Goal: Task Accomplishment & Management: Use online tool/utility

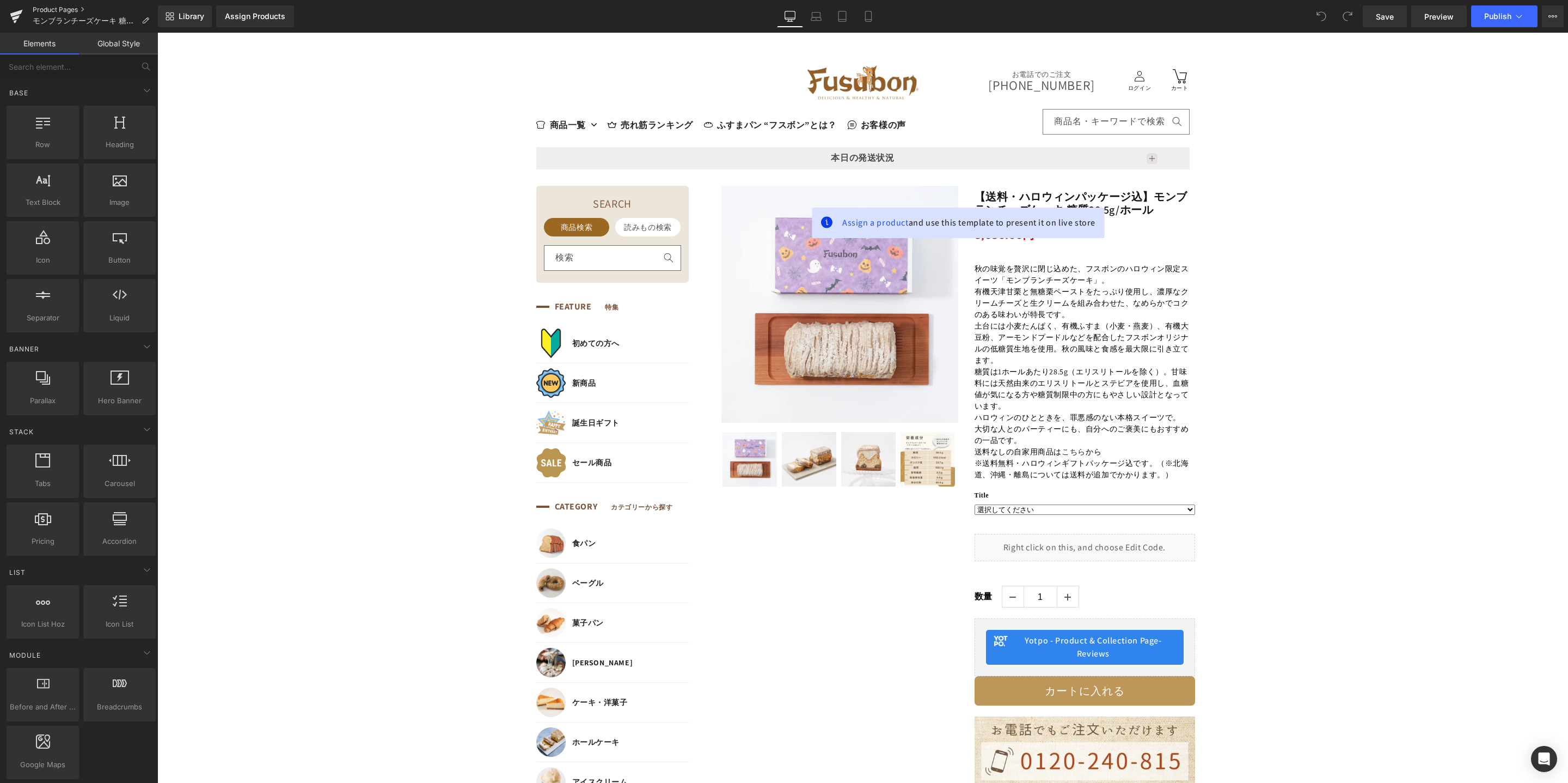
click at [51, 10] on link "Product Pages" at bounding box center [94, 9] width 125 height 9
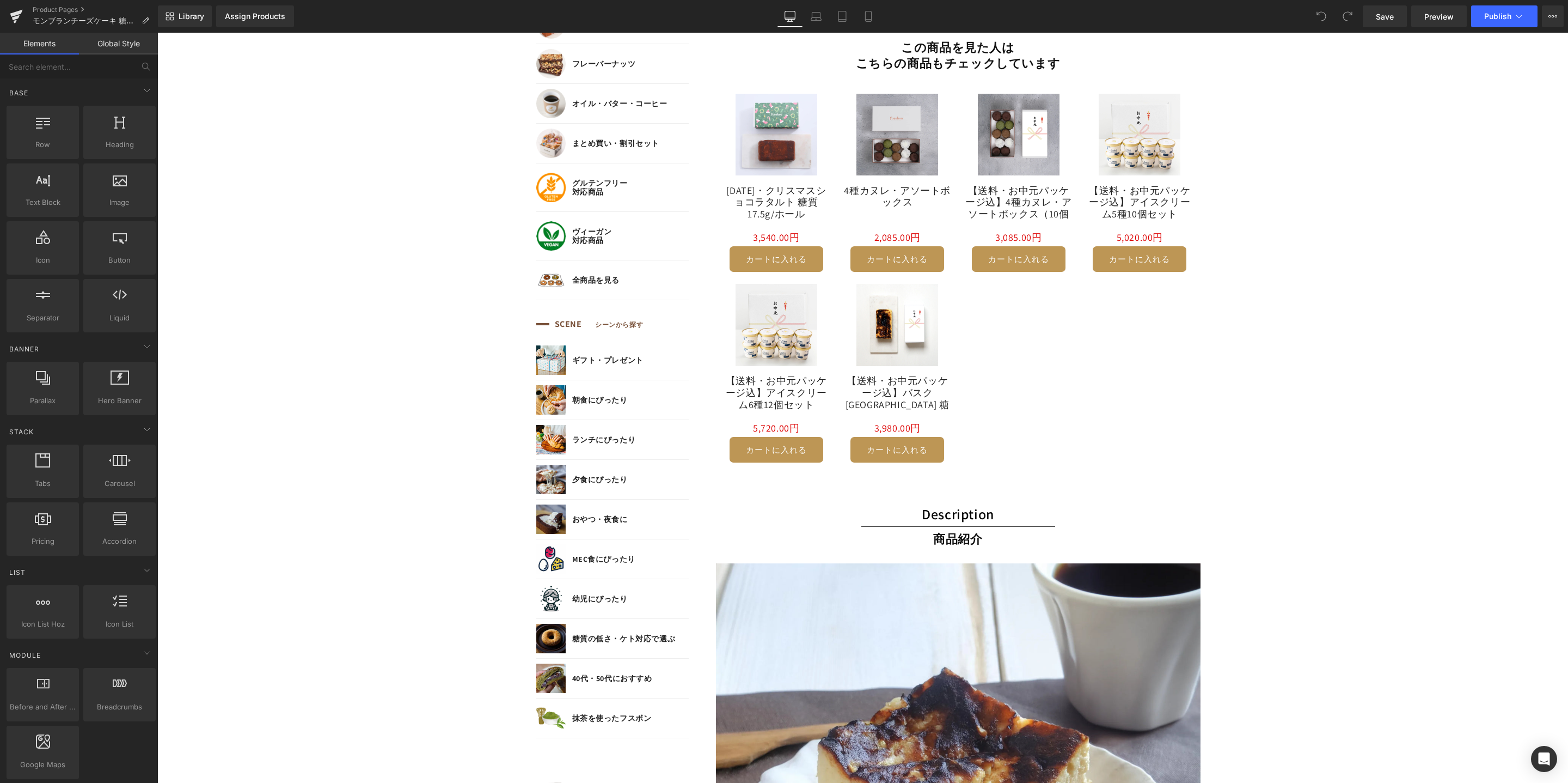
scroll to position [1083, 0]
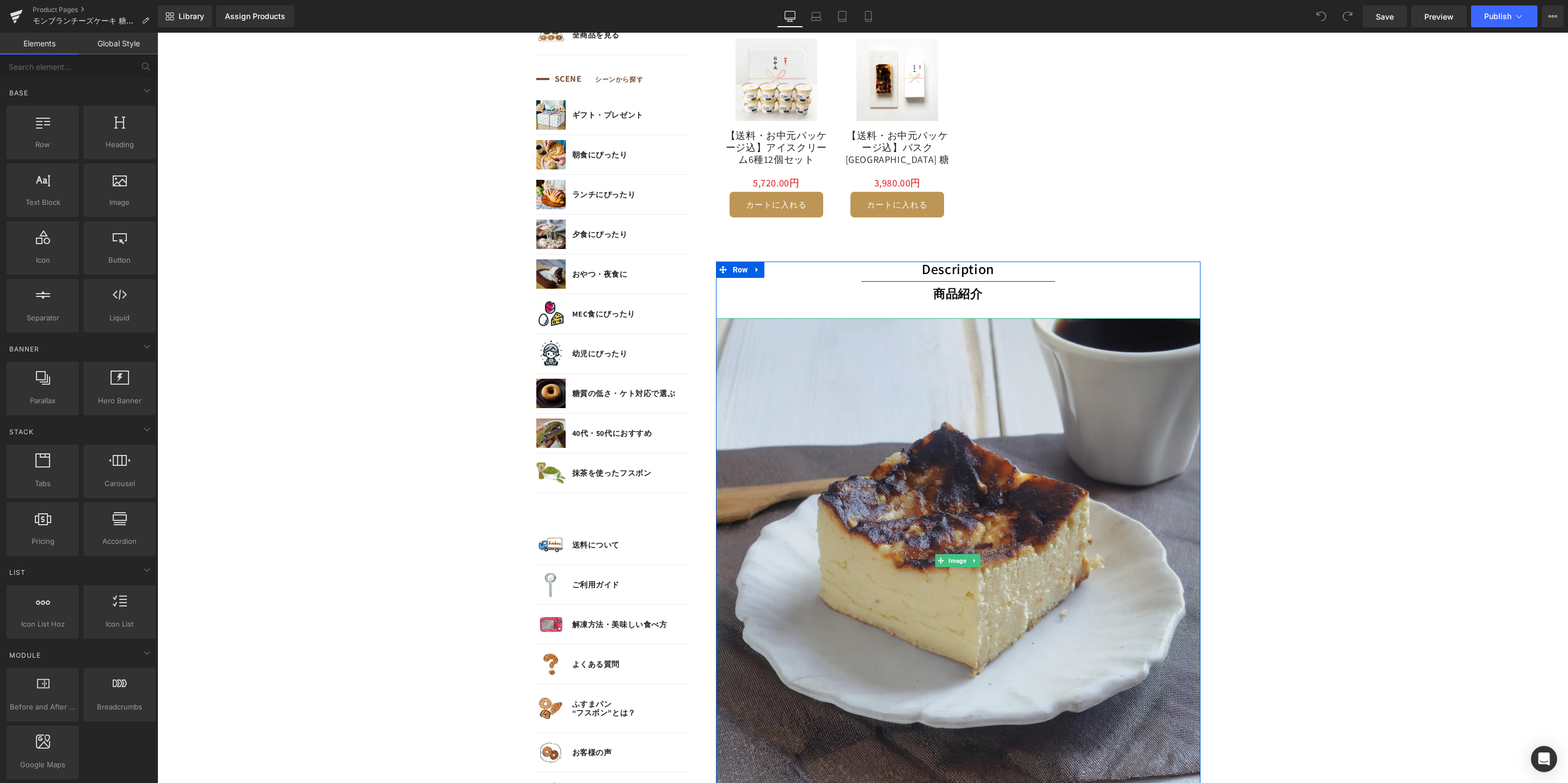
click at [1028, 420] on img at bounding box center [959, 561] width 485 height 485
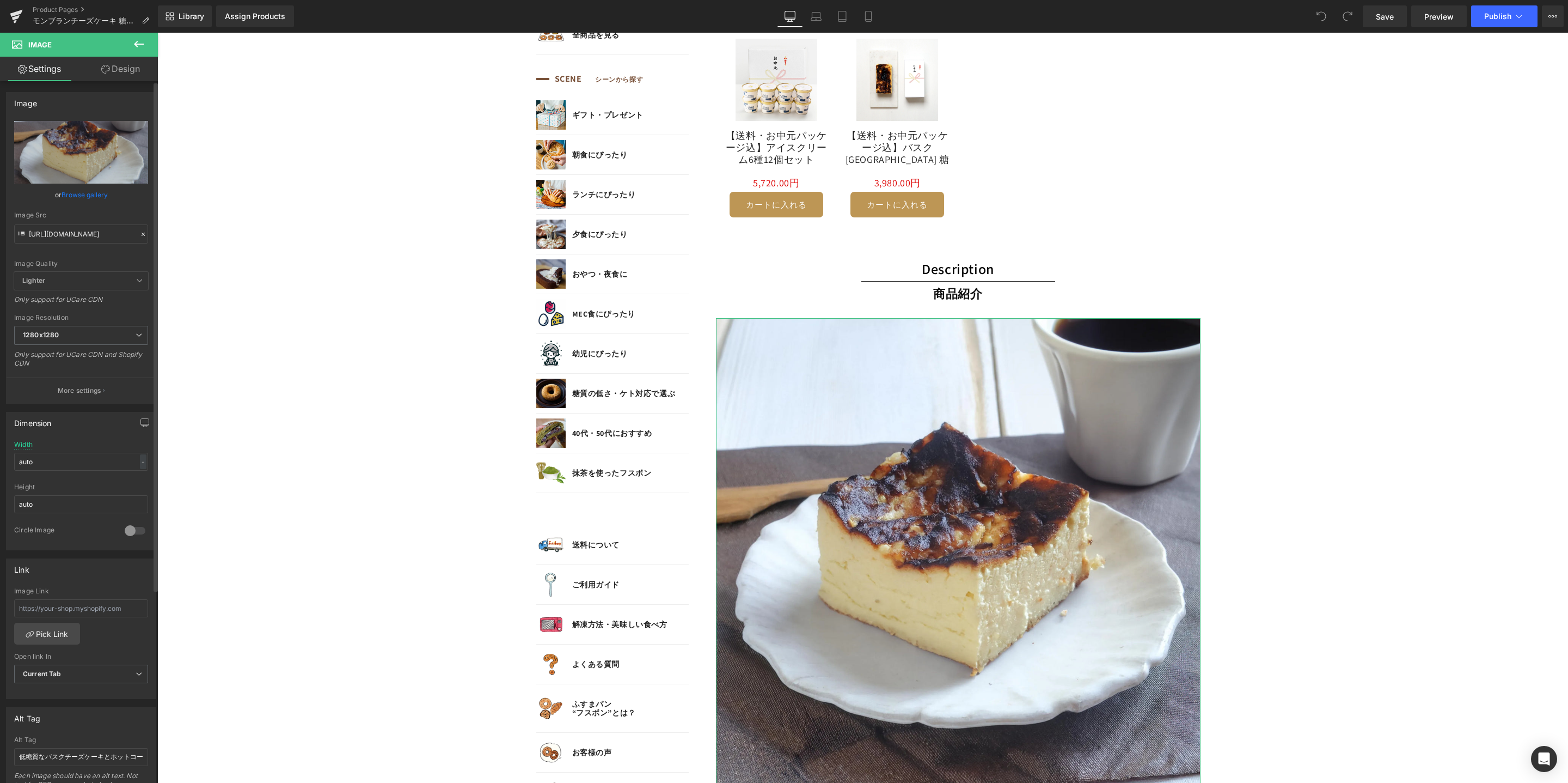
click at [140, 232] on icon at bounding box center [143, 234] width 8 height 8
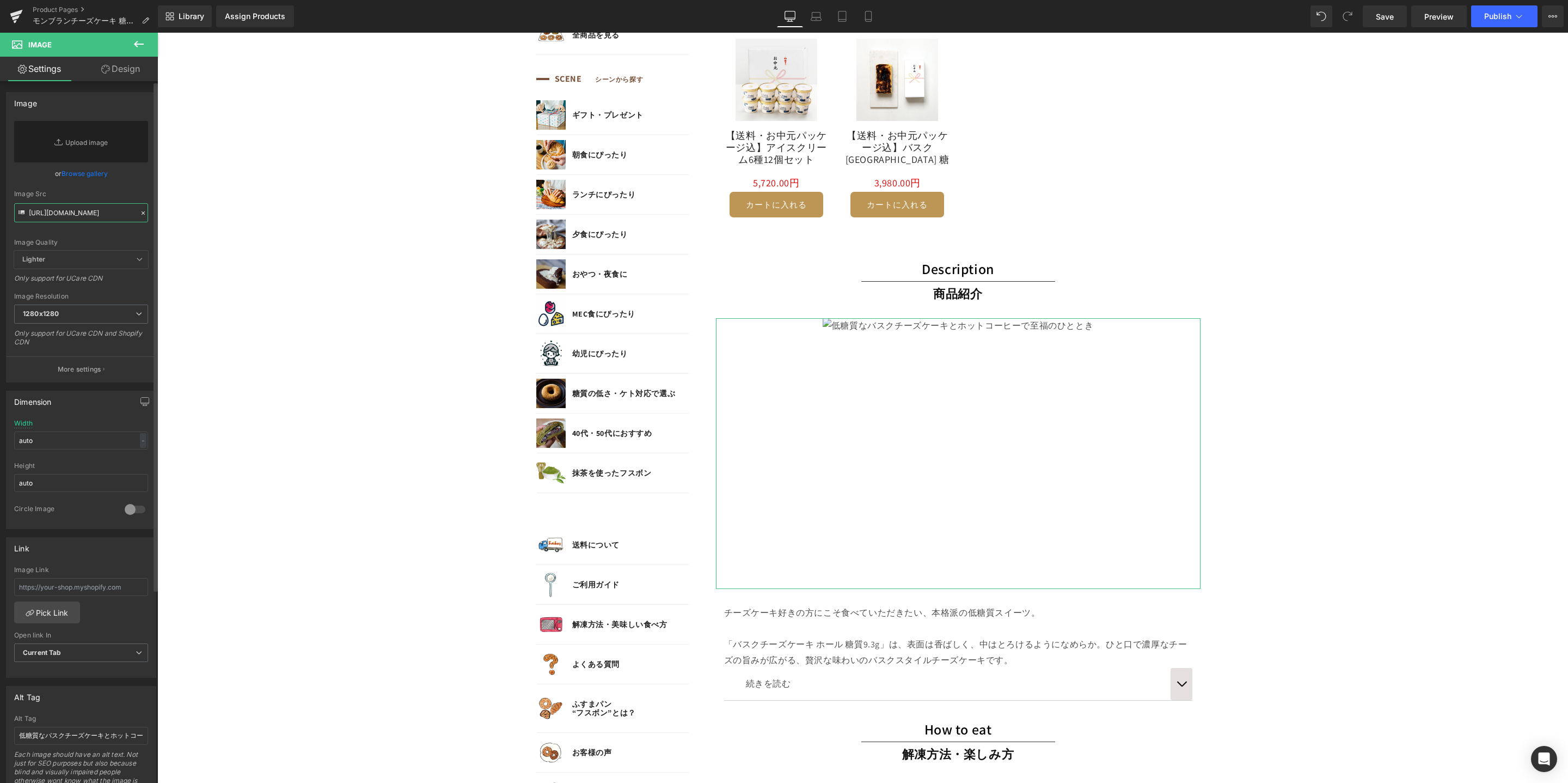
click at [115, 218] on input "https://cdn.shopify.com/s/files/1/0657/5977/2899/files/basque-cheesecake-03_128…" at bounding box center [81, 213] width 134 height 19
click at [995, 380] on img at bounding box center [958, 454] width 271 height 271
click at [69, 215] on input "https://cdn.shopify.com/s/files/1/0657/5977/2899/files/basque-cheesecake-03_128…" at bounding box center [81, 213] width 134 height 19
paste input "mont-blanc-cheesecake-07.webp?v=1759900532"
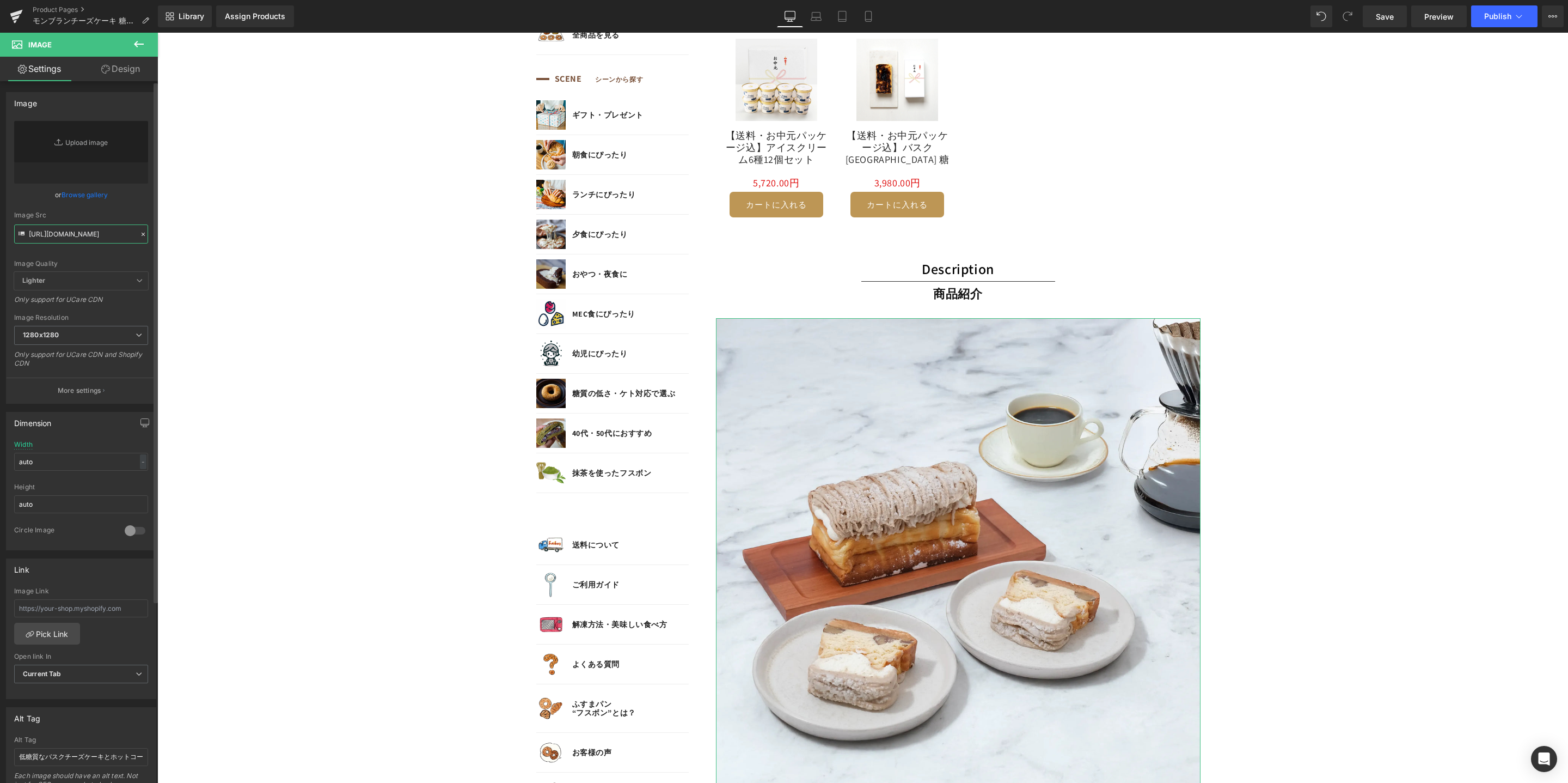
scroll to position [199, 0]
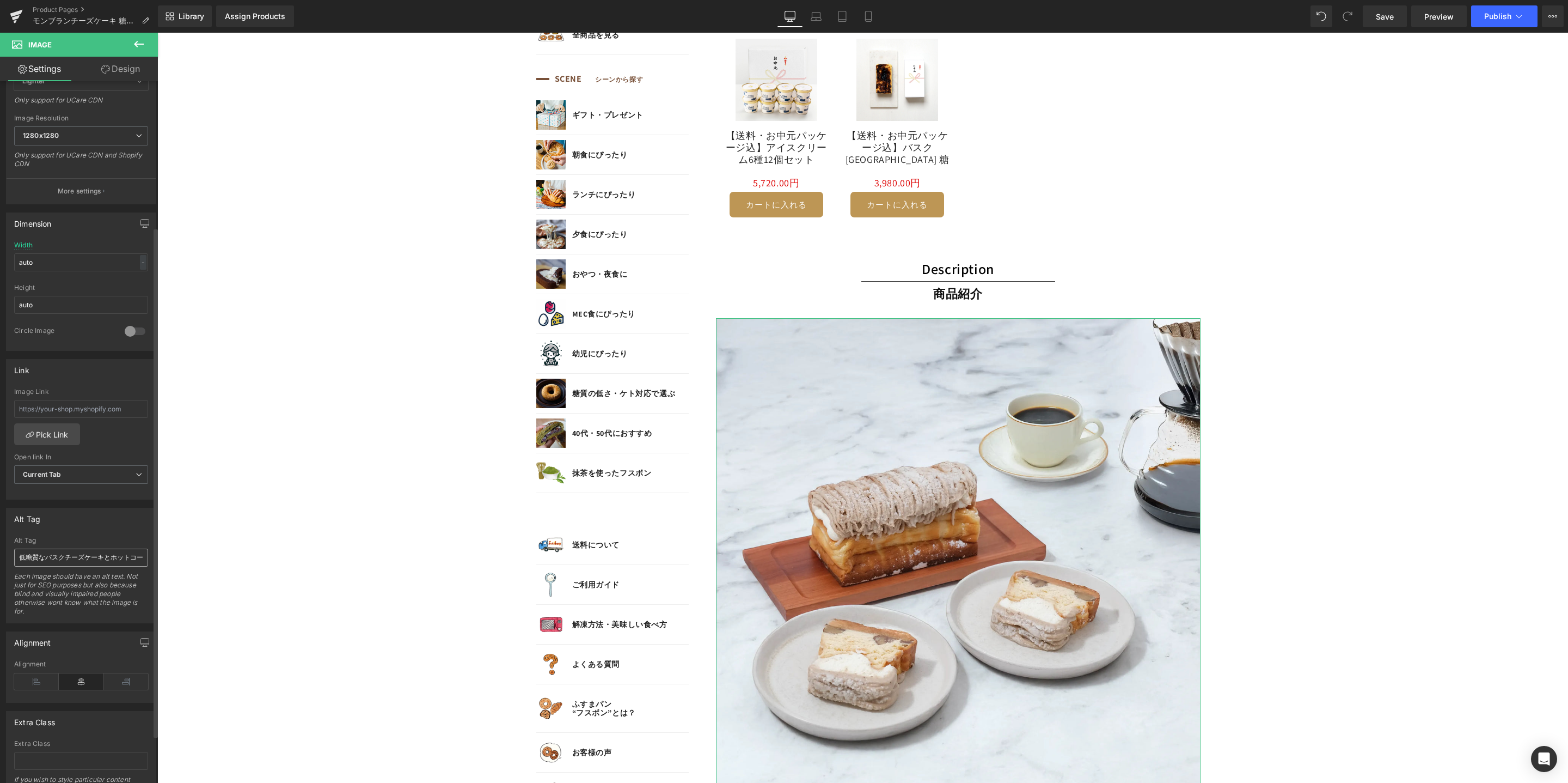
type input "https://cdn.shopify.com/s/files/1/0657/5977/2899/files/mont-blanc-cheesecake-07…"
click at [69, 557] on input "低糖質なバスクチーズケーキとホットコーヒーで至福のひととき" at bounding box center [81, 557] width 134 height 18
drag, startPoint x: 203, startPoint y: 590, endPoint x: 222, endPoint y: 566, distance: 30.6
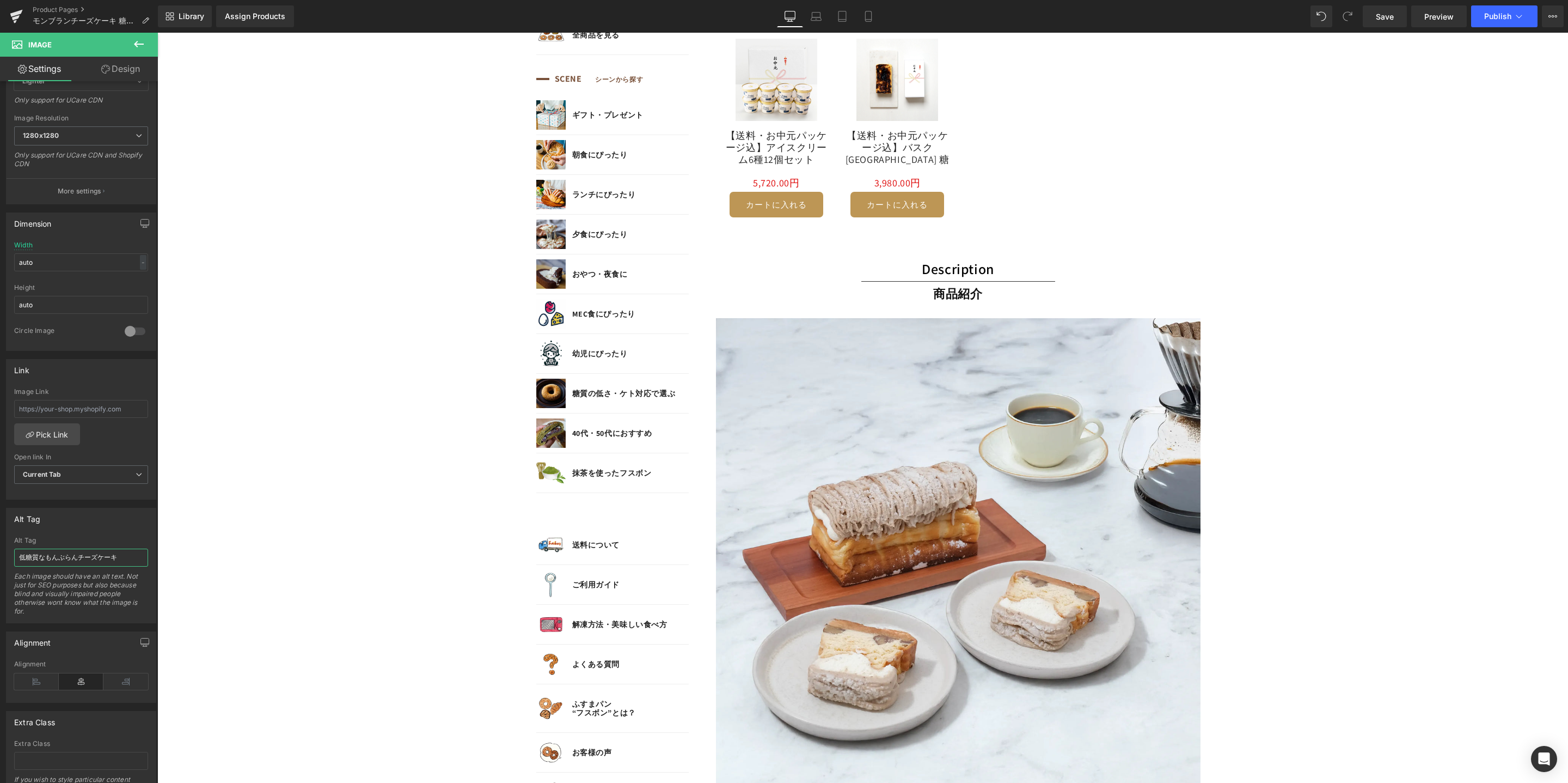
type input "低糖質なモンブランチーズケーキ"
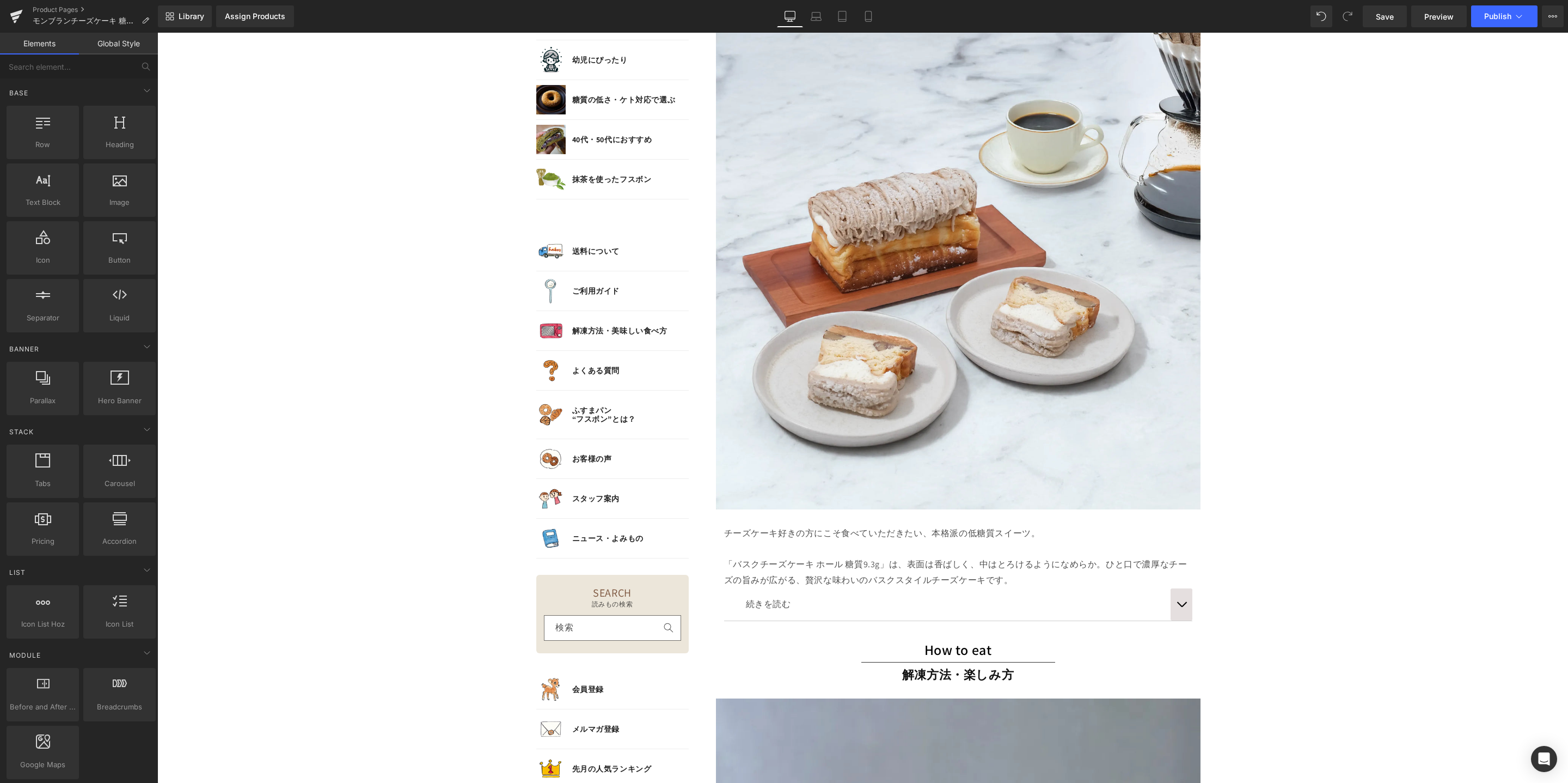
scroll to position [1481, 0]
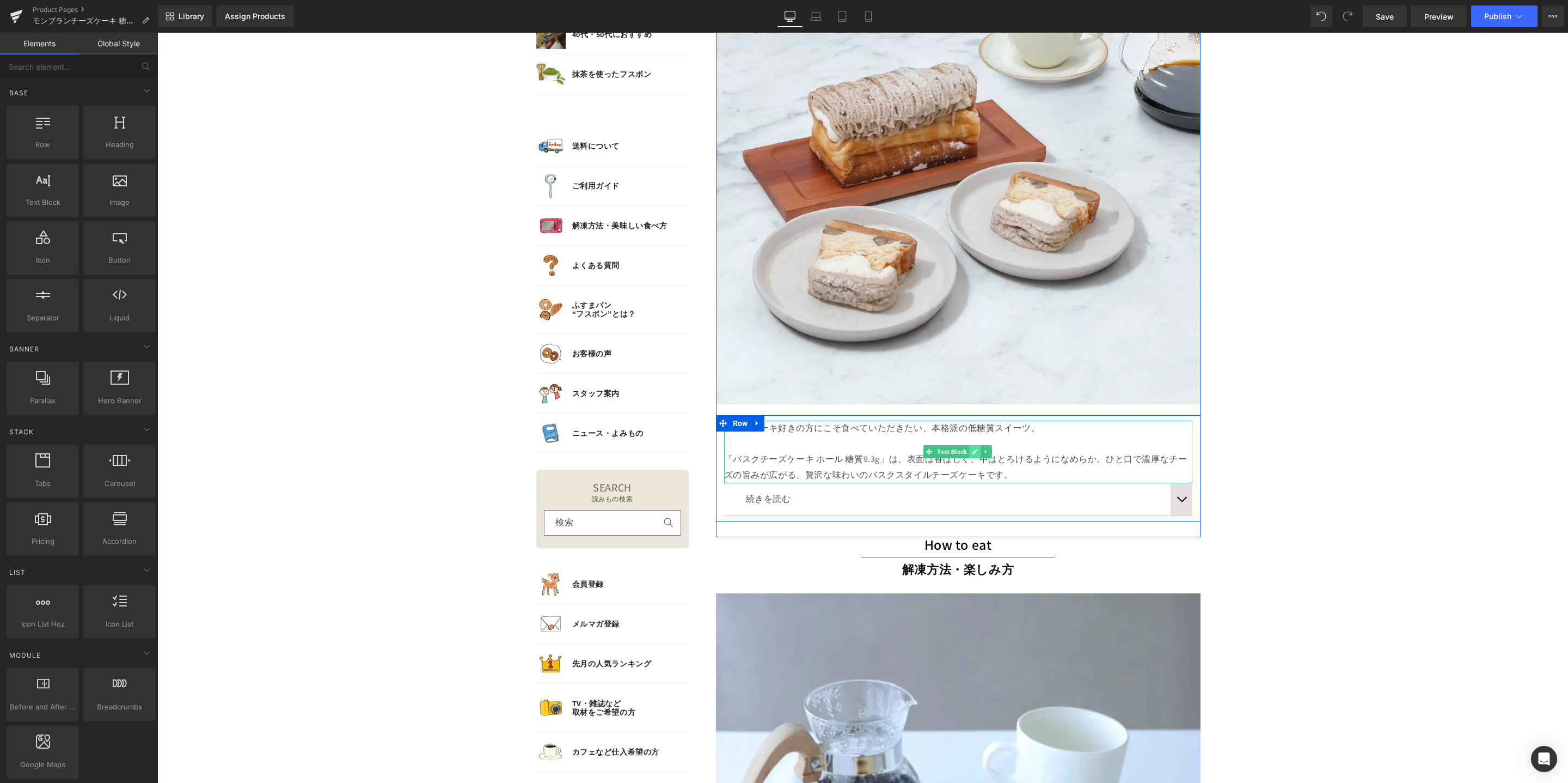
click at [972, 450] on icon at bounding box center [975, 452] width 5 height 5
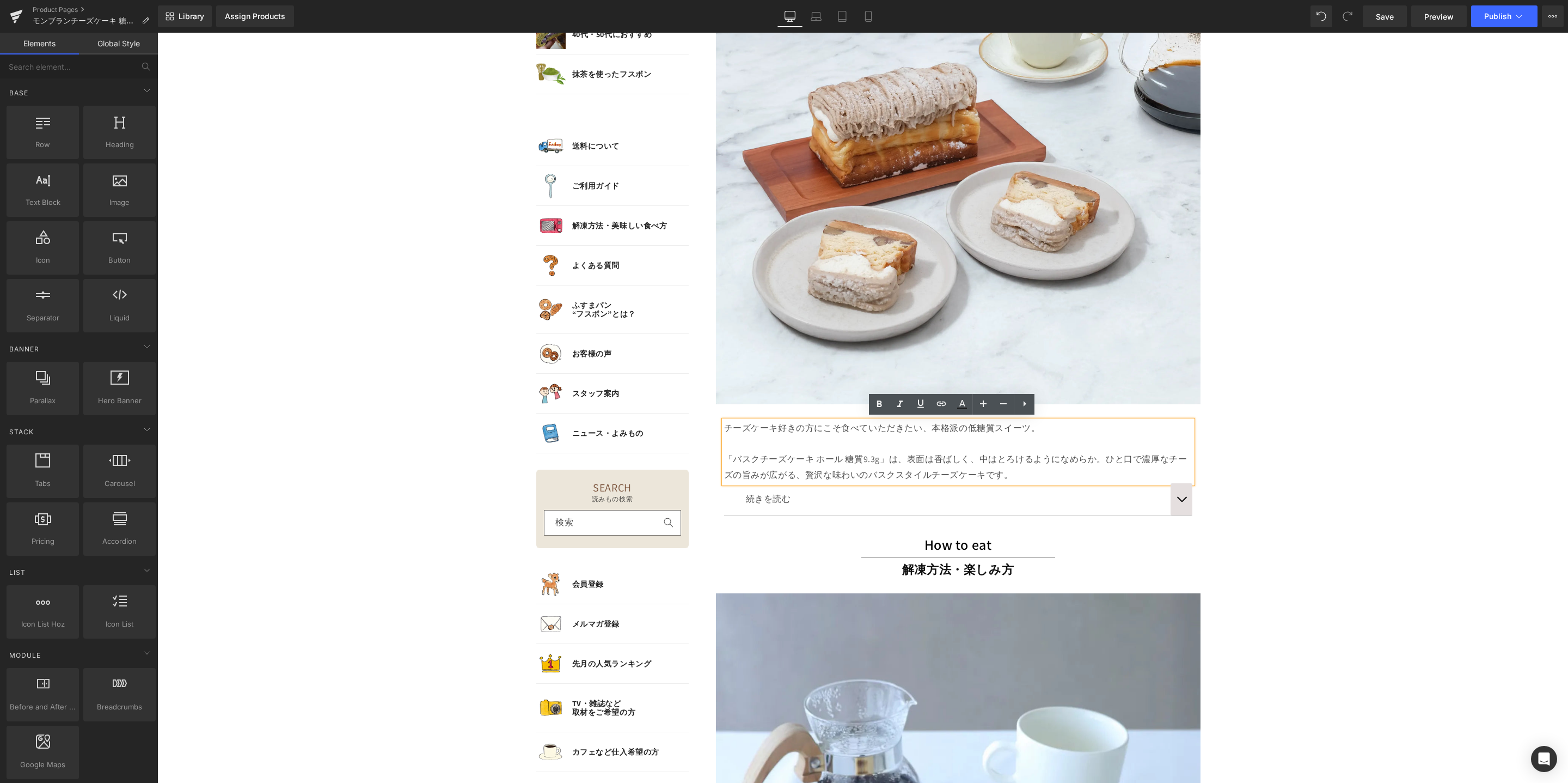
click at [904, 471] on p "「バスクチーズケーキ ホール 糖質9.3g」は、表面は香ばしく、中はとろけるようになめらか。ひと口で濃厚なチーズの旨みが広がる、贅沢な味わいのバスクスタイルチ…" at bounding box center [958, 467] width 468 height 31
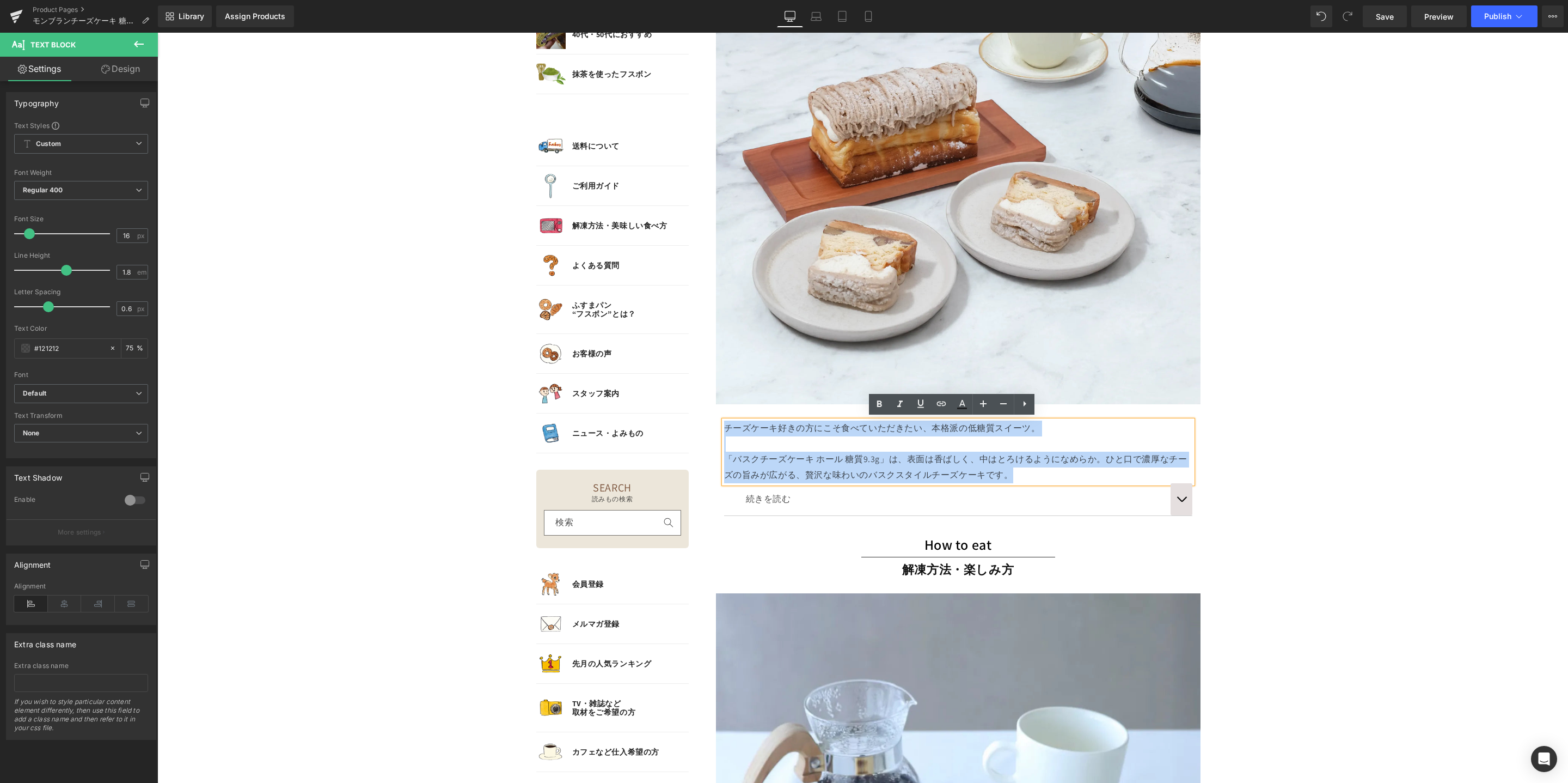
drag, startPoint x: 1006, startPoint y: 472, endPoint x: 726, endPoint y: 427, distance: 283.6
click at [716, 423] on div "チーズケーキ好きの方にこそ食べていただきたい、本格派の低糖質スイーツ。 「バスクチーズケーキ ホール 糖質9.3g」は、表面は香ばしく、中はとろけるようになめ…" at bounding box center [959, 466] width 485 height 100
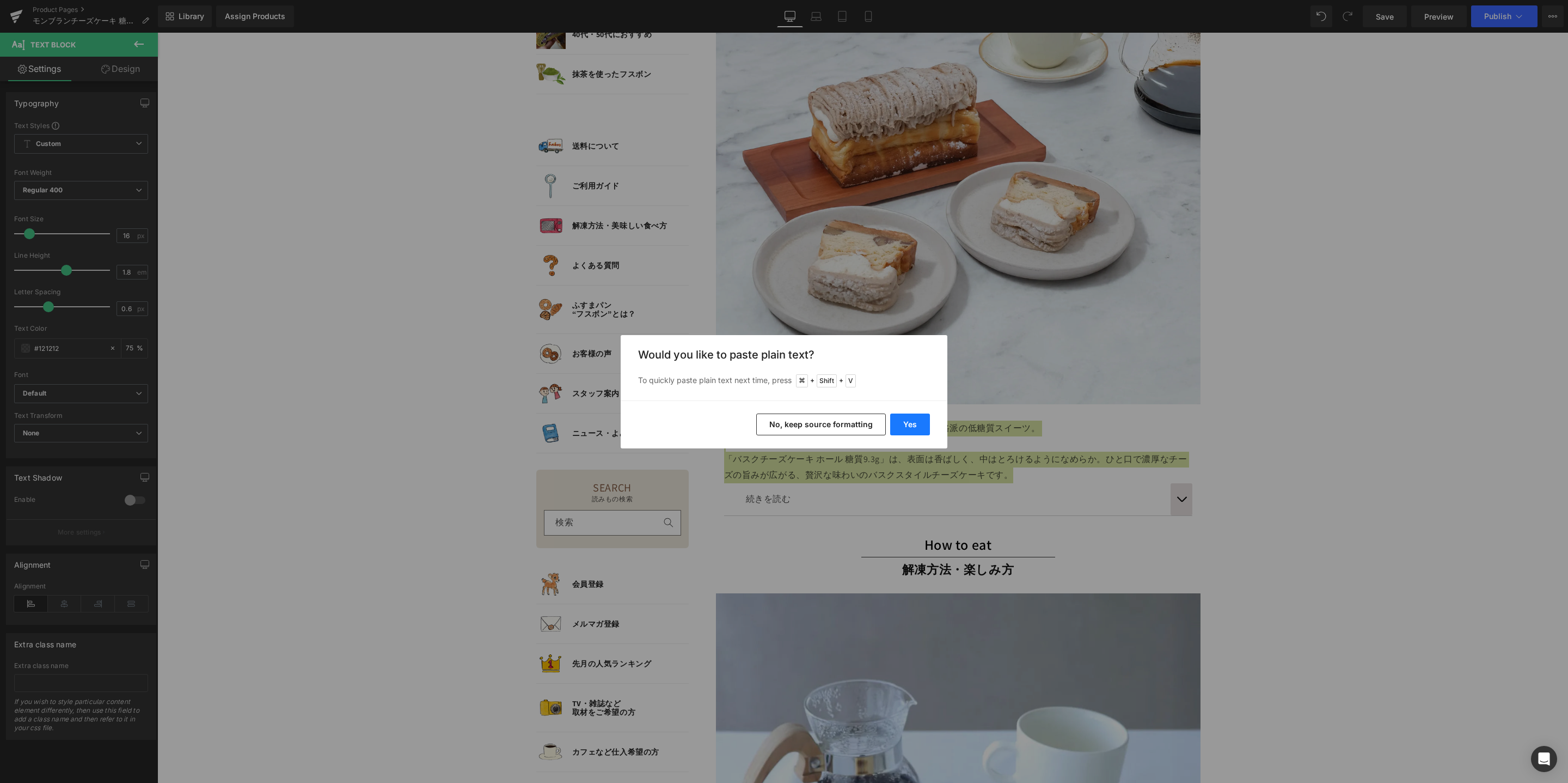
click at [923, 426] on button "Yes" at bounding box center [910, 425] width 40 height 22
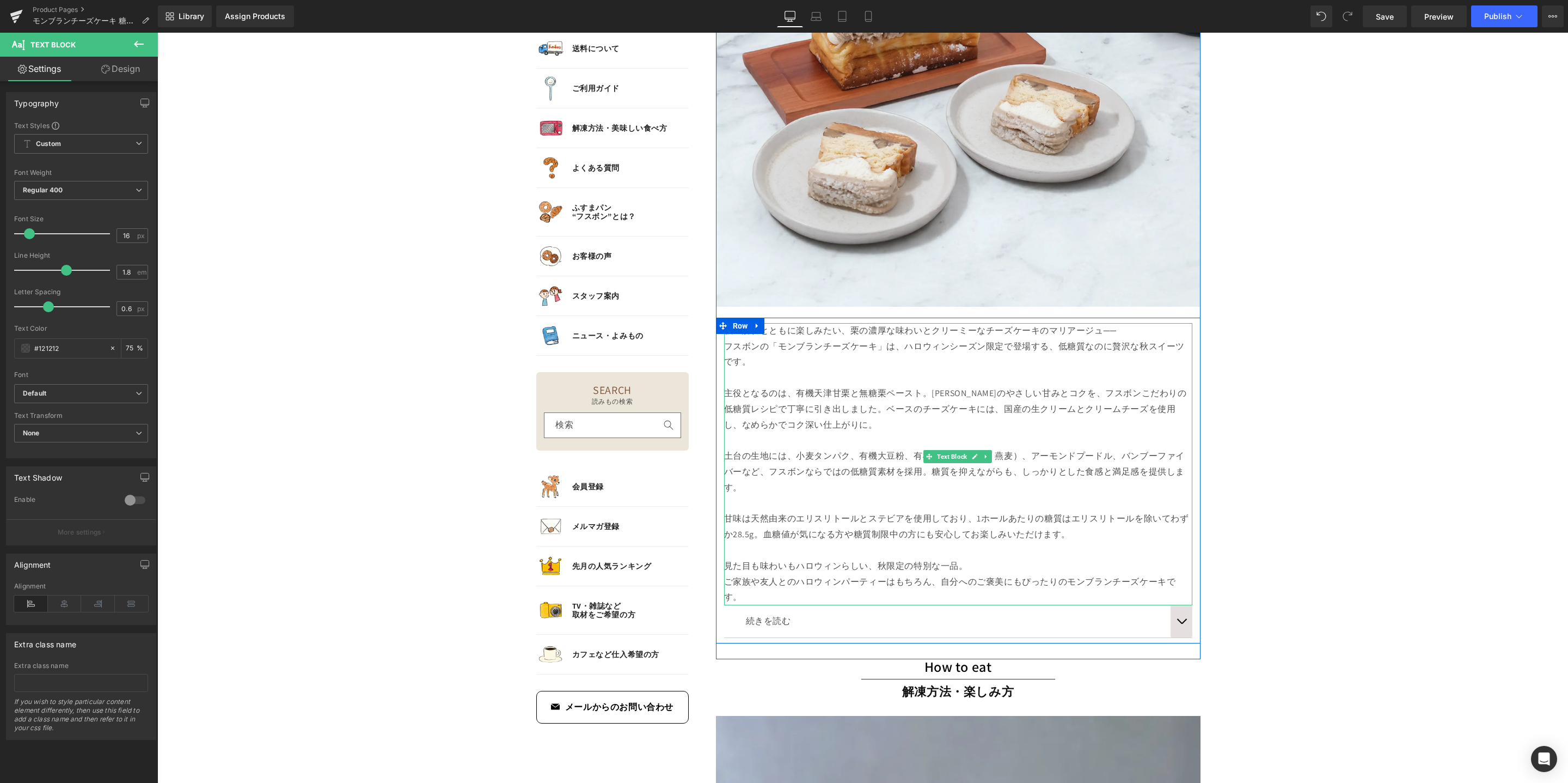
scroll to position [1589, 0]
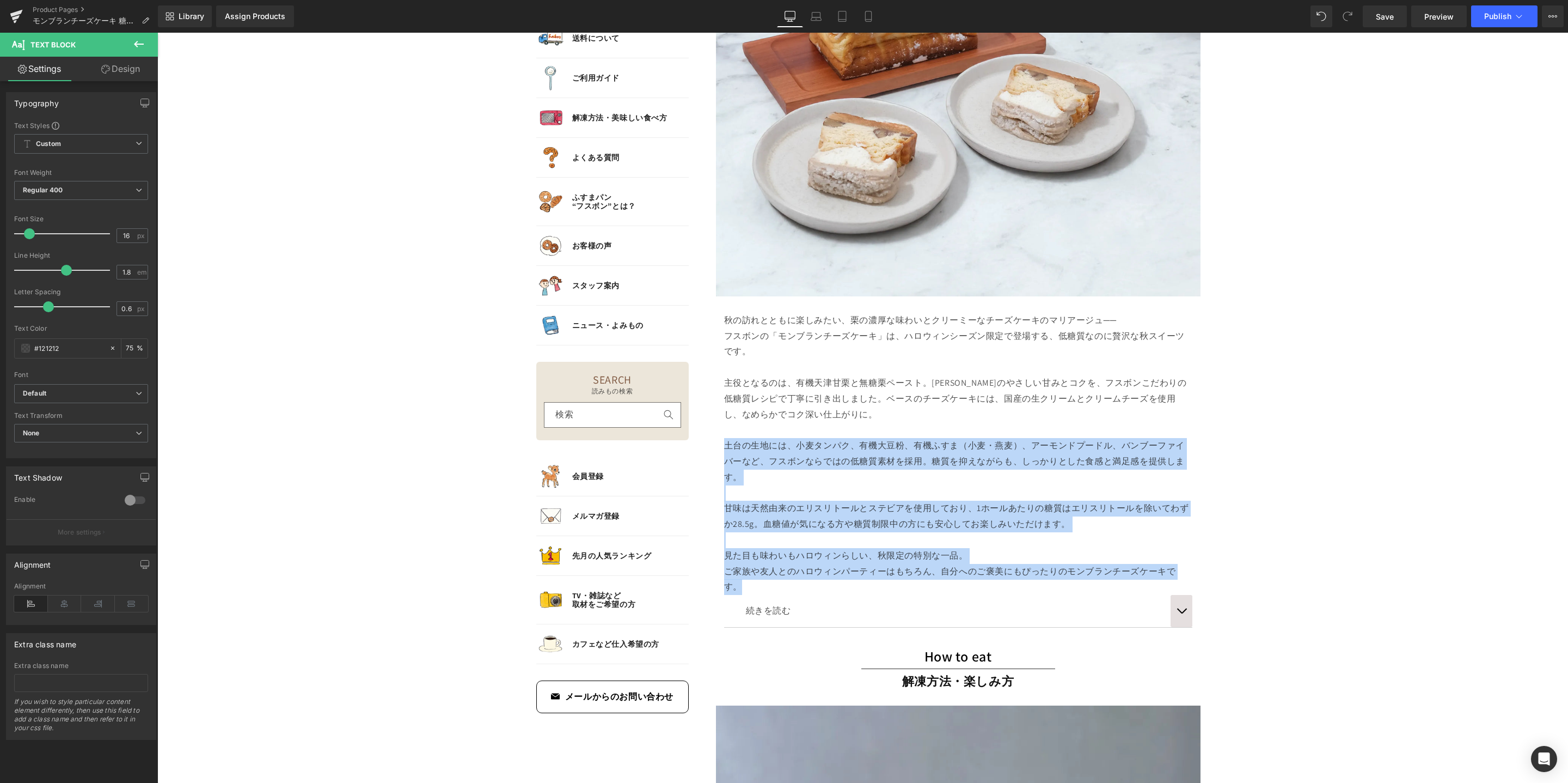
drag, startPoint x: 726, startPoint y: 446, endPoint x: 1200, endPoint y: 564, distance: 488.5
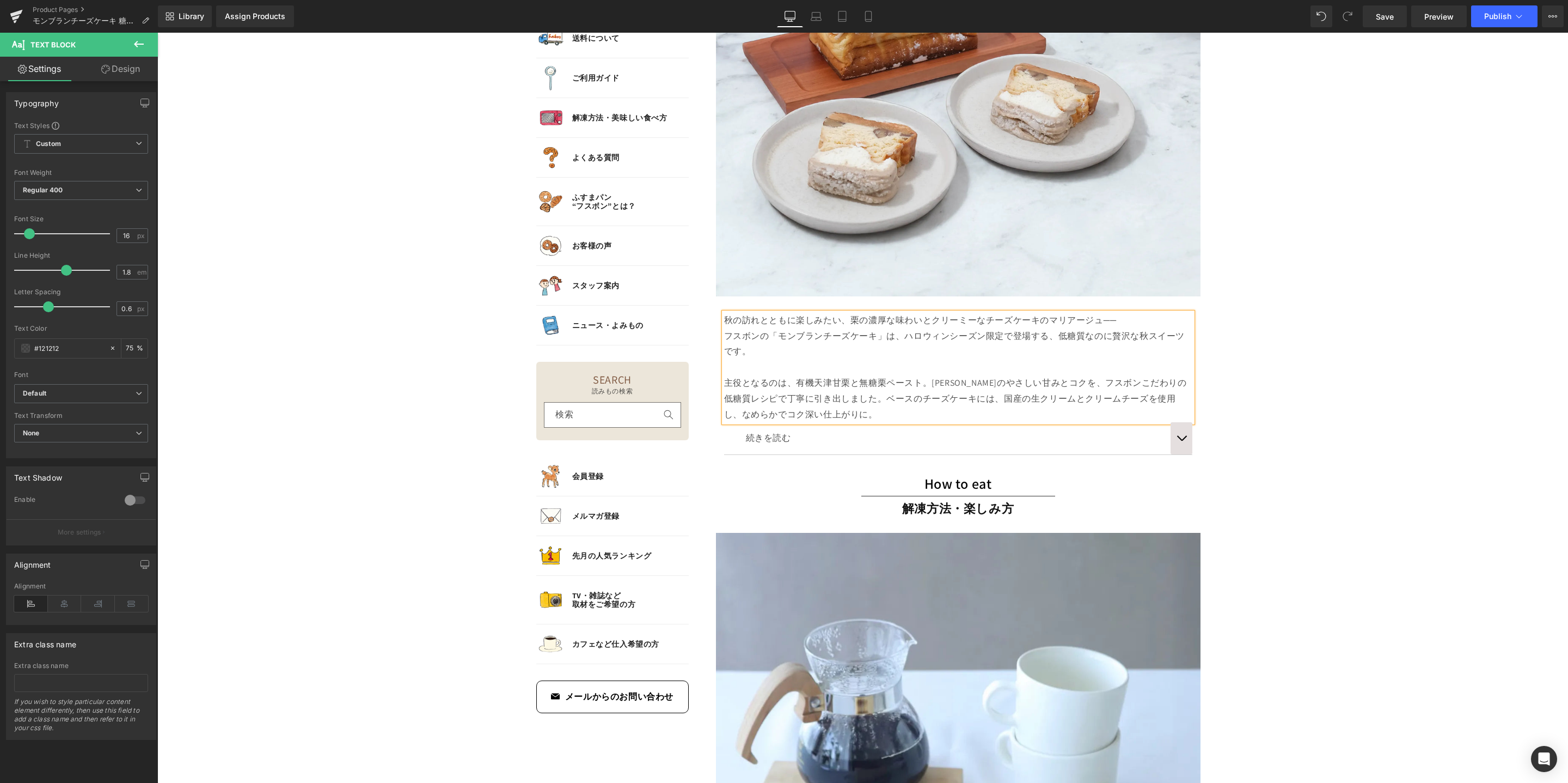
click at [1183, 440] on button "button" at bounding box center [1182, 438] width 22 height 32
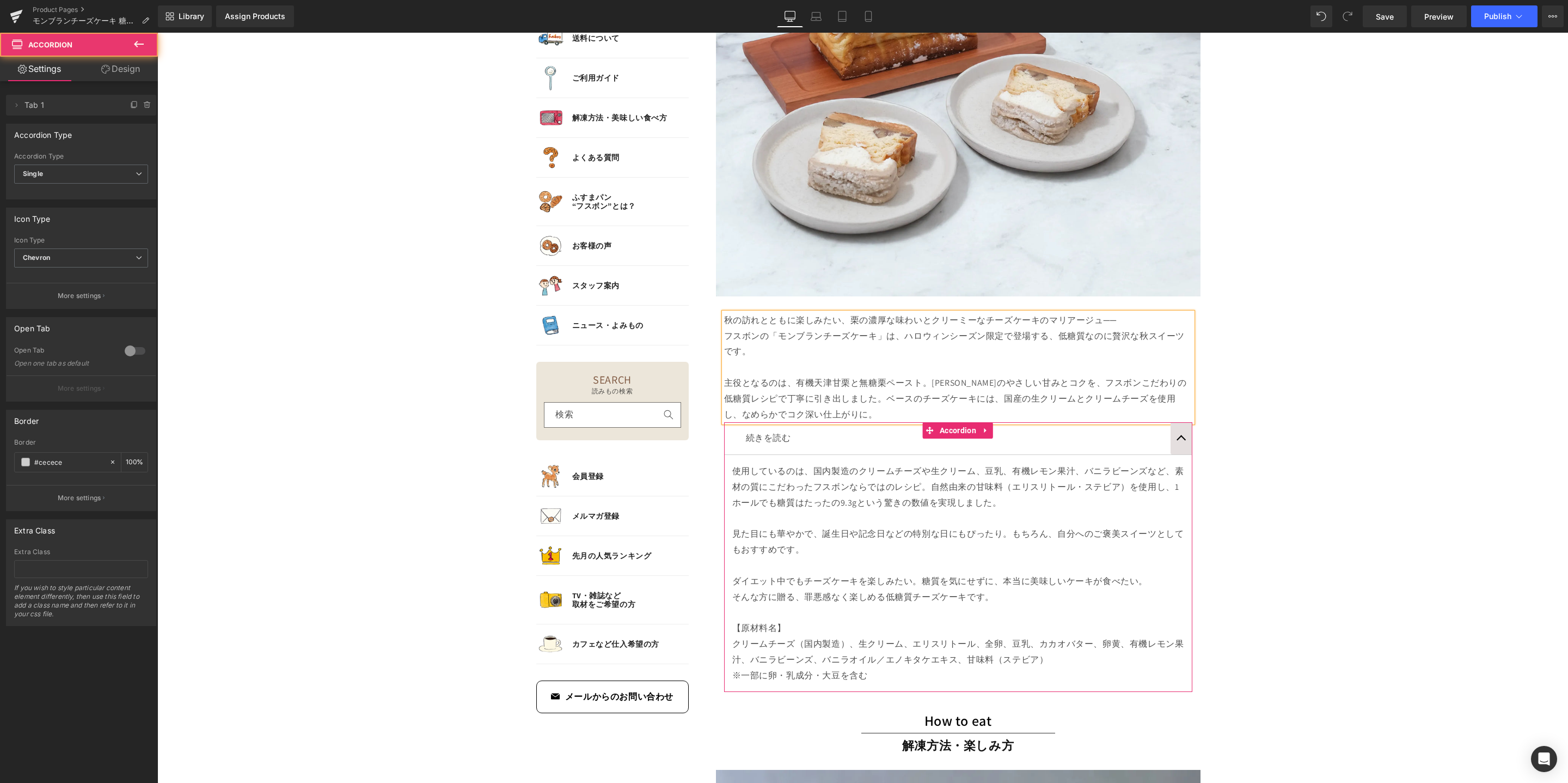
scroll to position [1689, 0]
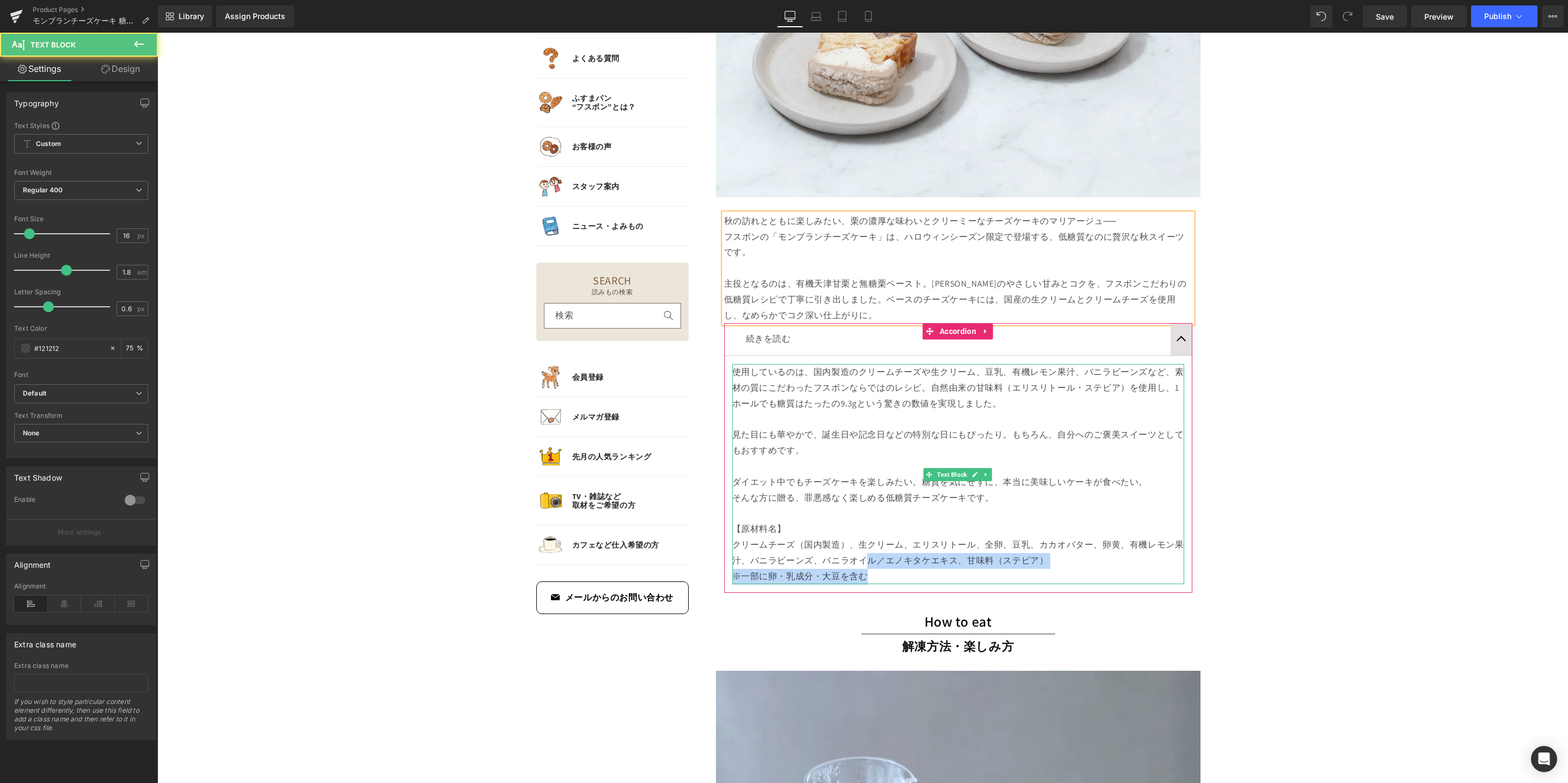
drag, startPoint x: 888, startPoint y: 574, endPoint x: 858, endPoint y: 563, distance: 32.0
click at [858, 563] on div "使用しているのは、国内製造のクリームチーズや生クリーム、豆乳、有機レモン果汁、バニラビーンズなど、素材の質にこだわったフスボンならではのレシピ。自然由来の甘味…" at bounding box center [958, 474] width 452 height 220
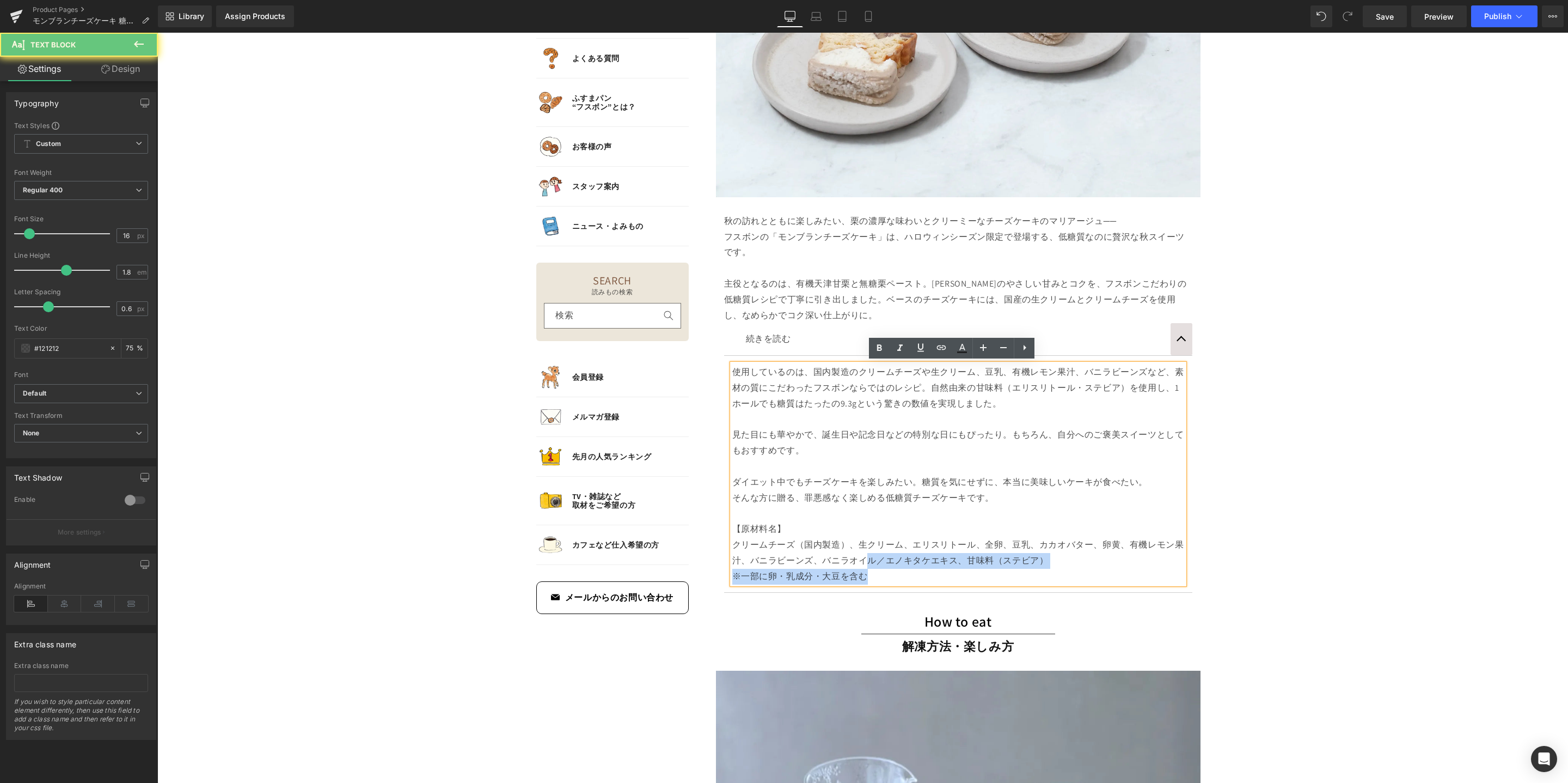
click at [864, 571] on p "※一部に卵・乳成分・大豆を含む" at bounding box center [958, 576] width 452 height 16
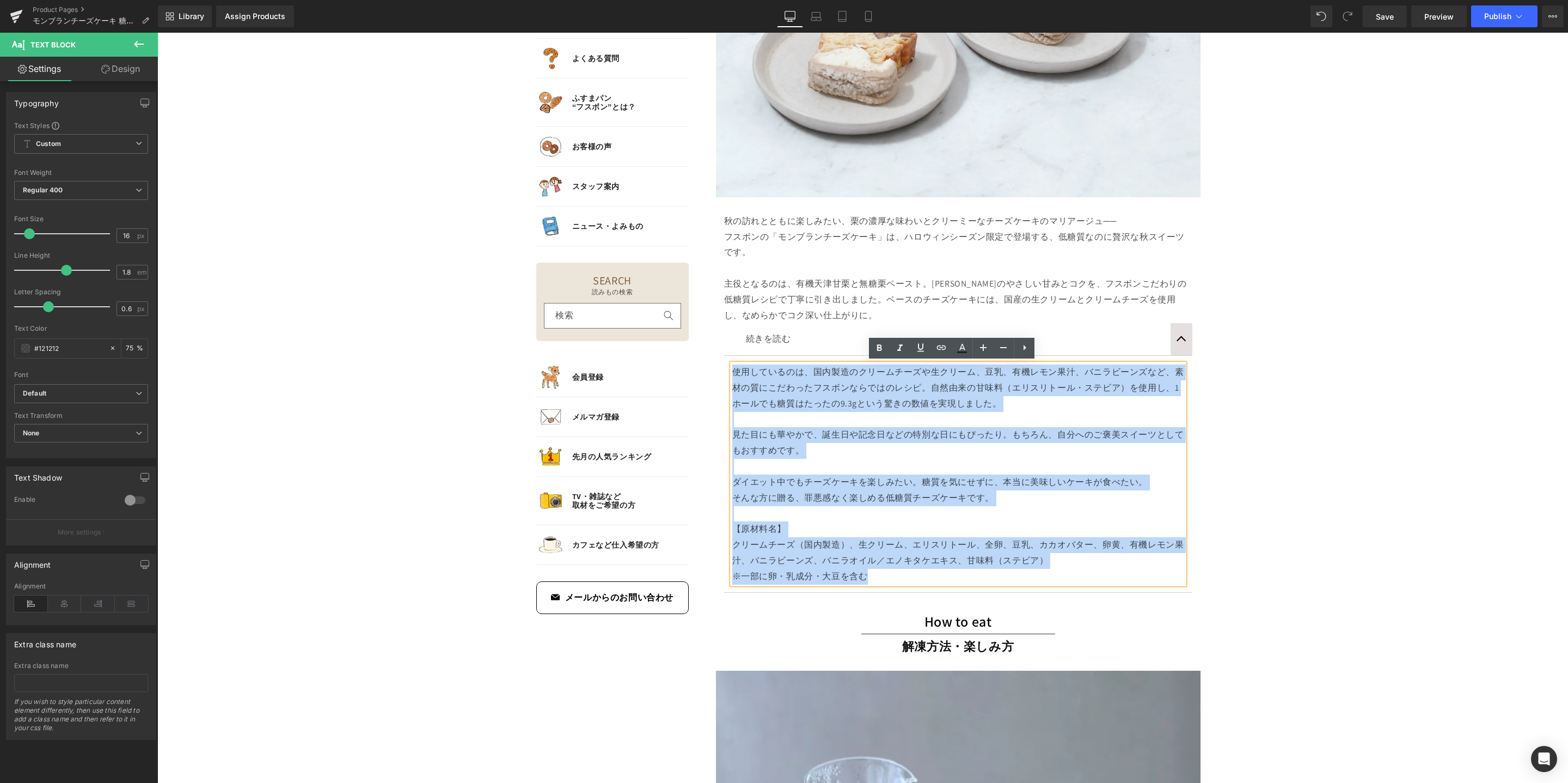
drag, startPoint x: 864, startPoint y: 574, endPoint x: 716, endPoint y: 377, distance: 246.4
click at [716, 377] on div "秋の訪れとともに楽しみたい、栗の濃厚な味わいとクリーミーなチーズケーキのマリアージュ── フスボンの「モンブランチーズケーキ」は、ハロウィンシーズン限定で登場…" at bounding box center [959, 401] width 485 height 386
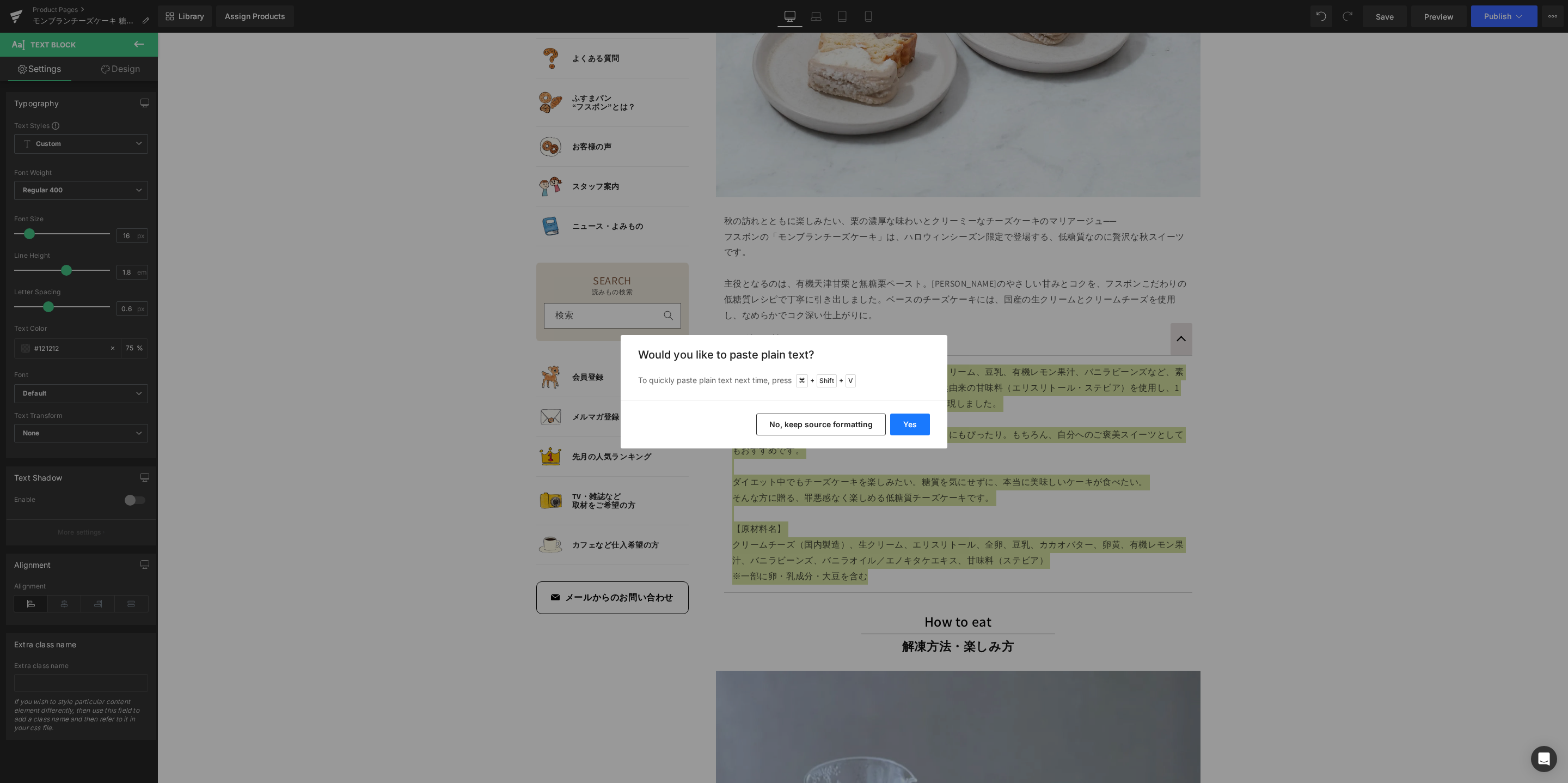
click at [921, 420] on button "Yes" at bounding box center [910, 425] width 40 height 22
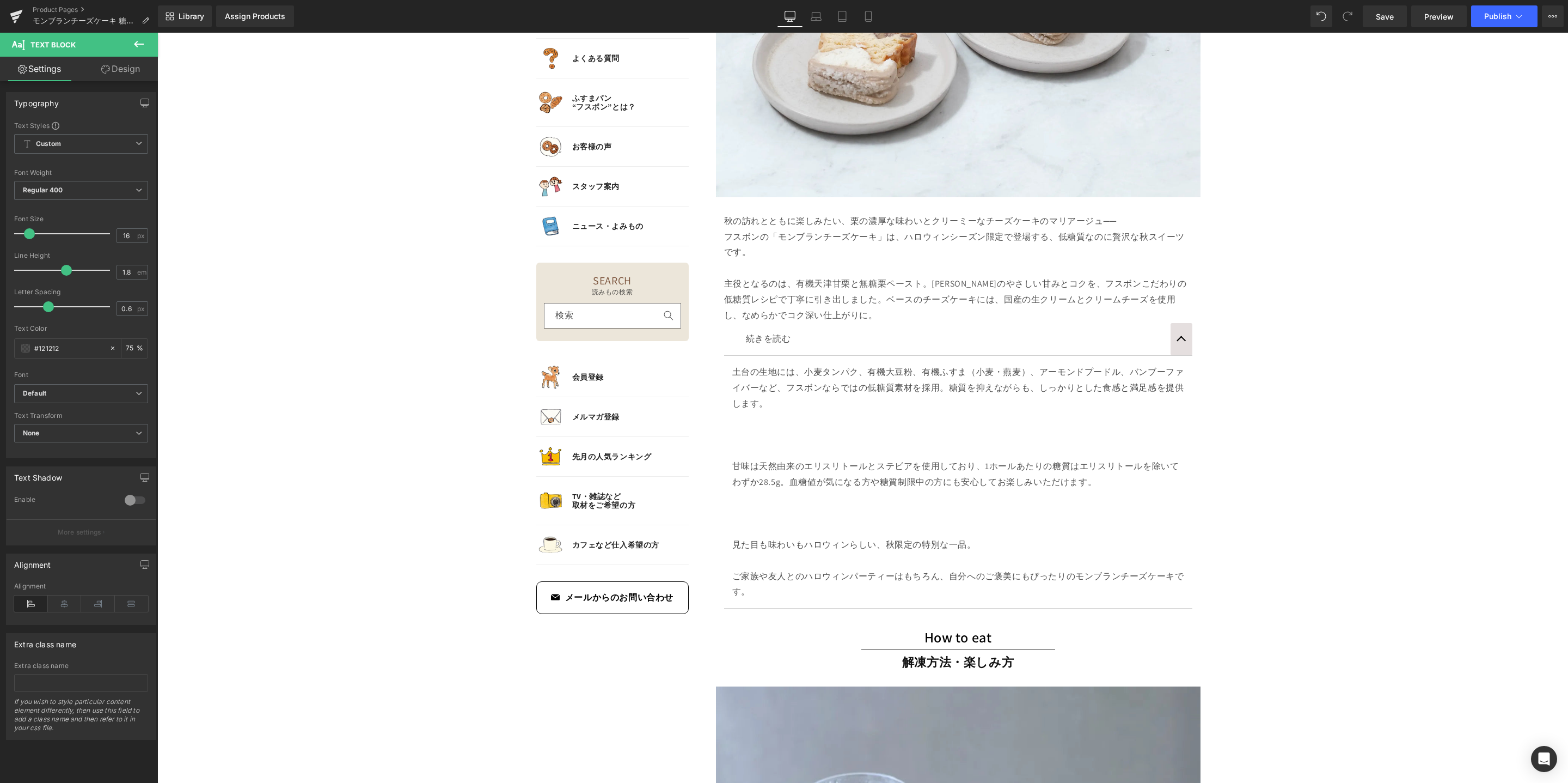
click at [1069, 443] on p at bounding box center [958, 450] width 452 height 16
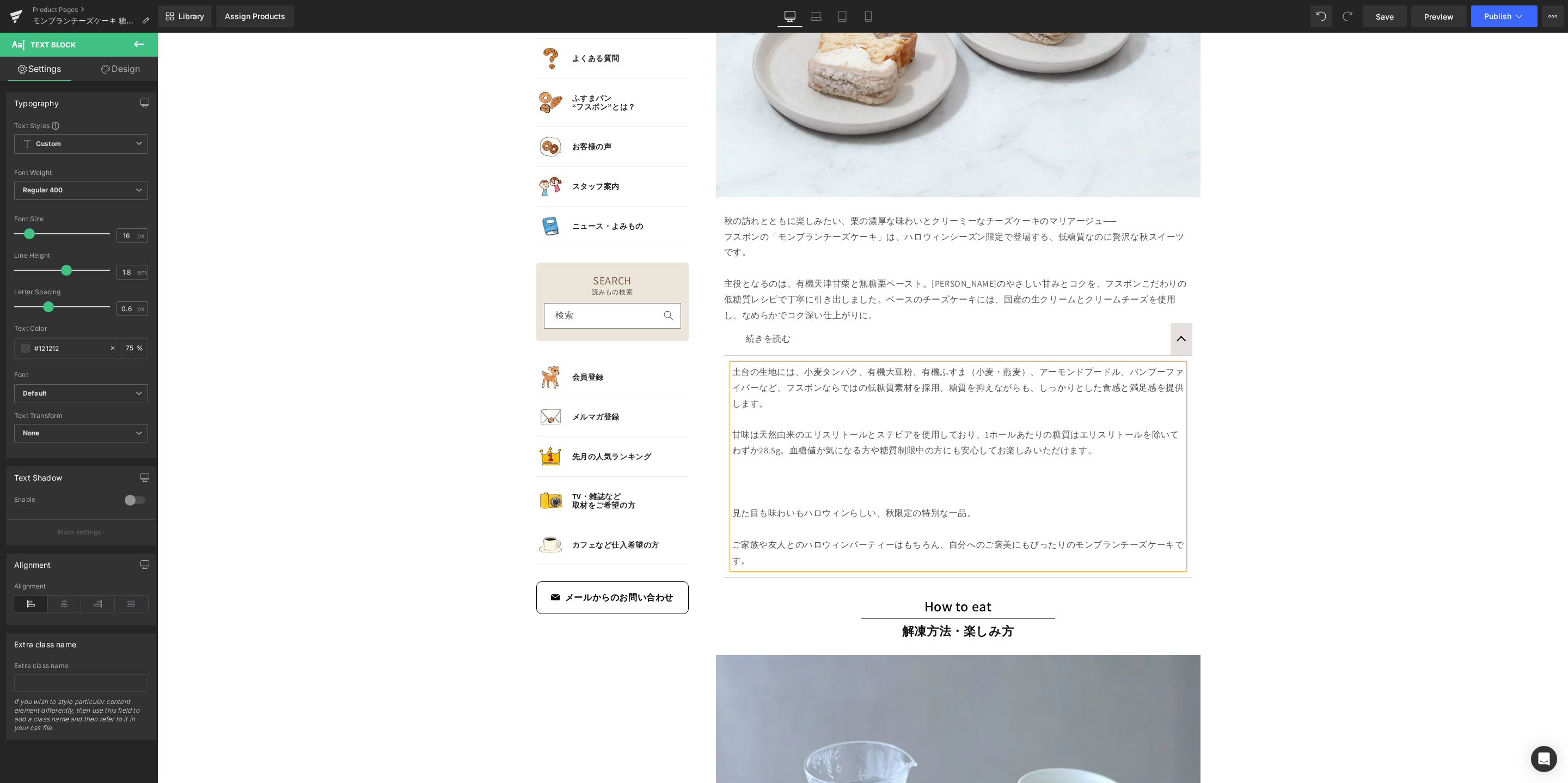
click at [1018, 482] on p at bounding box center [958, 483] width 452 height 16
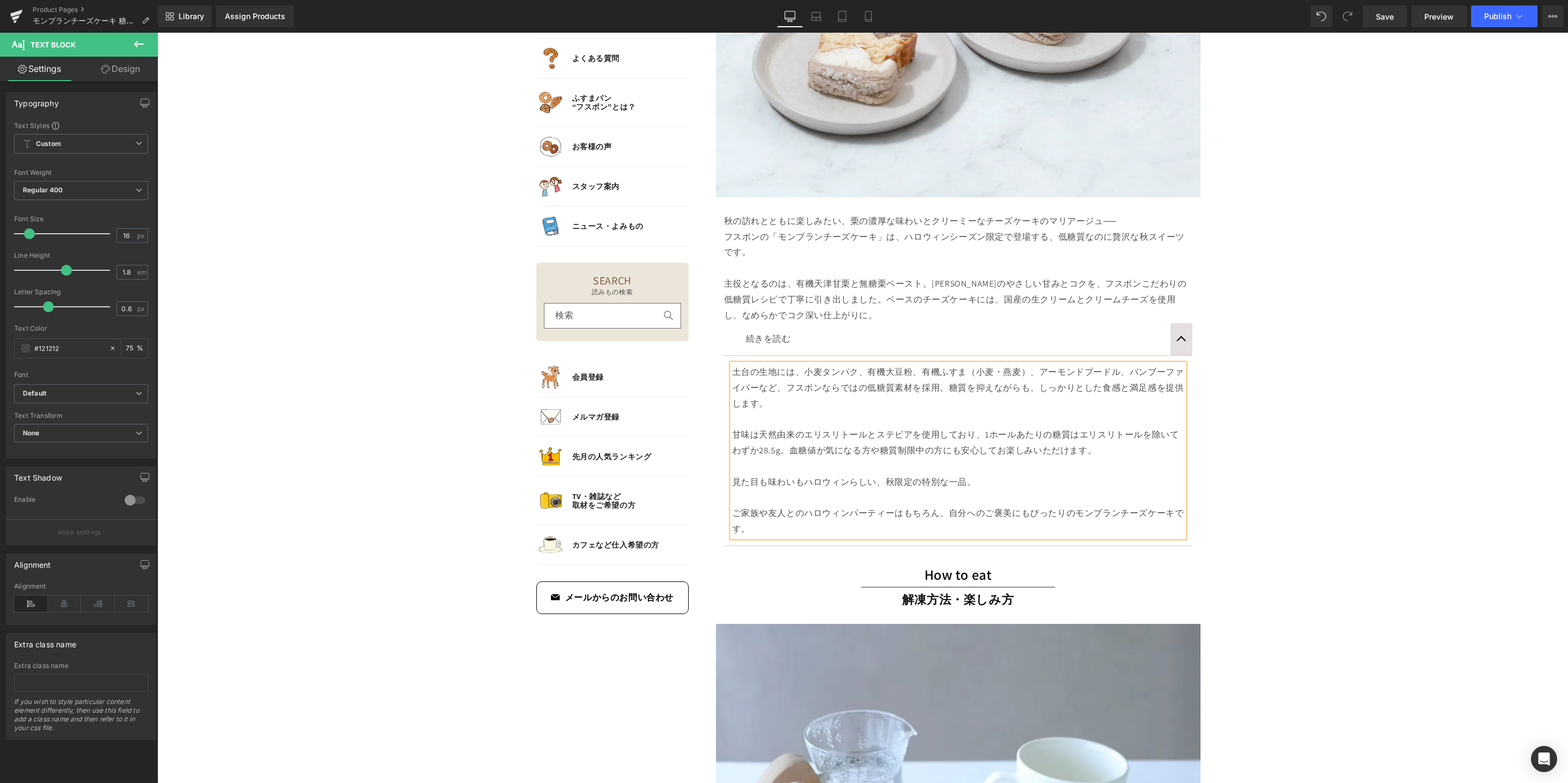
click at [1013, 500] on p at bounding box center [958, 498] width 452 height 16
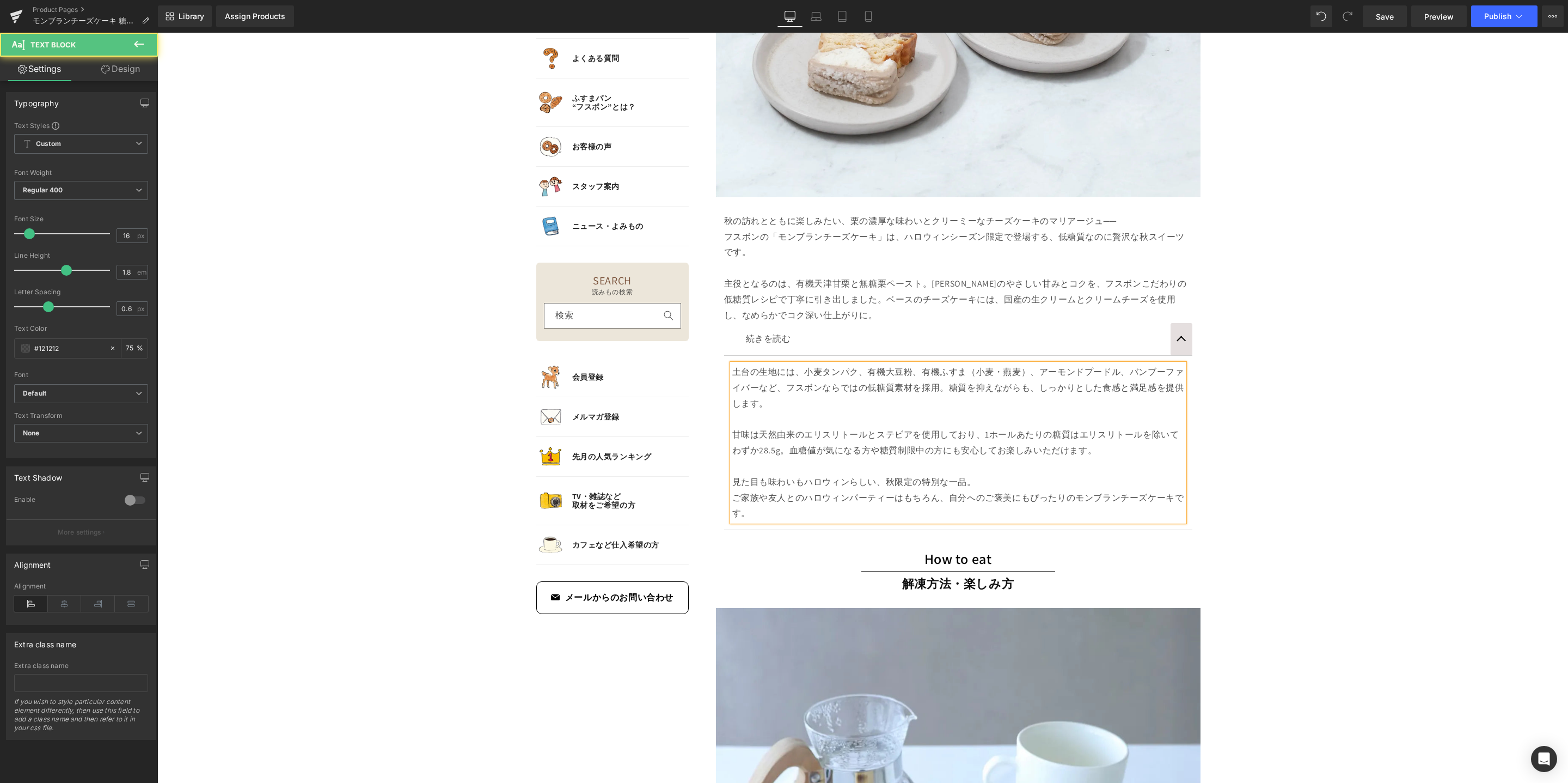
click at [1115, 506] on p "ご家族や友人とのハロウィンパーティーはもちろん、自分へのご褒美にもぴったりのモンブランチーズケーキです。" at bounding box center [958, 506] width 452 height 31
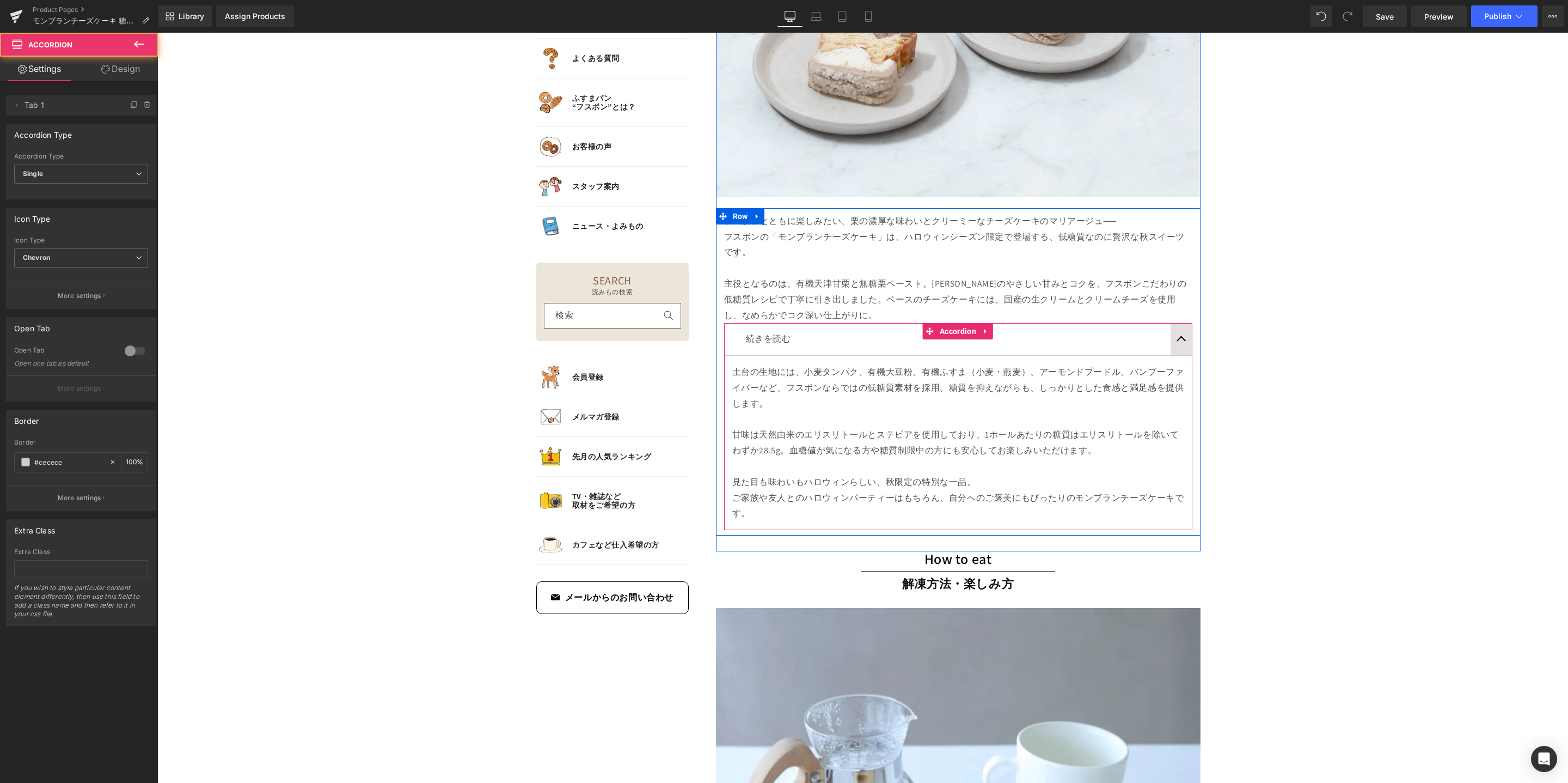
click at [1174, 341] on button "button" at bounding box center [1182, 340] width 22 height 32
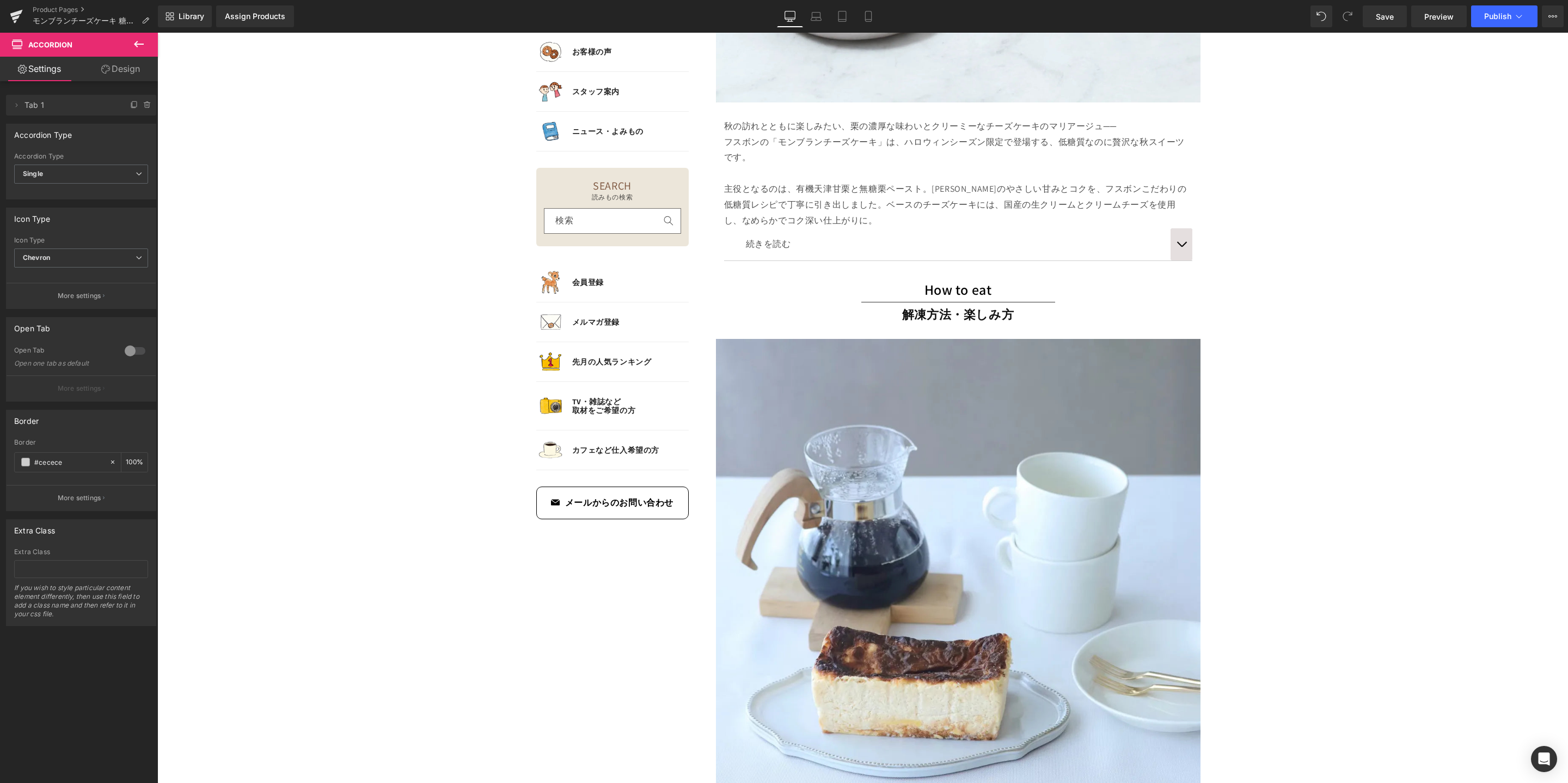
scroll to position [1935, 0]
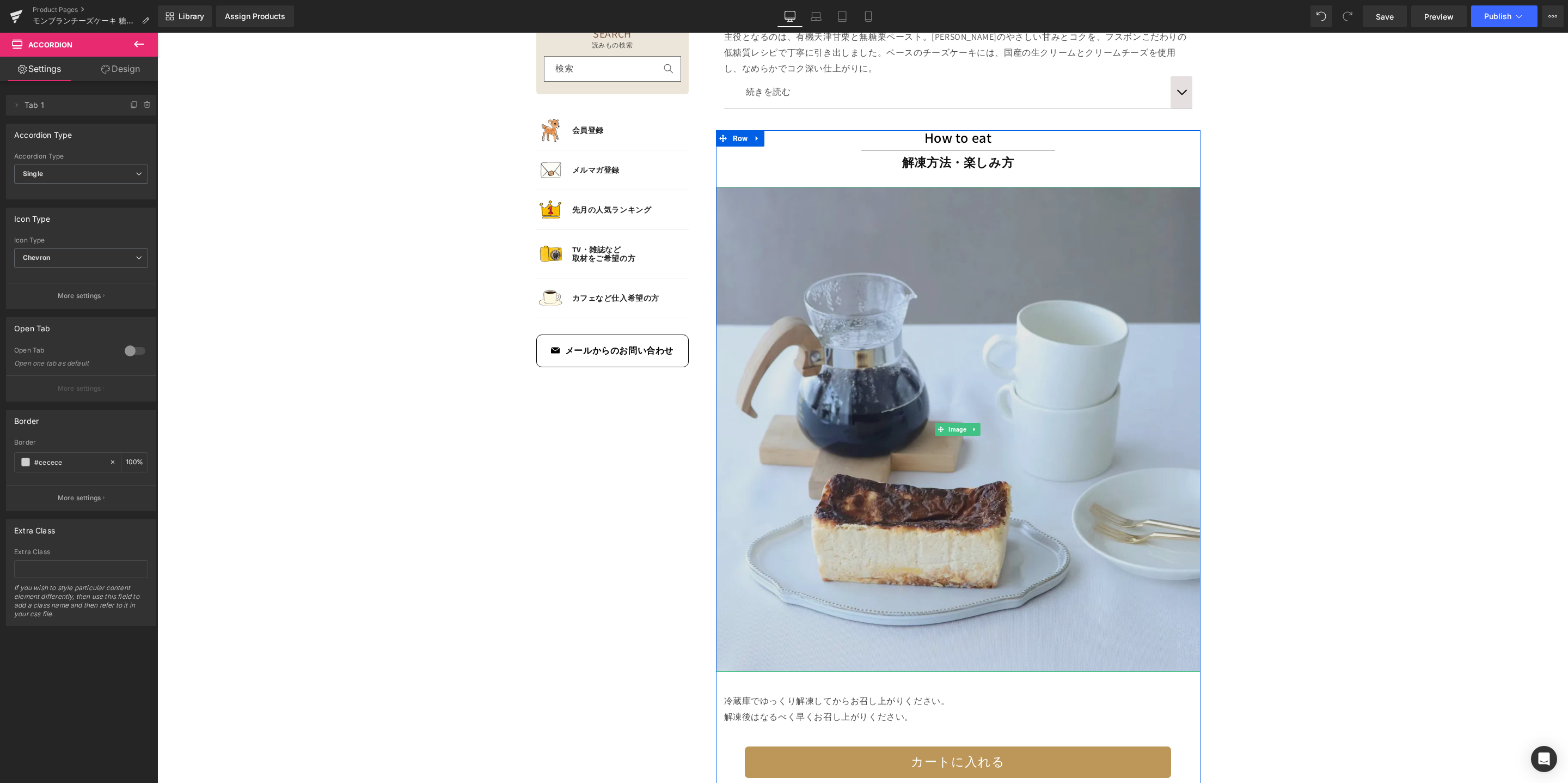
click at [1113, 386] on img at bounding box center [959, 430] width 485 height 485
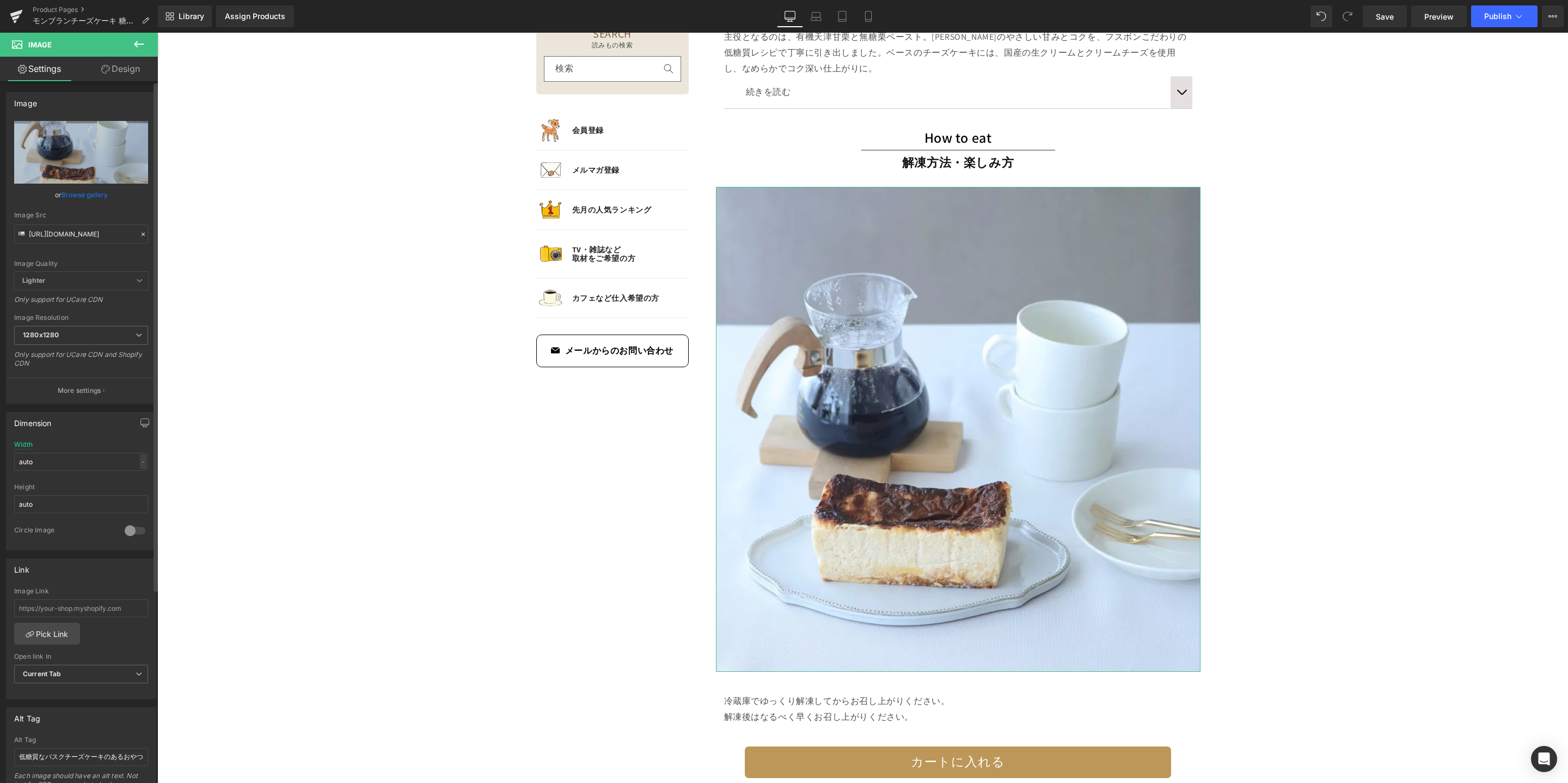
click at [142, 234] on icon at bounding box center [143, 234] width 8 height 8
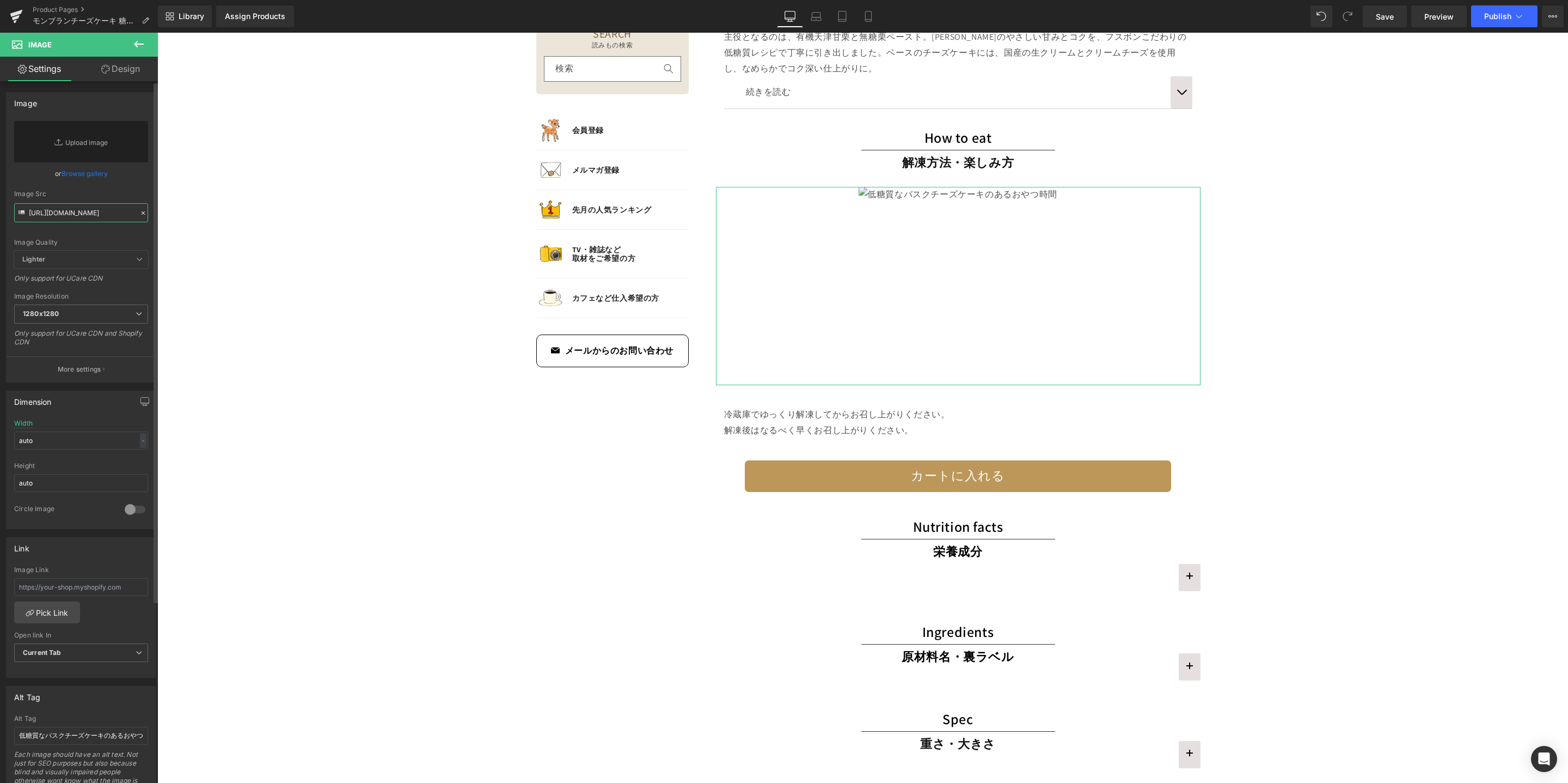
click at [81, 212] on input "https://cdn.shopify.com/s/files/1/0657/5977/2899/files/basque-cheesecake-09_128…" at bounding box center [81, 213] width 134 height 19
paste input "mont-blanc-cheesecake-07.webp?v=1759900532"
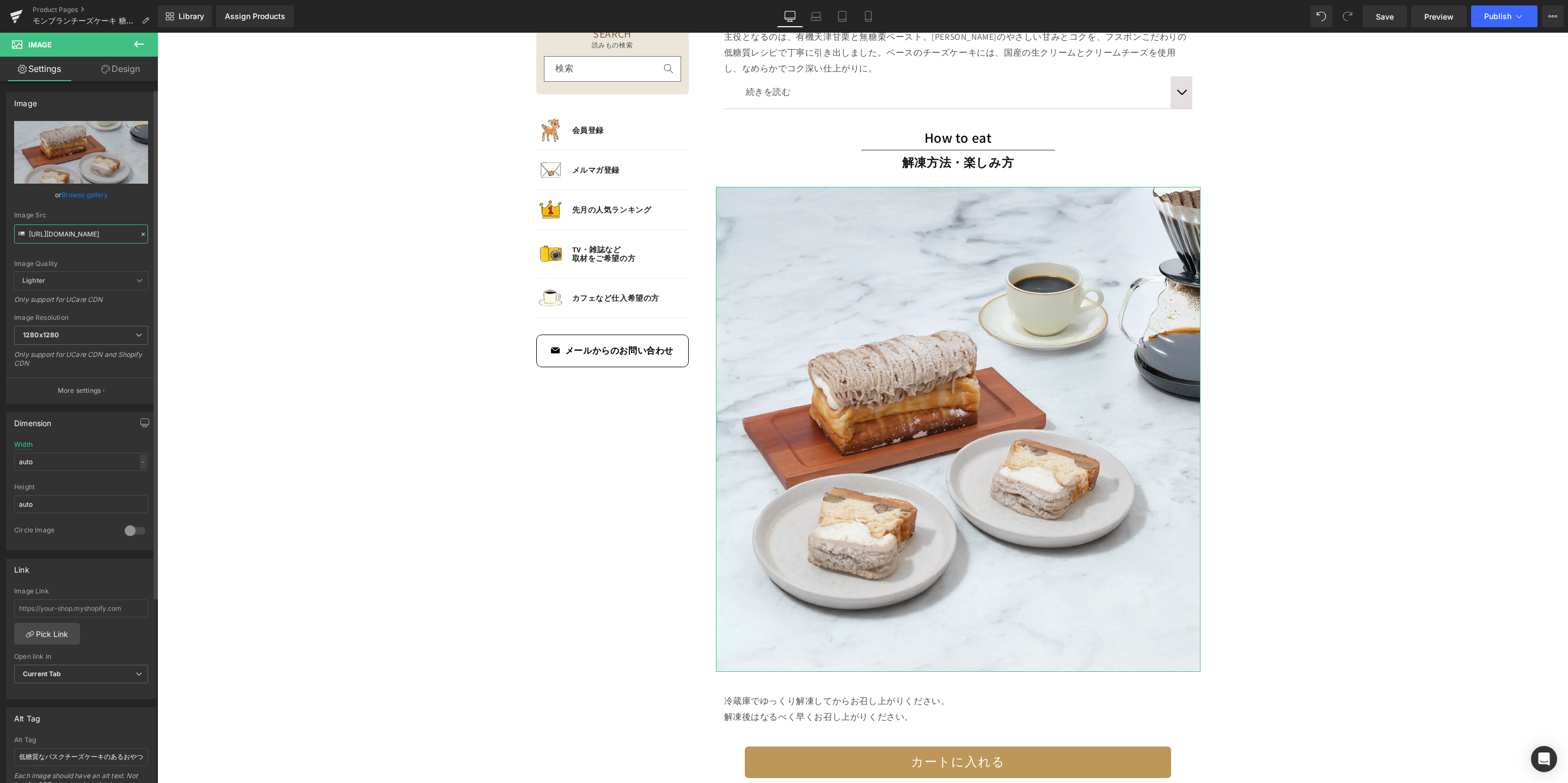
scroll to position [115, 0]
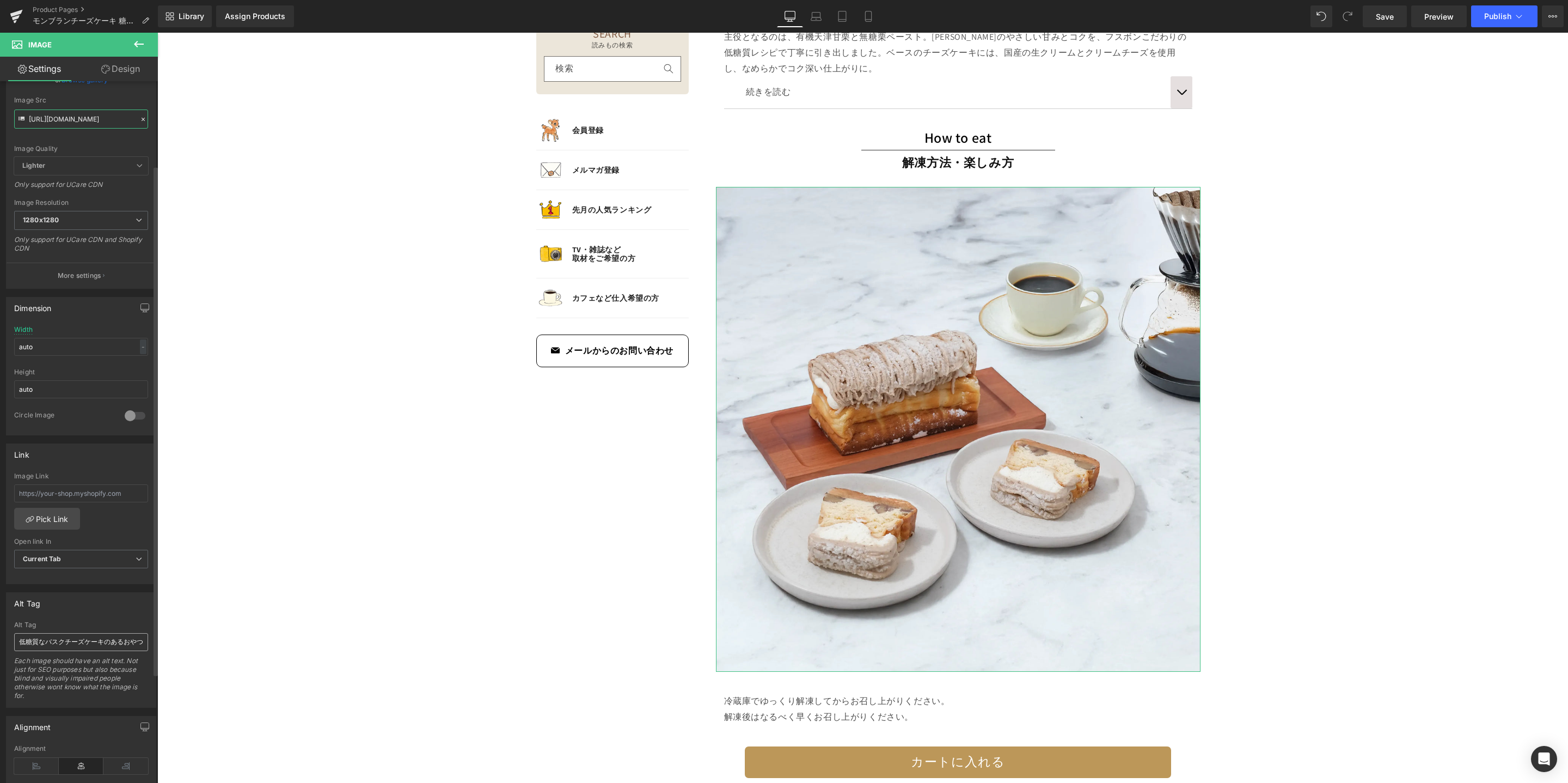
type input "https://cdn.shopify.com/s/files/1/0657/5977/2899/files/mont-blanc-cheesecake-07…"
click at [81, 645] on input "低糖質なバスクチーズケーキのあるおやつ時間" at bounding box center [81, 642] width 134 height 18
drag, startPoint x: 204, startPoint y: 672, endPoint x: 166, endPoint y: 639, distance: 50.3
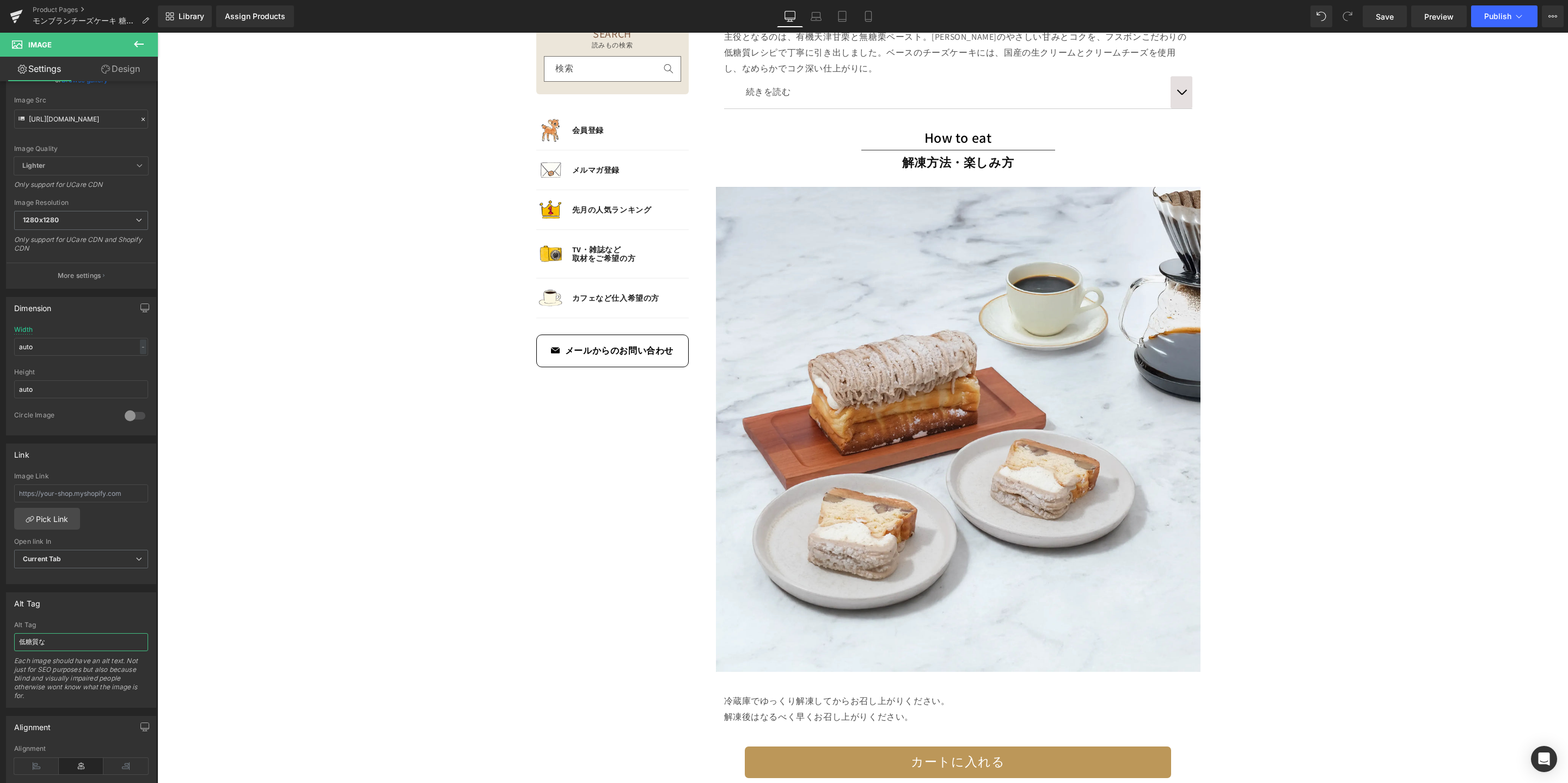
scroll to position [0, 0]
type input "低糖質なモンブランチーズケーキを楽しむ"
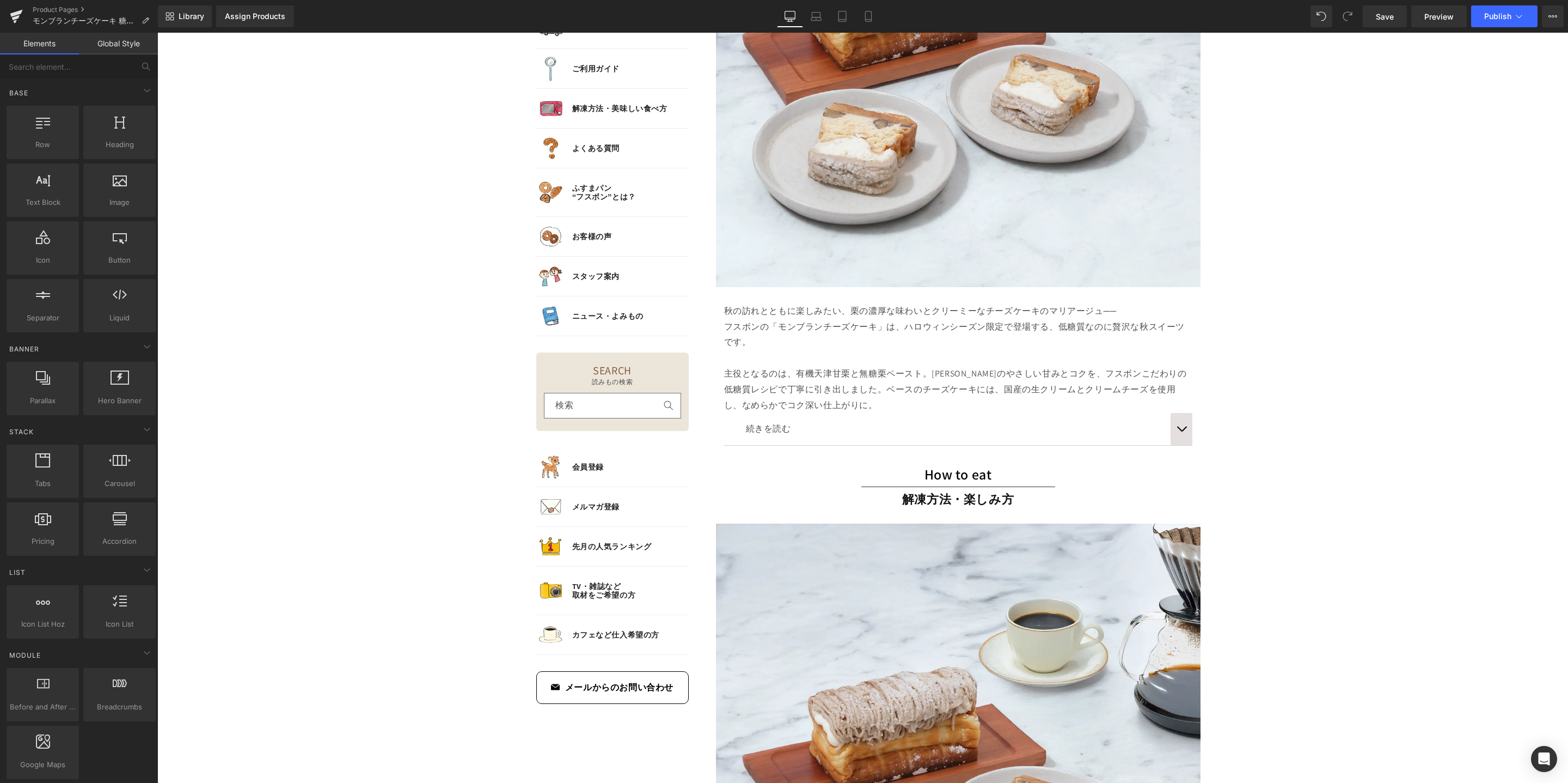
scroll to position [1264, 0]
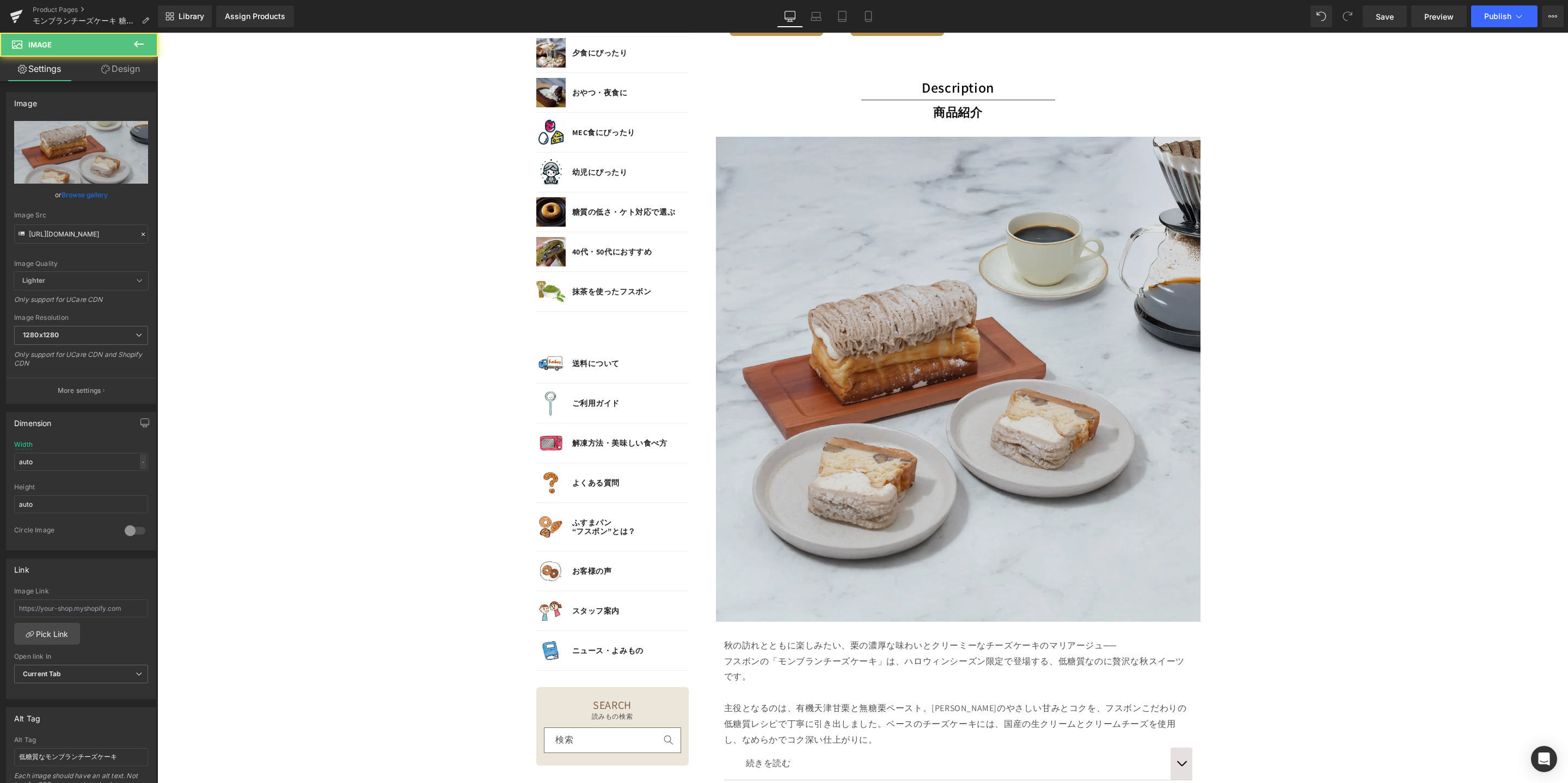
click at [1069, 378] on img at bounding box center [959, 380] width 485 height 485
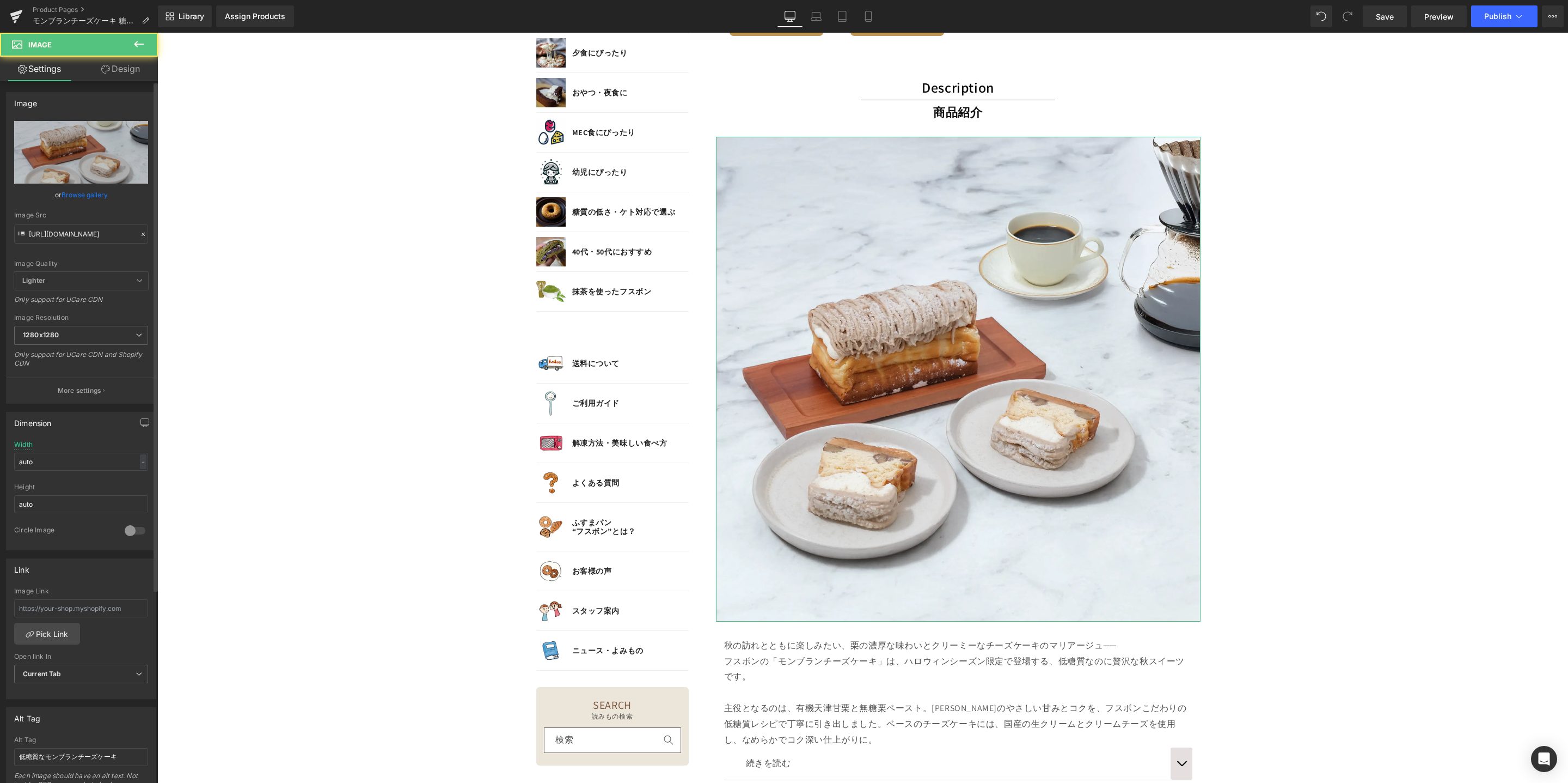
click at [140, 231] on icon at bounding box center [143, 234] width 8 height 8
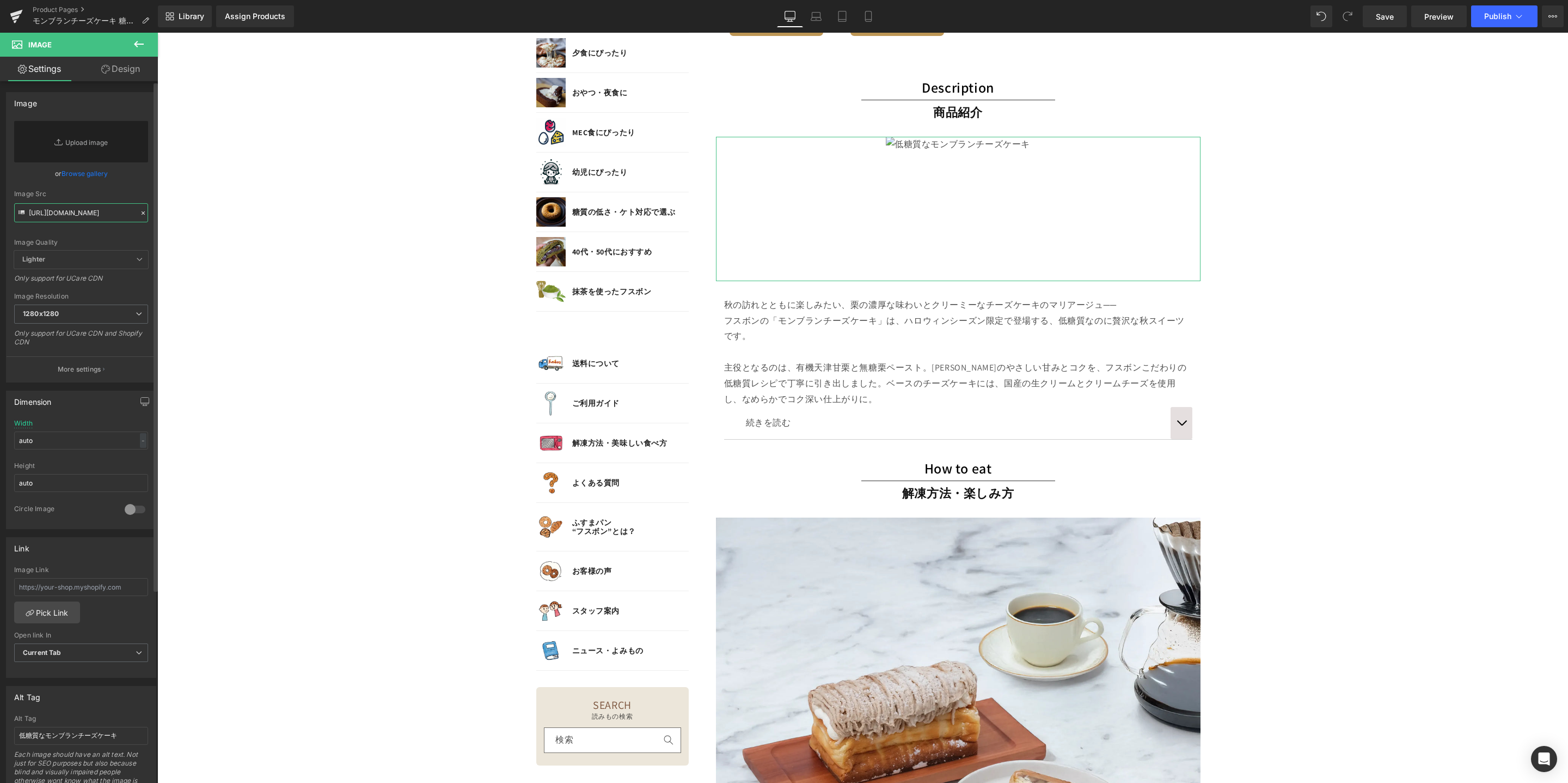
click at [100, 213] on input "https://cdn.shopify.com/s/files/1/0657/5977/2899/files/mont-blanc-cheesecake-07…" at bounding box center [81, 213] width 134 height 19
paste input "https://cdn.shopify.com/s/files/1/0657/5977/2899/files/mont-blanc-cheesecake-03…"
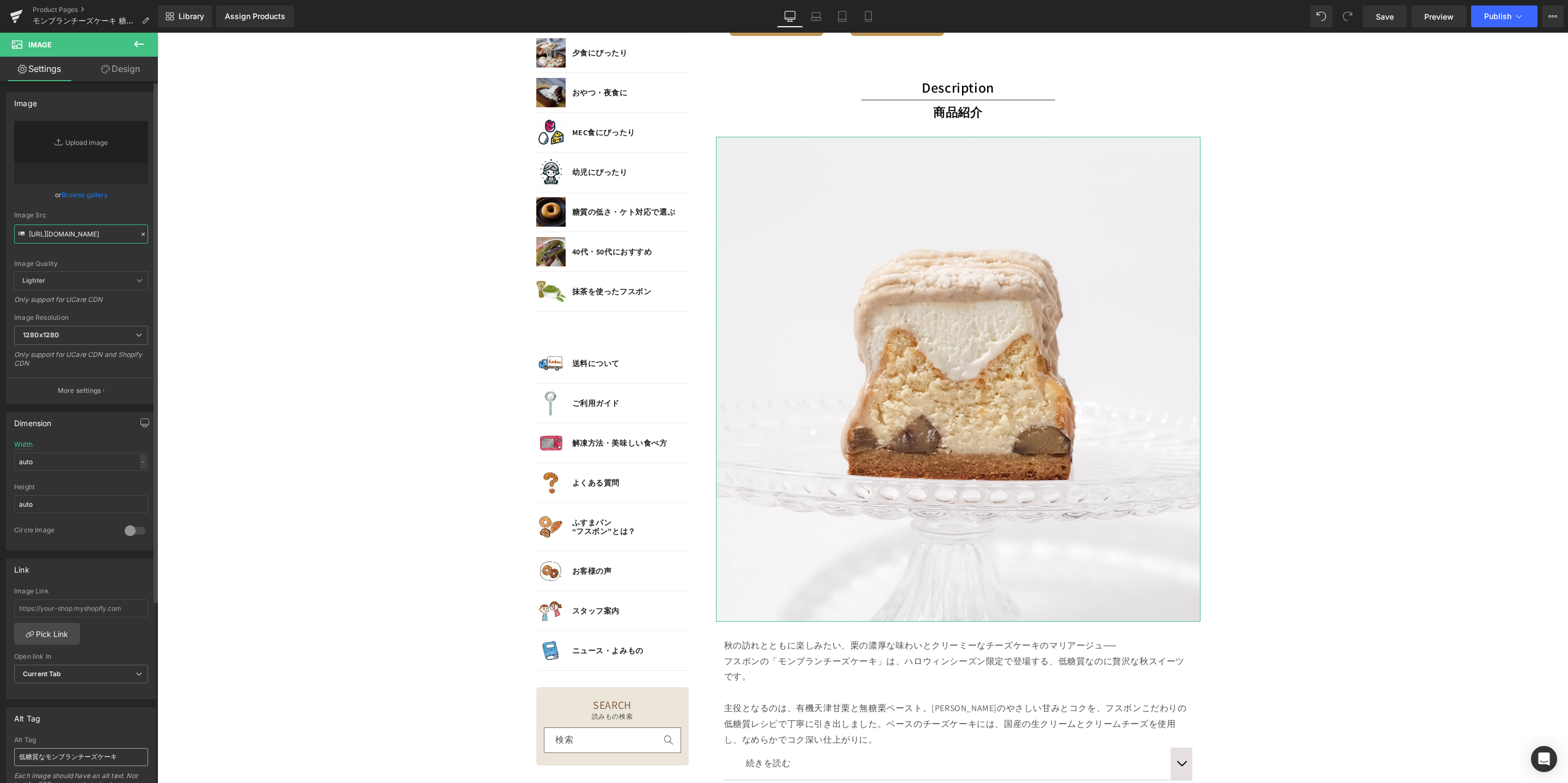
scroll to position [265, 0]
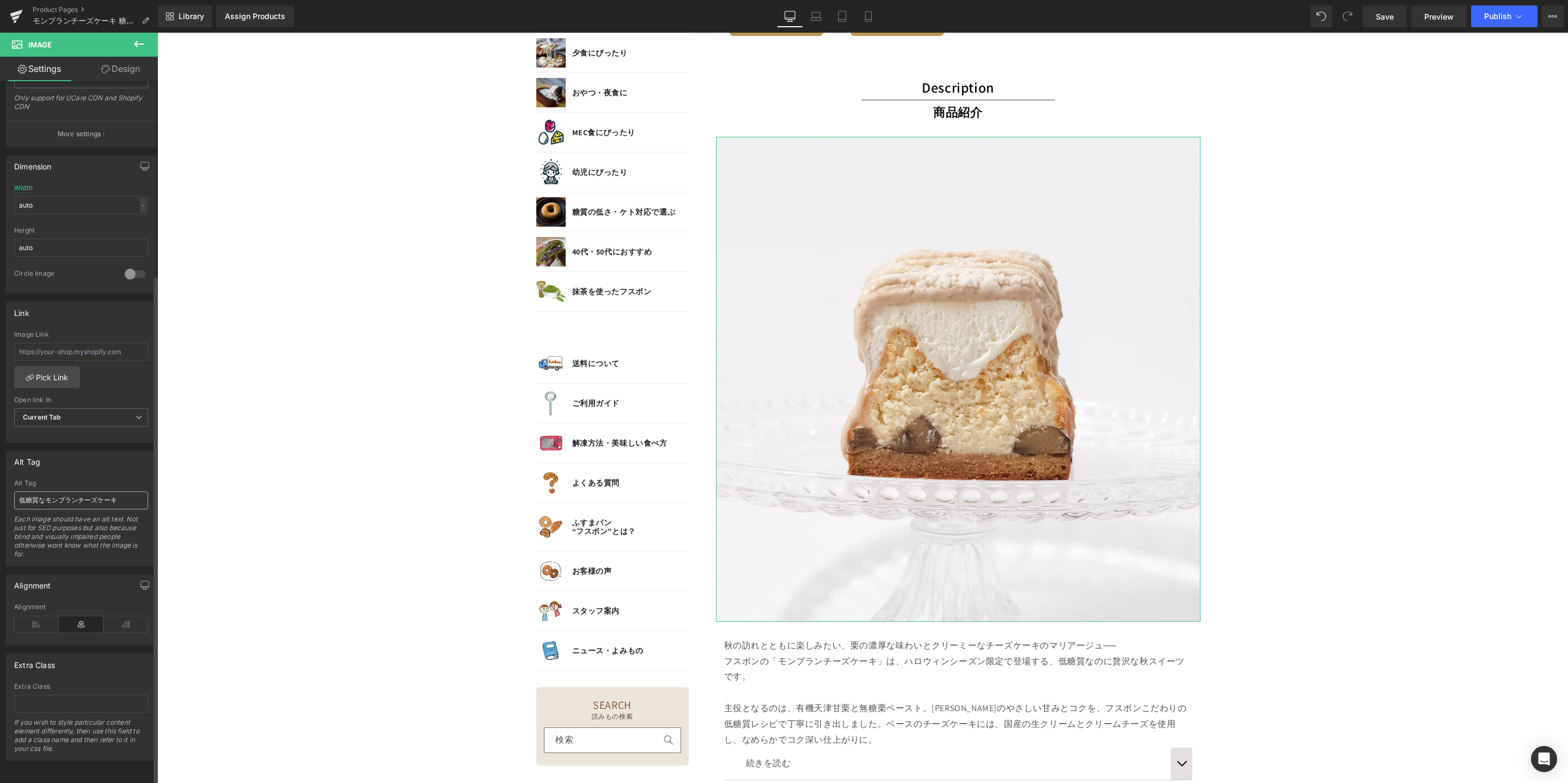
type input "https://cdn.shopify.com/s/files/1/0657/5977/2899/files/mont-blanc-cheesecake-03…"
click at [123, 494] on input "低糖質なモンブランチーズケーキ" at bounding box center [81, 500] width 134 height 18
type input "低糖質なモンブランチーズケーキの断面"
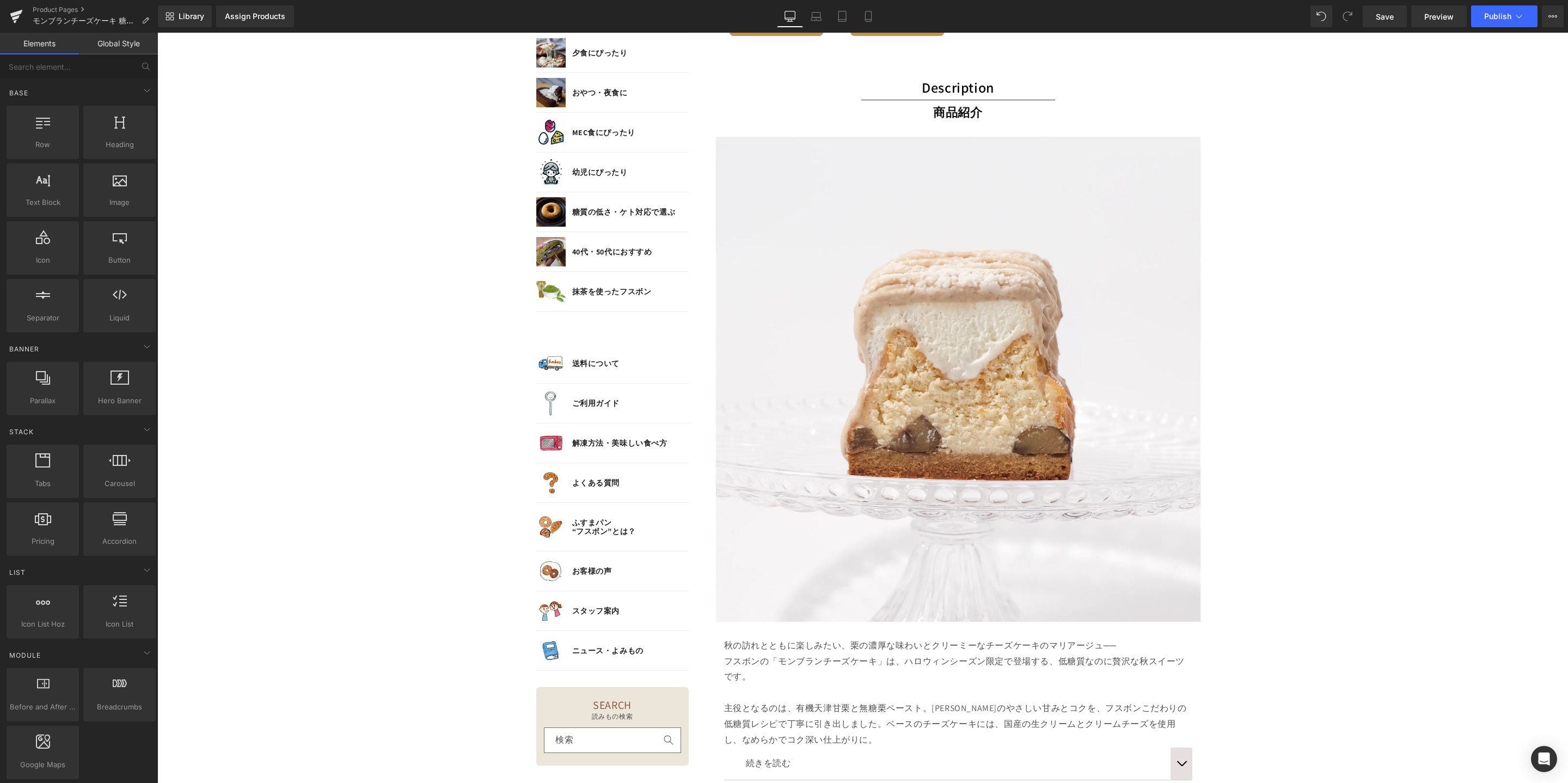
scroll to position [1546, 0]
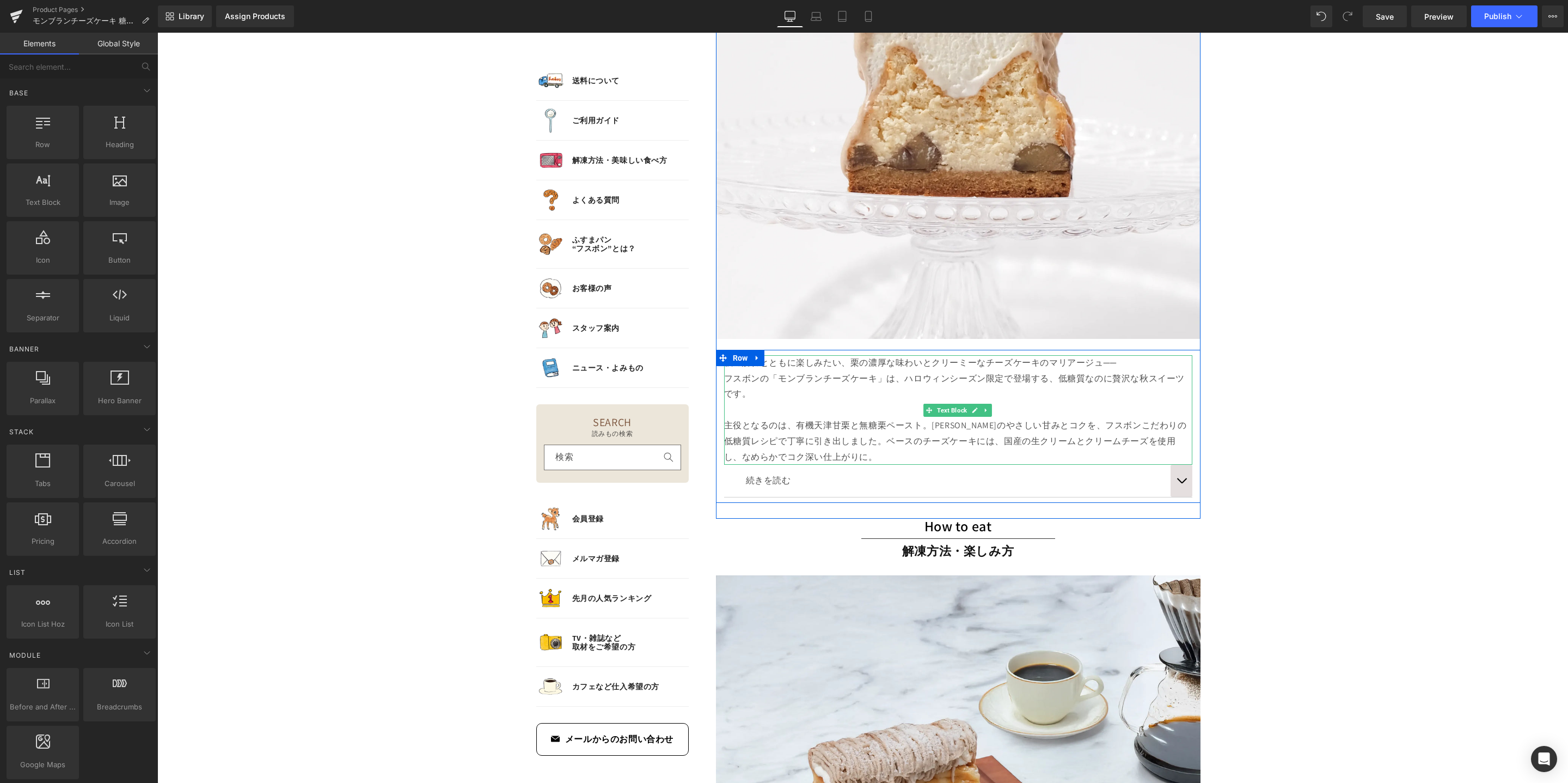
click at [984, 423] on p "主役となるのは、有機天津甘栗と無糖栗ペースト。栗本来のやさしい甘みとコクを、フスボンこだわりの低糖質レシピで丁寧に引き出しました。ベースのチーズケーキには、国…" at bounding box center [958, 441] width 468 height 47
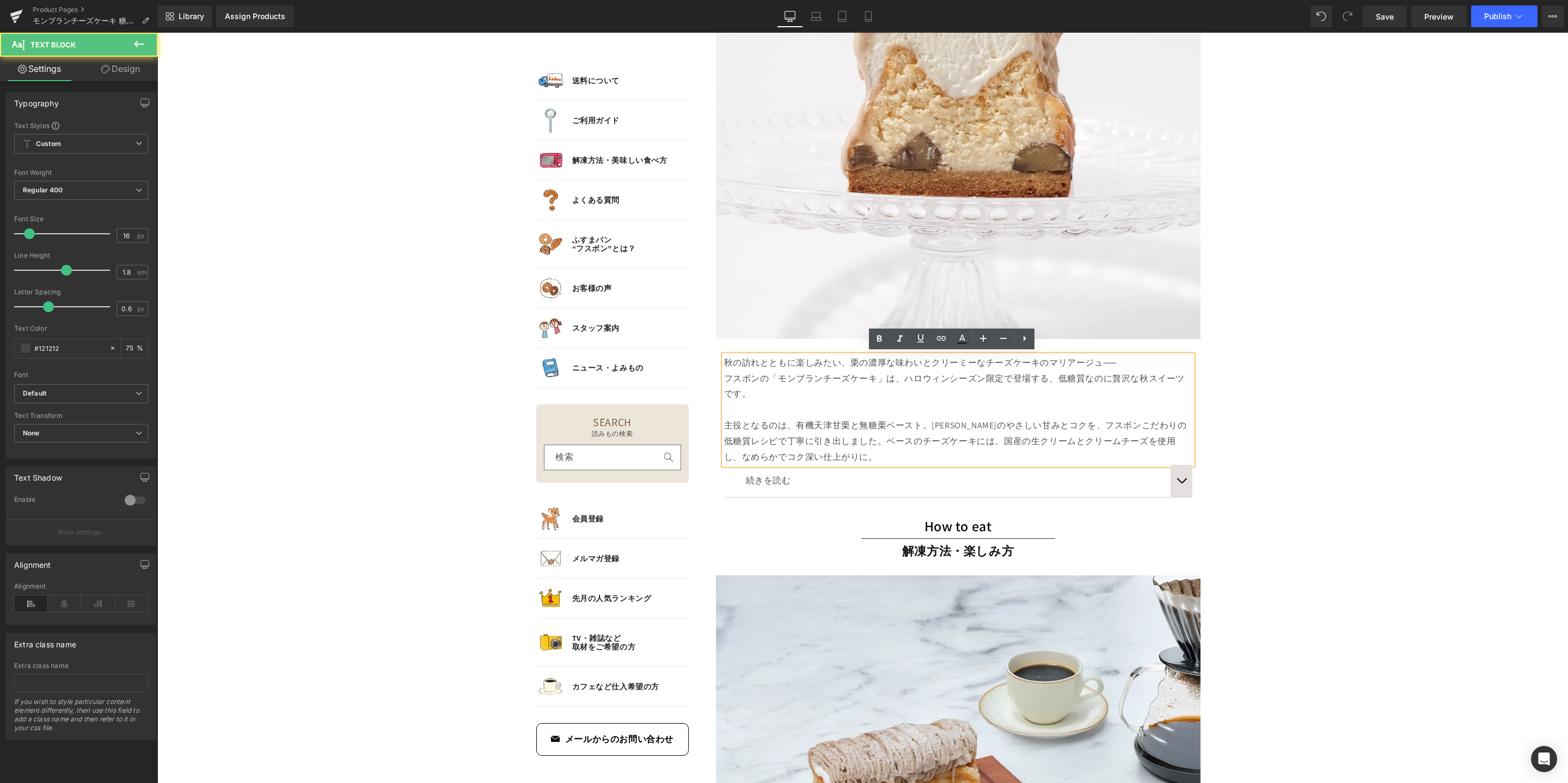
click at [789, 426] on p "主役となるのは、有機天津甘栗と無糖栗ペースト。栗本来のやさしい甘みとコクを、フスボンこだわりの低糖質レシピで丁寧に引き出しました。ベースのチーズケーキには、国…" at bounding box center [958, 441] width 468 height 47
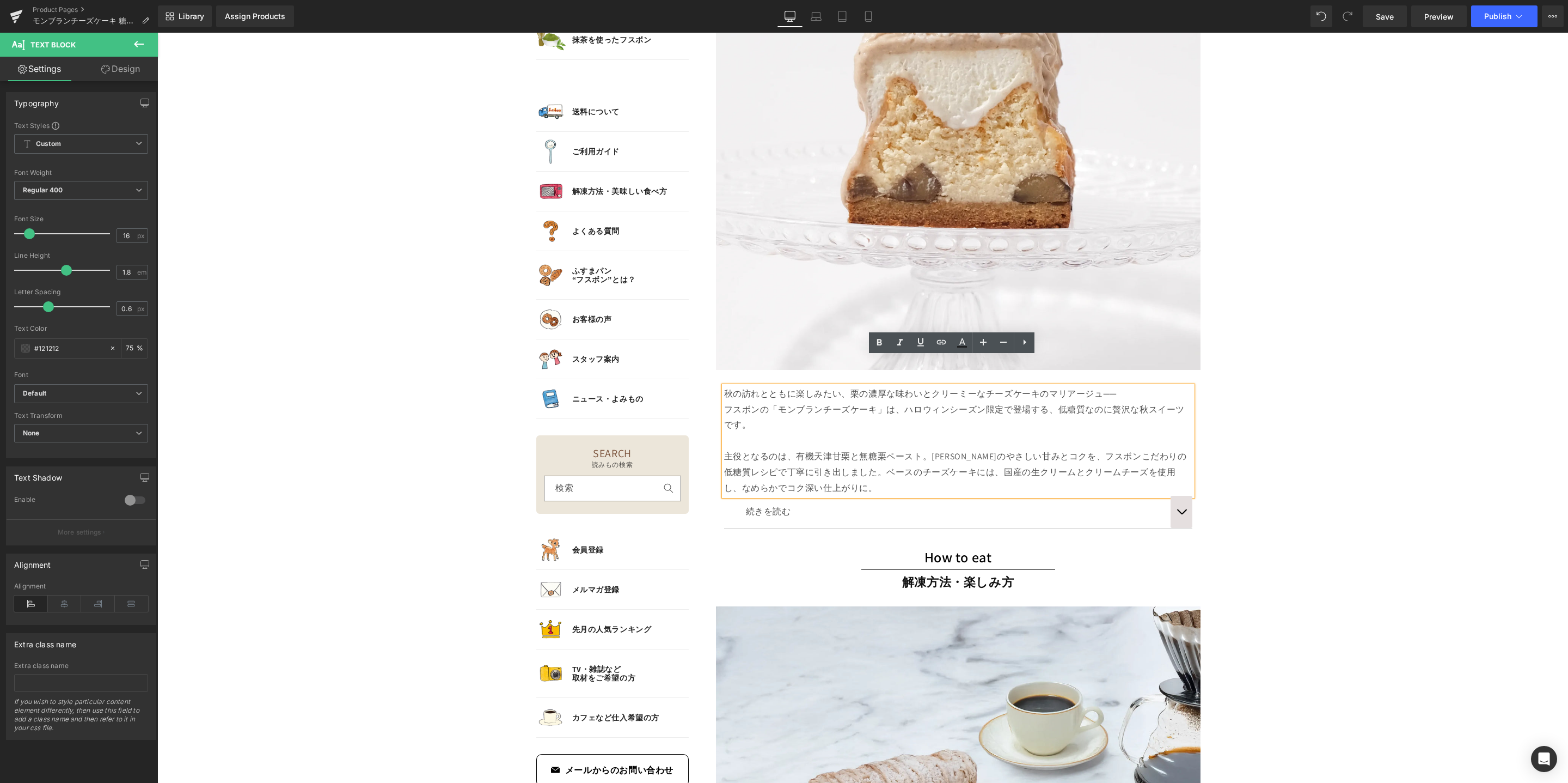
scroll to position [1543, 0]
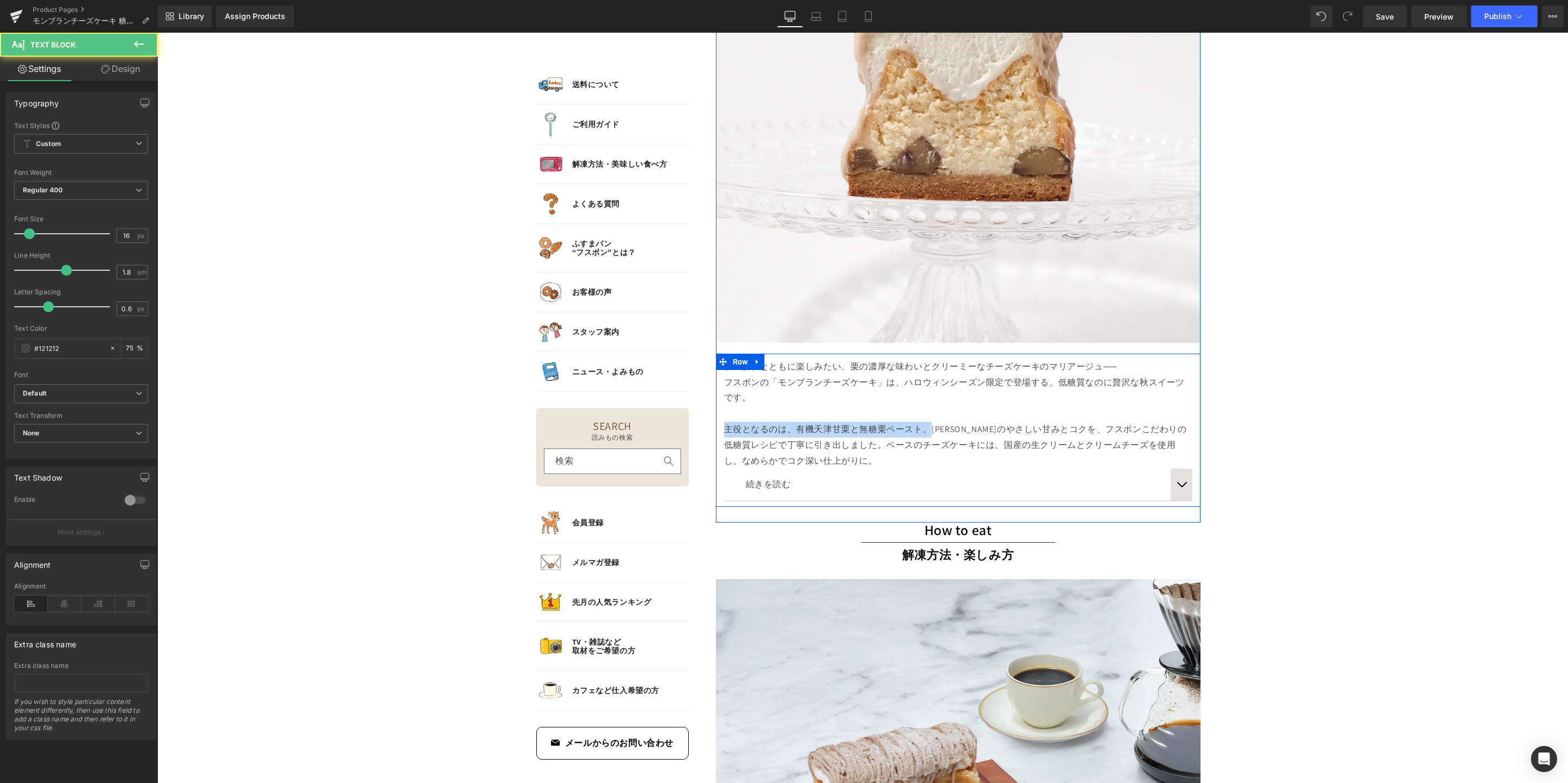
drag, startPoint x: 924, startPoint y: 428, endPoint x: 716, endPoint y: 426, distance: 208.0
click at [716, 426] on div "秋の訪れとともに楽しみたい、栗の濃厚な味わいとクリーミーなチーズケーキのマリアージュ── フスボンの「モンブランチーズケーキ」は、ハロウィンシーズン限定で登場…" at bounding box center [959, 426] width 485 height 147
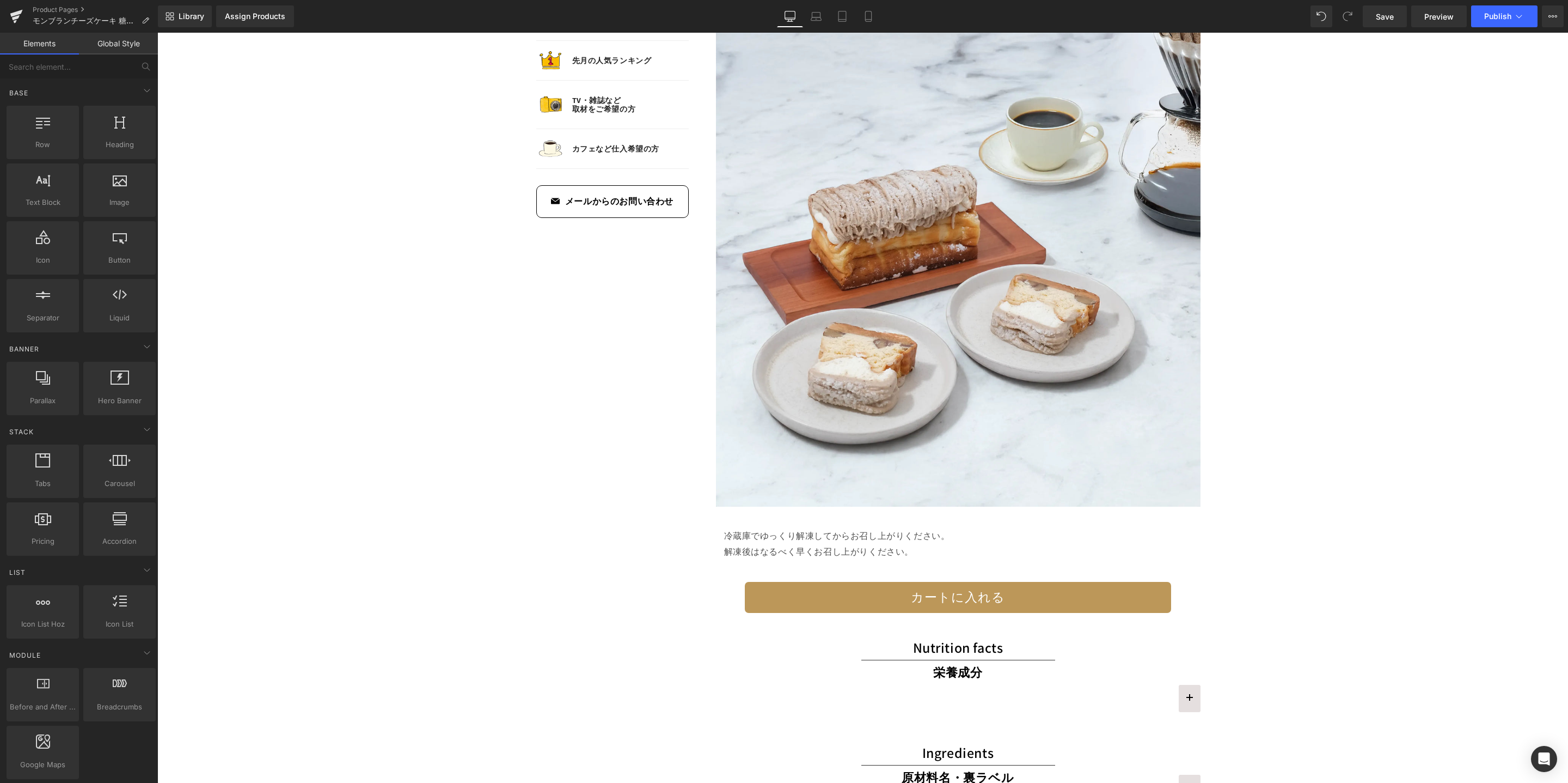
scroll to position [2208, 0]
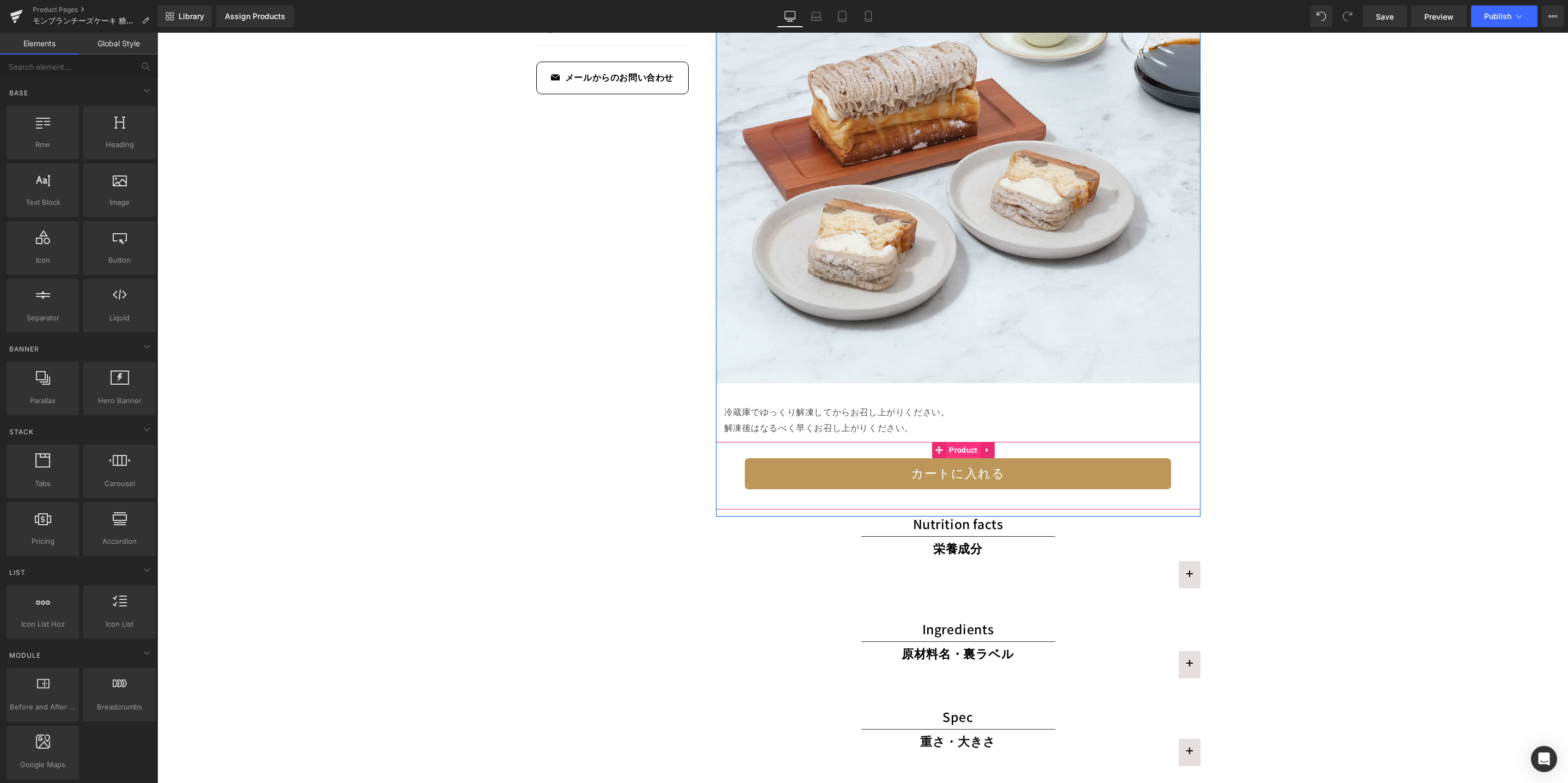
click at [960, 451] on span "Product" at bounding box center [963, 449] width 34 height 16
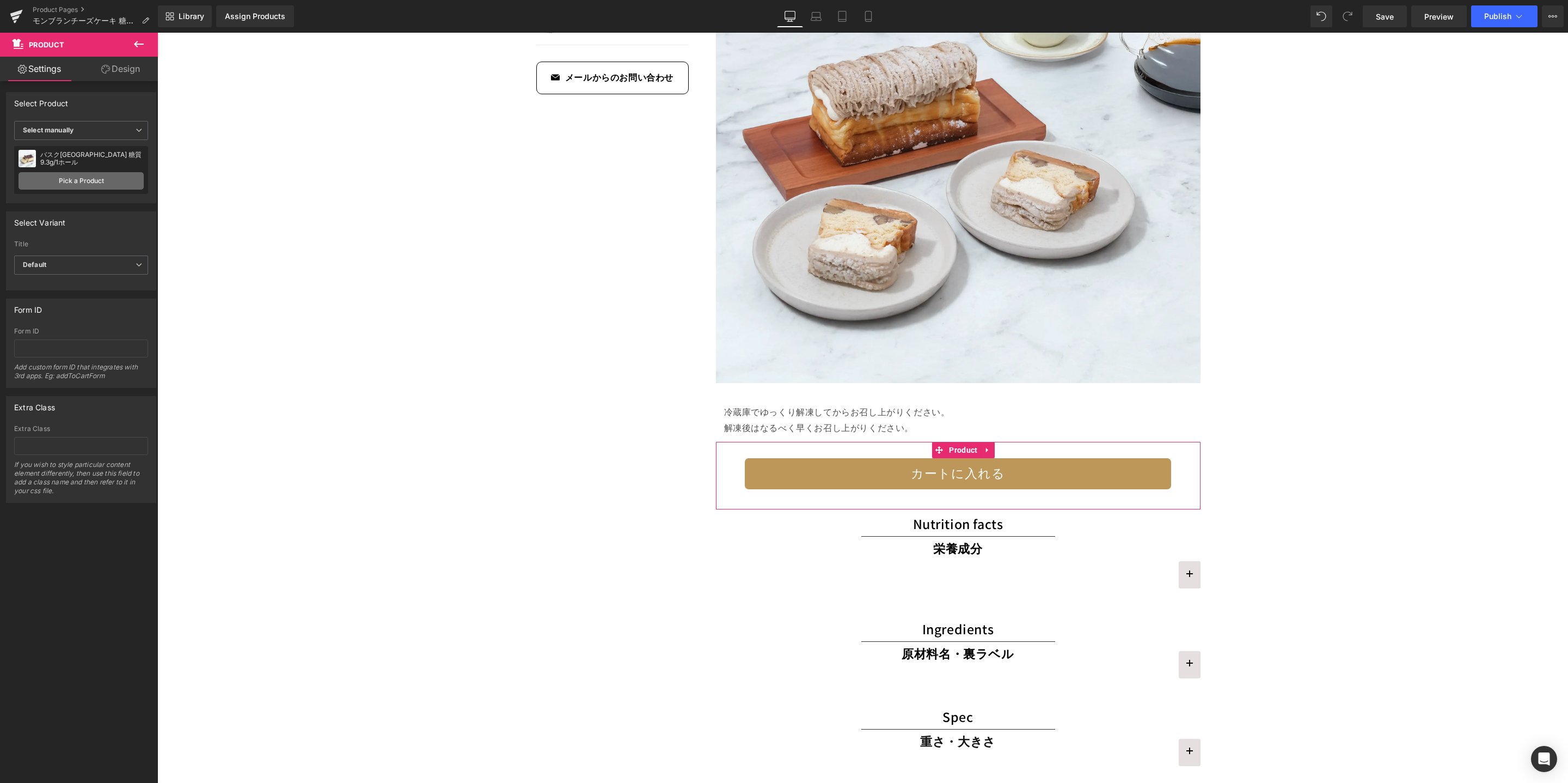
click at [102, 179] on link "Pick a Product" at bounding box center [81, 180] width 125 height 17
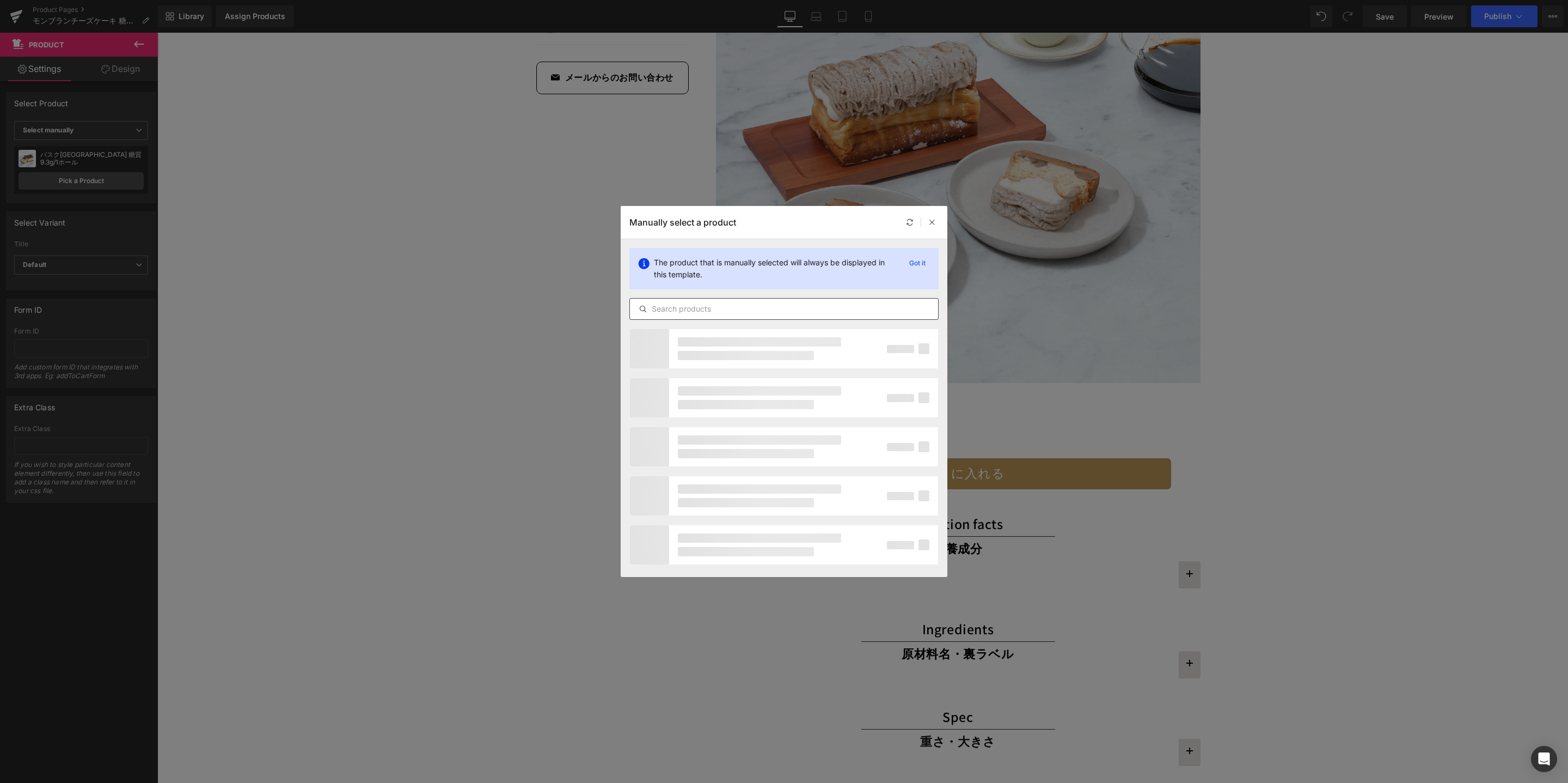
click at [757, 309] on input "text" at bounding box center [784, 308] width 308 height 13
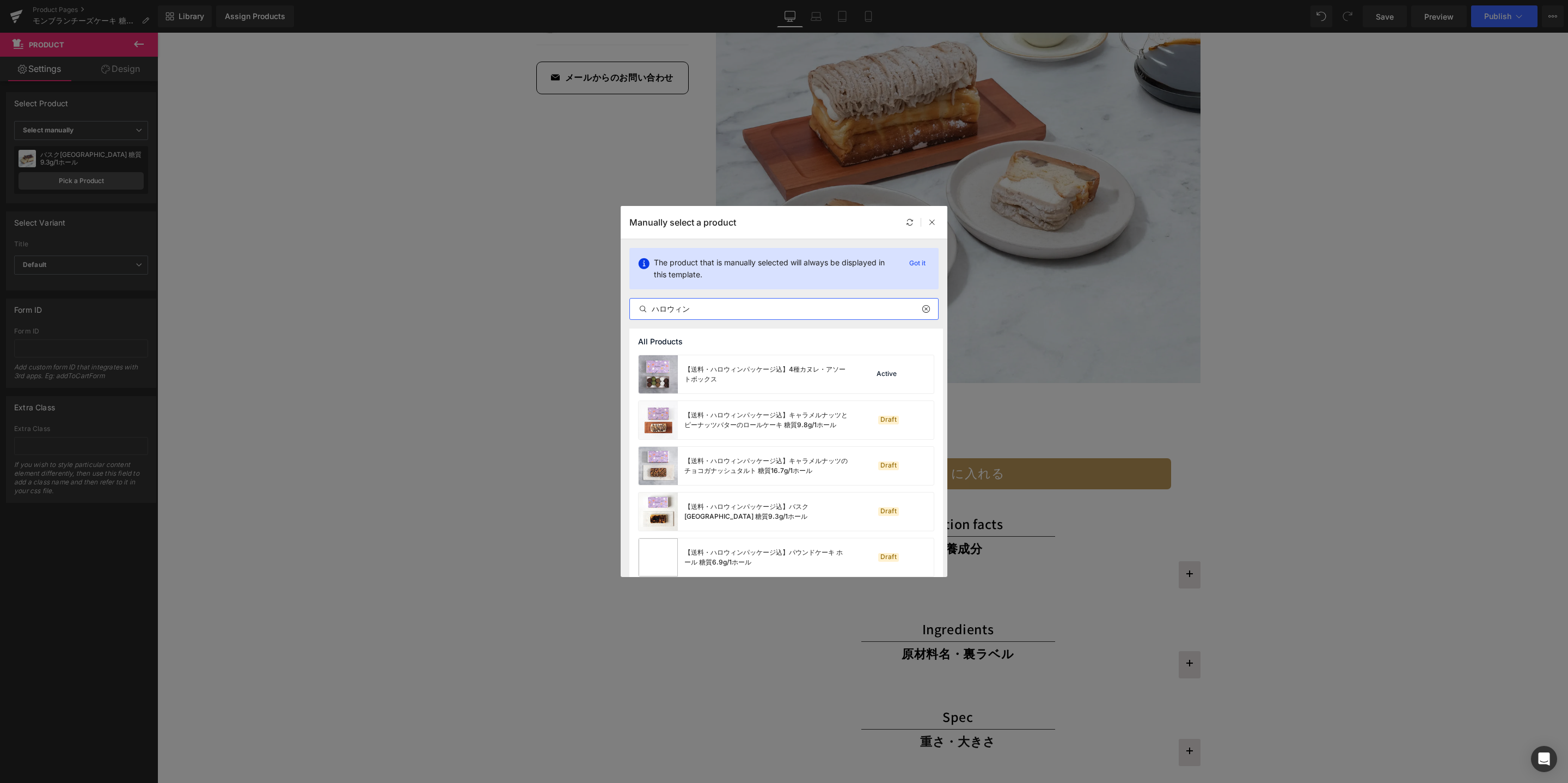
drag, startPoint x: 744, startPoint y: 311, endPoint x: 613, endPoint y: 305, distance: 131.1
click at [613, 305] on div "Manually select a product The product that is manually selected will always be …" at bounding box center [784, 392] width 1568 height 783
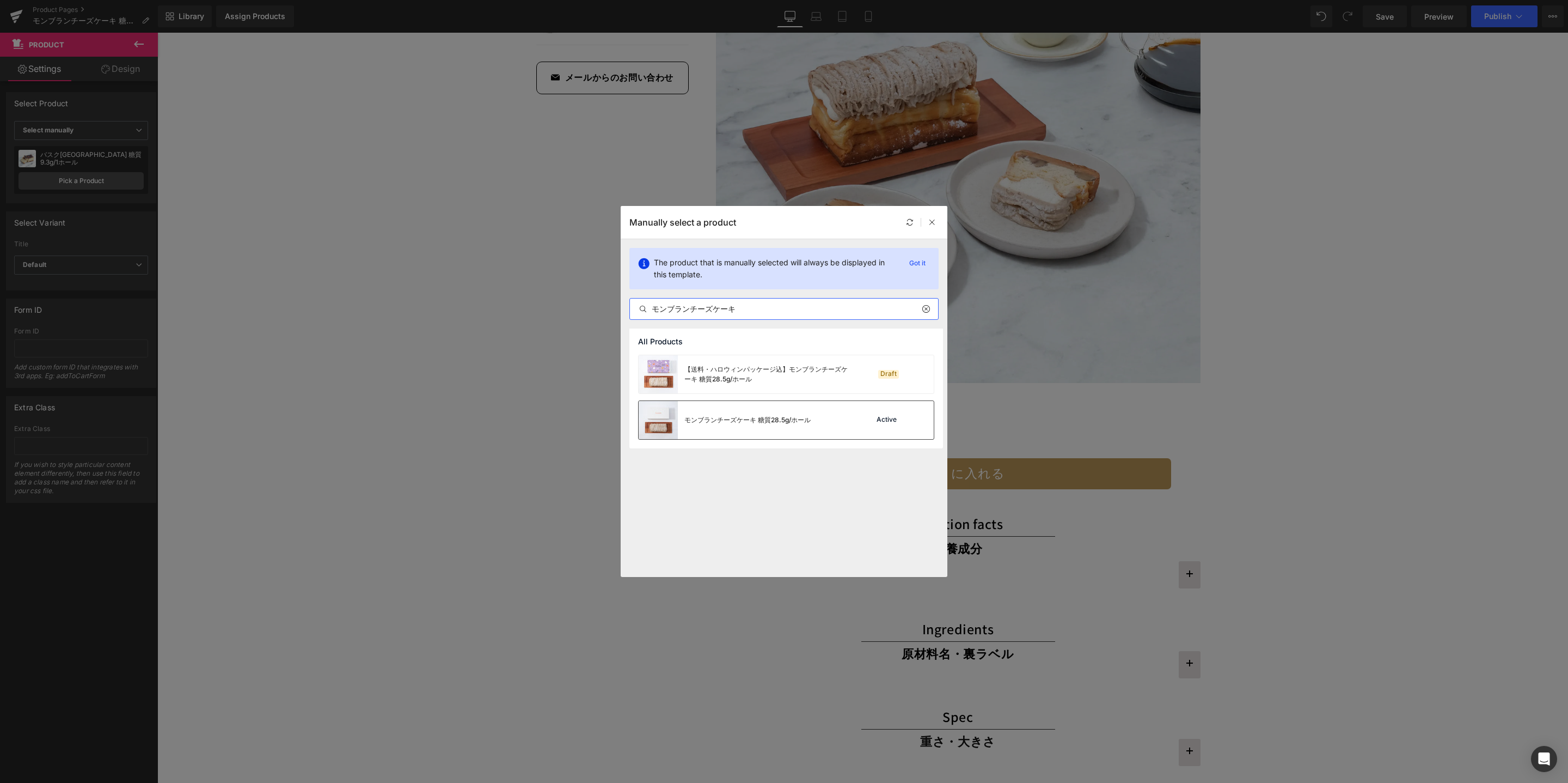
type input "モンブランチーズケーキ"
click at [774, 430] on div "モンブランチーズケーキ 糖質28.5g/ホール" at bounding box center [725, 420] width 172 height 38
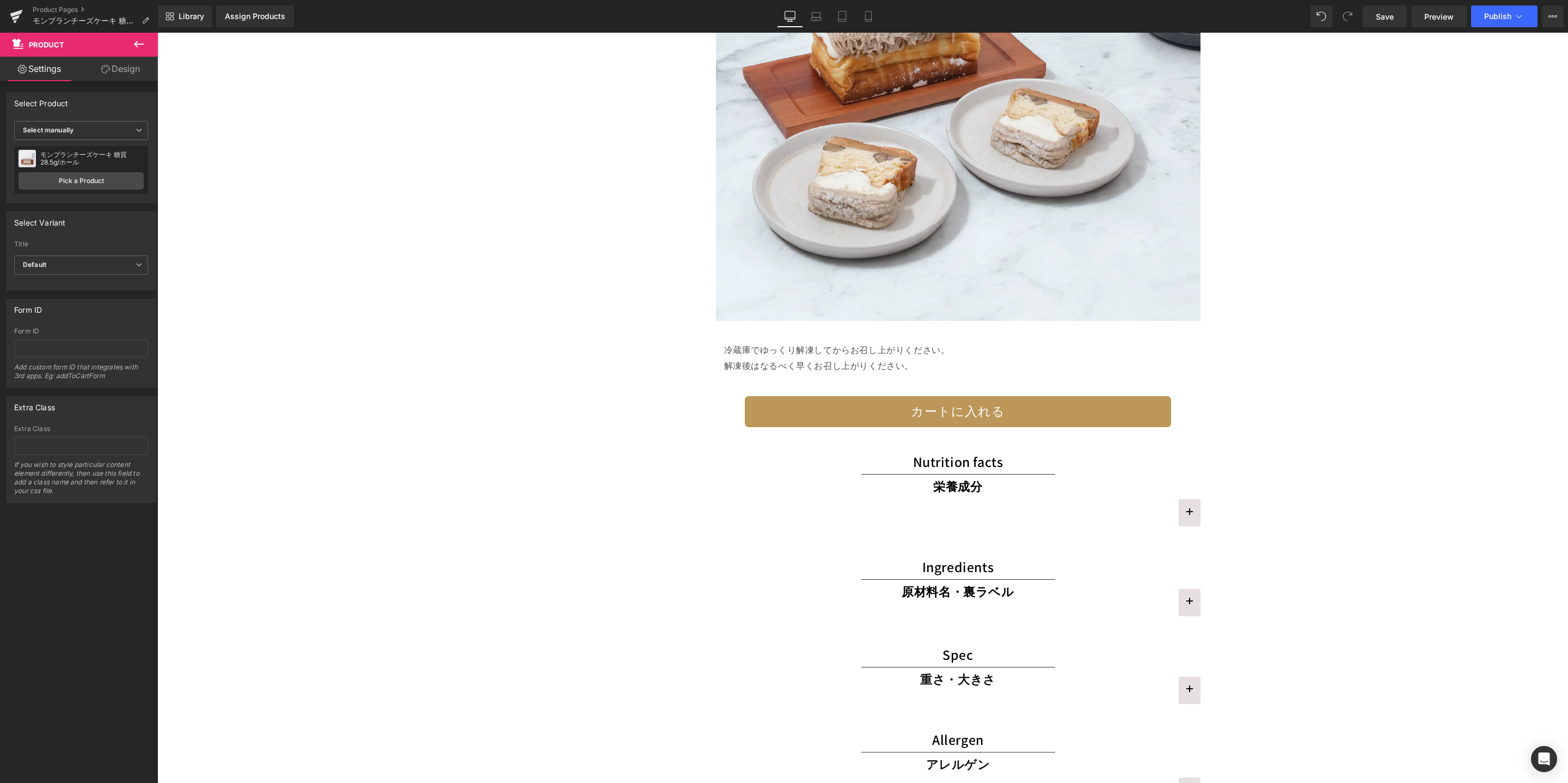
scroll to position [2516, 0]
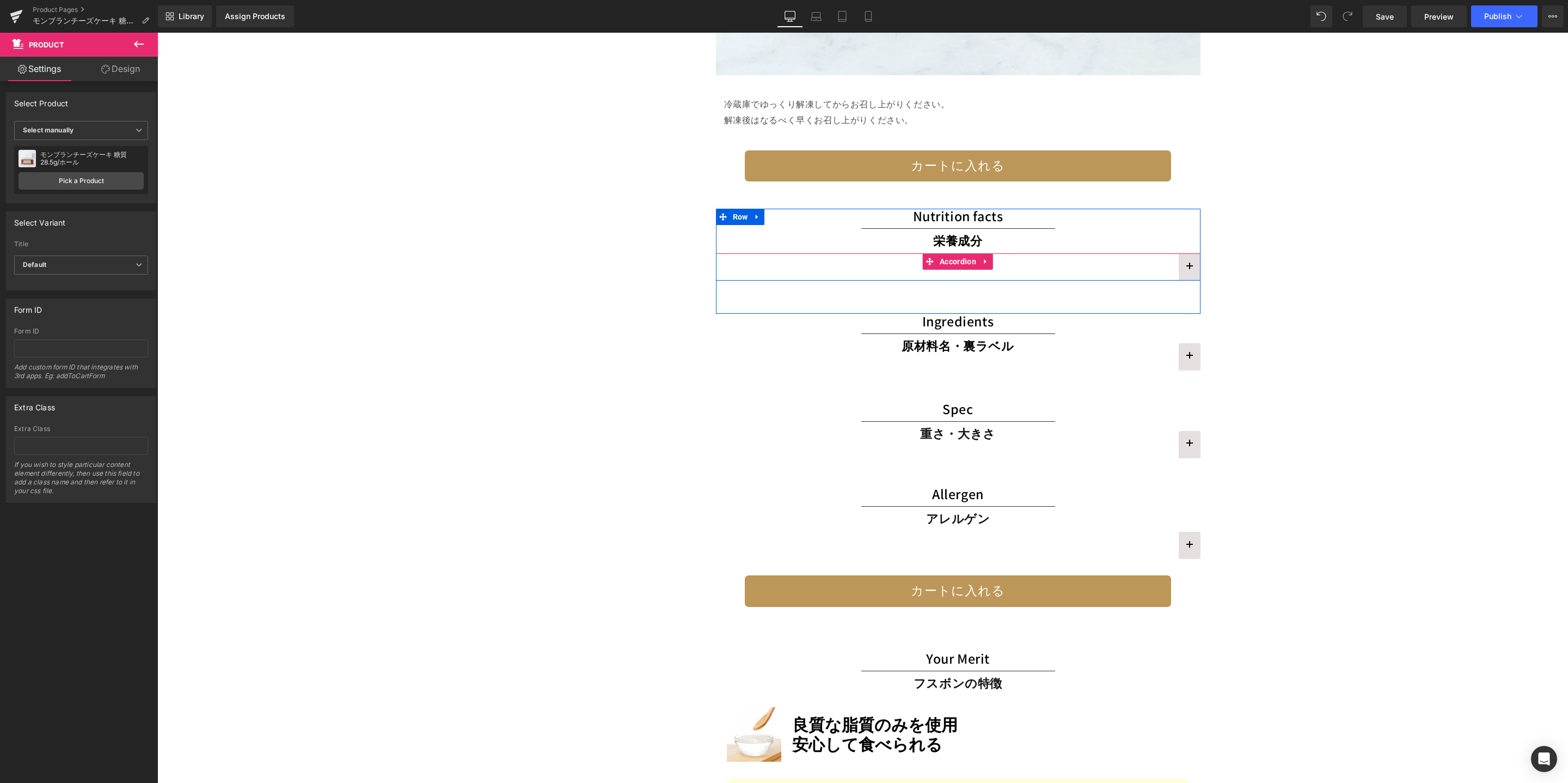
click at [1183, 274] on button "button" at bounding box center [1190, 267] width 22 height 27
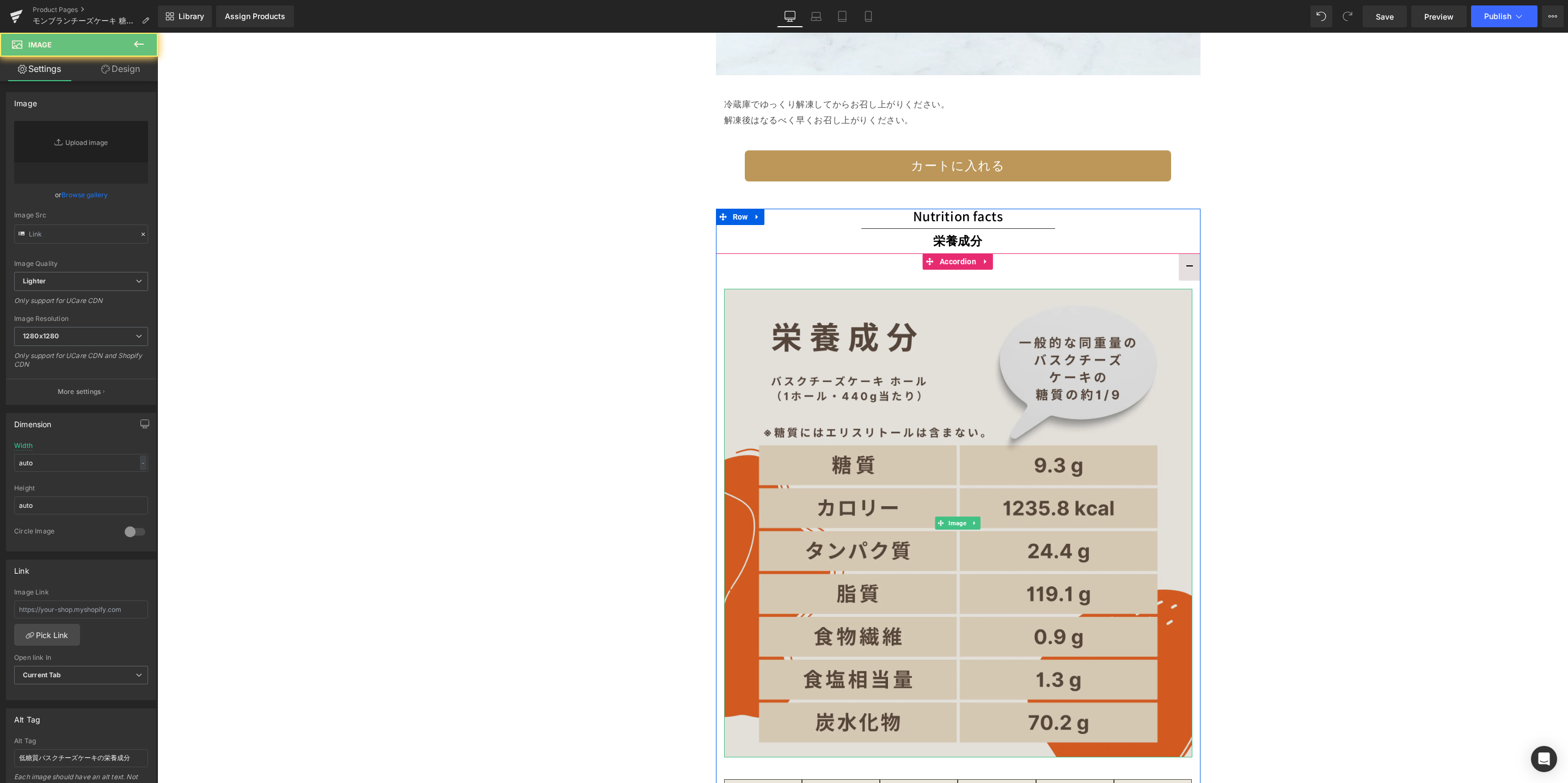
click at [1035, 355] on img at bounding box center [958, 523] width 468 height 468
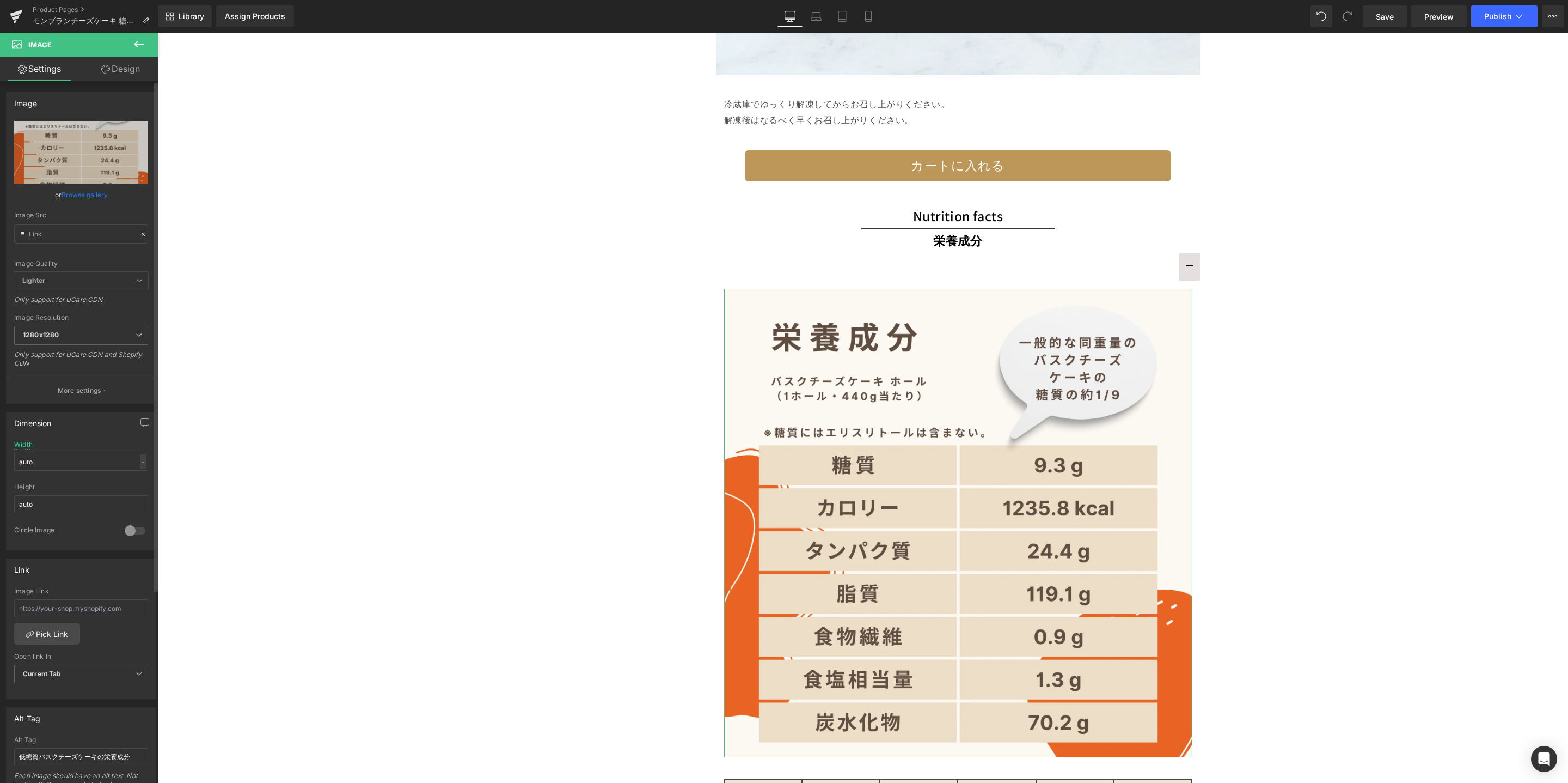
click at [141, 231] on icon at bounding box center [143, 234] width 8 height 8
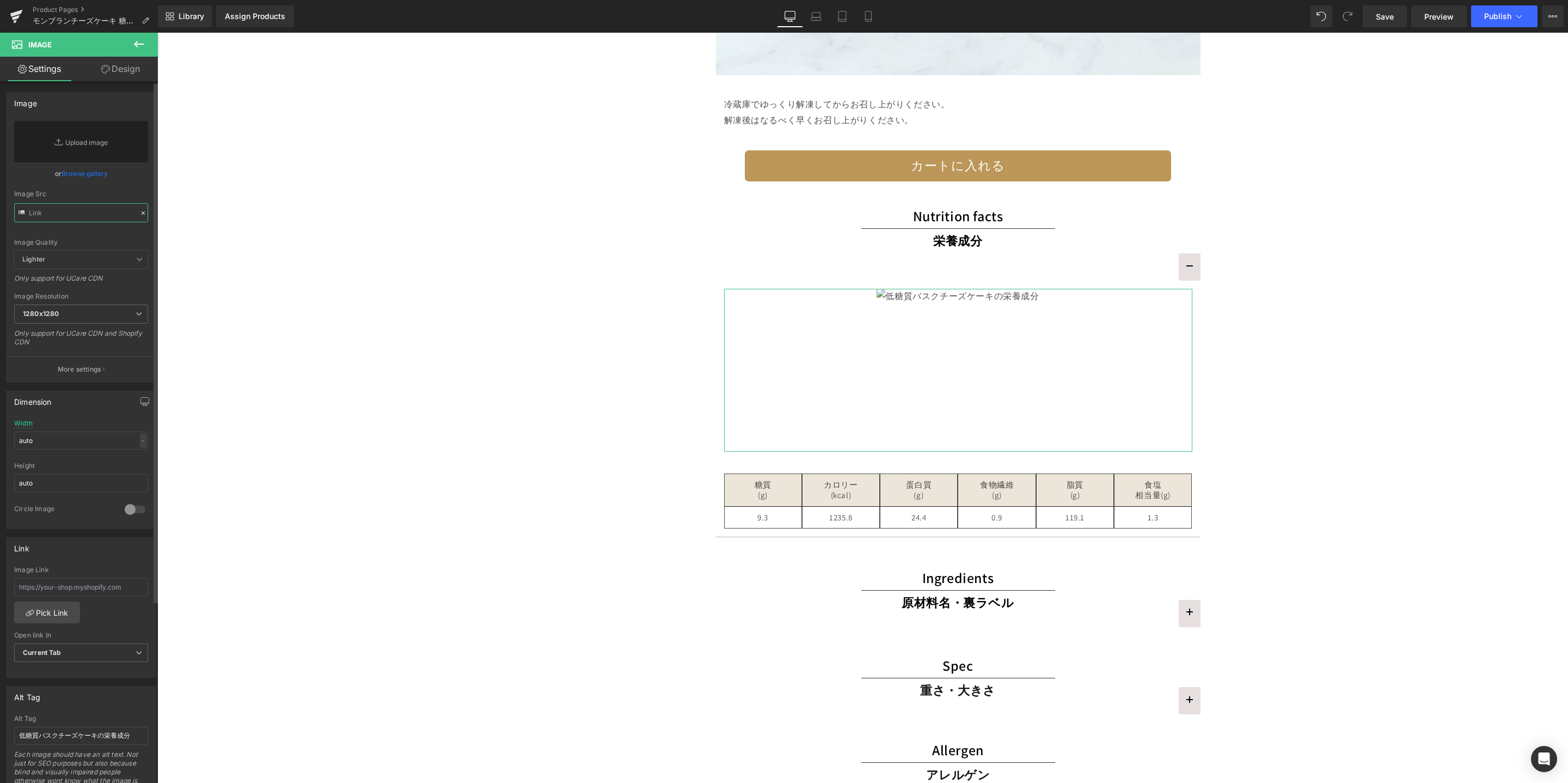
click at [36, 210] on input "text" at bounding box center [81, 213] width 134 height 19
paste input "https://cdn.shopify.com/s/files/1/0657/5977/2899/files/mont-blanc-cheesecake-04…"
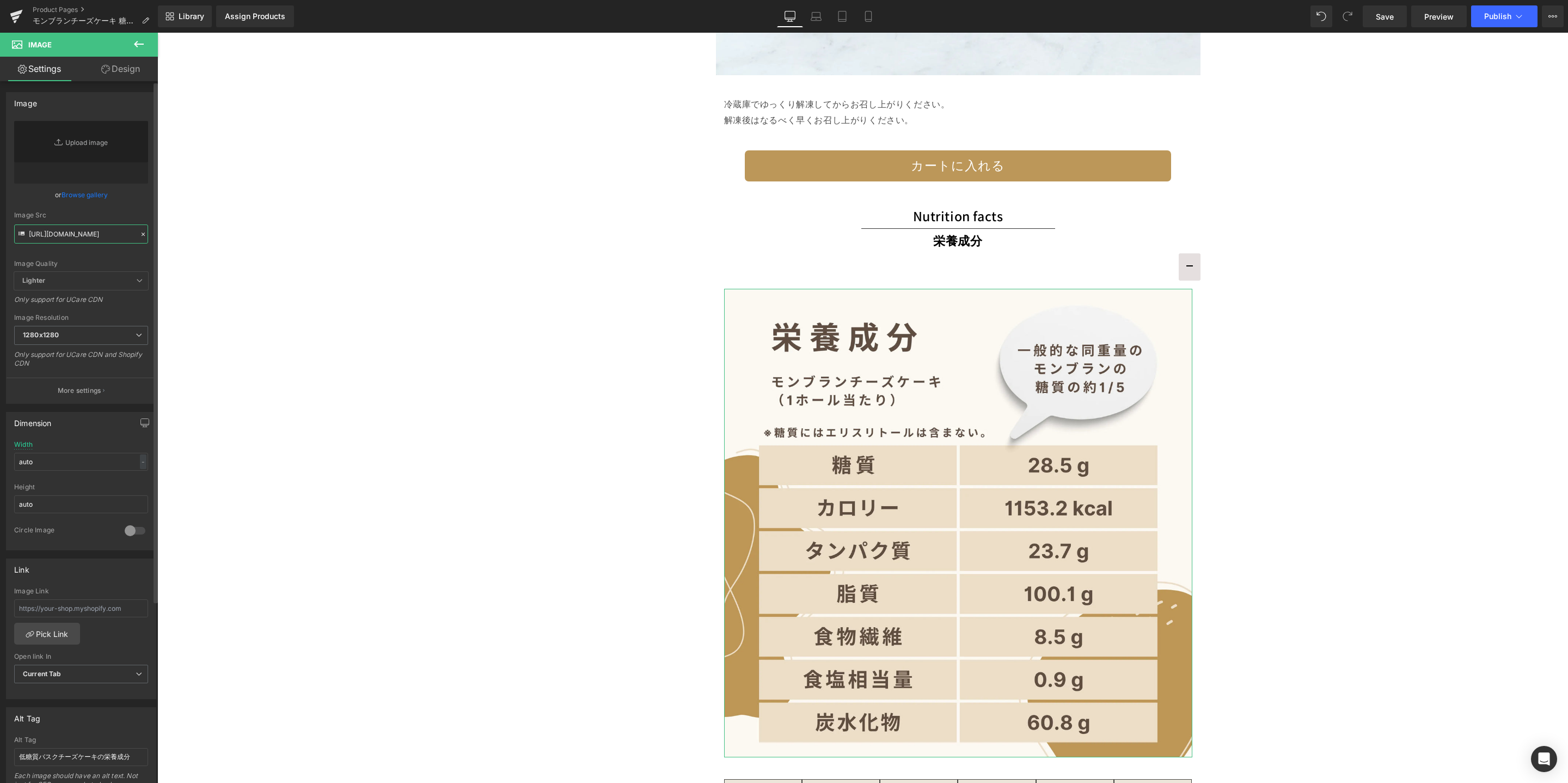
scroll to position [265, 0]
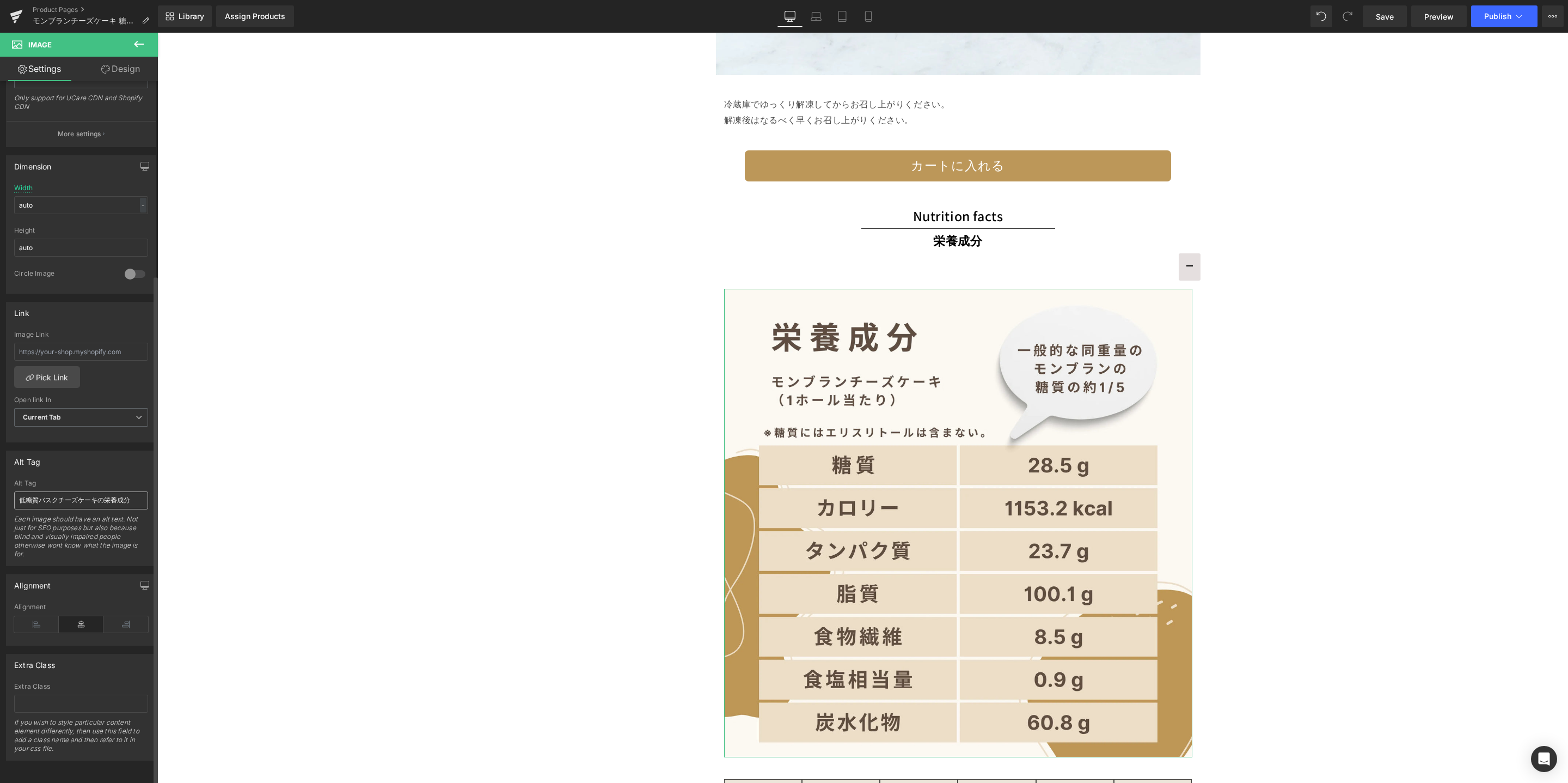
type input "https://cdn.shopify.com/s/files/1/0657/5977/2899/files/mont-blanc-cheesecake-04…"
click at [63, 491] on input "低糖質バスクチーズケーキの栄養成分" at bounding box center [81, 500] width 134 height 18
drag, startPoint x: 39, startPoint y: 489, endPoint x: 58, endPoint y: 487, distance: 19.1
click at [58, 491] on input "低糖質バスクチーズケーキの栄養成分" at bounding box center [81, 500] width 134 height 18
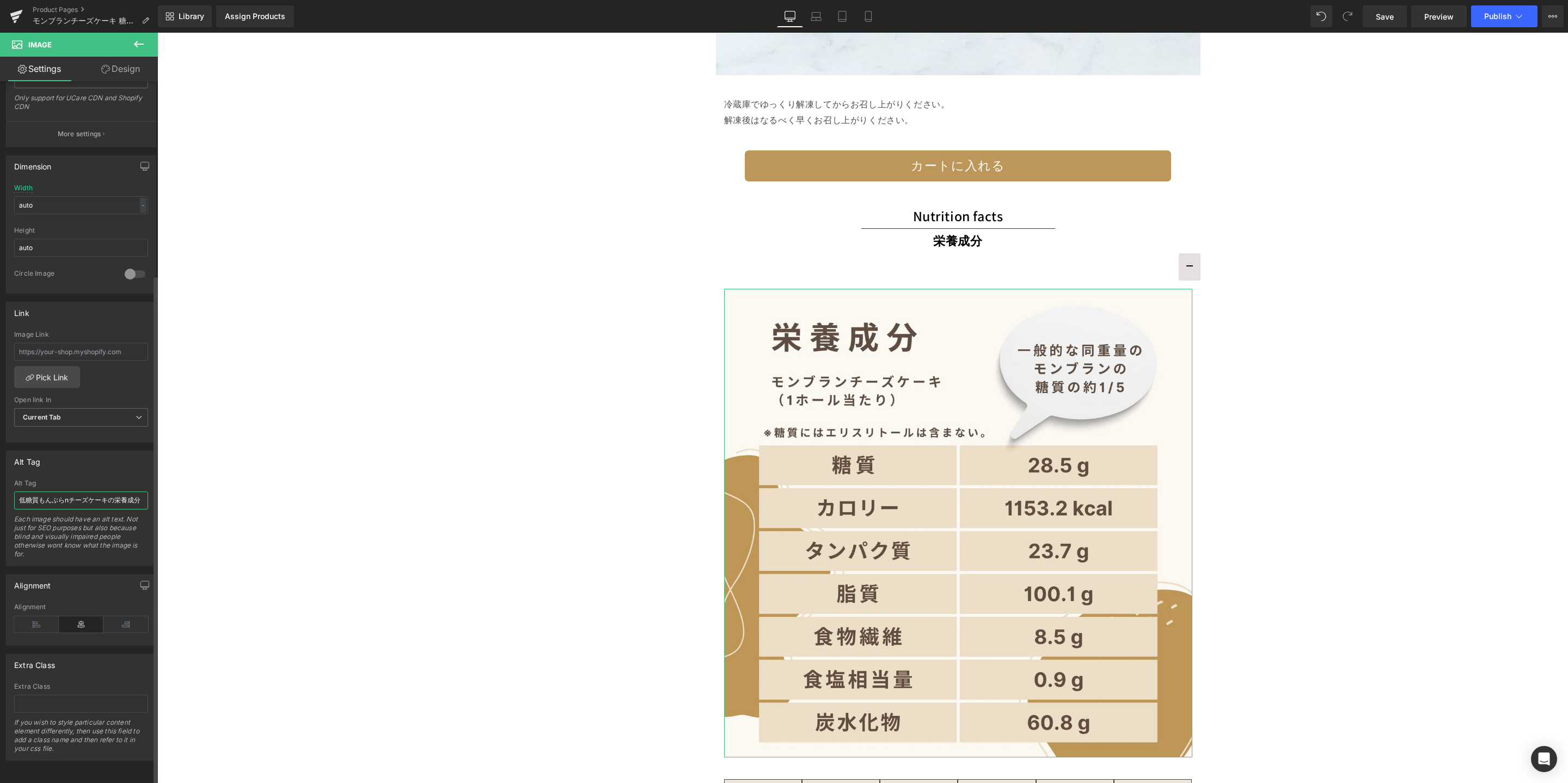
type input "低糖質モンブランチーズケーキの栄養成分"
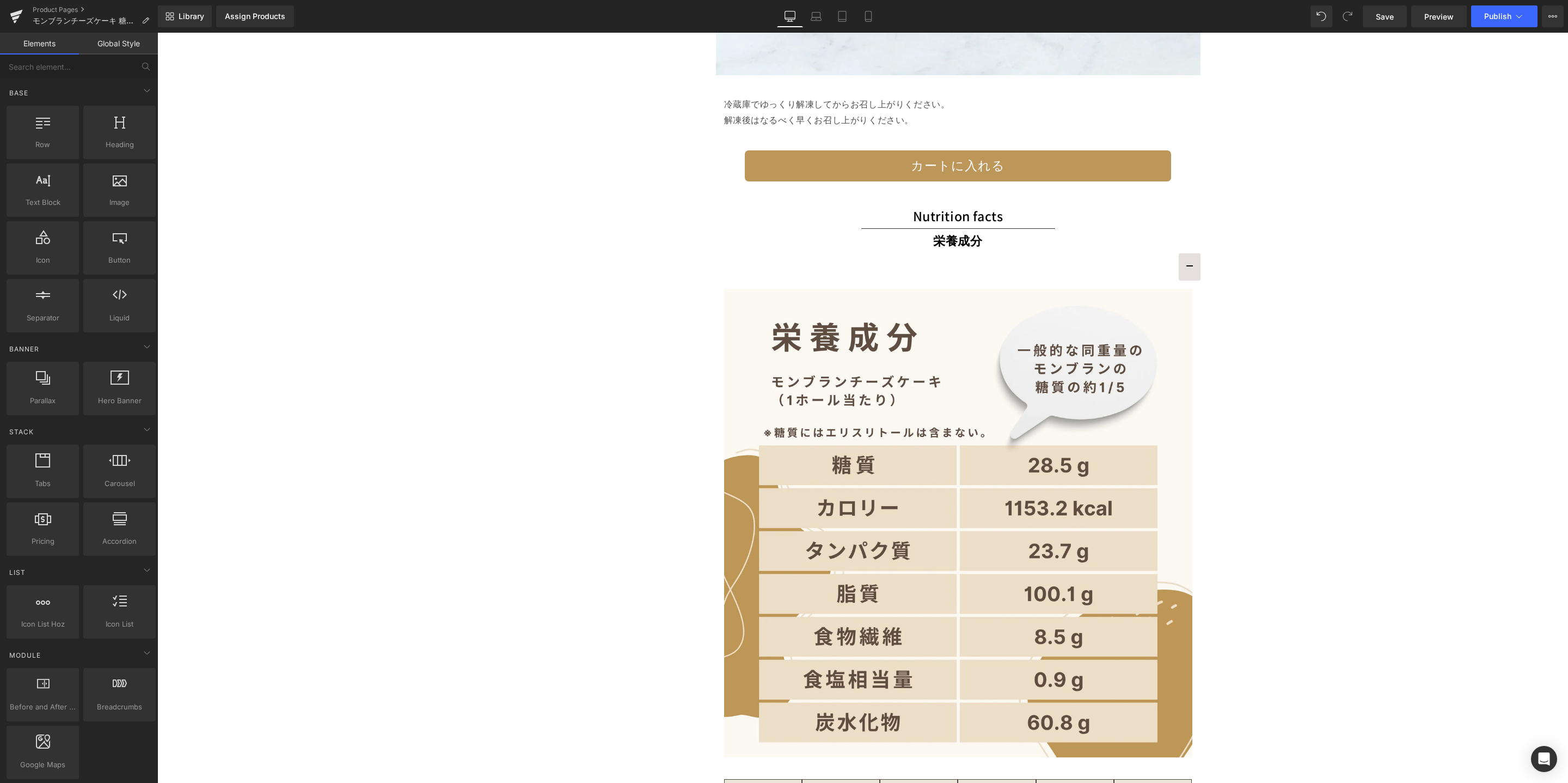
scroll to position [2798, 0]
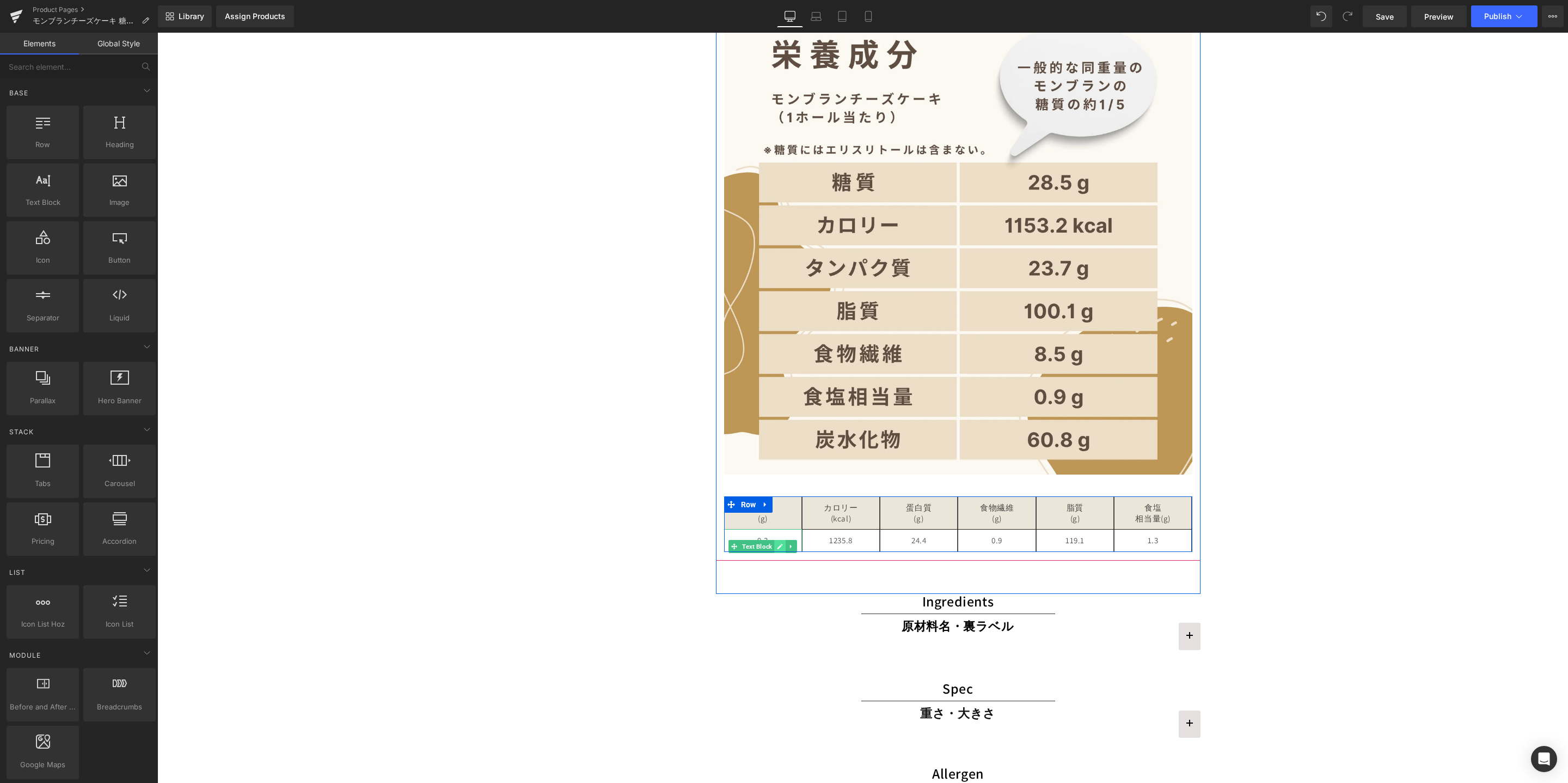
click at [777, 543] on icon at bounding box center [779, 546] width 6 height 7
drag, startPoint x: 761, startPoint y: 538, endPoint x: 754, endPoint y: 540, distance: 7.3
click at [761, 539] on p "9.3" at bounding box center [763, 540] width 71 height 11
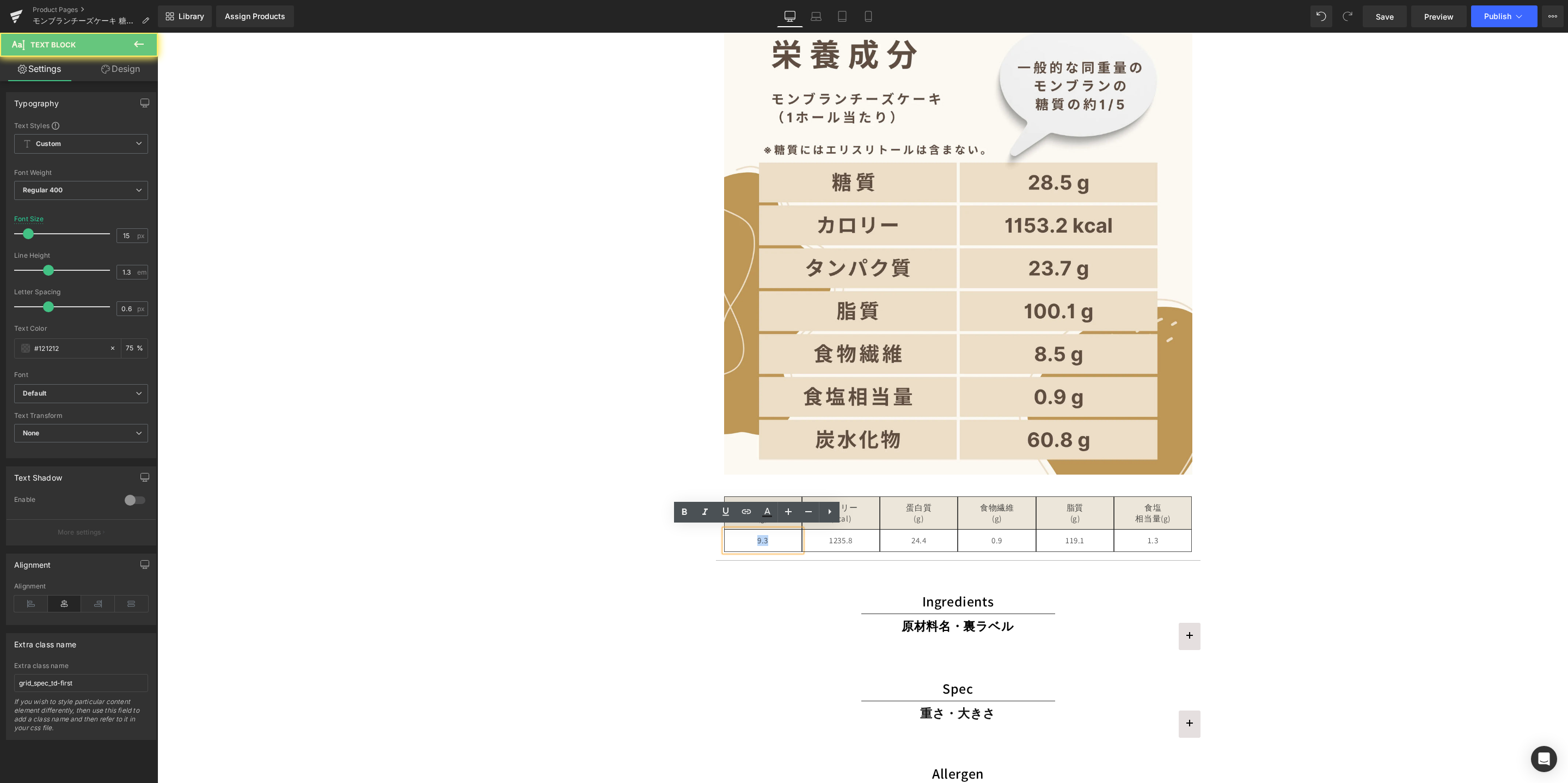
drag, startPoint x: 752, startPoint y: 539, endPoint x: 767, endPoint y: 538, distance: 15.0
click at [765, 536] on p "9.3" at bounding box center [763, 540] width 71 height 11
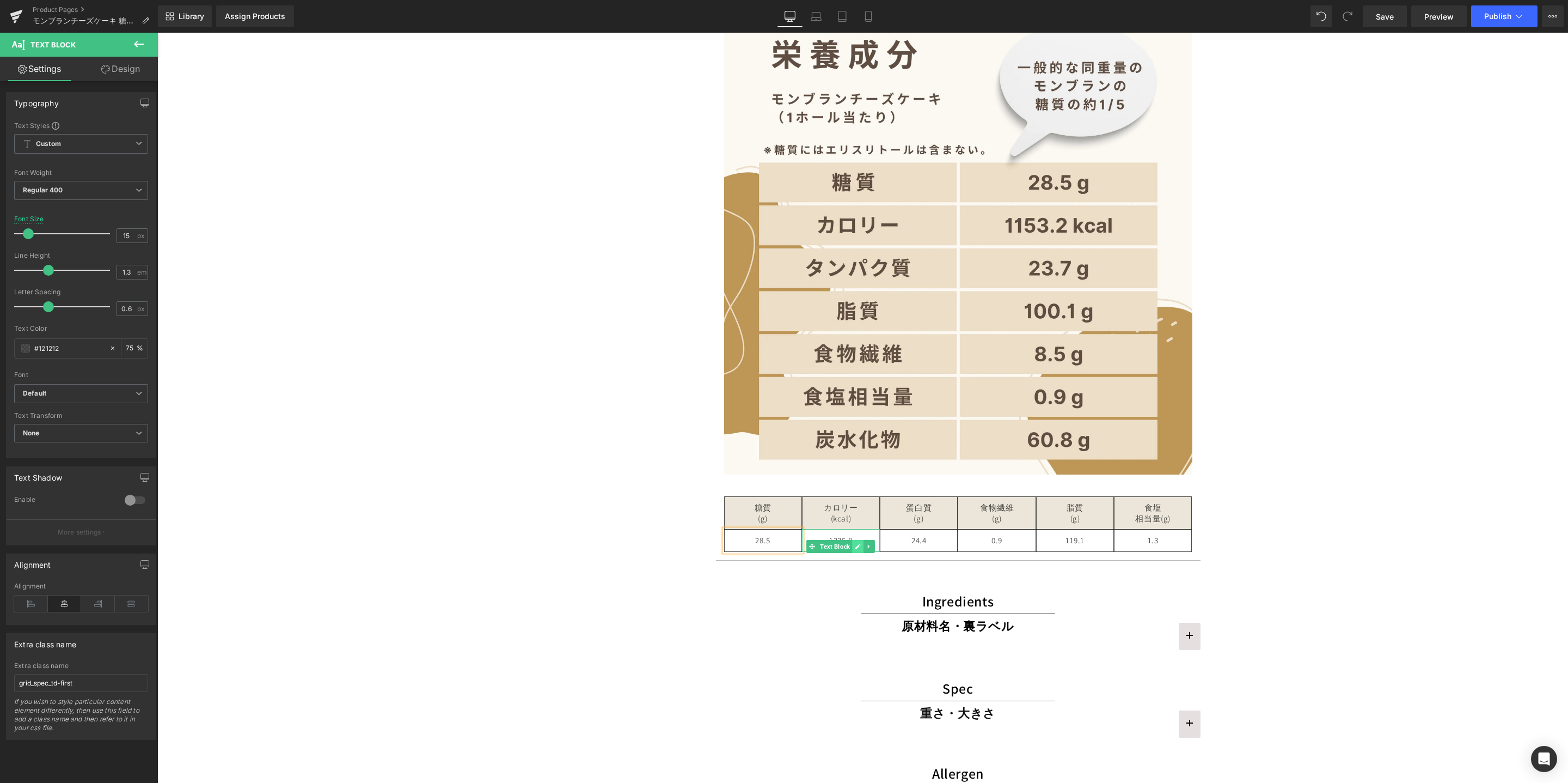
click at [857, 543] on link at bounding box center [858, 546] width 11 height 13
drag, startPoint x: 839, startPoint y: 536, endPoint x: 825, endPoint y: 536, distance: 14.0
click at [838, 536] on p "1235.8" at bounding box center [841, 540] width 71 height 11
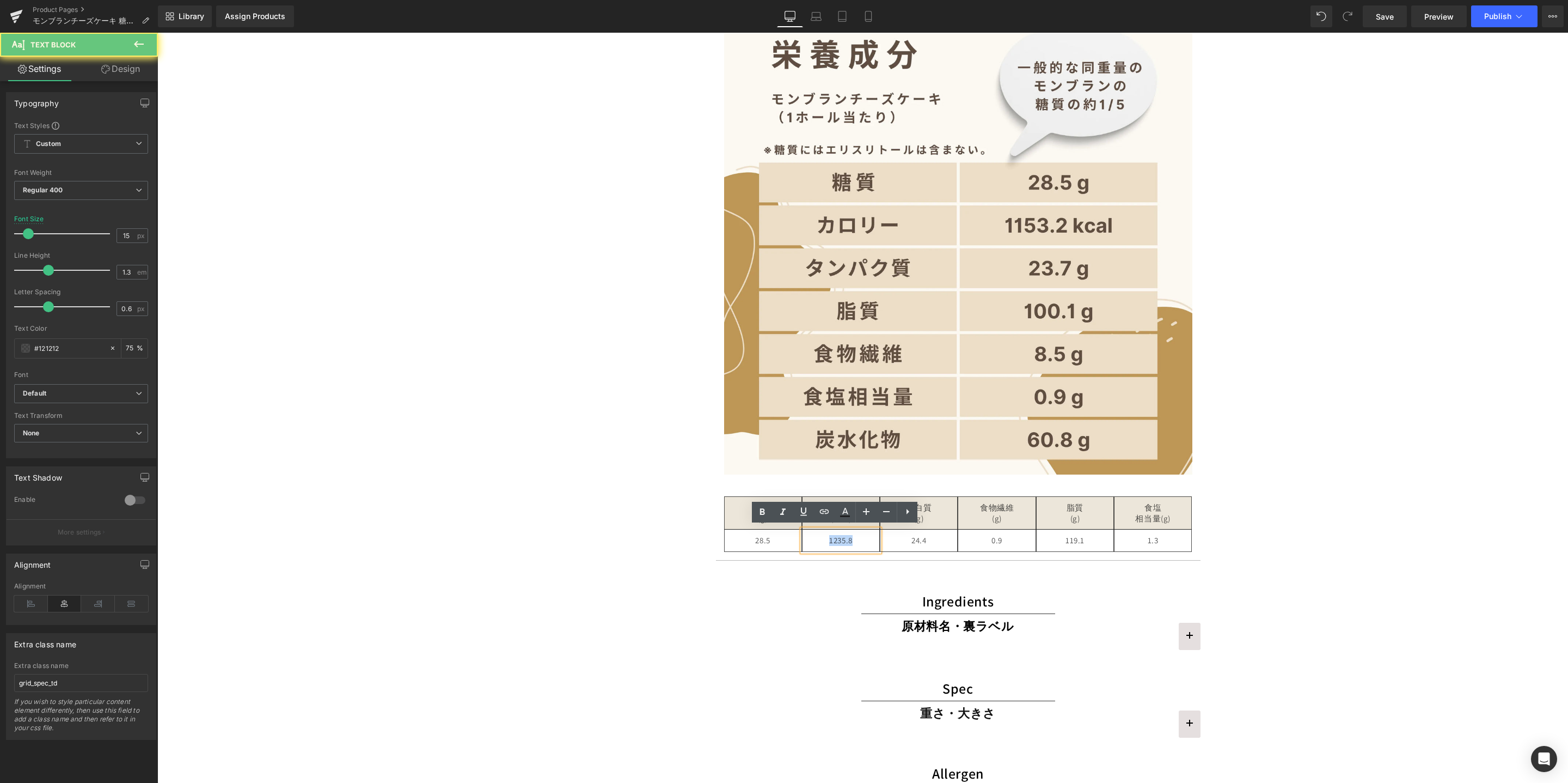
drag, startPoint x: 824, startPoint y: 537, endPoint x: 850, endPoint y: 536, distance: 26.0
click at [850, 536] on p "1235.8" at bounding box center [841, 540] width 71 height 11
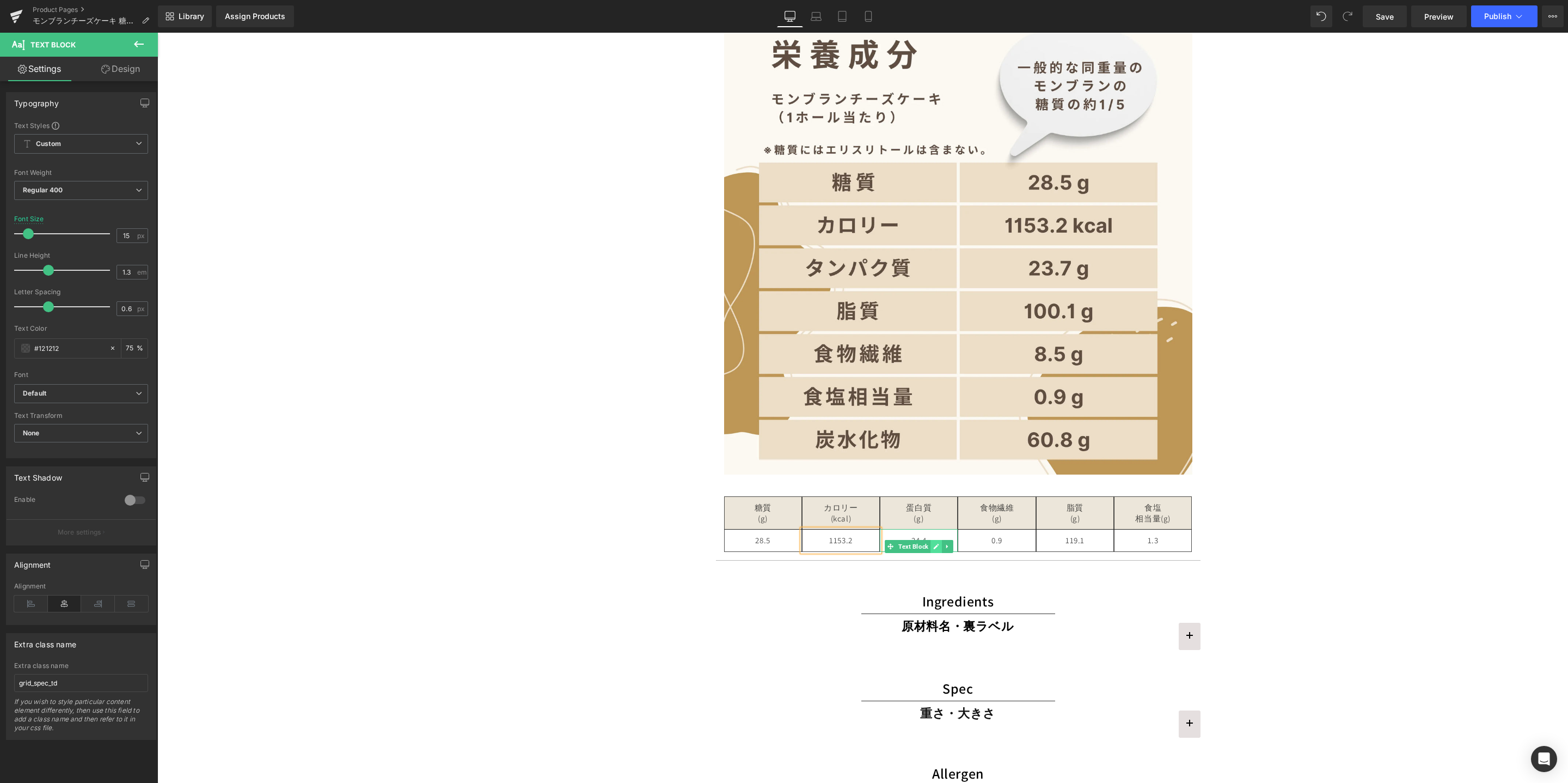
click at [933, 543] on icon at bounding box center [936, 546] width 6 height 7
click at [919, 540] on p "24.4" at bounding box center [919, 540] width 71 height 11
drag, startPoint x: 903, startPoint y: 538, endPoint x: 927, endPoint y: 536, distance: 24.1
click at [927, 536] on p "24.4" at bounding box center [919, 540] width 71 height 11
click at [1012, 544] on icon at bounding box center [1014, 546] width 5 height 5
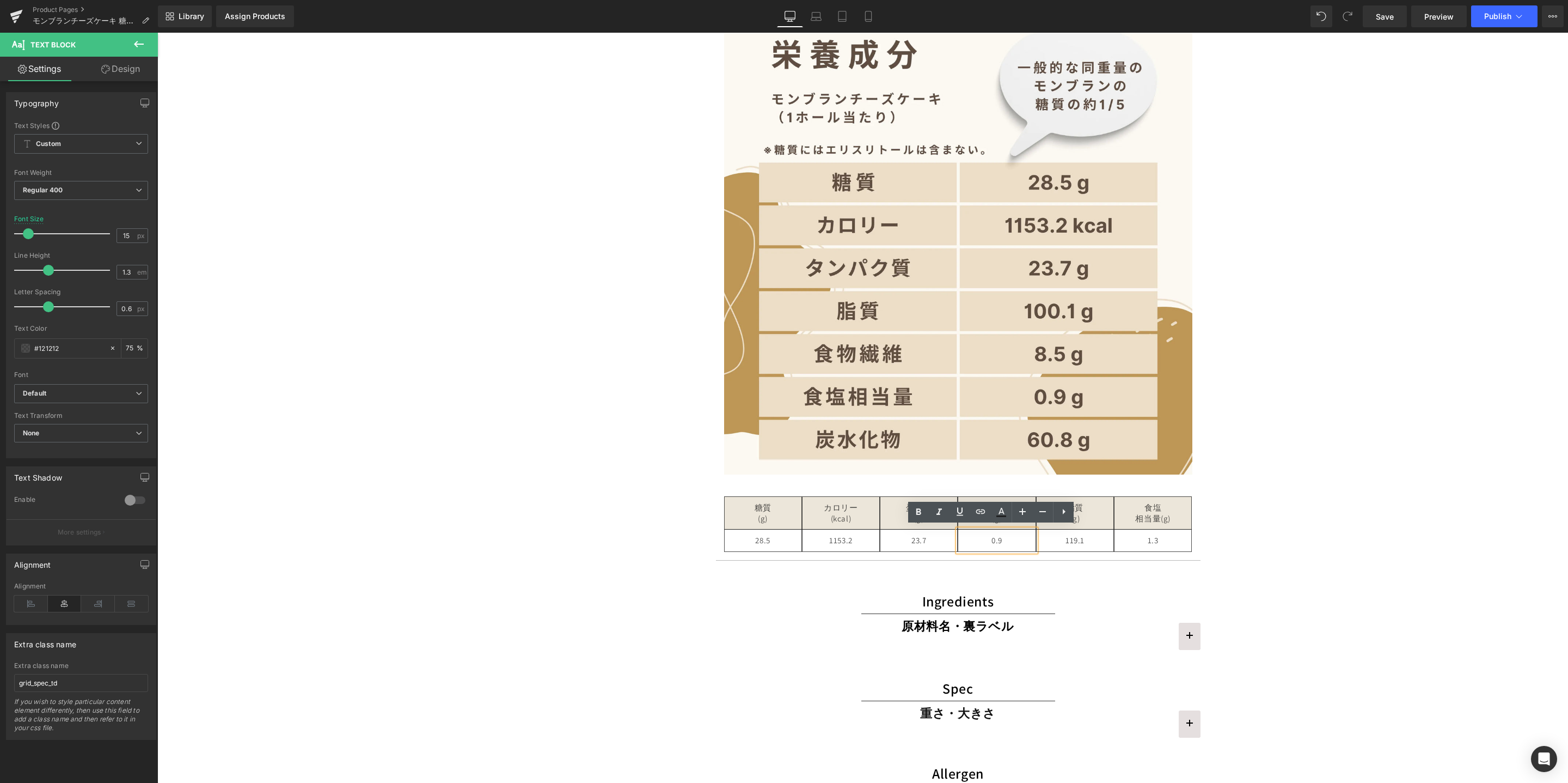
click at [995, 538] on p "0.9" at bounding box center [997, 540] width 71 height 11
drag, startPoint x: 986, startPoint y: 538, endPoint x: 1012, endPoint y: 536, distance: 26.1
click at [1012, 536] on p "0.9" at bounding box center [997, 540] width 71 height 11
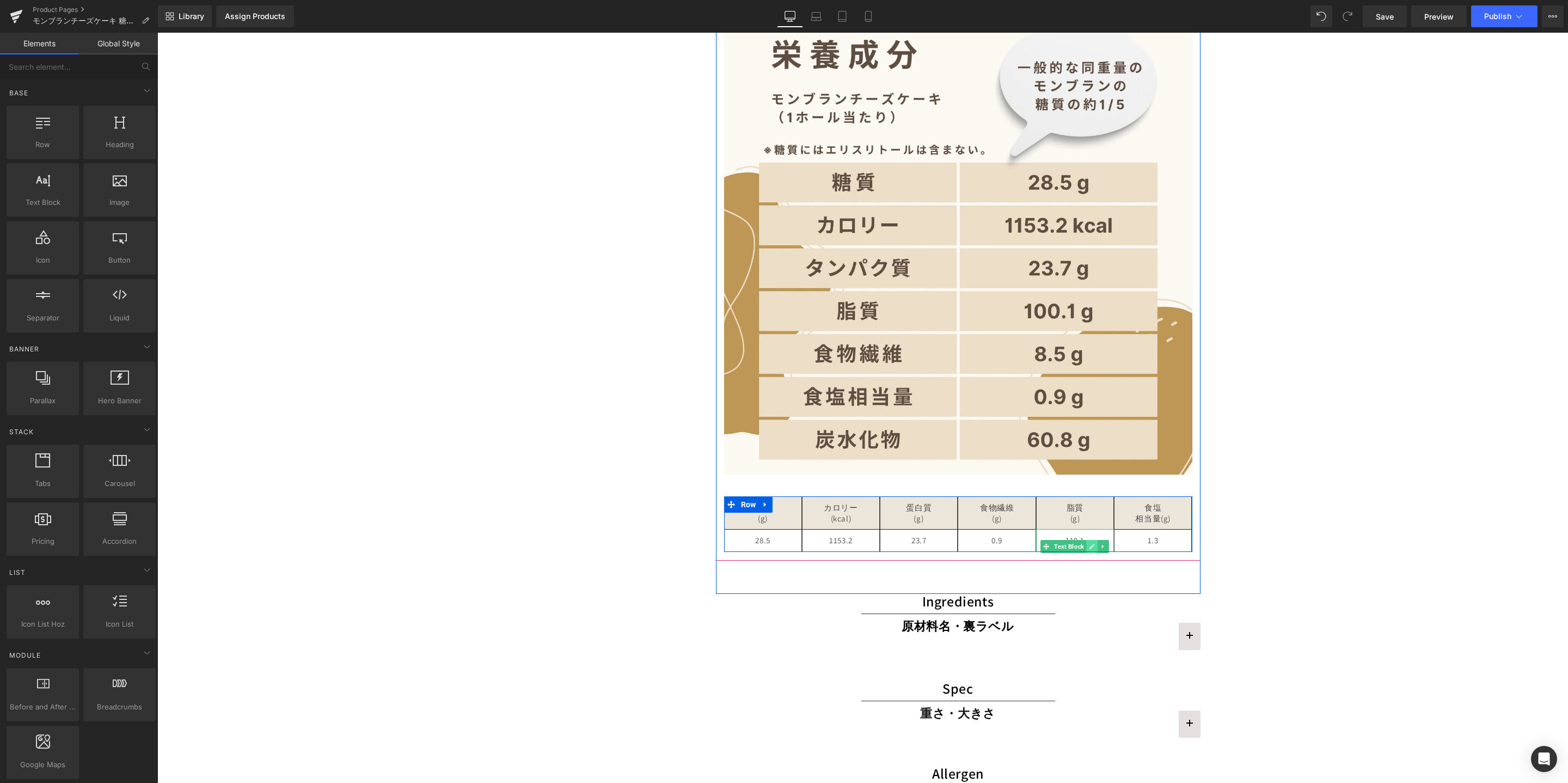
click at [1089, 543] on icon at bounding box center [1092, 546] width 6 height 7
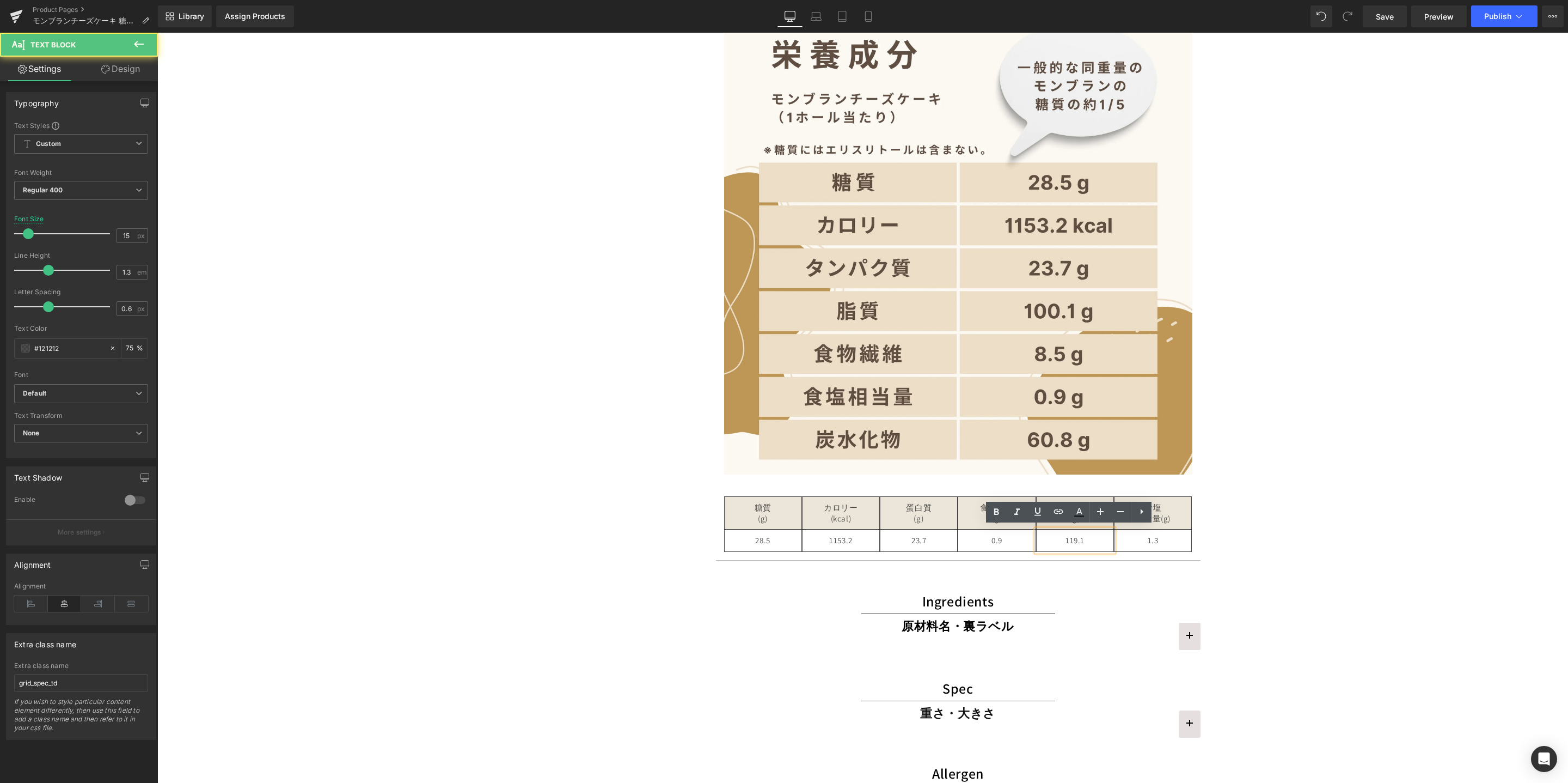
click at [1078, 540] on p "119.1" at bounding box center [1075, 540] width 71 height 11
drag, startPoint x: 1054, startPoint y: 539, endPoint x: 1087, endPoint y: 537, distance: 33.1
click at [1087, 537] on p "119.1" at bounding box center [1075, 540] width 71 height 11
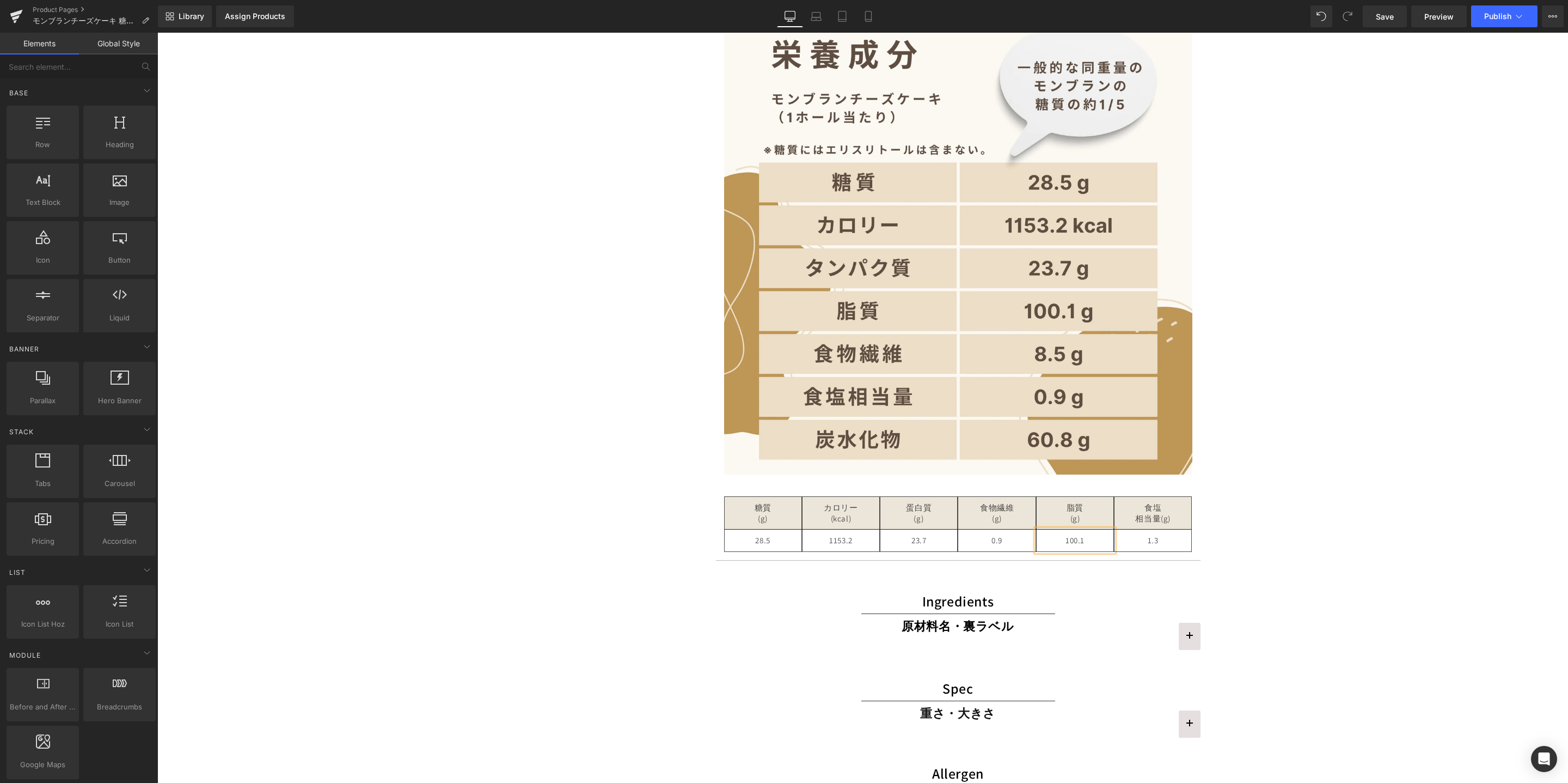
click at [1167, 543] on icon at bounding box center [1170, 546] width 6 height 7
click at [1156, 538] on p "1.3" at bounding box center [1153, 540] width 71 height 11
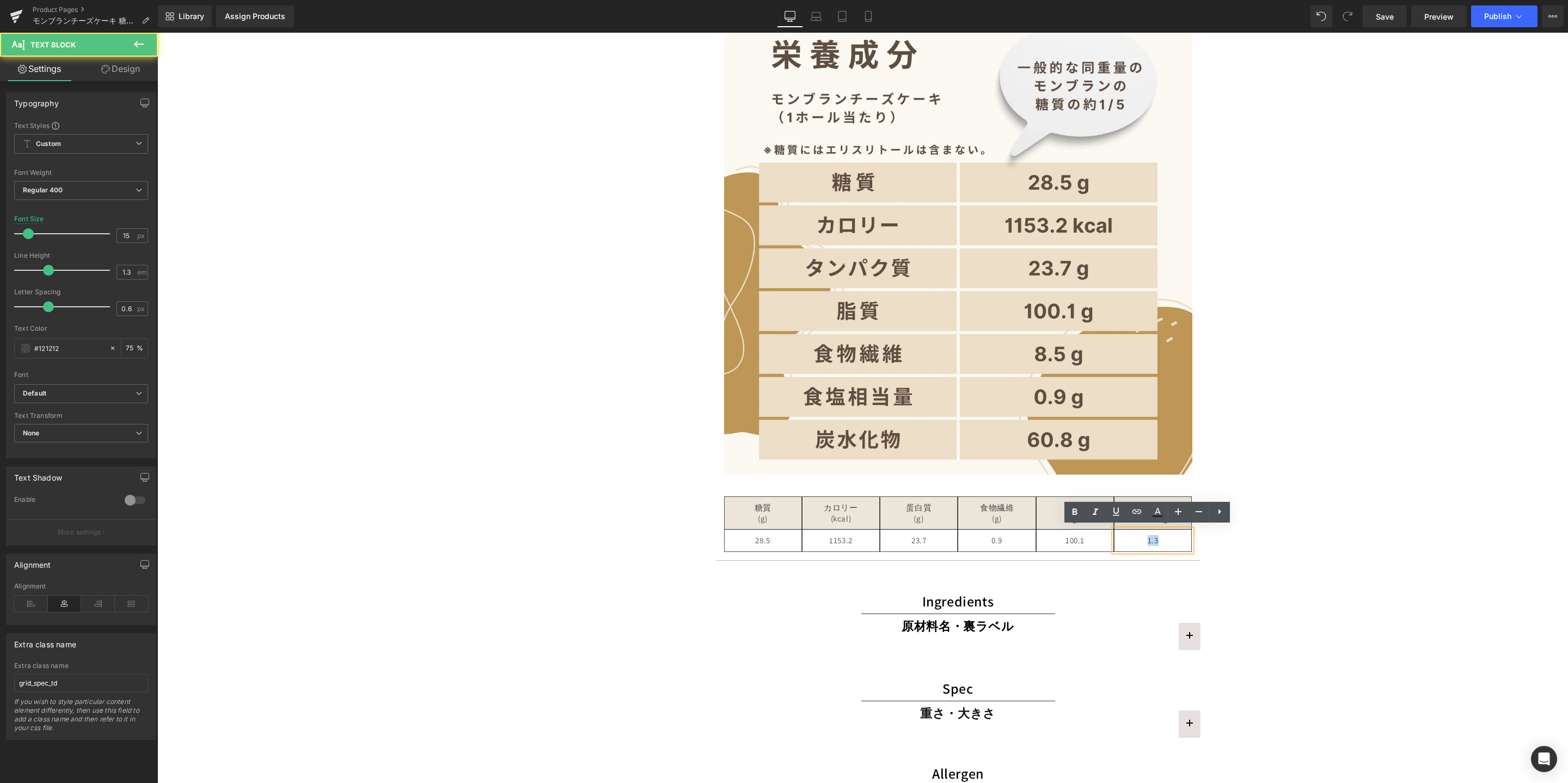
drag, startPoint x: 1131, startPoint y: 536, endPoint x: 1160, endPoint y: 540, distance: 29.3
click at [1160, 537] on p "1.3" at bounding box center [1153, 540] width 71 height 11
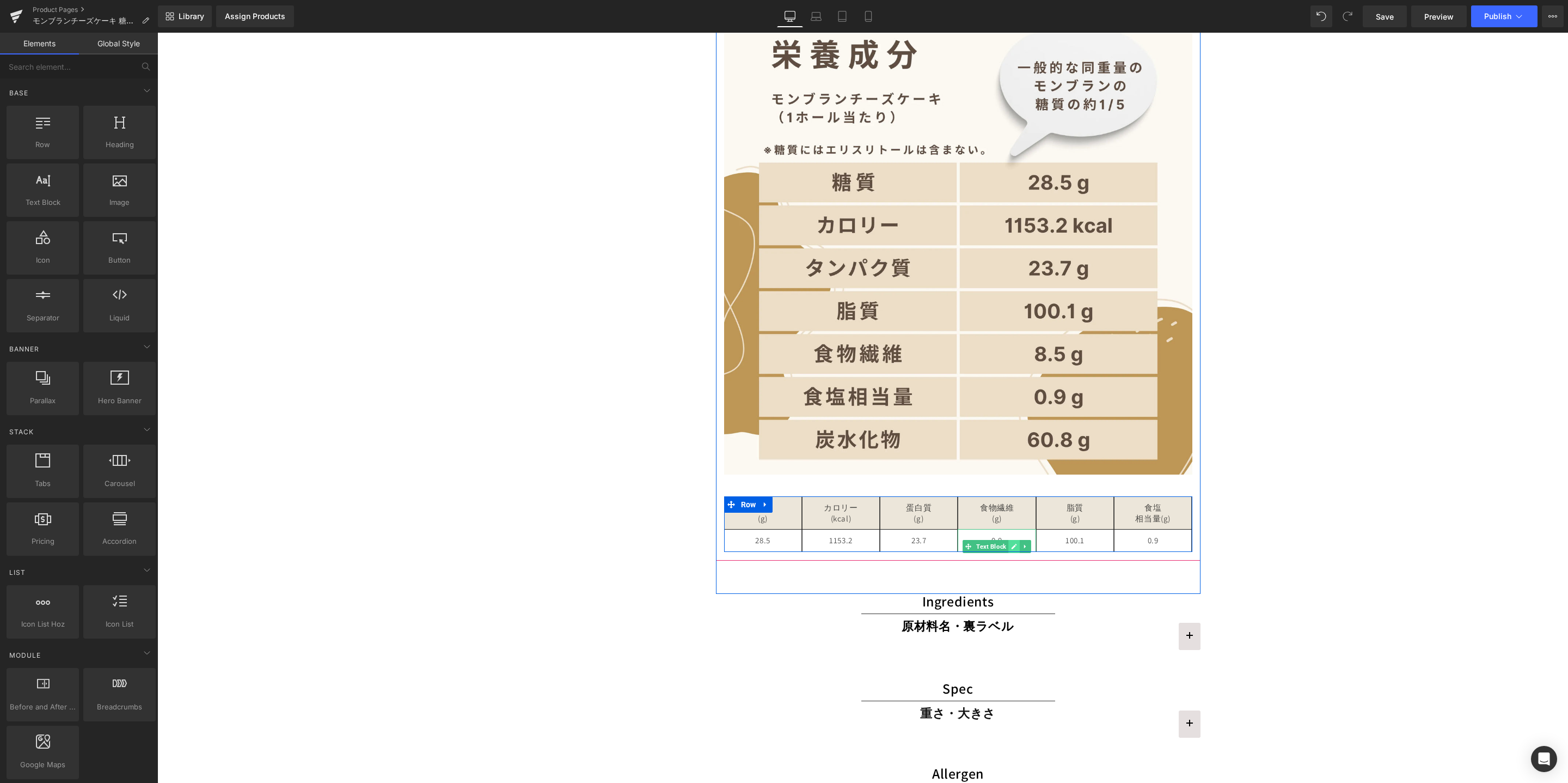
click at [1012, 543] on icon at bounding box center [1014, 546] width 6 height 7
click at [999, 537] on div "0.9 Text Block" at bounding box center [997, 540] width 78 height 23
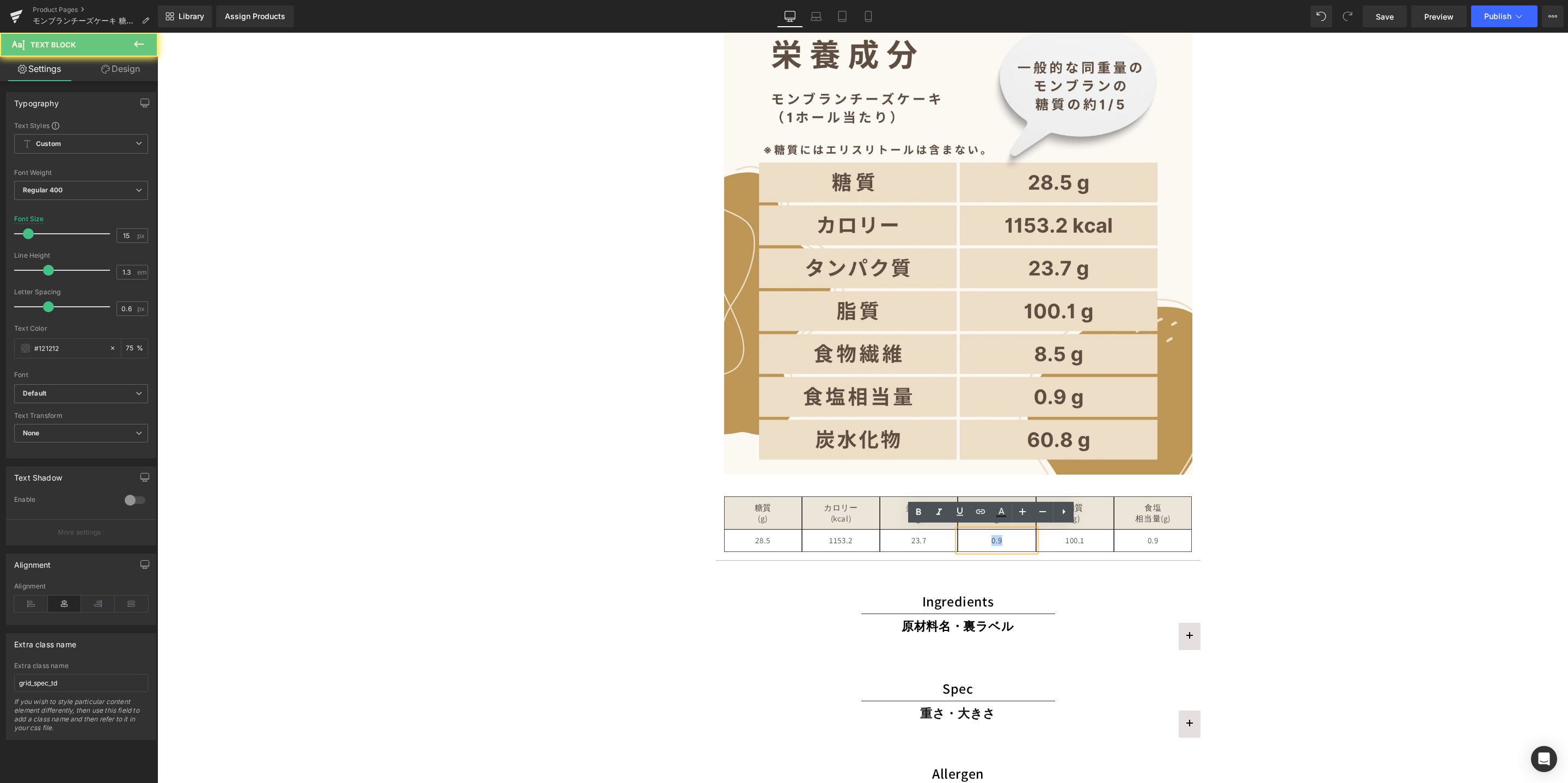
drag, startPoint x: 985, startPoint y: 538, endPoint x: 1010, endPoint y: 538, distance: 25.0
click at [1010, 538] on p "0.9" at bounding box center [997, 540] width 71 height 11
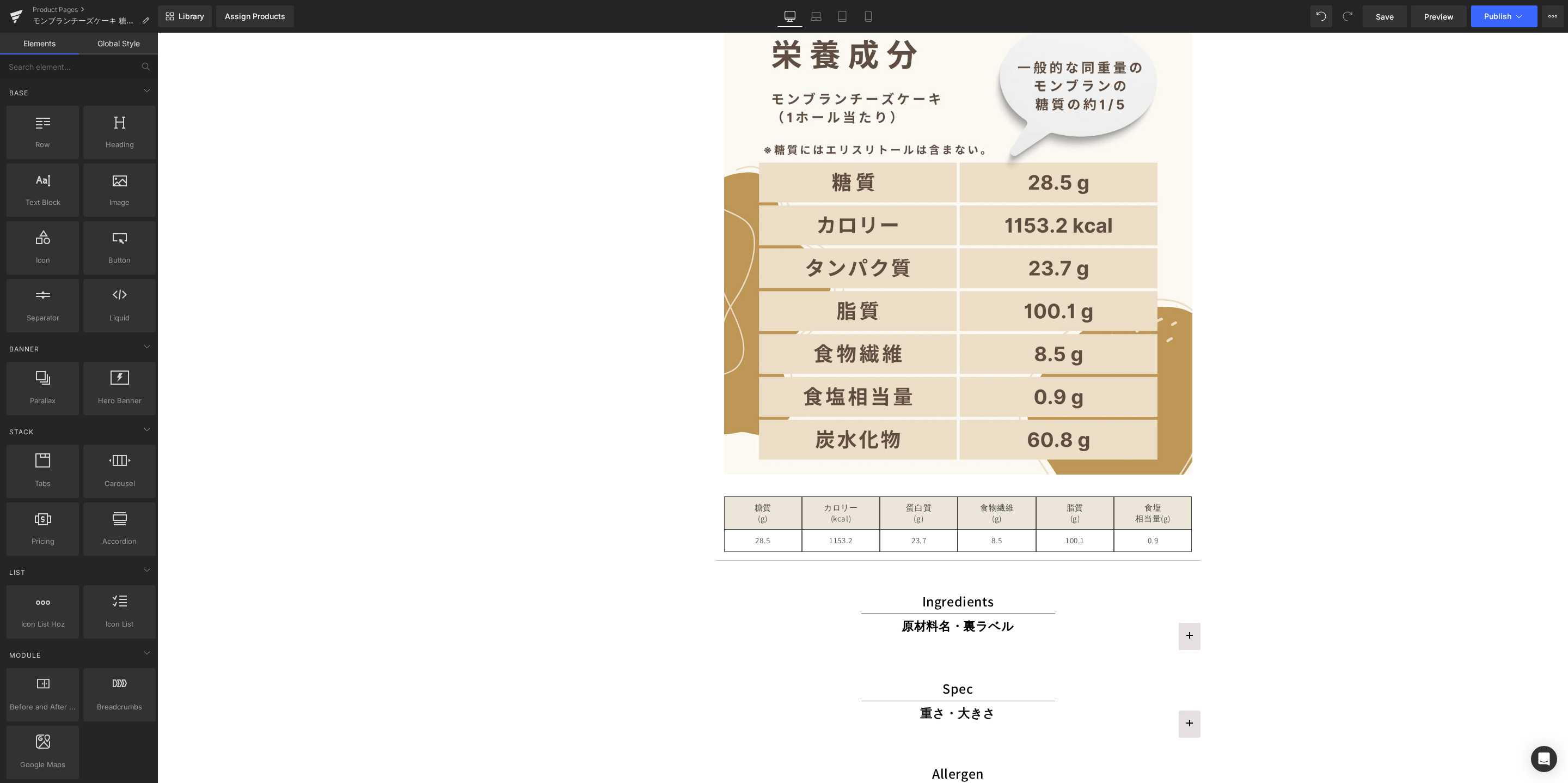
scroll to position [2506, 0]
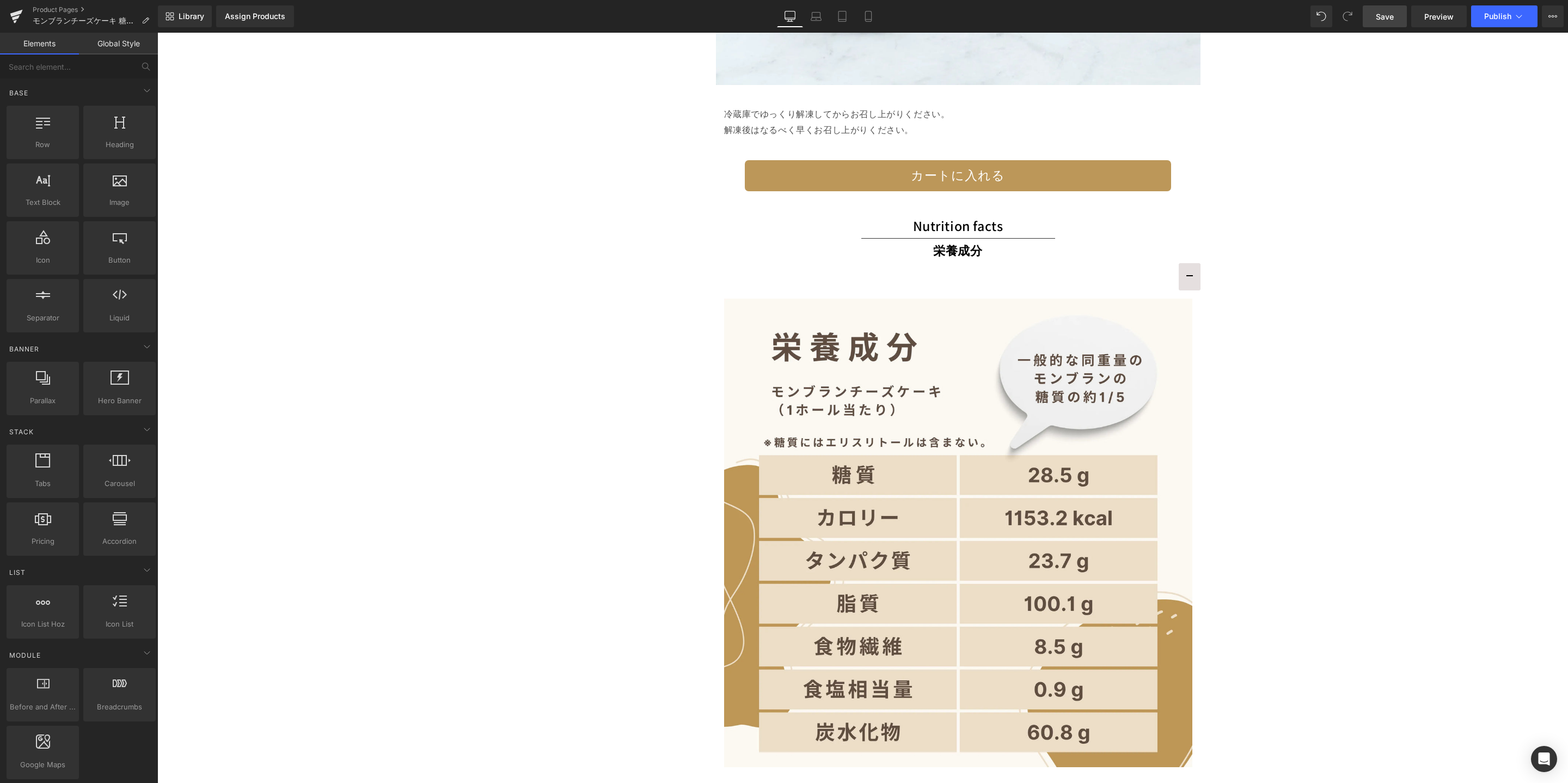
drag, startPoint x: 1390, startPoint y: 12, endPoint x: 1201, endPoint y: 324, distance: 364.8
click at [1390, 12] on span "Save" at bounding box center [1384, 16] width 18 height 11
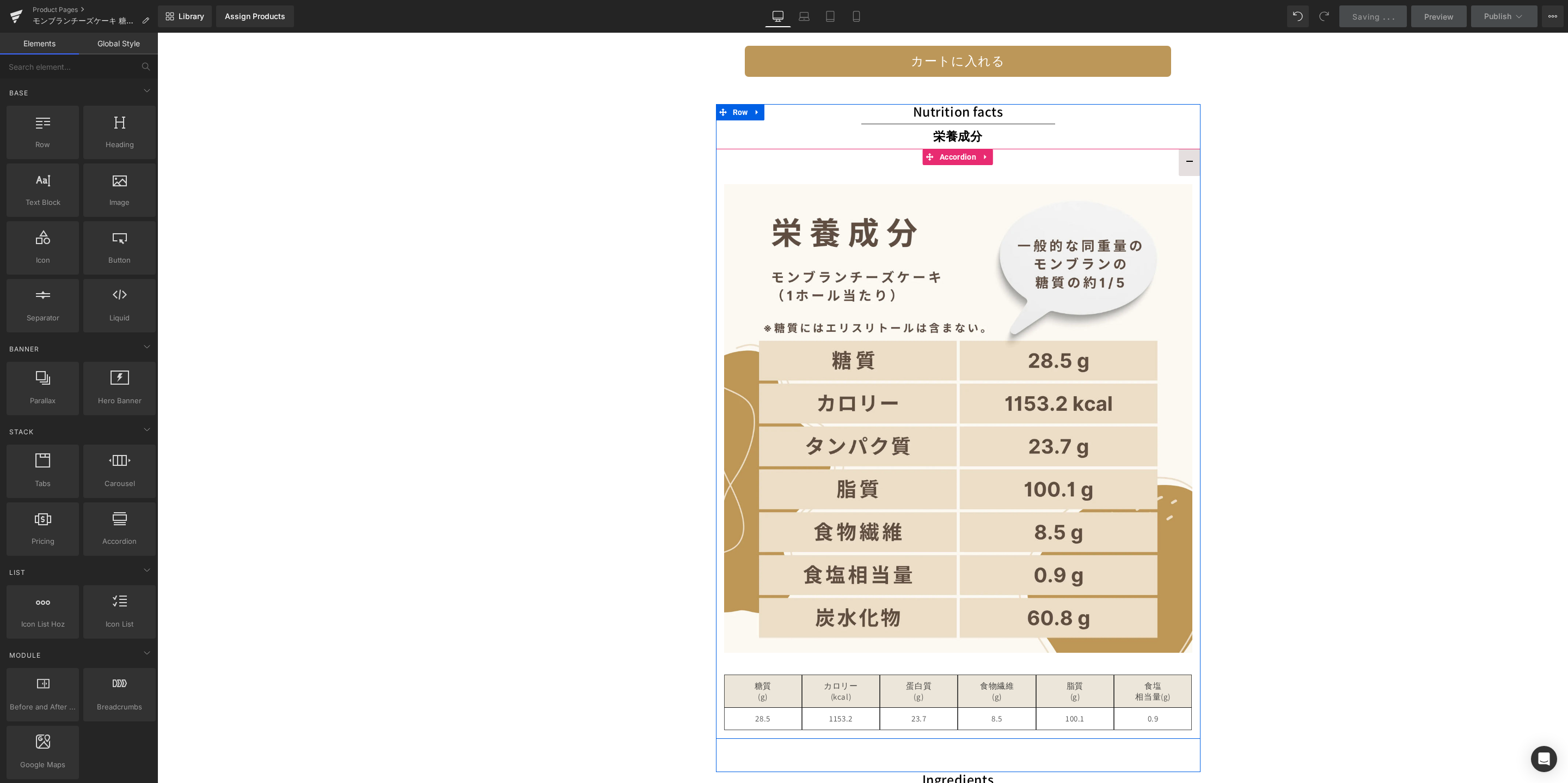
click at [1179, 160] on button "button" at bounding box center [1190, 163] width 22 height 27
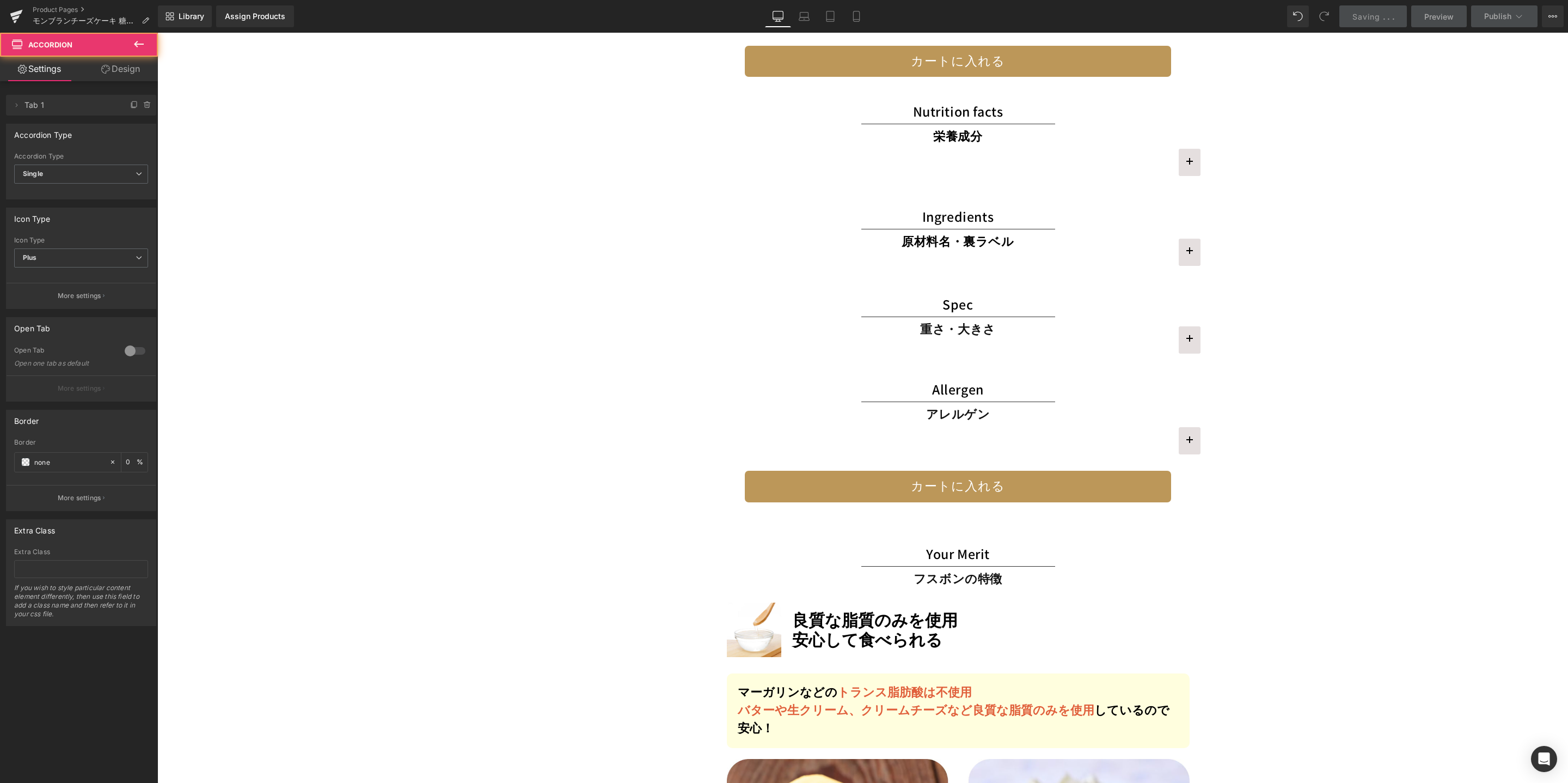
scroll to position [2642, 0]
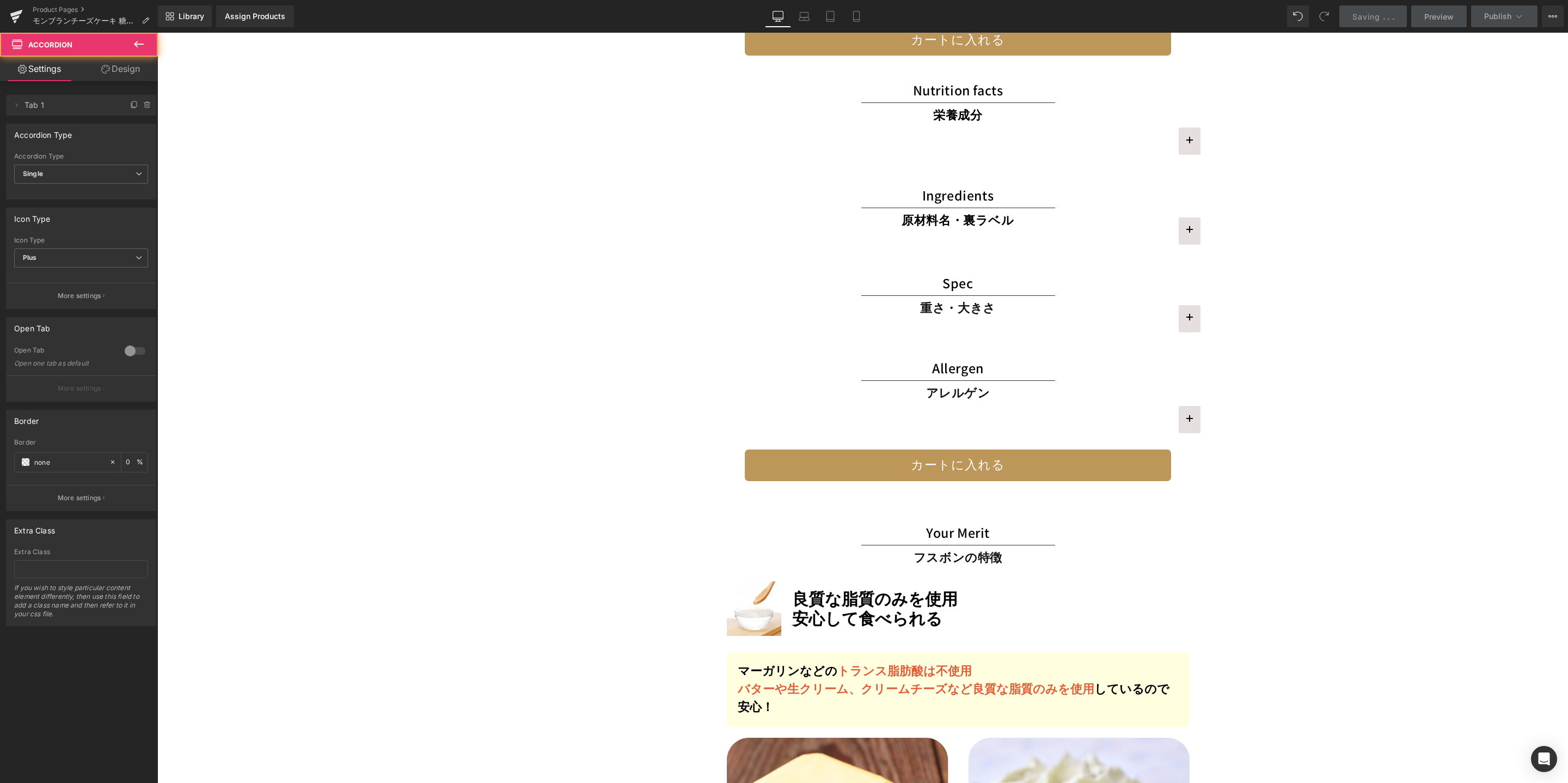
click at [1185, 229] on button "button" at bounding box center [1190, 231] width 22 height 27
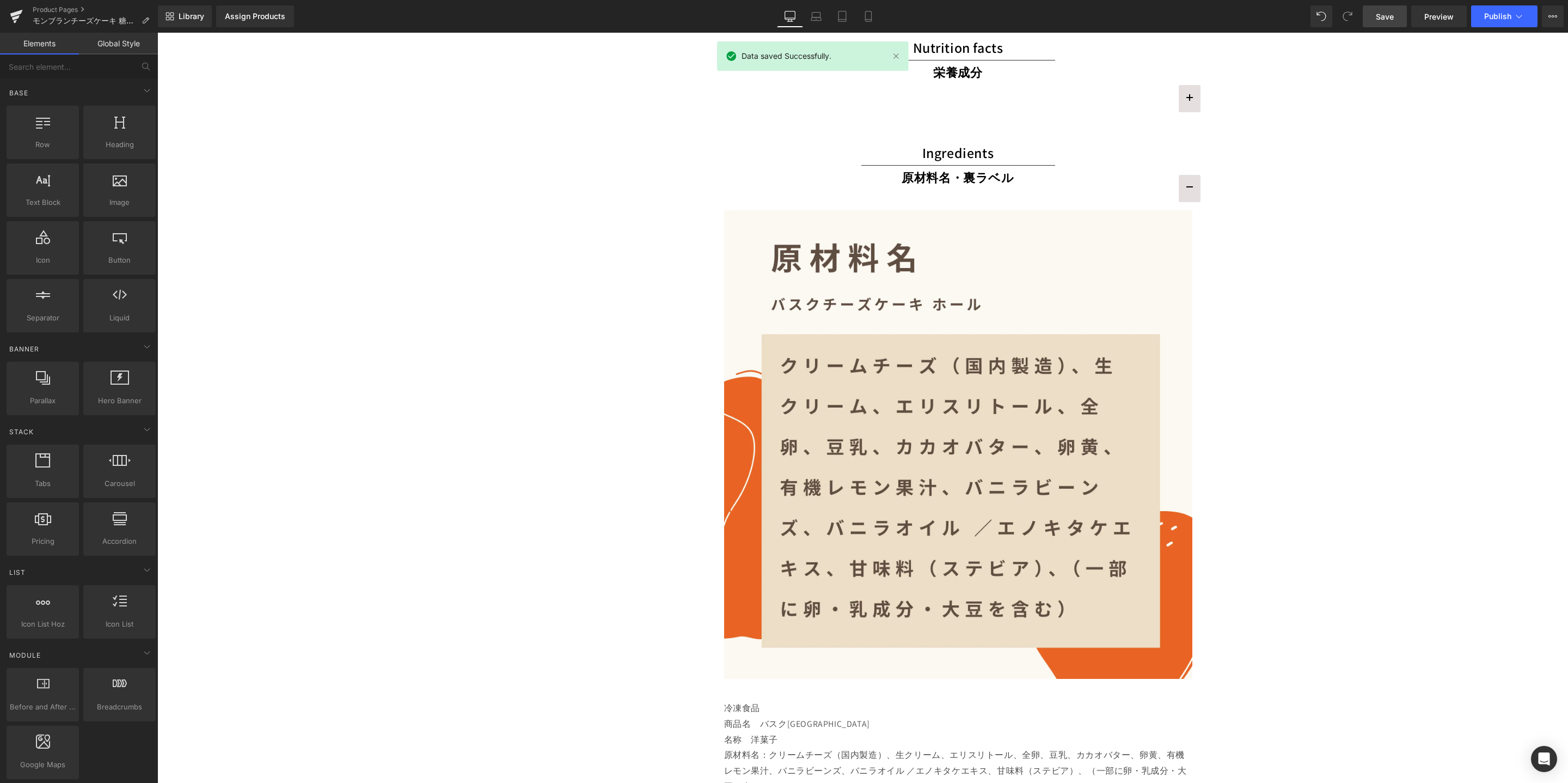
scroll to position [2715, 0]
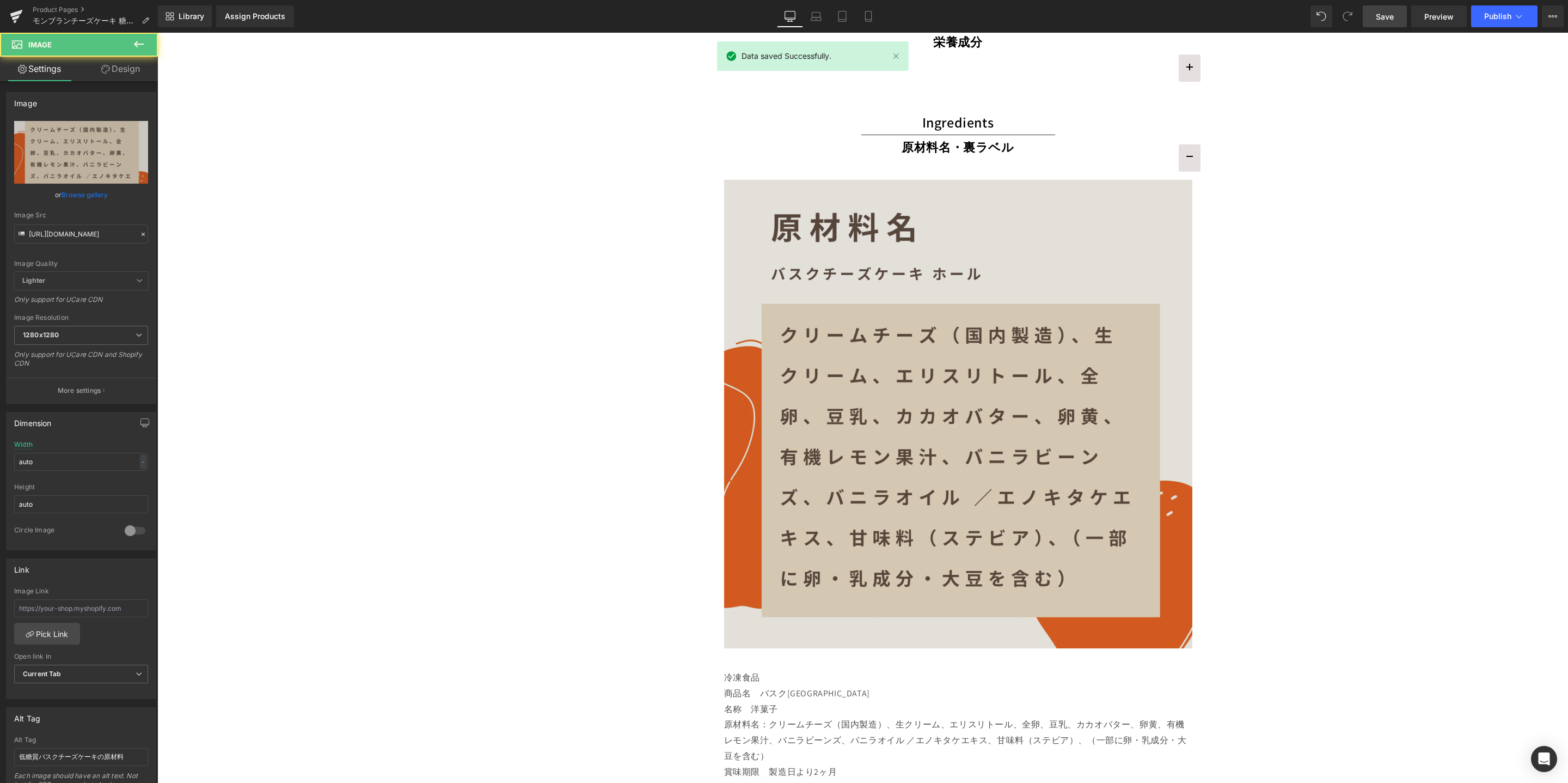
click at [1132, 333] on img at bounding box center [958, 414] width 468 height 468
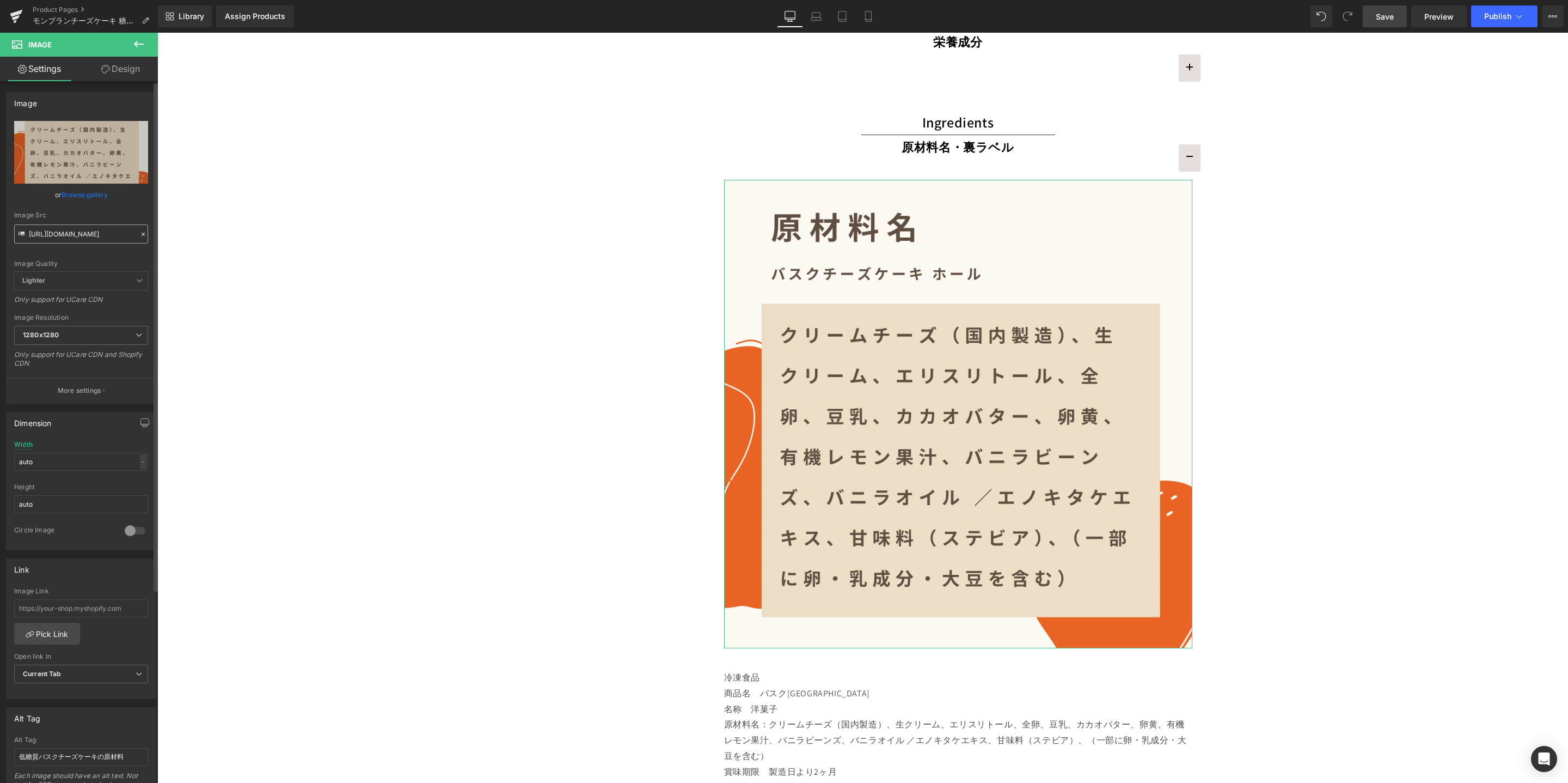
click at [134, 231] on input "https://cdn.shopify.com/s/files/1/0657/5977/2899/files/basque-cheesecake-05_204…" at bounding box center [81, 234] width 134 height 19
click at [139, 229] on div at bounding box center [144, 234] width 10 height 13
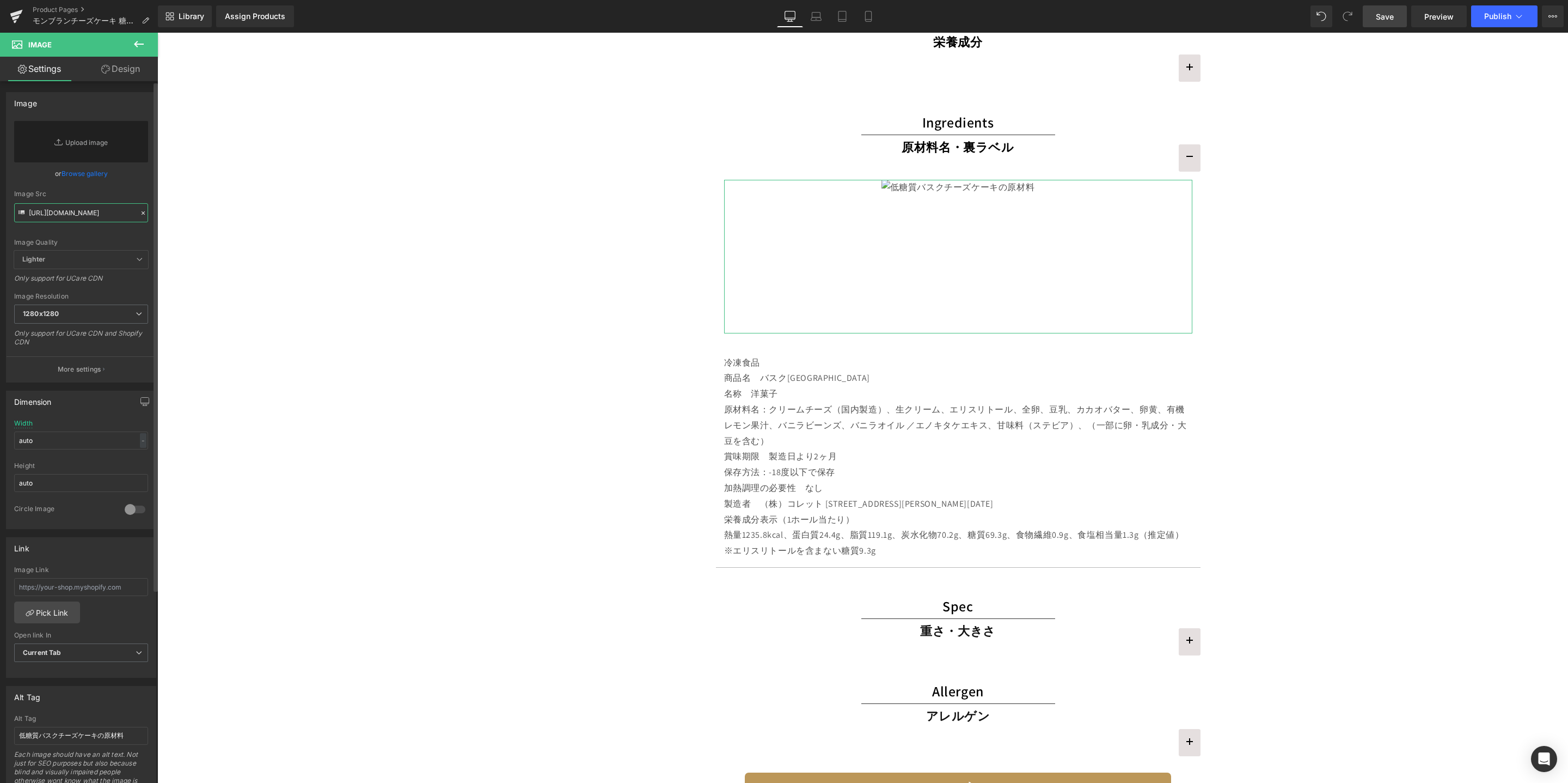
click at [83, 211] on input "https://cdn.shopify.com/s/files/1/0657/5977/2899/files/basque-cheesecake-05_204…" at bounding box center [81, 213] width 134 height 19
paste input "https://cdn.shopify.com/s/files/1/0657/5977/2899/files/mont-blanc-cheesecake-05…"
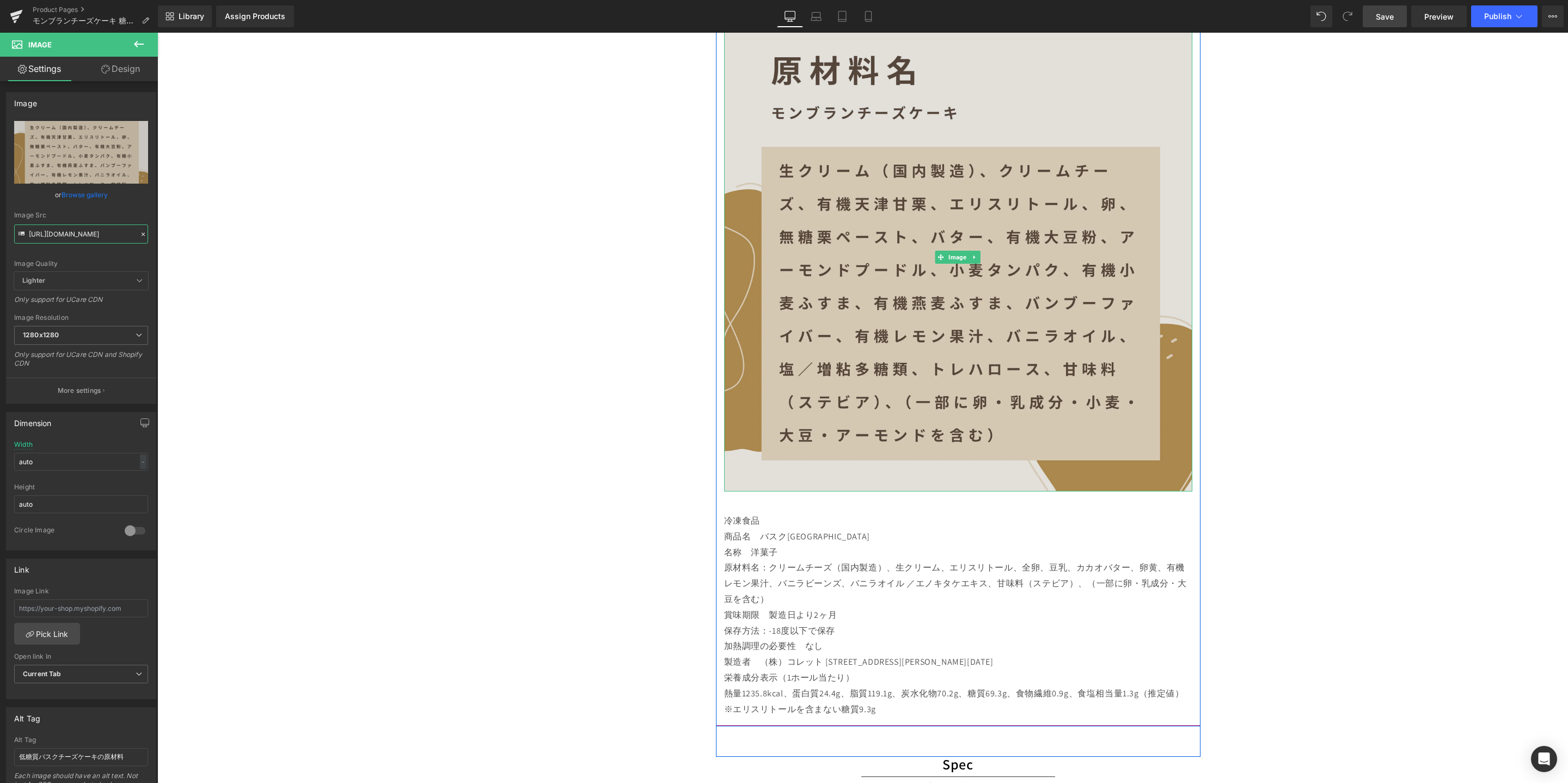
scroll to position [2813, 0]
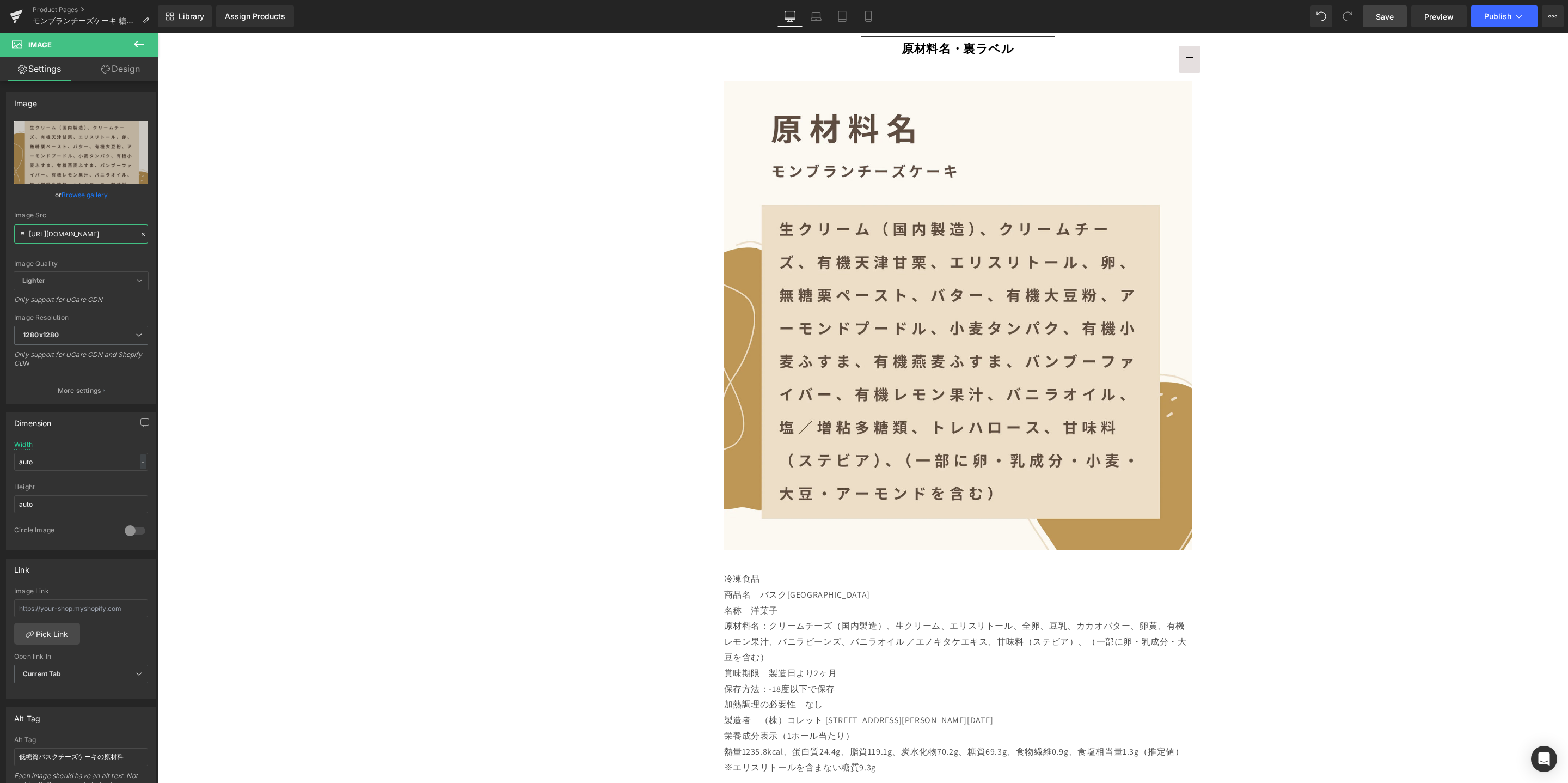
type input "https://cdn.shopify.com/s/files/1/0657/5977/2899/files/mont-blanc-cheesecake-05…"
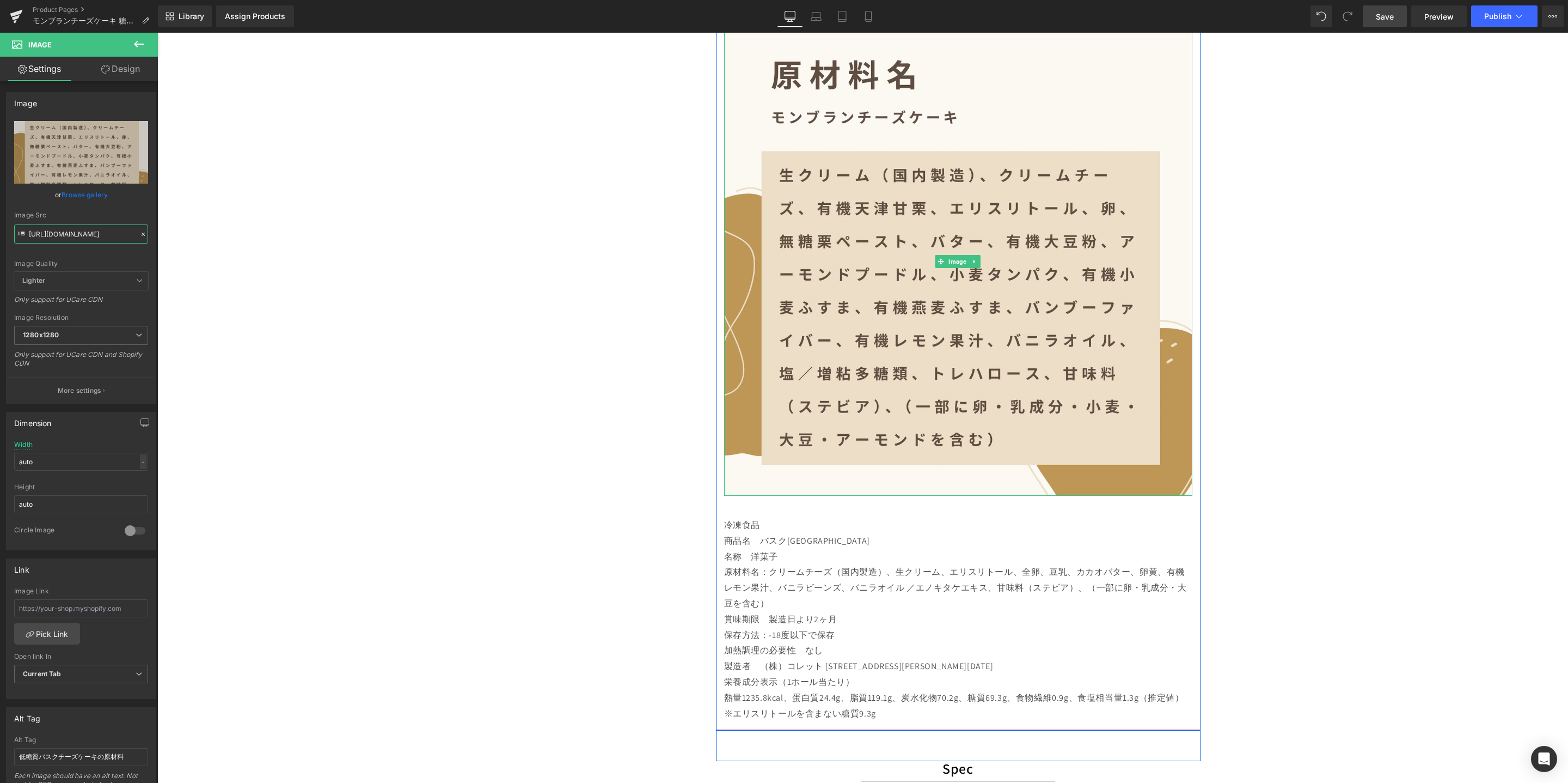
scroll to position [2878, 0]
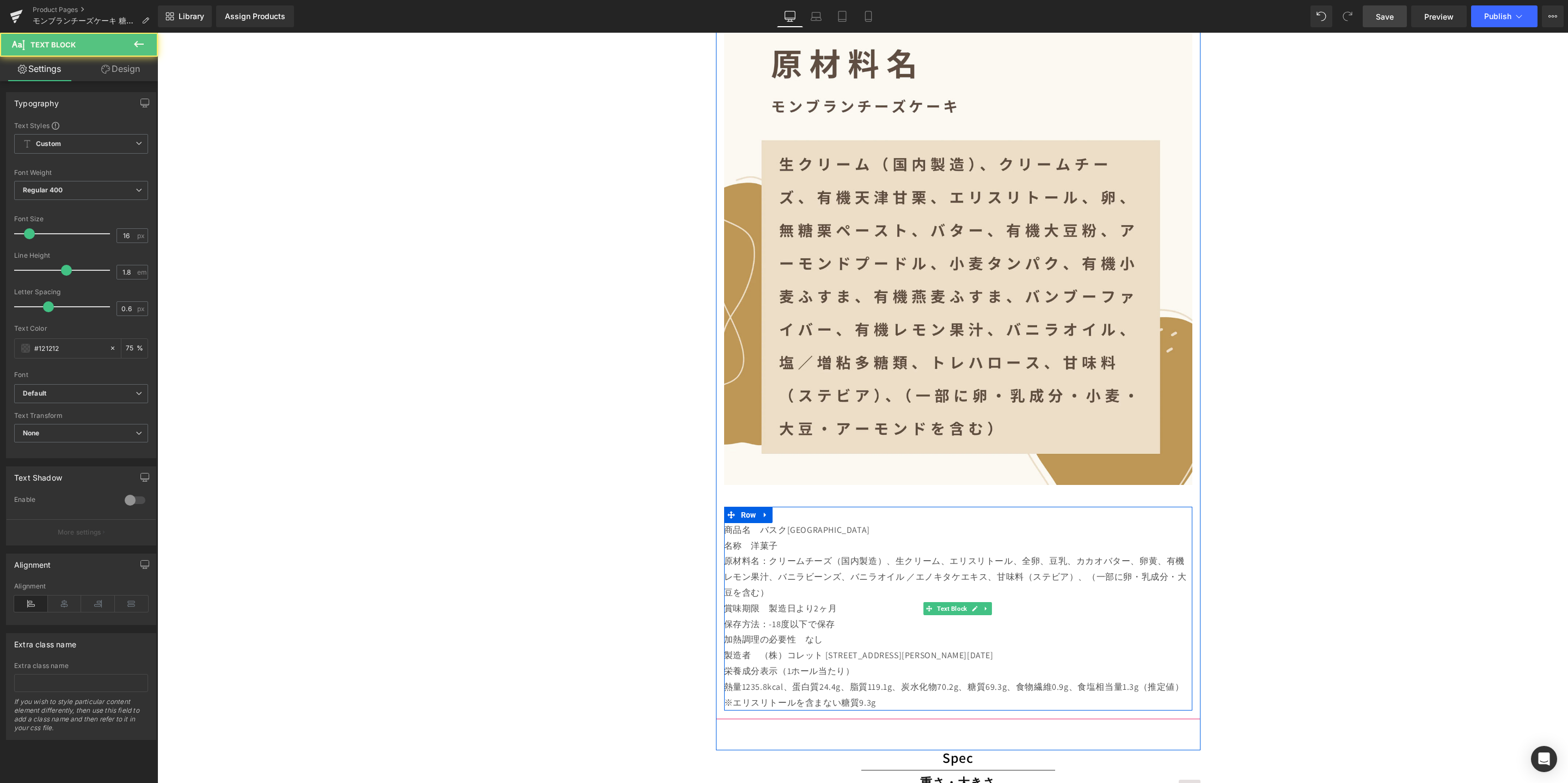
click at [818, 538] on p "名称　洋菓子" at bounding box center [958, 546] width 468 height 16
click at [803, 530] on p "商品名　バスクチーズケーキホール" at bounding box center [958, 530] width 468 height 16
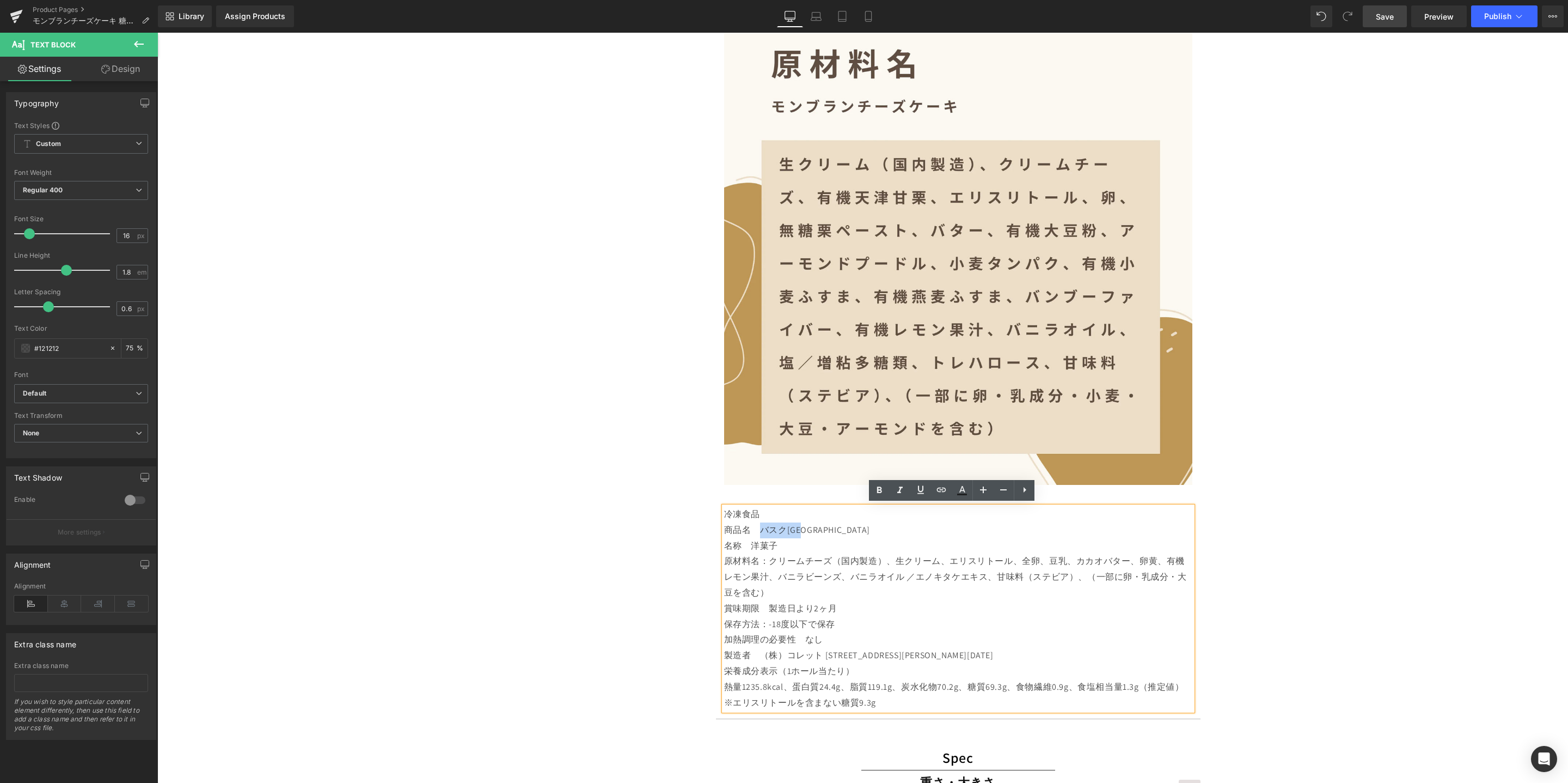
drag, startPoint x: 806, startPoint y: 529, endPoint x: 755, endPoint y: 529, distance: 51.0
click at [755, 529] on p "商品名　バスクチーズケーキホール" at bounding box center [958, 530] width 468 height 16
click at [913, 617] on p "保存方法：-18度以下で保存" at bounding box center [958, 625] width 468 height 16
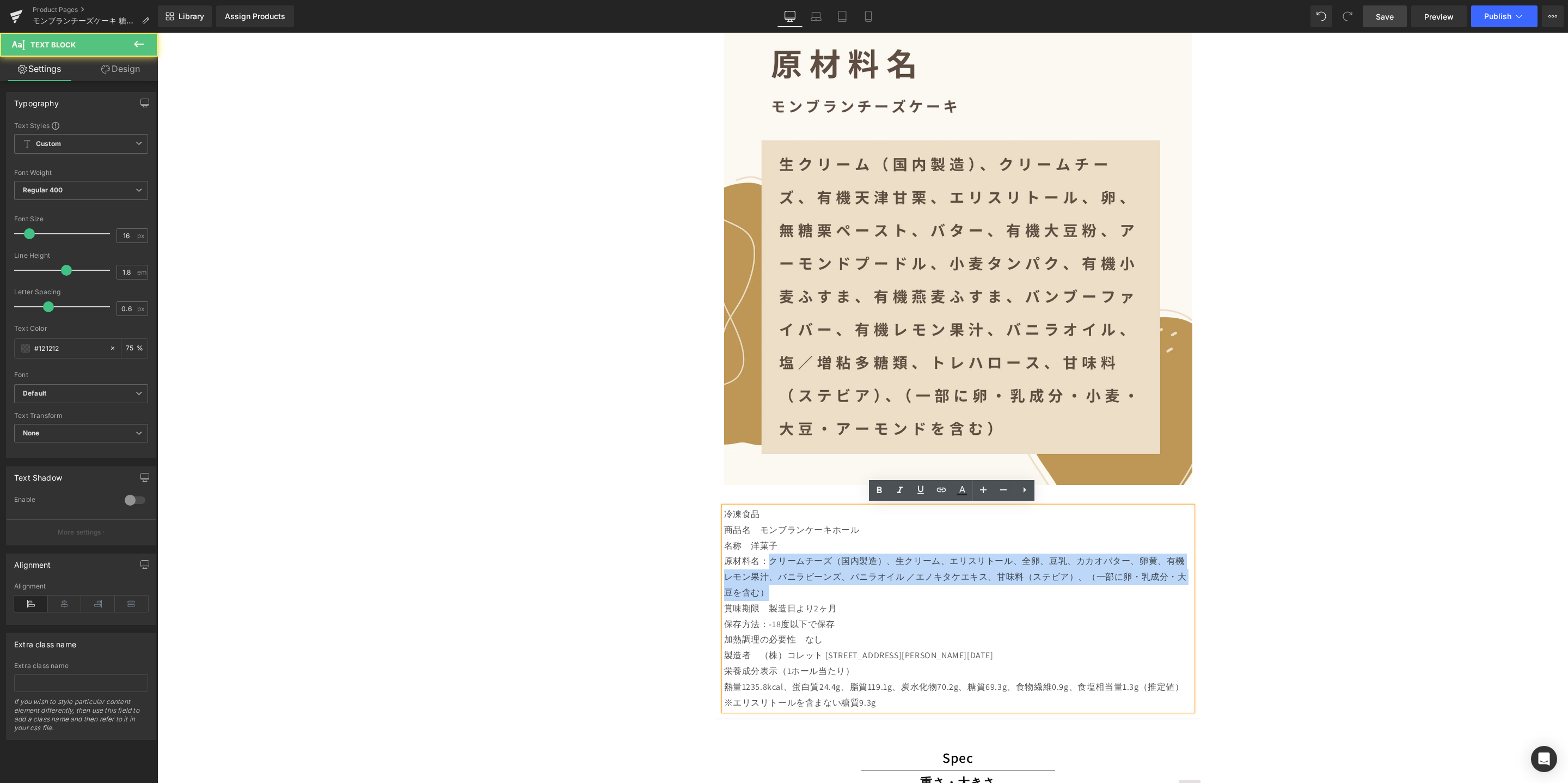
drag, startPoint x: 763, startPoint y: 558, endPoint x: 805, endPoint y: 586, distance: 50.5
click at [805, 586] on p "原材料名：クリームチーズ（国内製造）、生クリーム、エリスリトール、全卵、豆乳、カカオバター、卵黄、有機レモン果汁、バニラビーンズ、バニラオイル ／エノキタケエ…" at bounding box center [958, 576] width 468 height 47
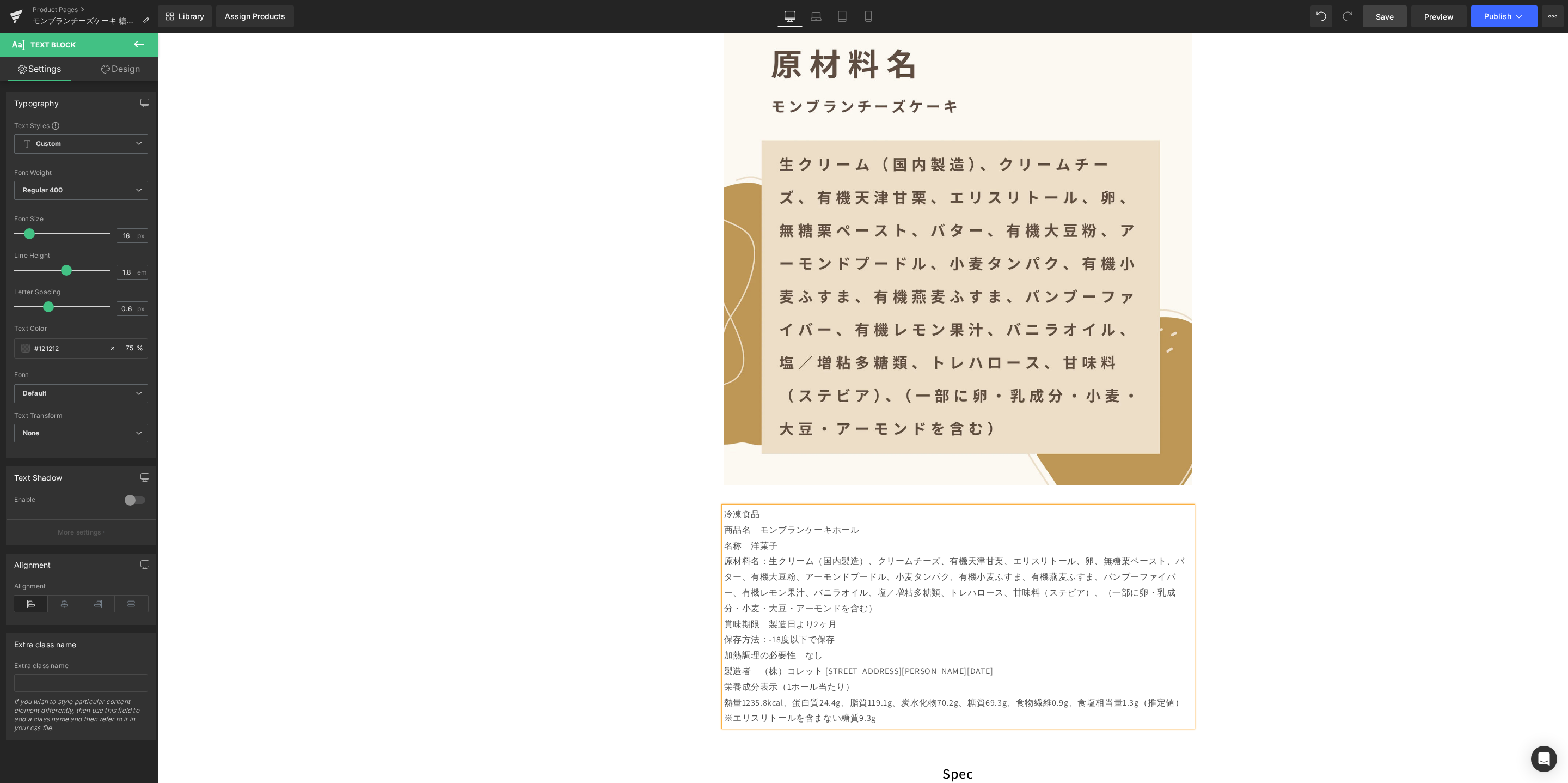
click at [870, 627] on p "賞味期限　製造日より2ヶ月" at bounding box center [958, 625] width 468 height 16
click at [868, 637] on p "保存方法：-18度以下で保存" at bounding box center [958, 639] width 468 height 16
click at [868, 649] on p "加熱調理の必要性　なし" at bounding box center [958, 655] width 468 height 16
click at [955, 666] on p "製造者　（株）コレット 大阪府富田林市若松町2-4-28" at bounding box center [958, 672] width 468 height 16
click at [944, 683] on p "栄養成分表示（1ホール当たり）" at bounding box center [958, 687] width 468 height 16
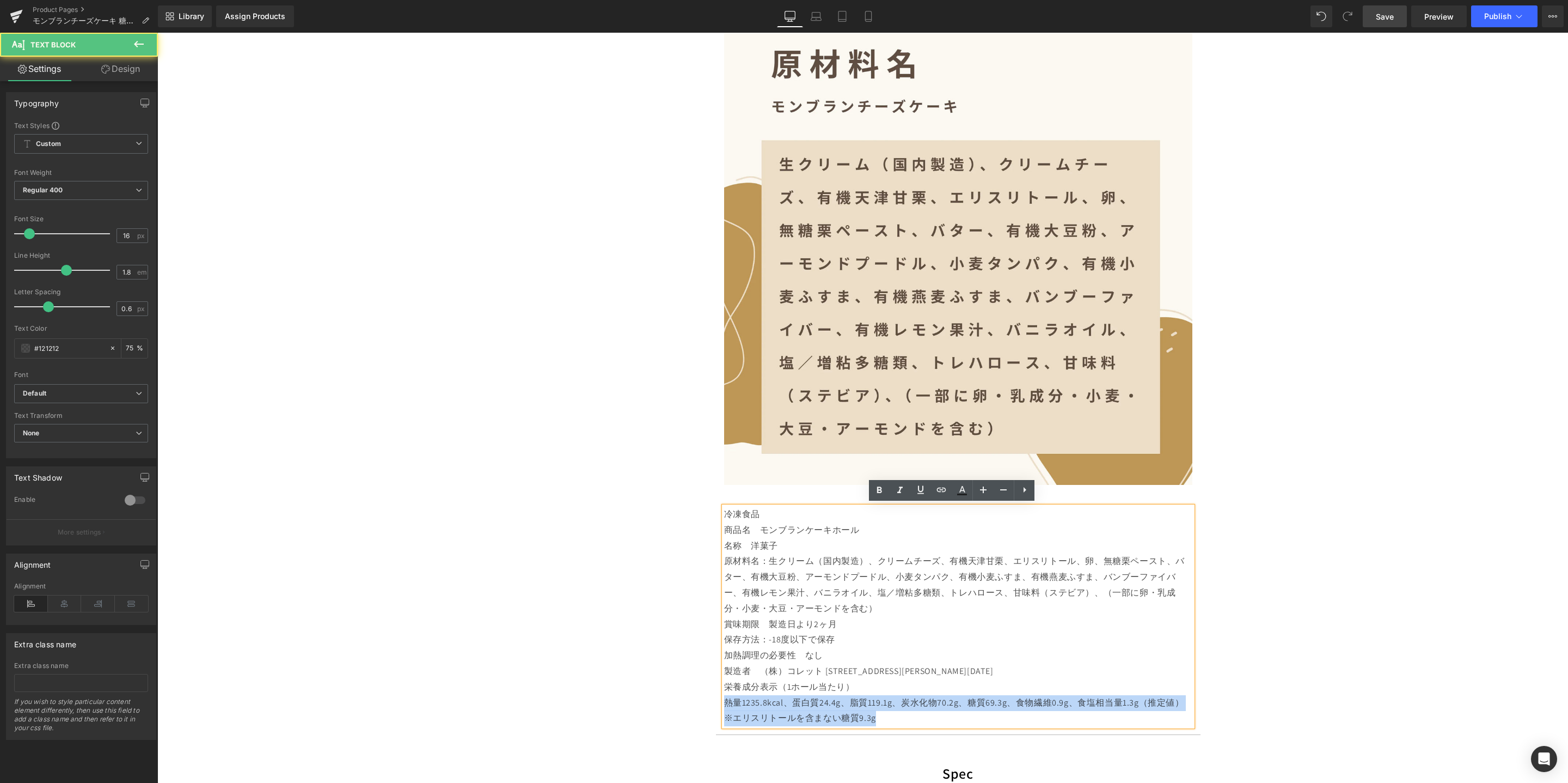
drag, startPoint x: 721, startPoint y: 704, endPoint x: 907, endPoint y: 728, distance: 187.5
click at [907, 728] on article "Image 冷凍食品 商品名　モンブランケーキホール 名称　洋菓子 原材料名：生クリーム（国内製造）、クリームチーズ、有機天津甘栗、エリスリトール、卵、無糖栗…" at bounding box center [959, 372] width 485 height 727
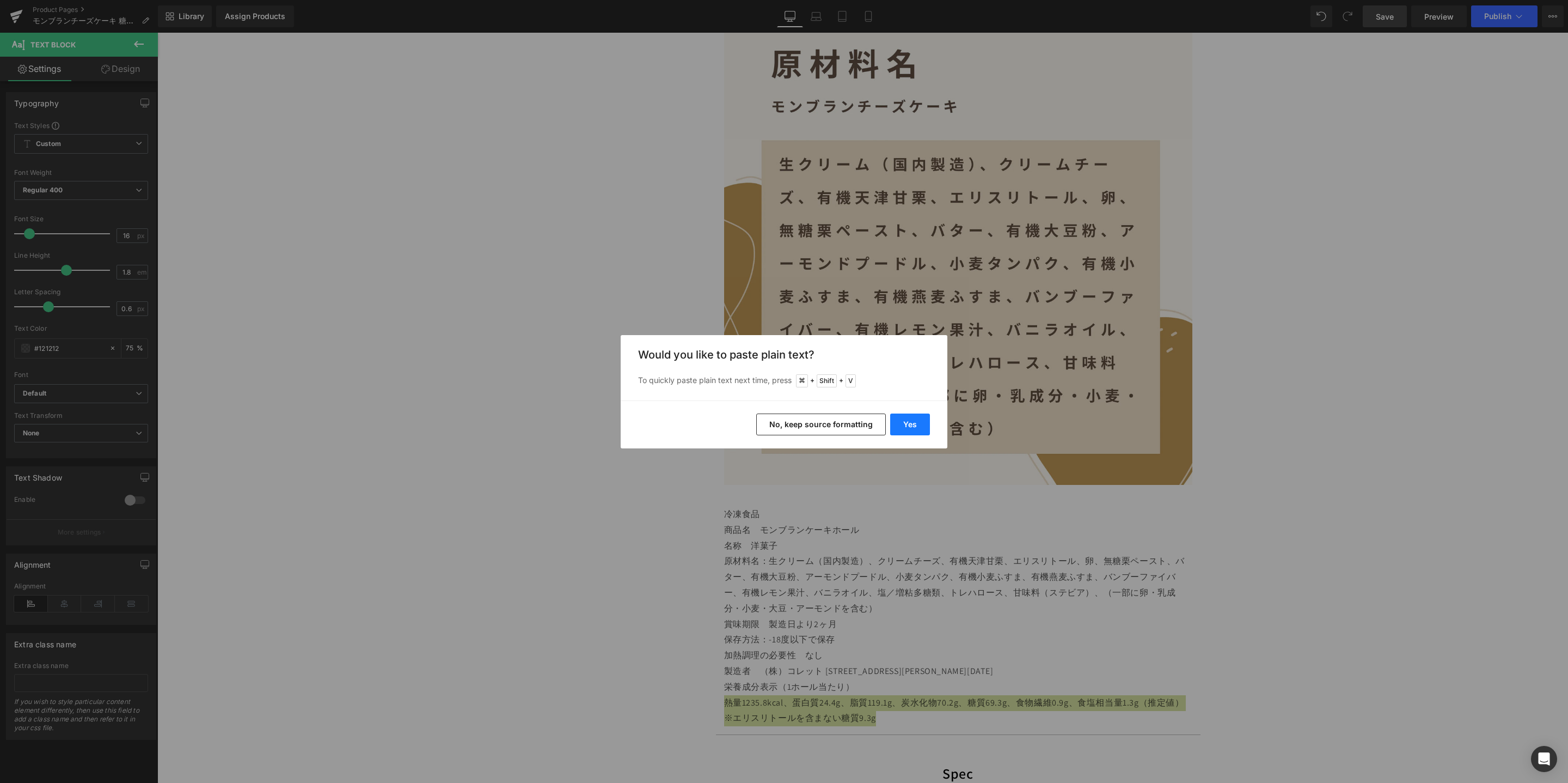
click at [913, 427] on button "Yes" at bounding box center [910, 425] width 40 height 22
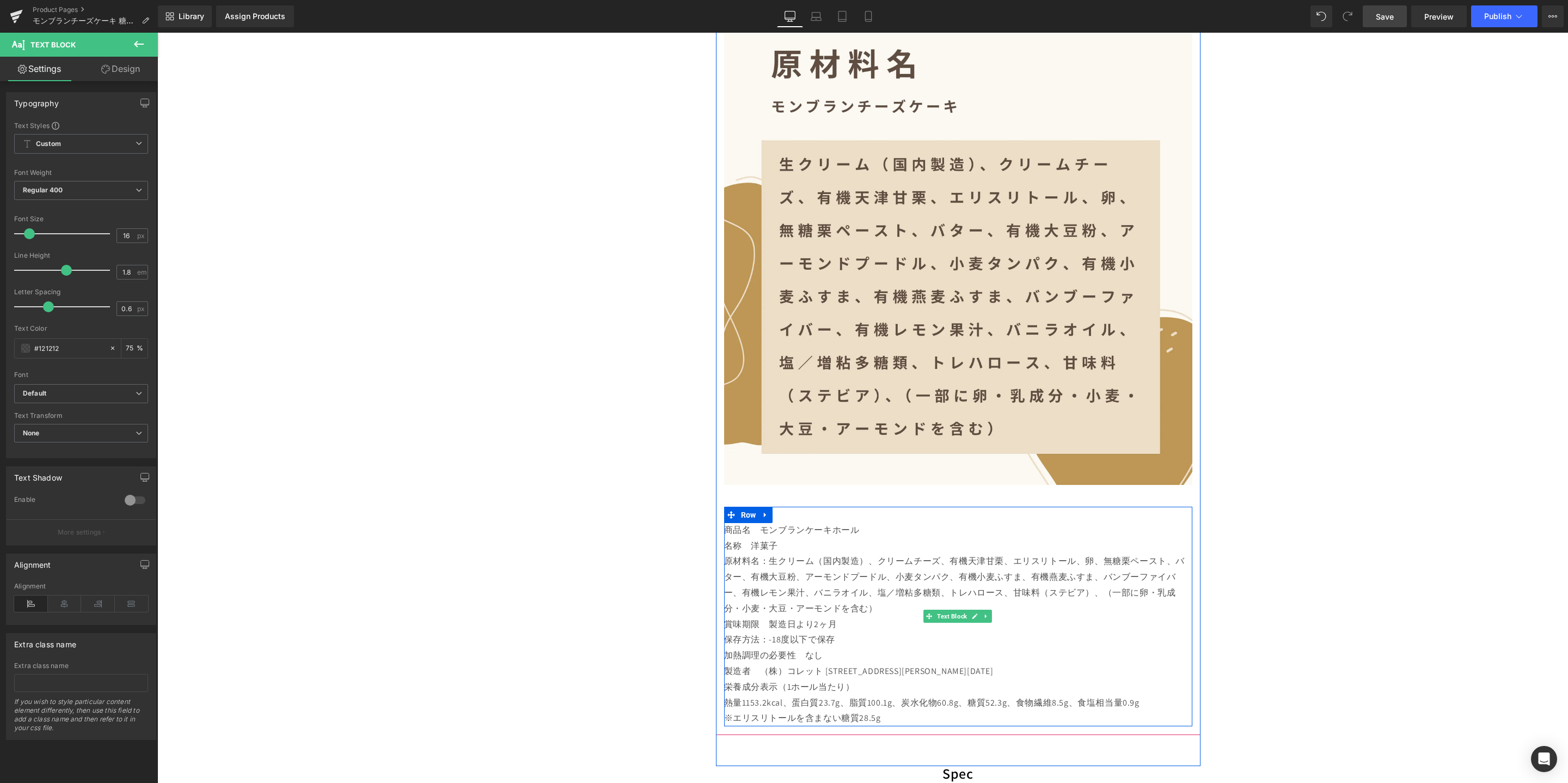
click at [903, 695] on p "熱量1153.2kcal、蛋白質23.7g、脂質100.1g、炭水化物60.8g、糖質52.3g、食物繊維8.5g、食塩相当量0.9g" at bounding box center [958, 703] width 468 height 16
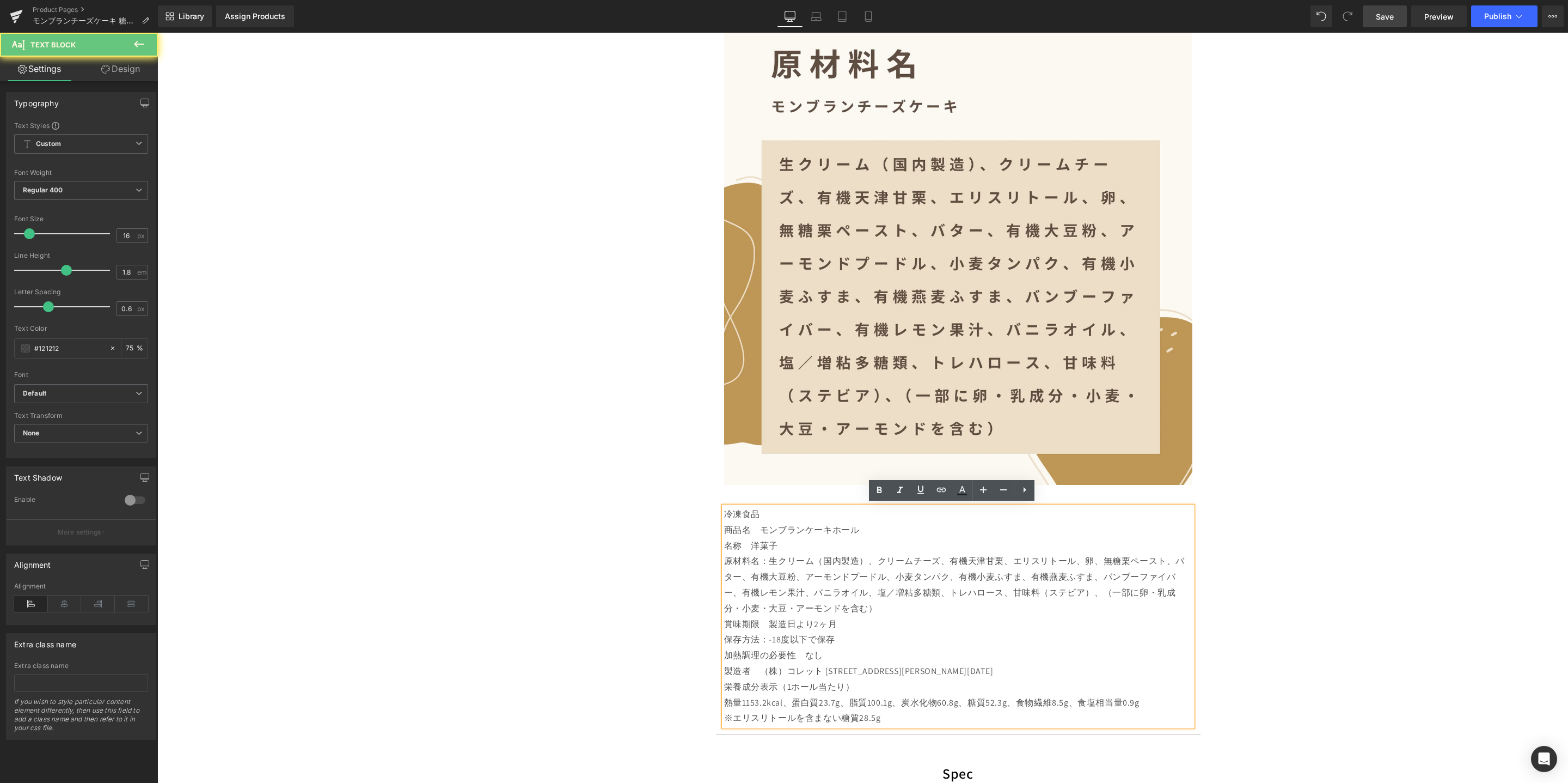
click at [904, 690] on p "栄養成分表示（1ホール当たり）" at bounding box center [958, 687] width 468 height 16
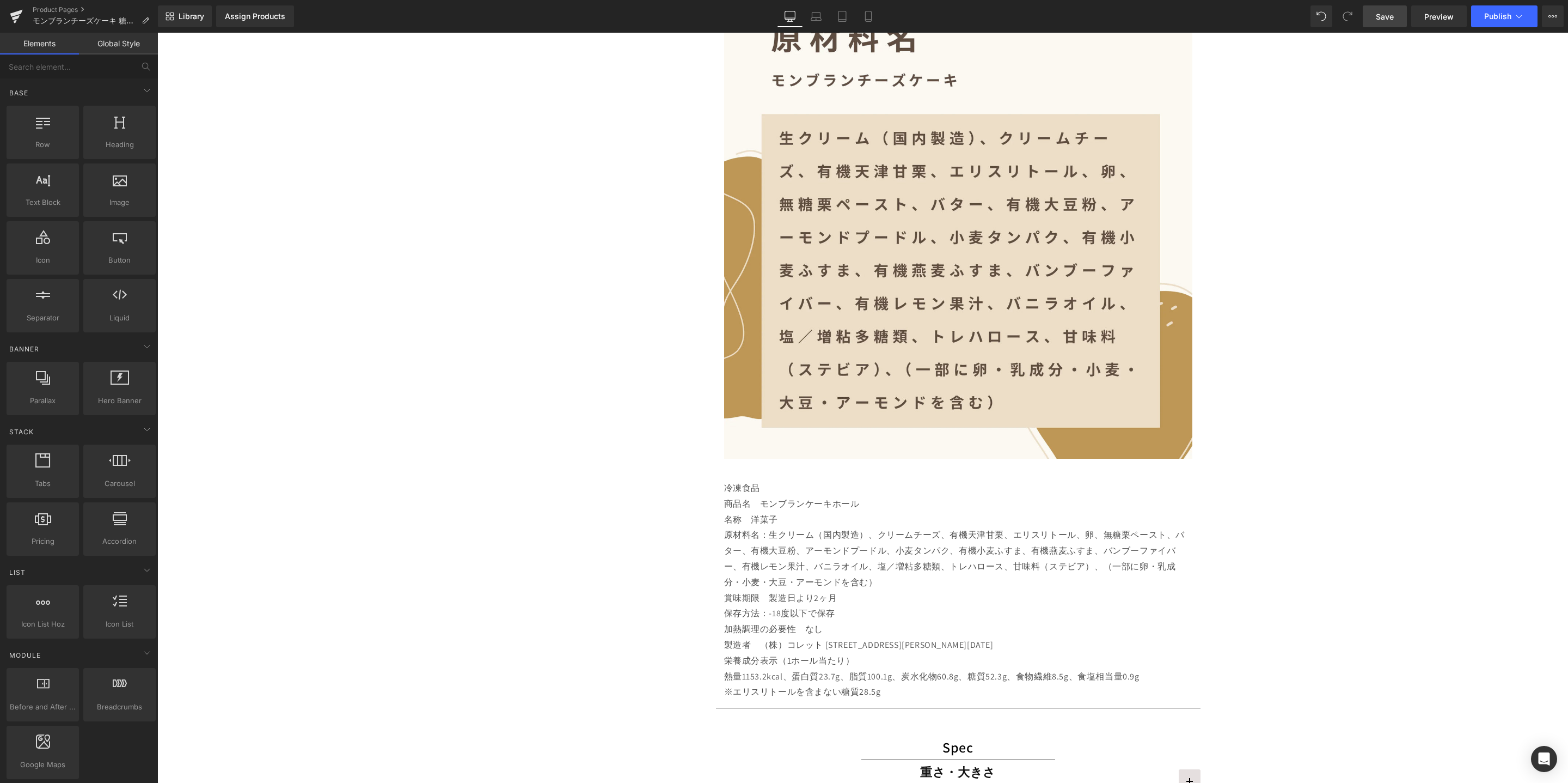
scroll to position [2488, 0]
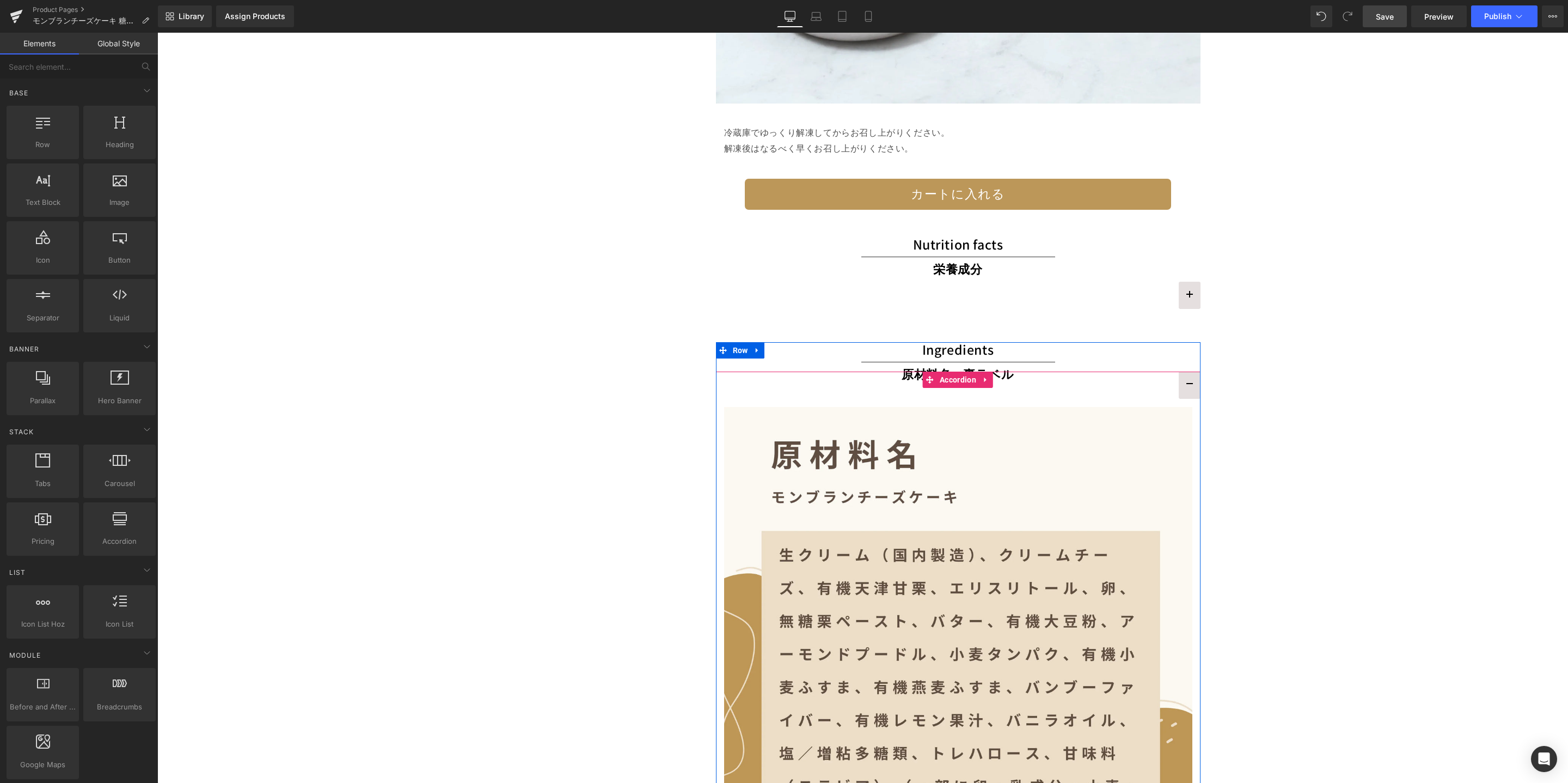
click at [1183, 382] on button "button" at bounding box center [1190, 386] width 22 height 27
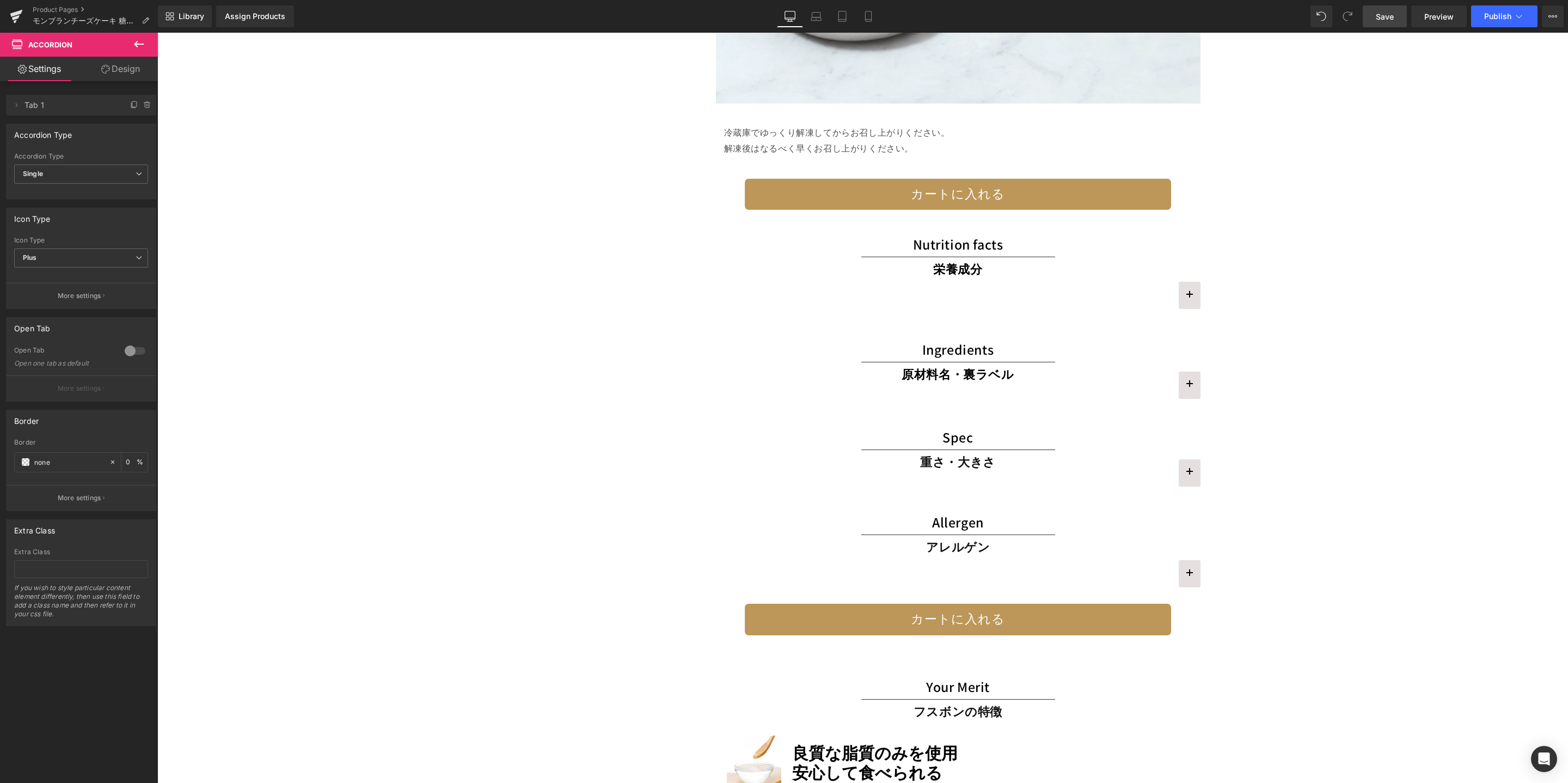
scroll to position [2548, 0]
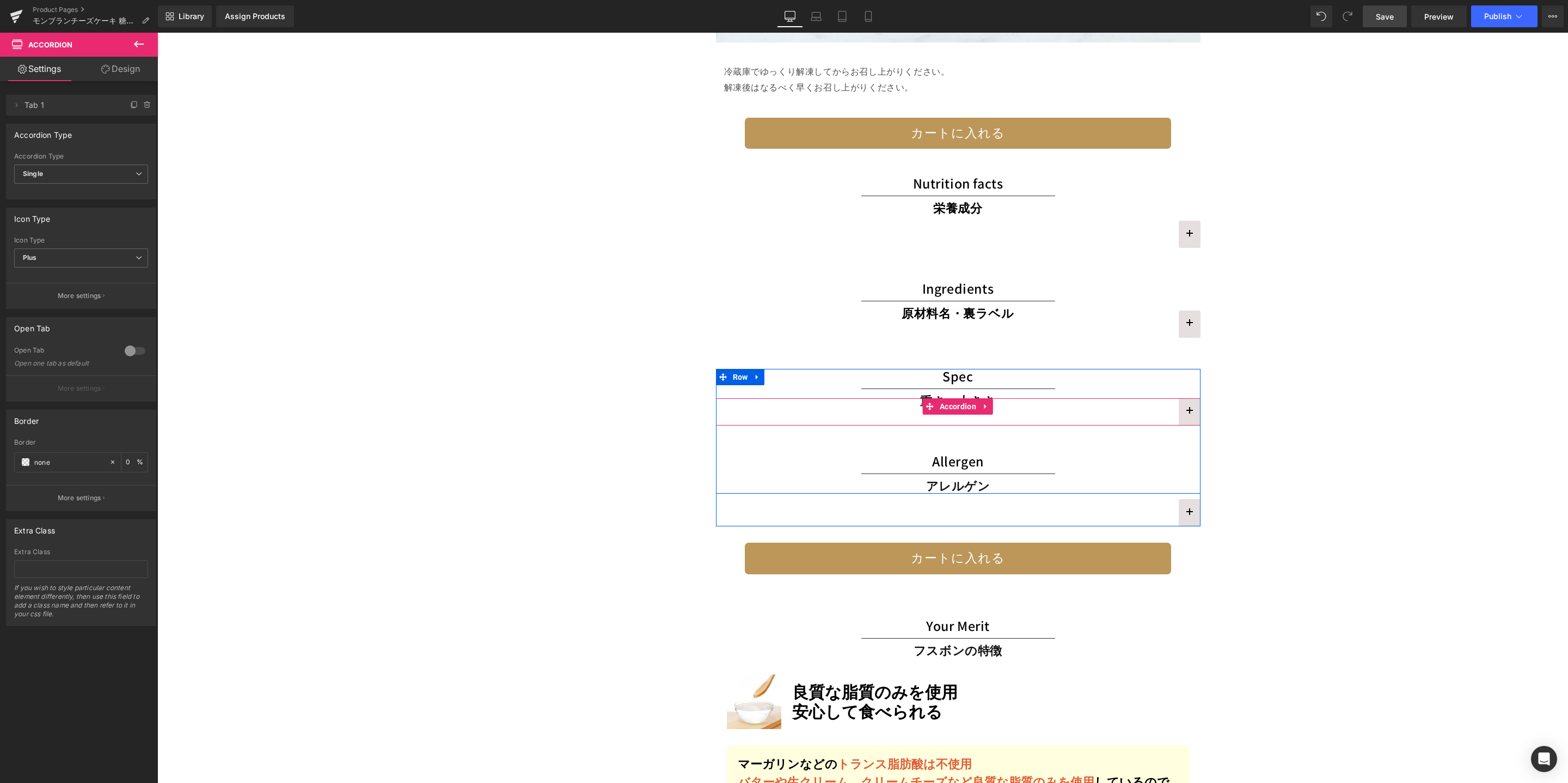
click at [1185, 406] on button "button" at bounding box center [1190, 412] width 22 height 27
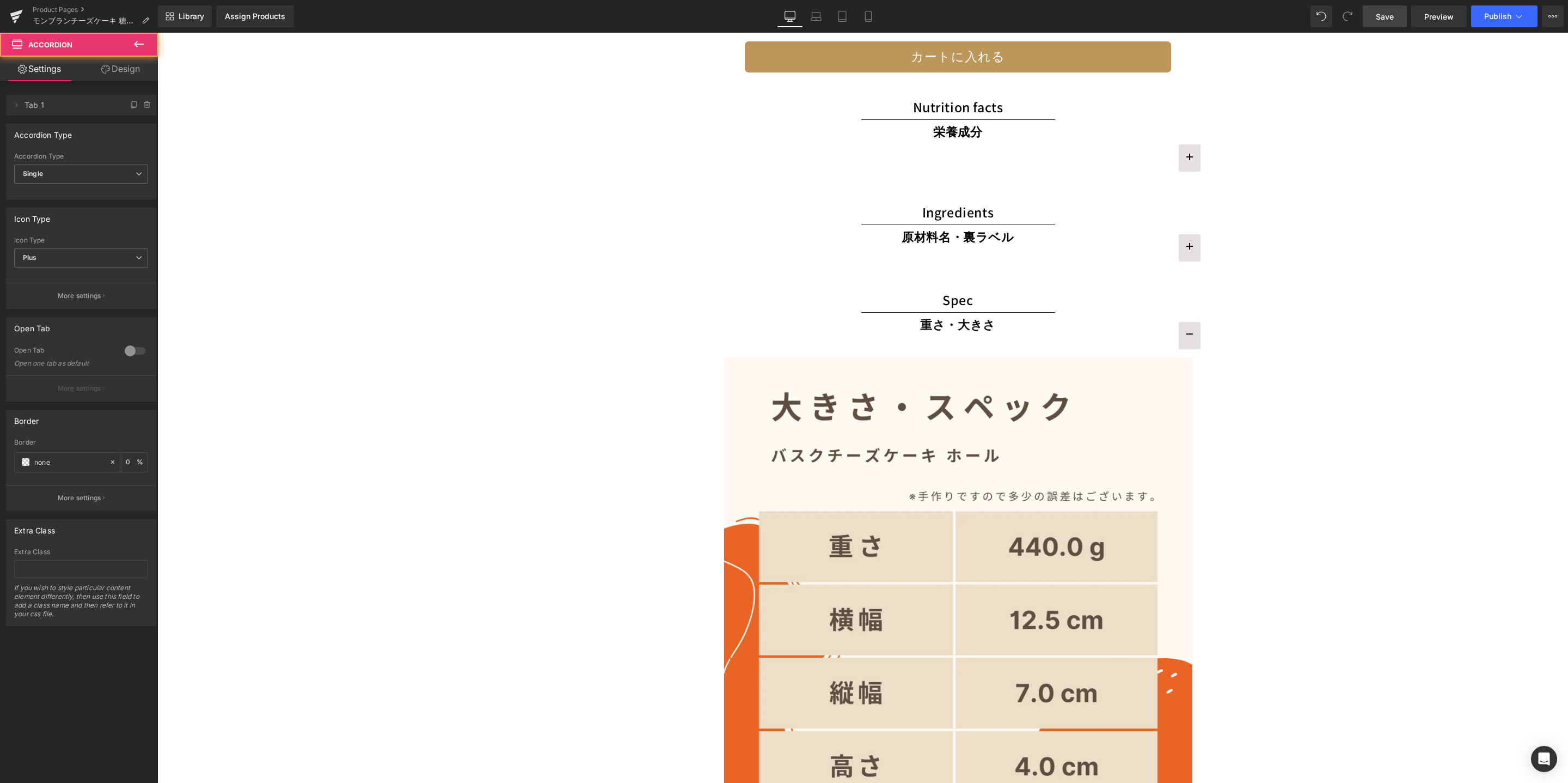
scroll to position [2696, 0]
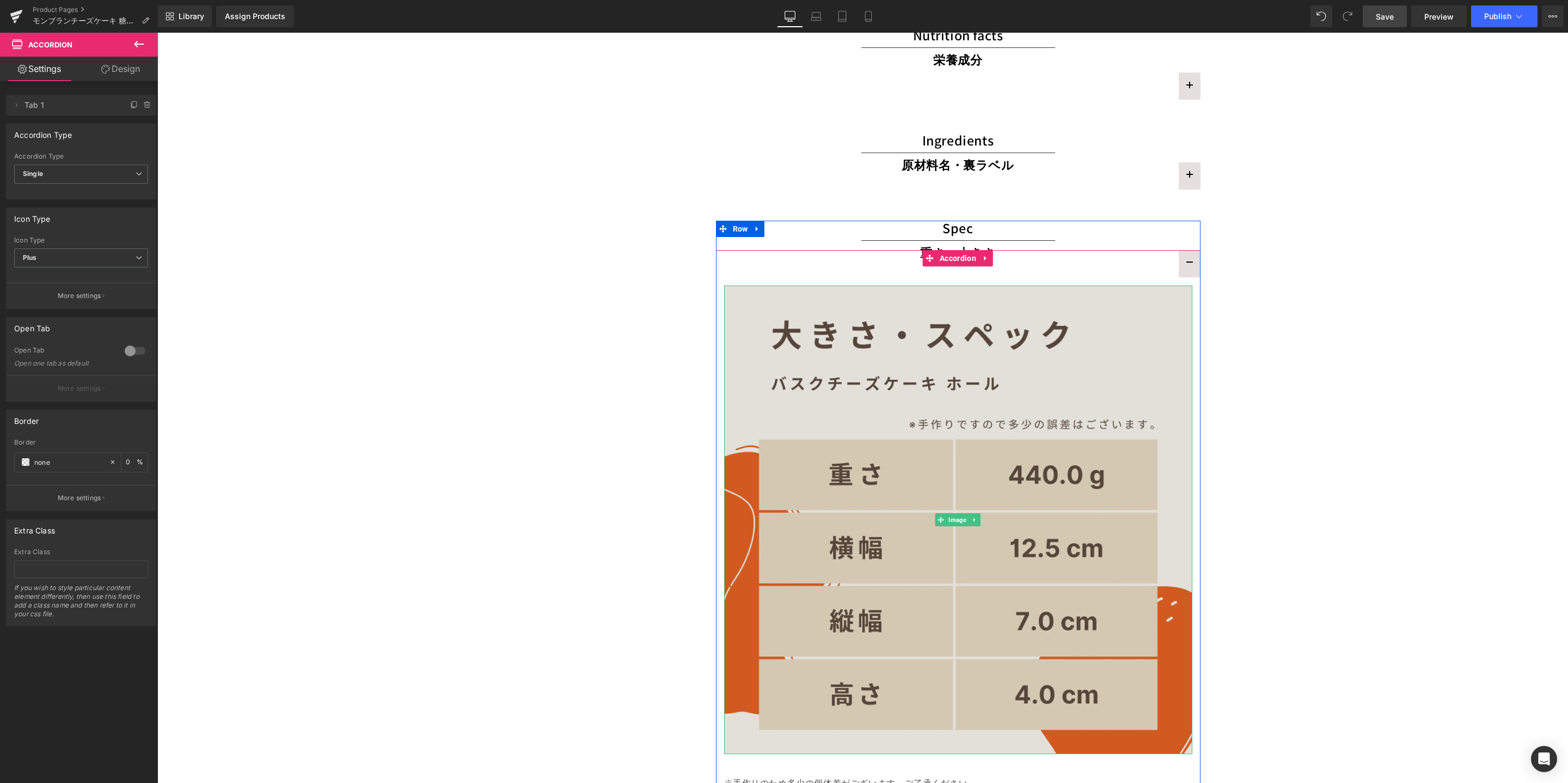
click at [1041, 412] on img at bounding box center [958, 519] width 468 height 468
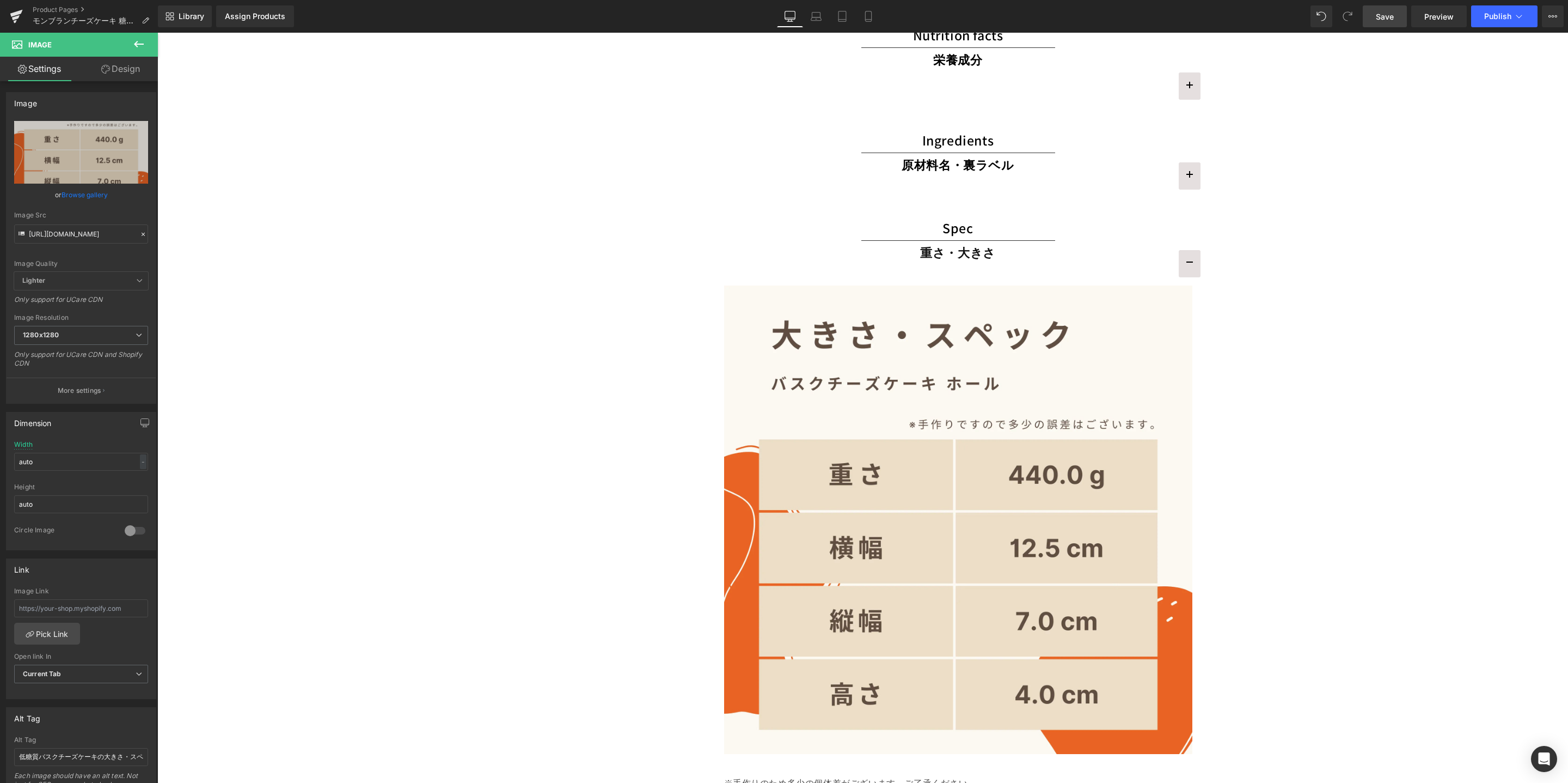
scroll to position [2785, 0]
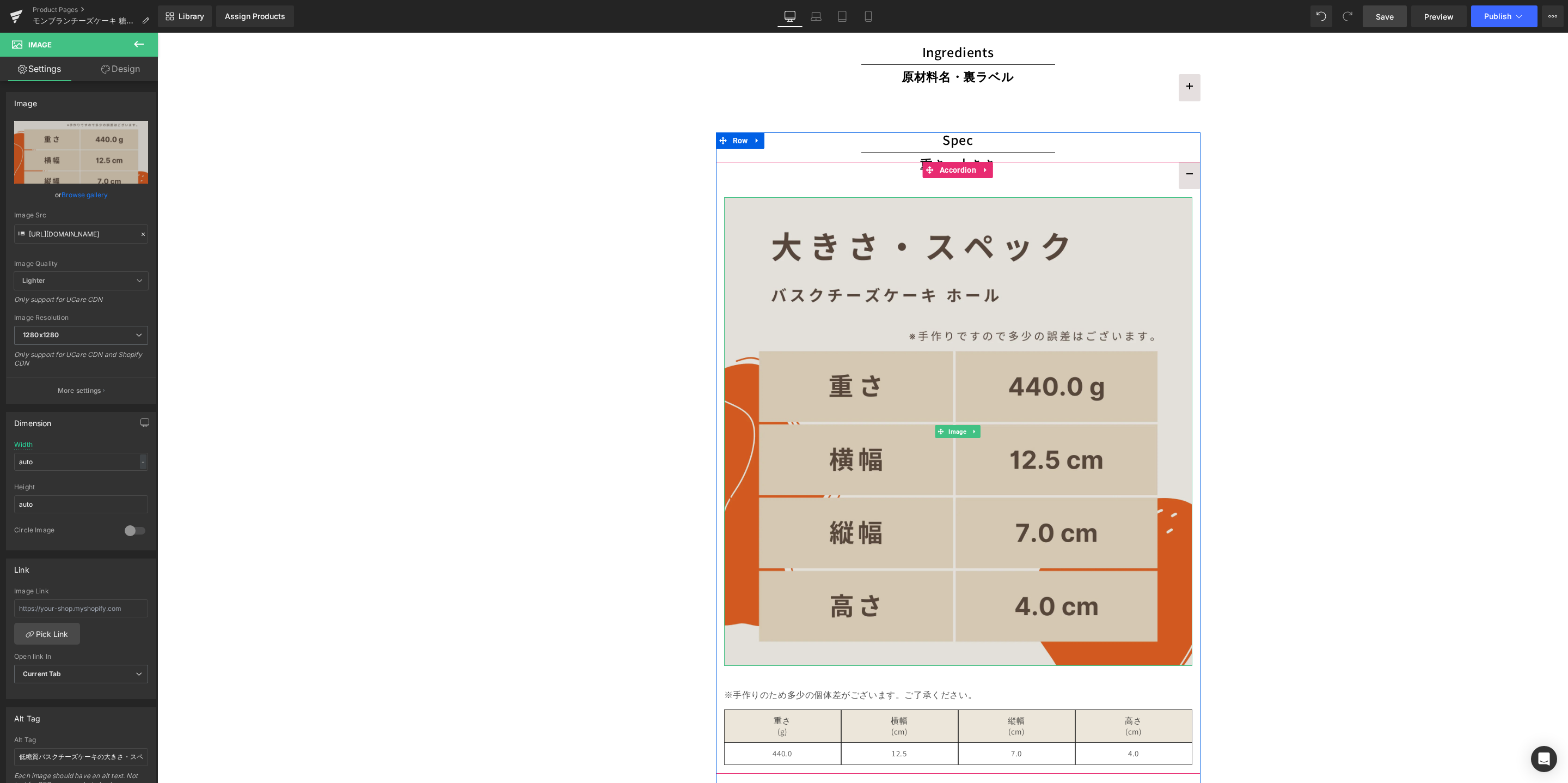
click at [997, 311] on img at bounding box center [958, 432] width 468 height 468
click at [1016, 340] on img at bounding box center [958, 432] width 468 height 468
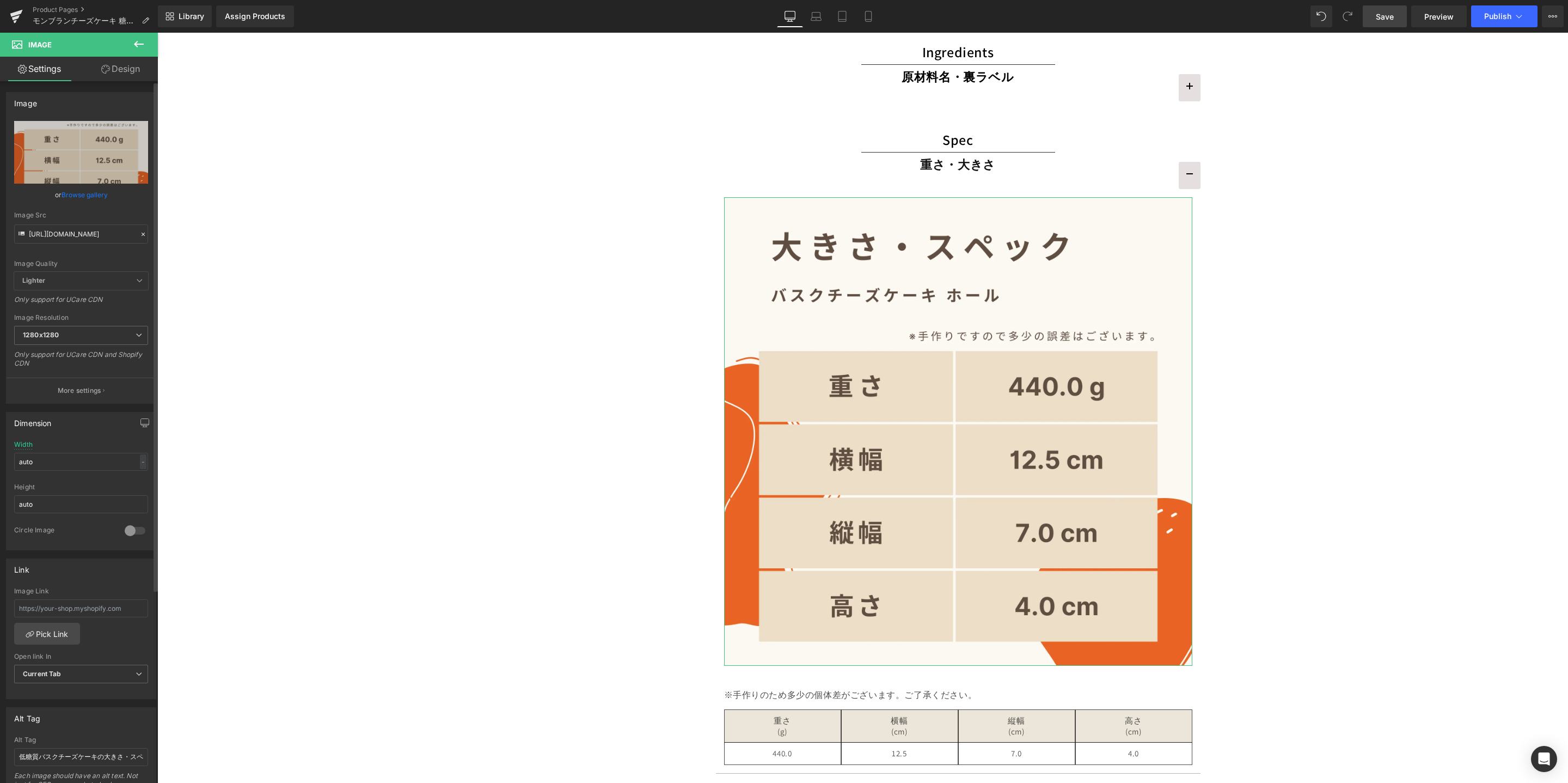
click at [140, 231] on icon at bounding box center [143, 234] width 8 height 8
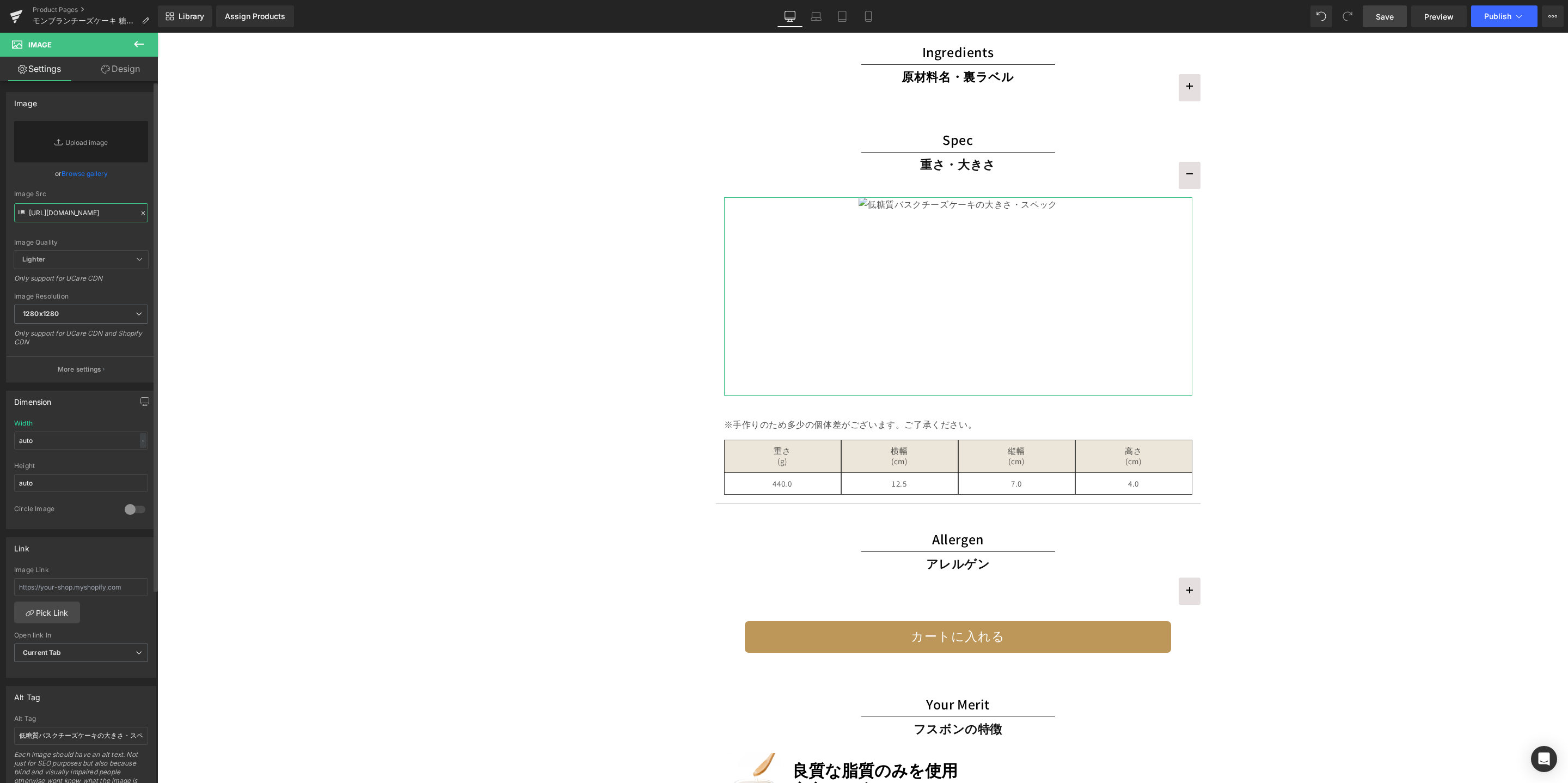
click at [89, 221] on div "Image Src https://cdn.shopify.com/s/files/1/0657/5977/2899/files/basque-cheesec…" at bounding box center [81, 206] width 134 height 32
paste input "mont-blanc-cheesecake-06.webp?v=1759900532"
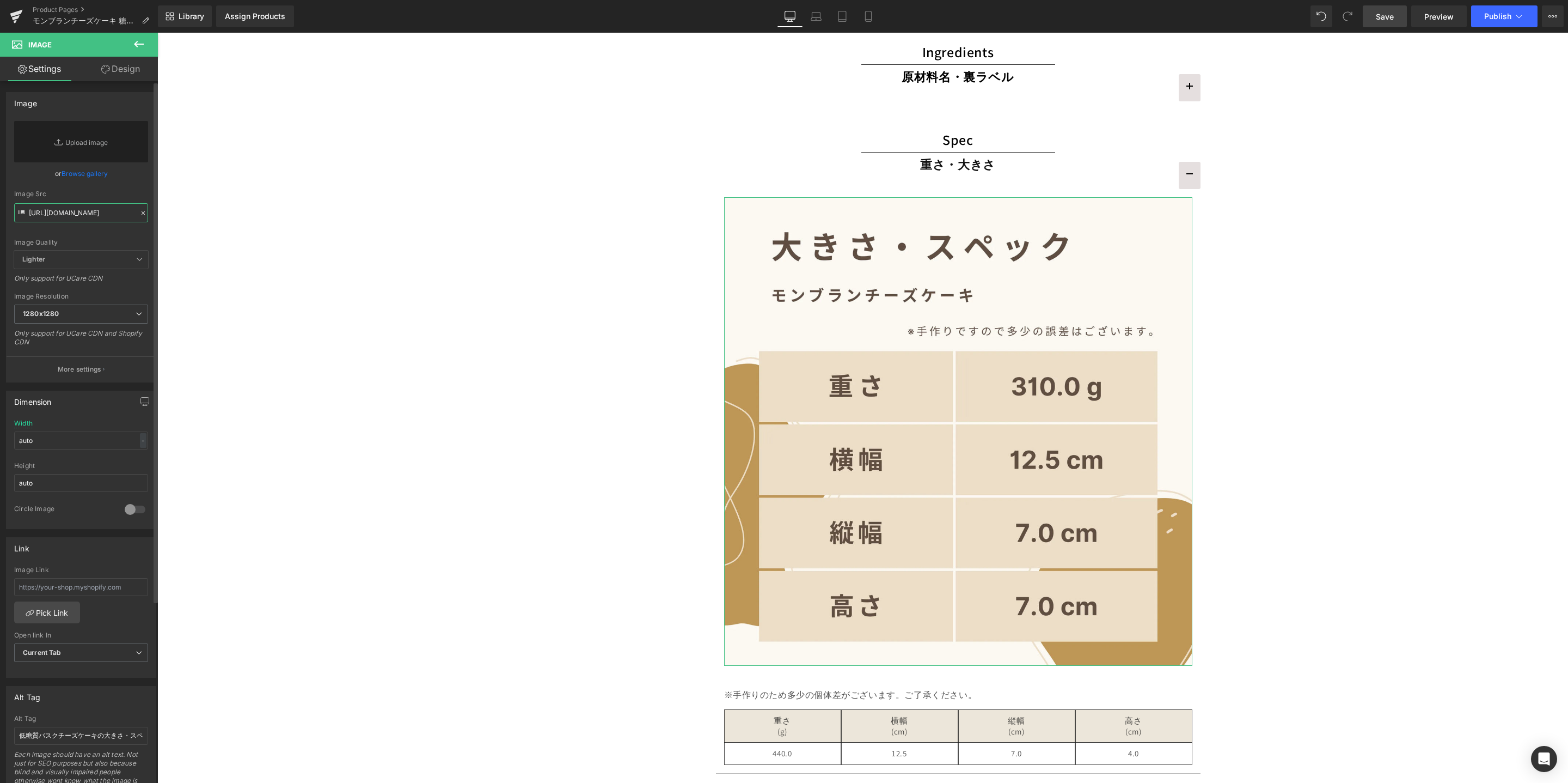
scroll to position [209, 0]
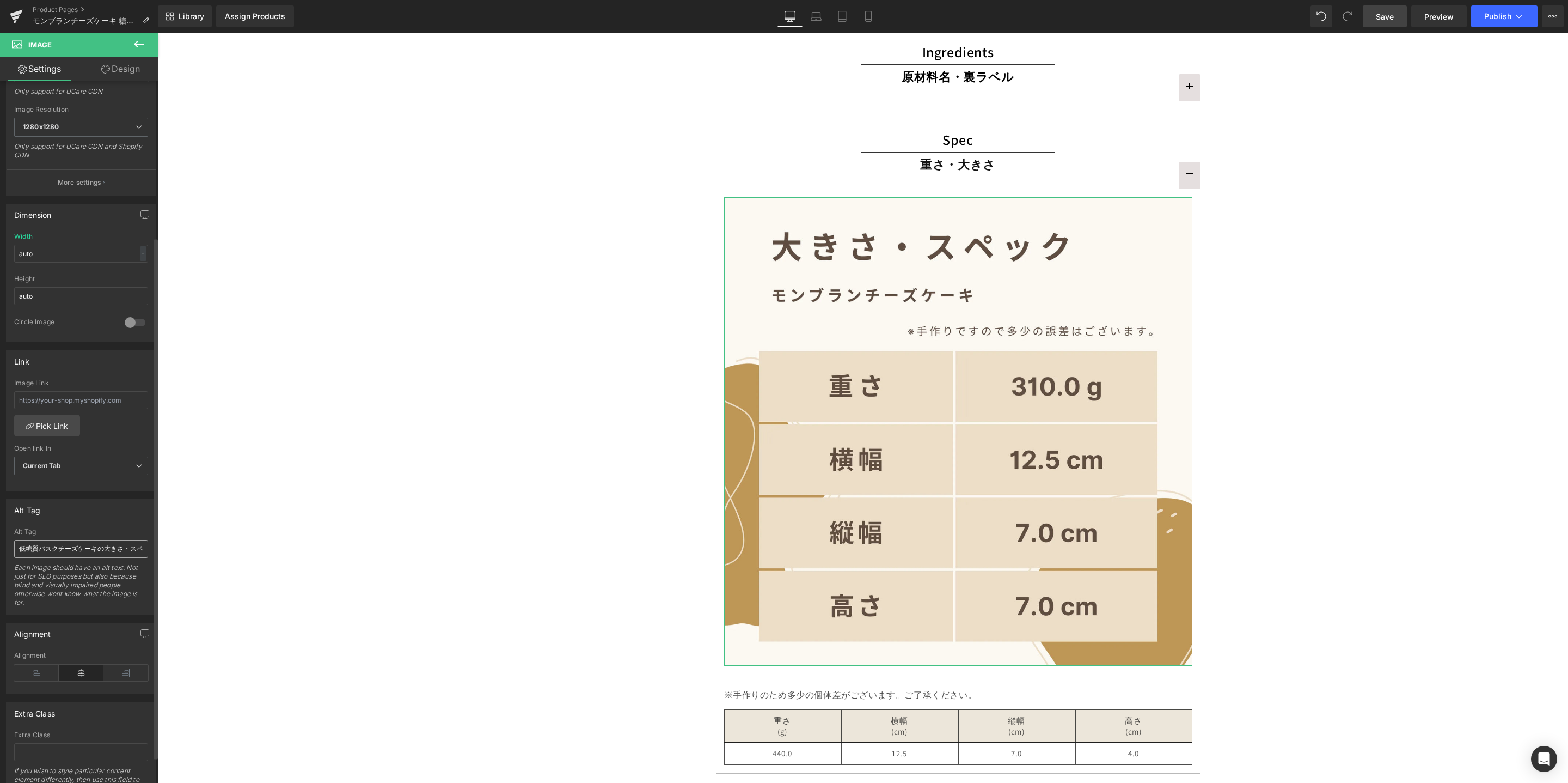
type input "https://cdn.shopify.com/s/files/1/0657/5977/2899/files/mont-blanc-cheesecake-06…"
click at [59, 549] on input "低糖質バスクチーズケーキの大きさ・スペック" at bounding box center [81, 548] width 134 height 18
drag, startPoint x: 39, startPoint y: 547, endPoint x: 117, endPoint y: 586, distance: 87.2
click at [57, 545] on input "低糖質バスクチーズケーキの大きさ・スペック" at bounding box center [81, 548] width 134 height 18
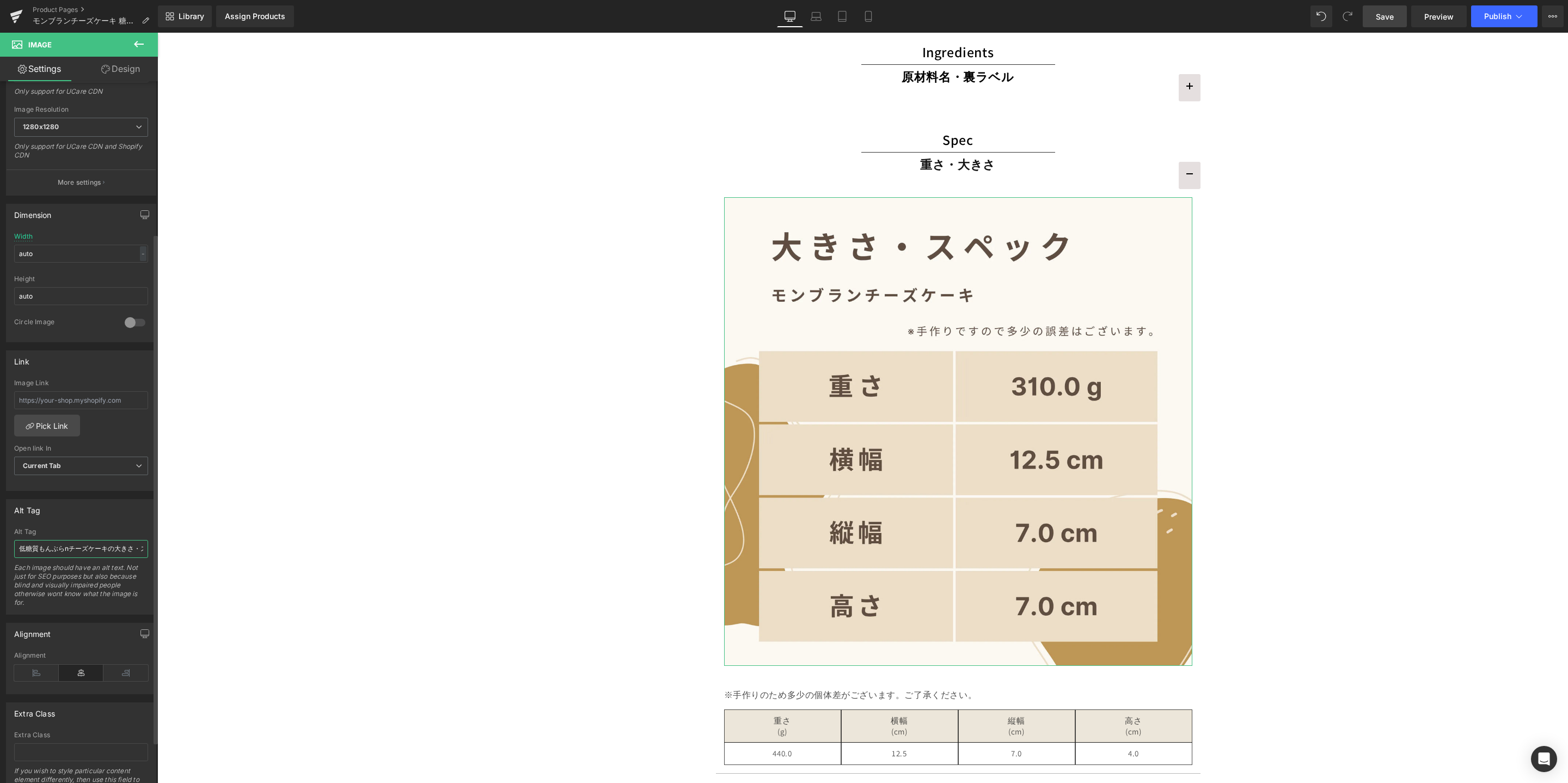
type input "低糖質モンブランチーズケーキの大きさ・スペック"
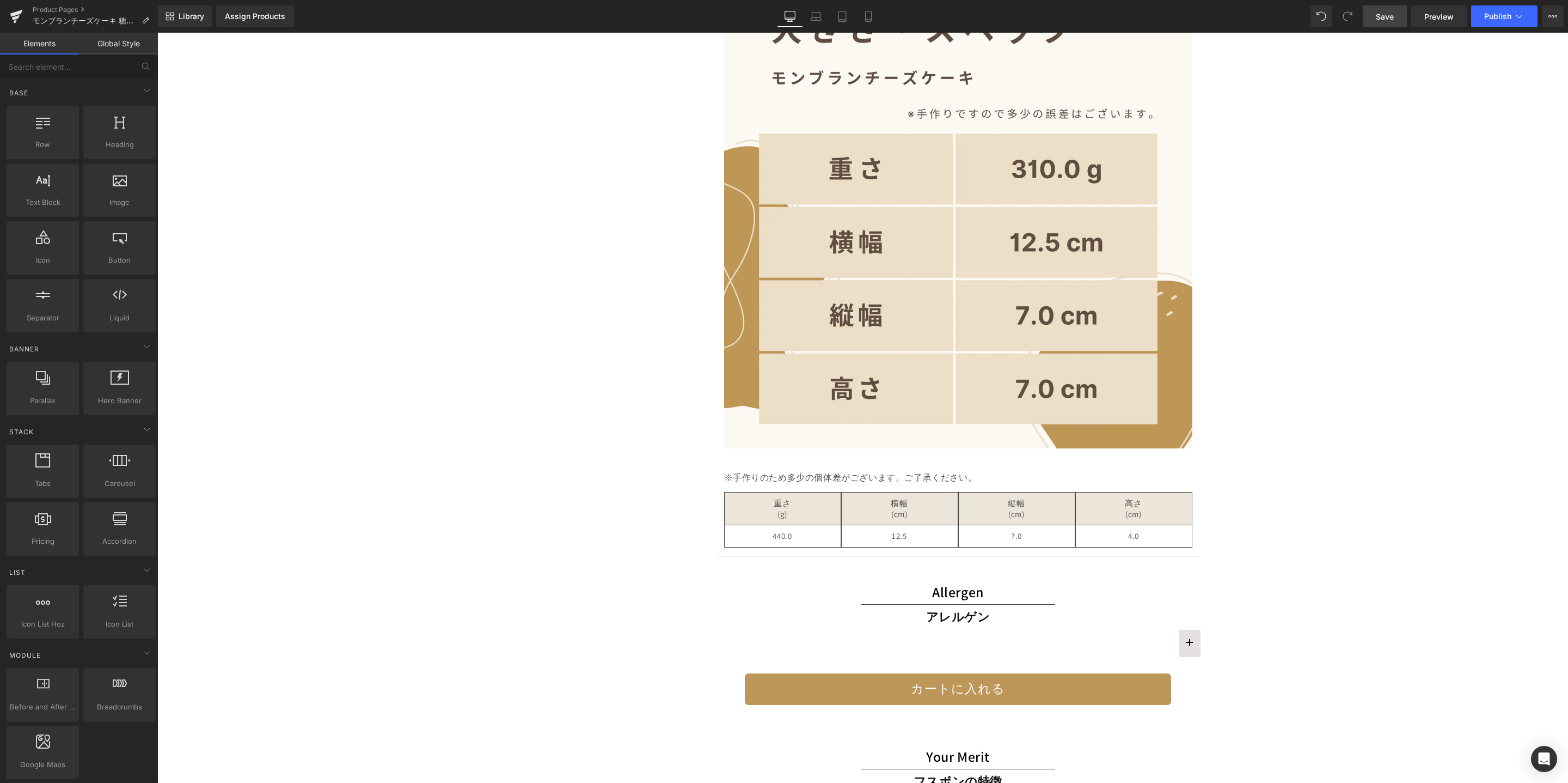
scroll to position [2930, 0]
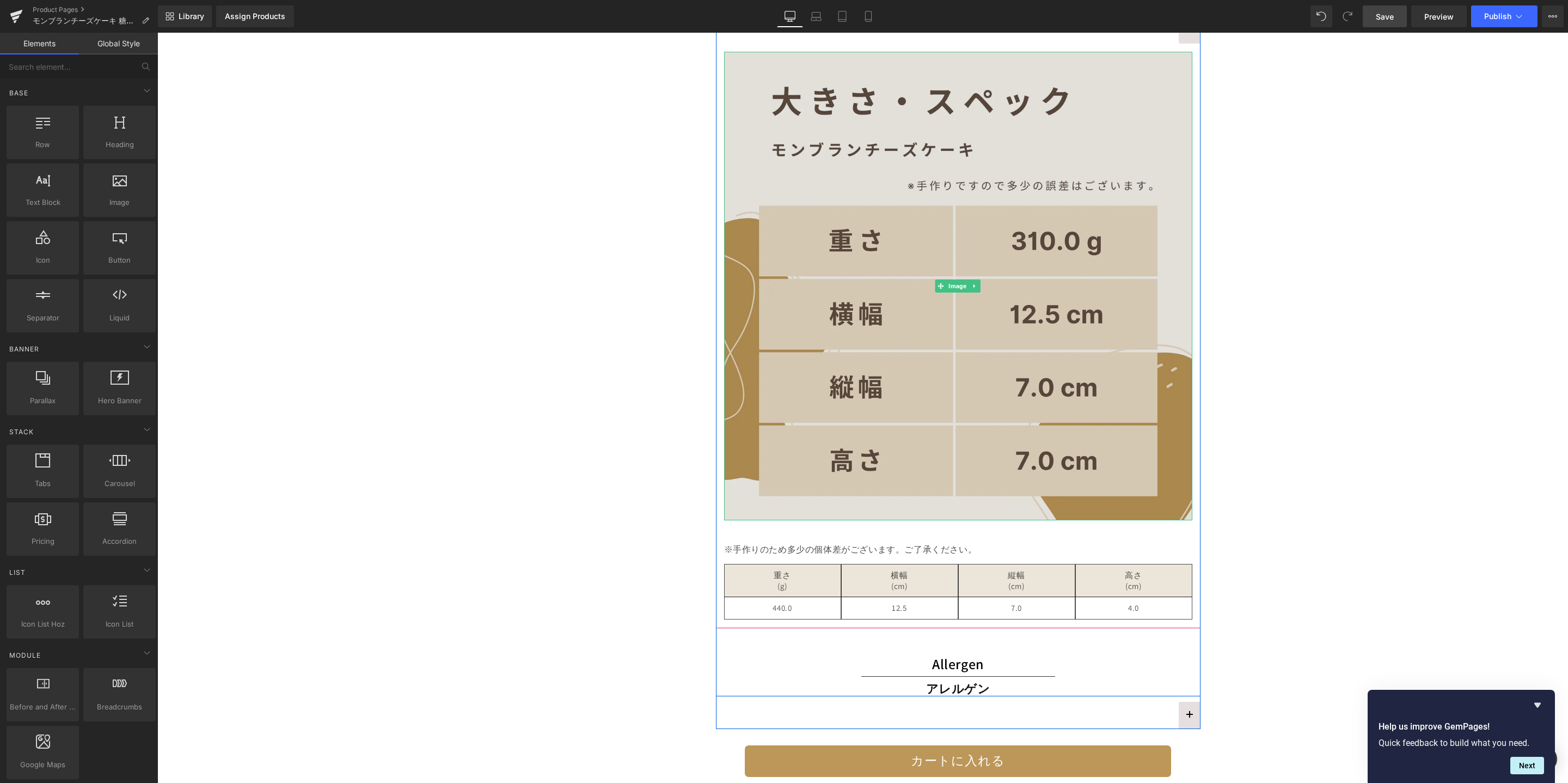
click at [994, 369] on img at bounding box center [958, 286] width 468 height 468
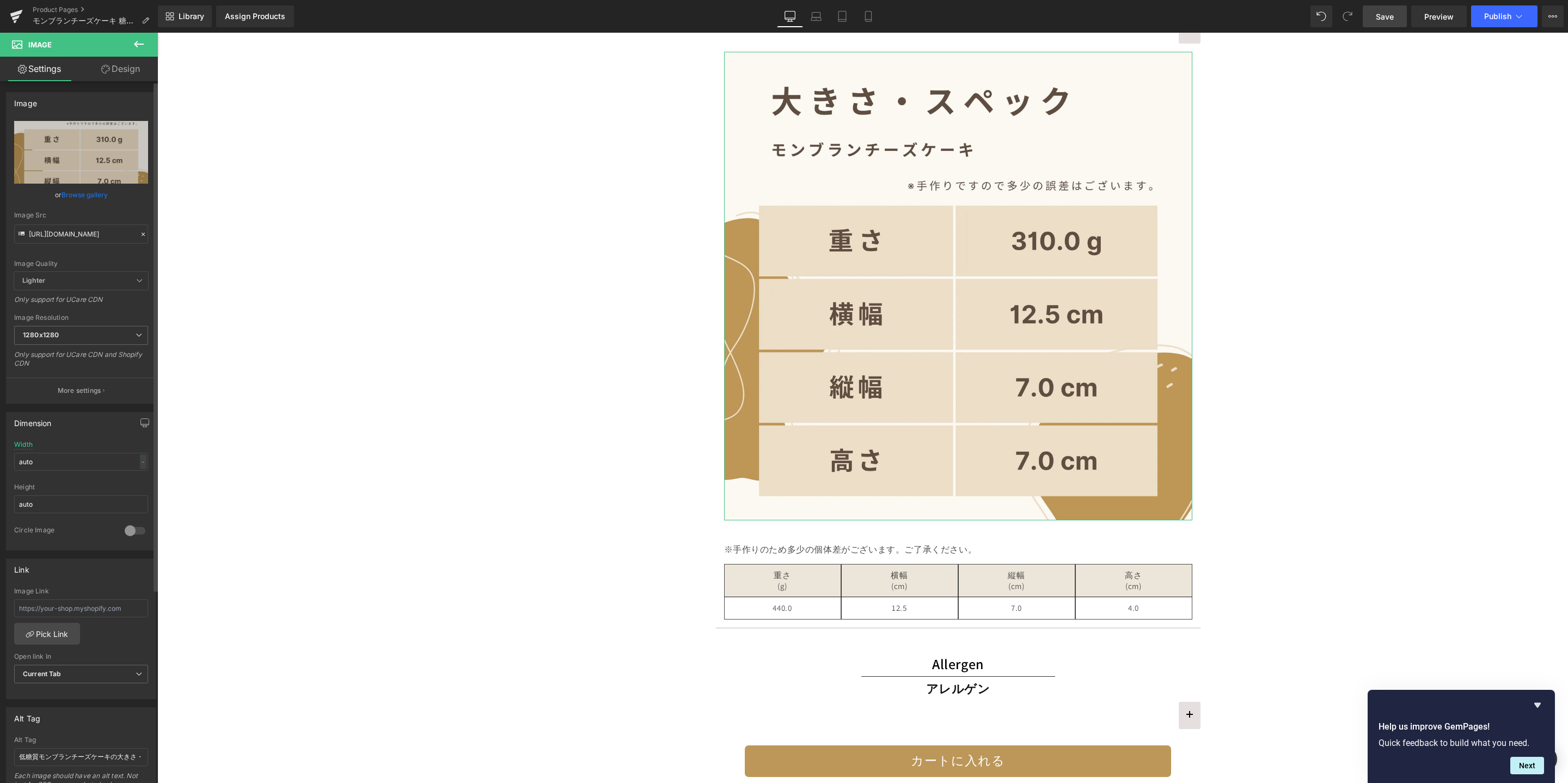
click at [140, 233] on icon at bounding box center [143, 234] width 8 height 8
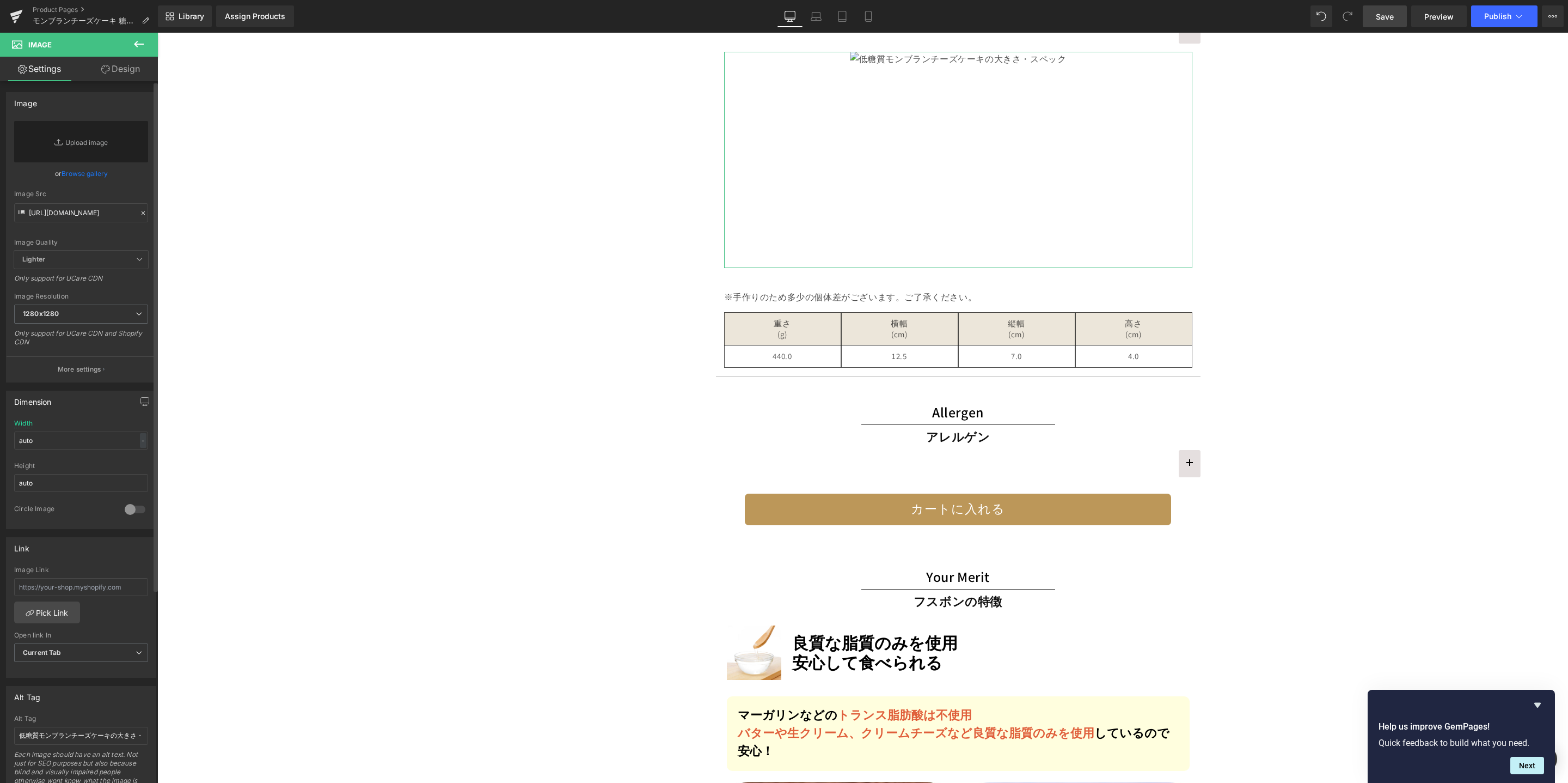
click at [78, 228] on div "Image Quality Lighter Lightest Lighter Lighter Lightest Only support for UCare …" at bounding box center [81, 186] width 134 height 129
click at [75, 220] on input "https://cdn.shopify.com/s/files/1/0657/5977/2899/files/mont-blanc-cheesecake-06…" at bounding box center [81, 213] width 134 height 19
paste input ".webp?v=1759901456"
type input "https://cdn.shopify.com/s/files/1/0657/5977/2899/files/mont-blanc-cheesecake-06…"
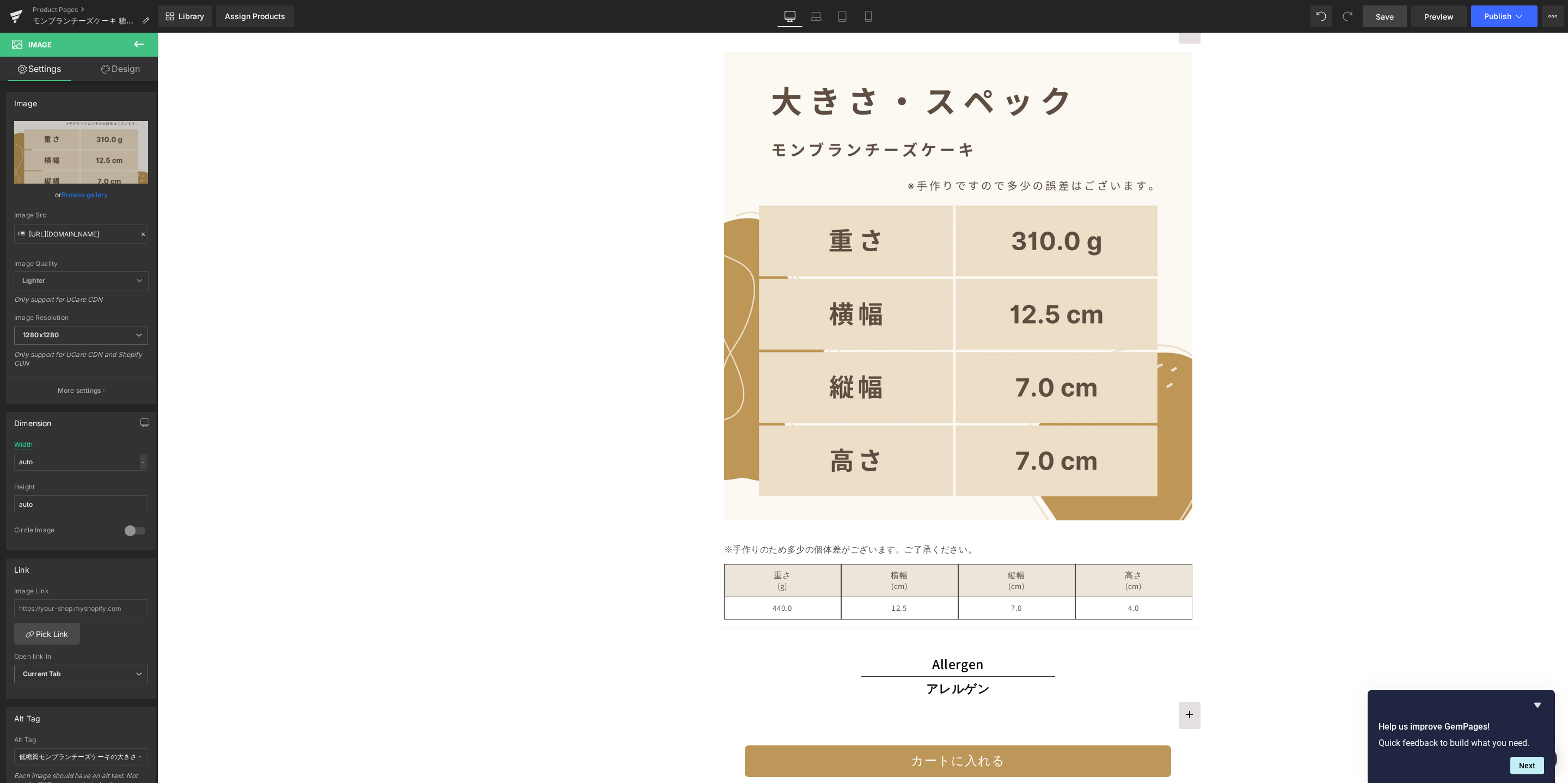
scroll to position [0, 0]
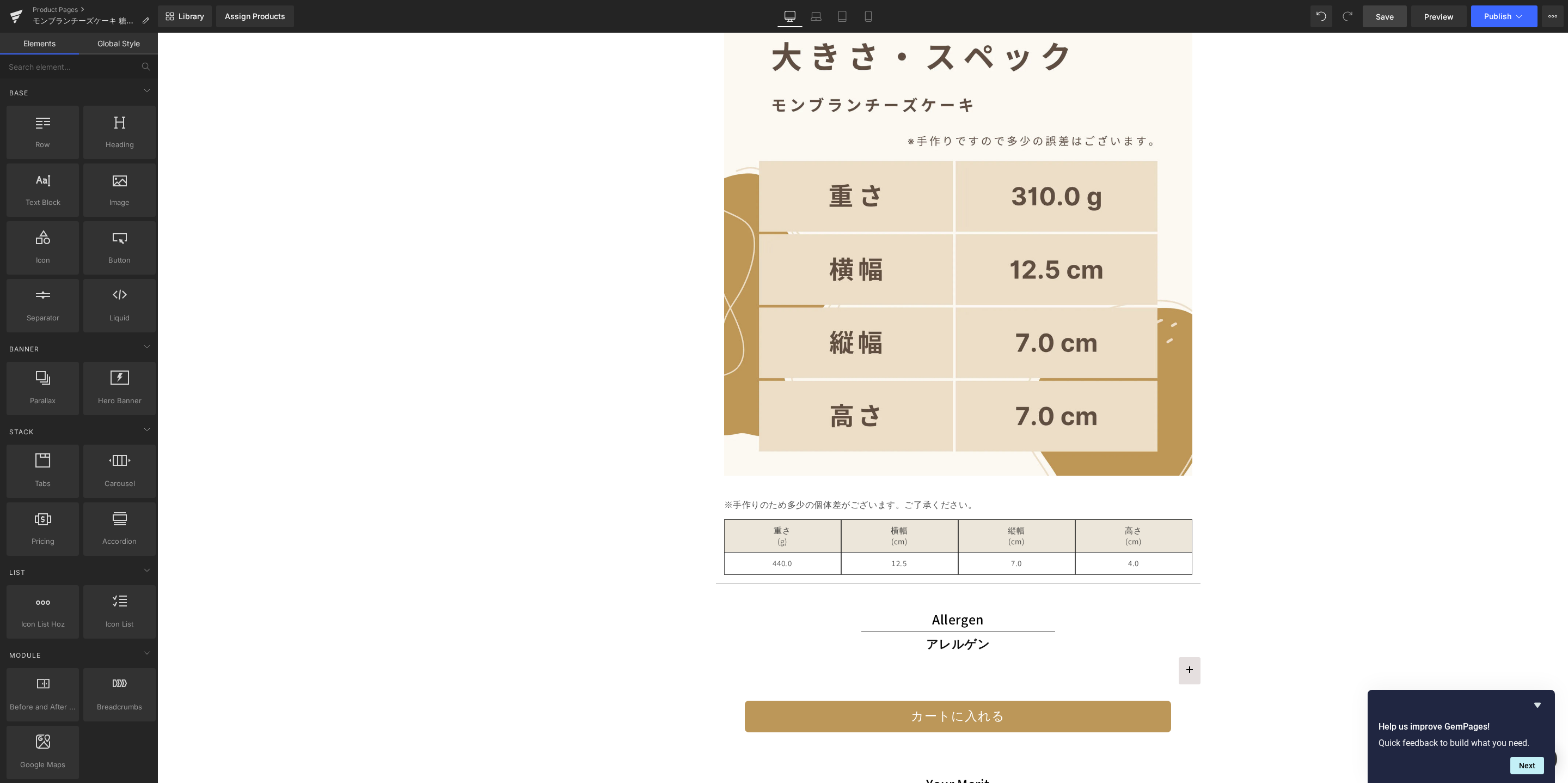
scroll to position [2986, 0]
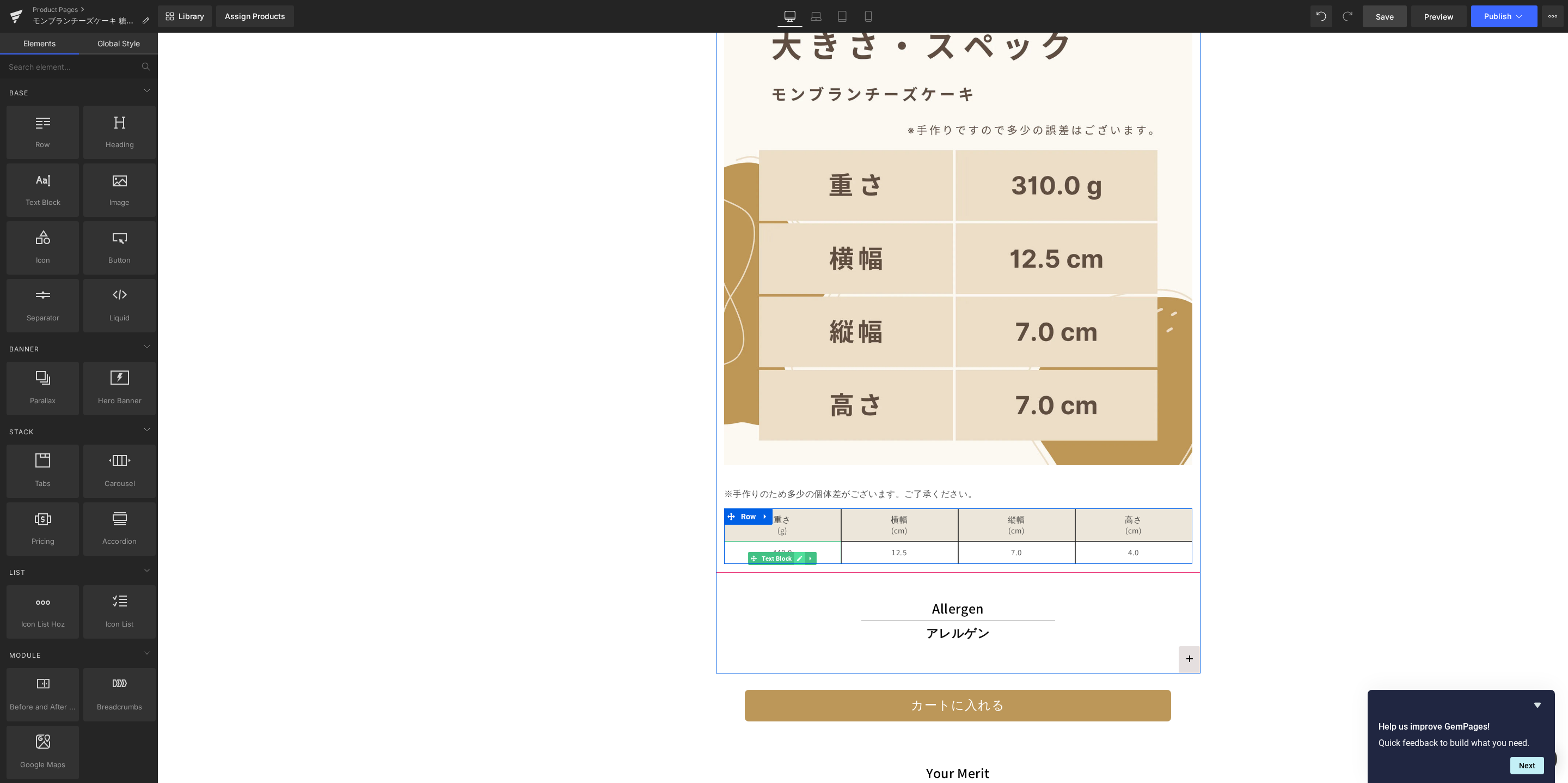
click at [796, 555] on link at bounding box center [799, 557] width 11 height 13
click at [779, 549] on div "440 .0 Text Block" at bounding box center [783, 552] width 117 height 23
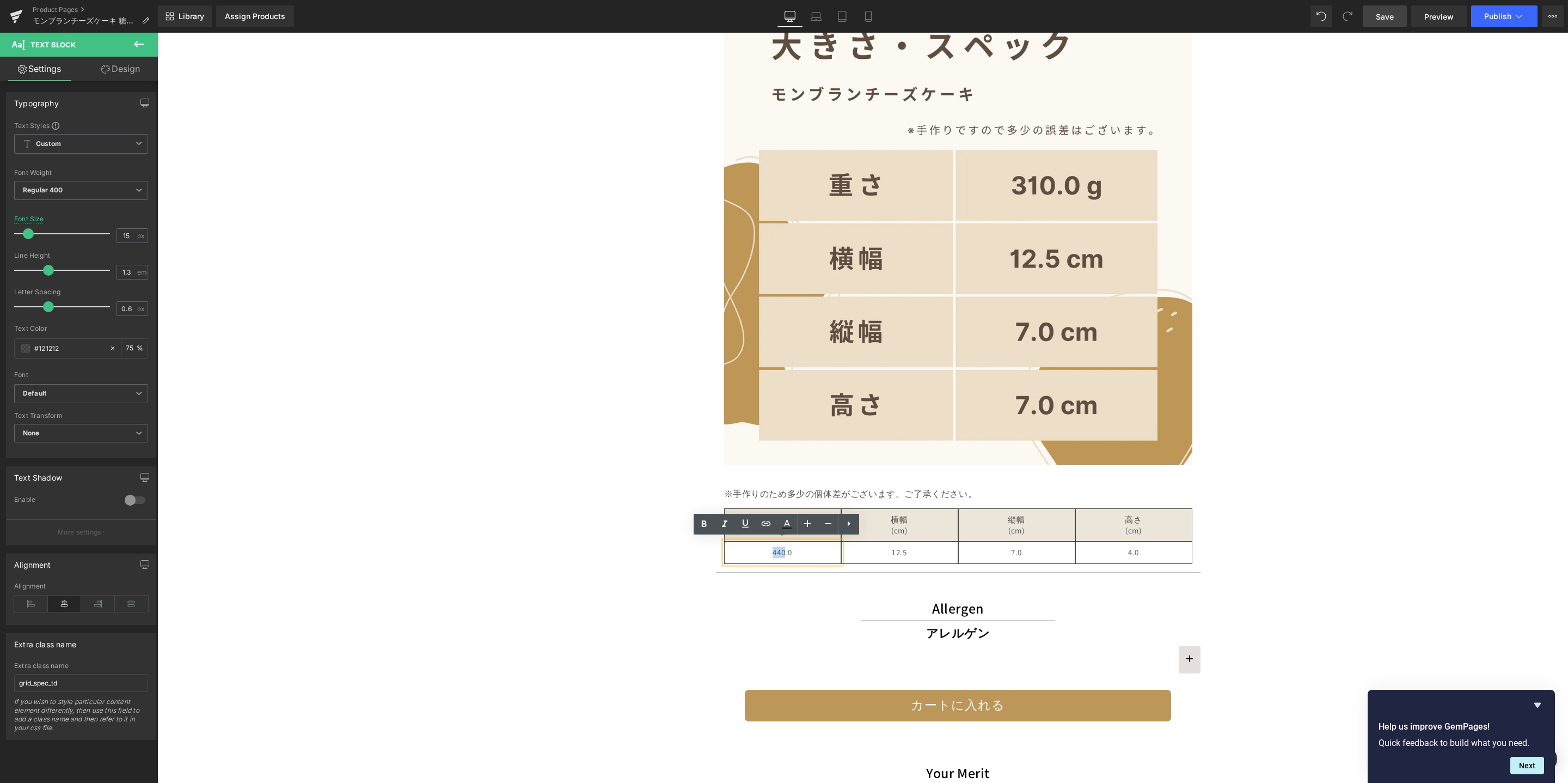
drag, startPoint x: 765, startPoint y: 550, endPoint x: 779, endPoint y: 549, distance: 14.0
click at [779, 549] on p "440 .0" at bounding box center [783, 552] width 111 height 11
drag, startPoint x: 1142, startPoint y: 554, endPoint x: 1137, endPoint y: 550, distance: 6.4
click at [1145, 554] on link at bounding box center [1150, 557] width 11 height 13
click at [1132, 547] on div "4.0" at bounding box center [1134, 552] width 117 height 23
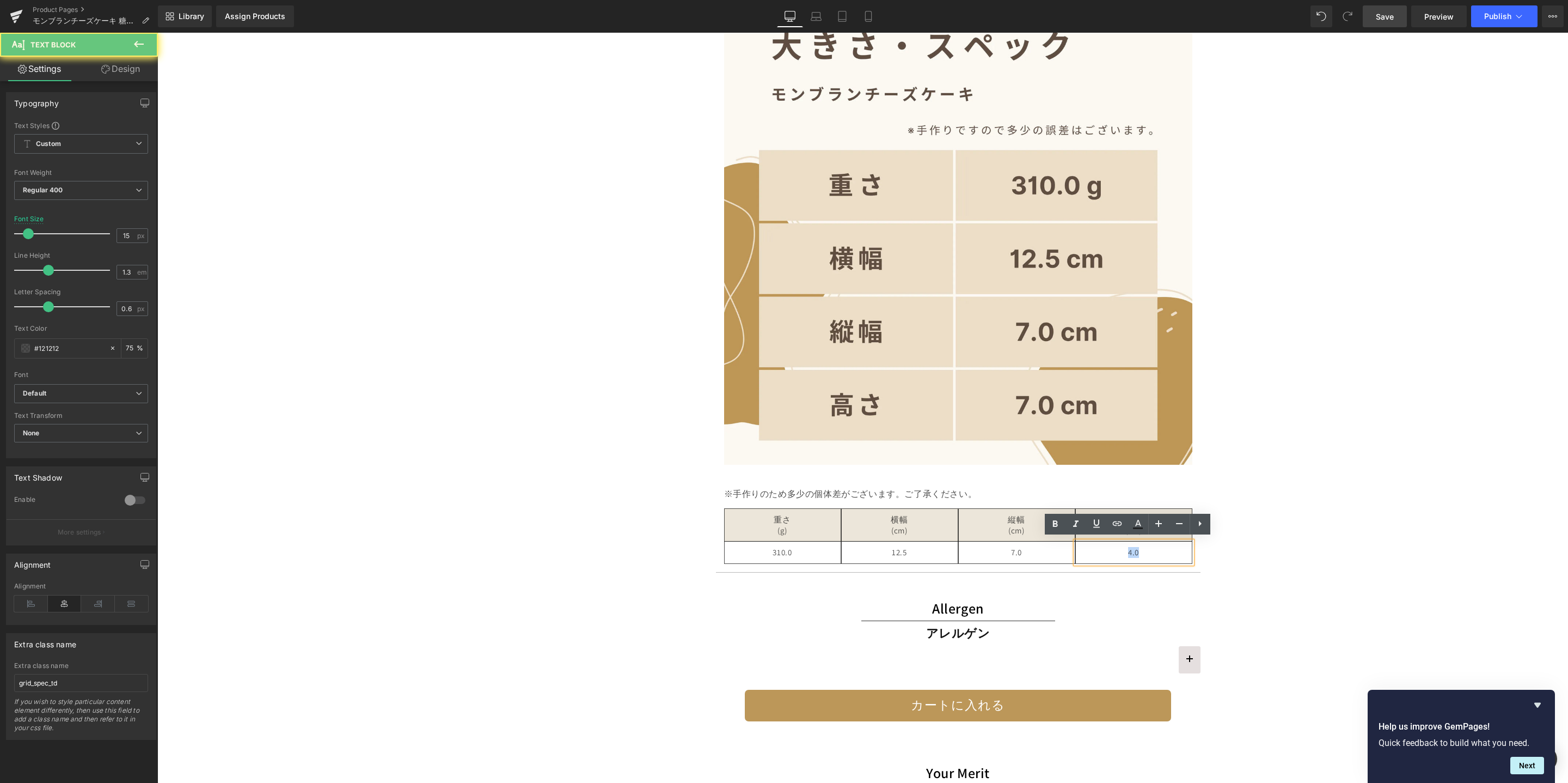
drag, startPoint x: 1121, startPoint y: 550, endPoint x: 1133, endPoint y: 550, distance: 12.0
click at [1133, 550] on div "4.0" at bounding box center [1134, 552] width 117 height 23
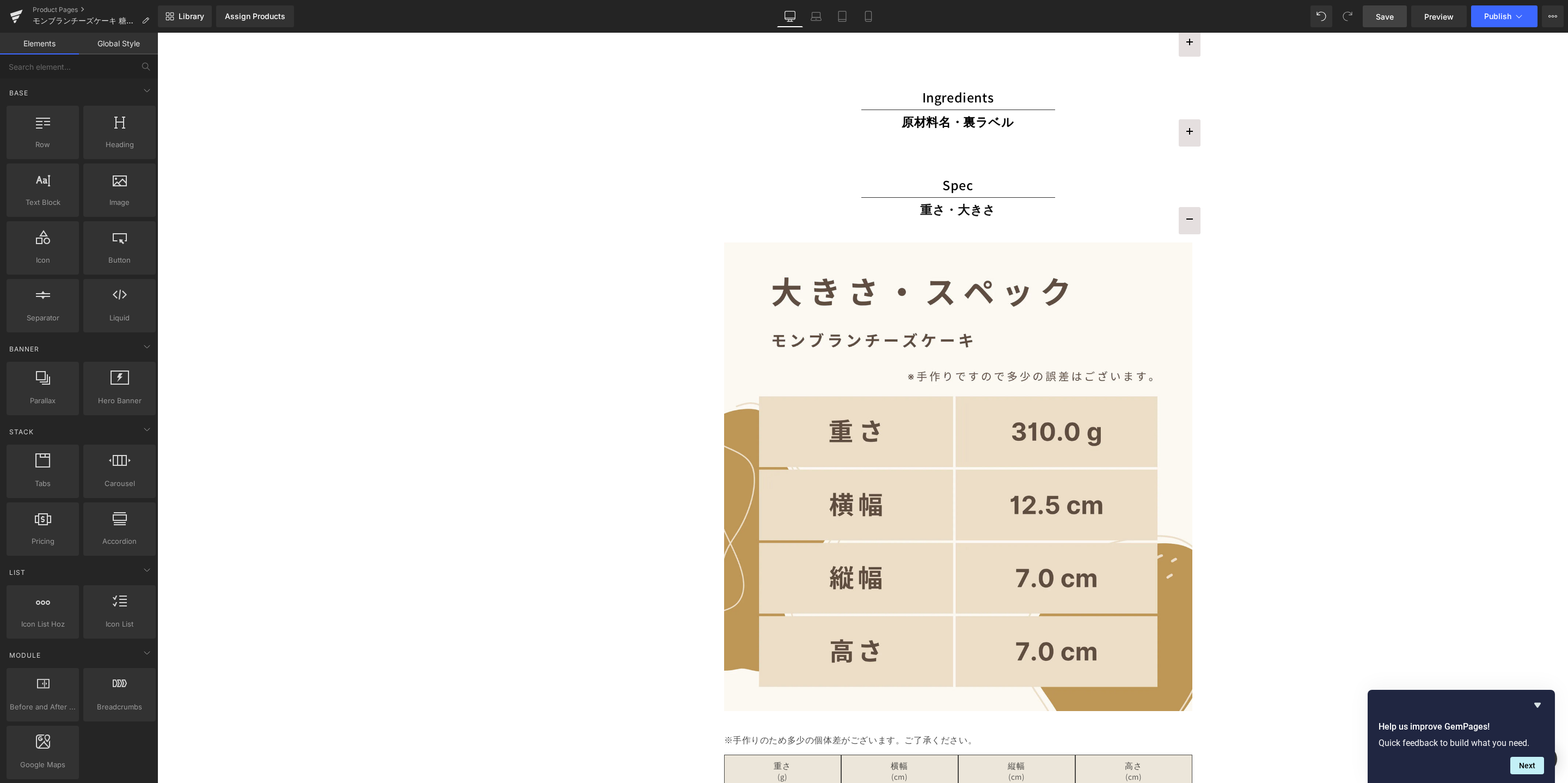
scroll to position [2842, 0]
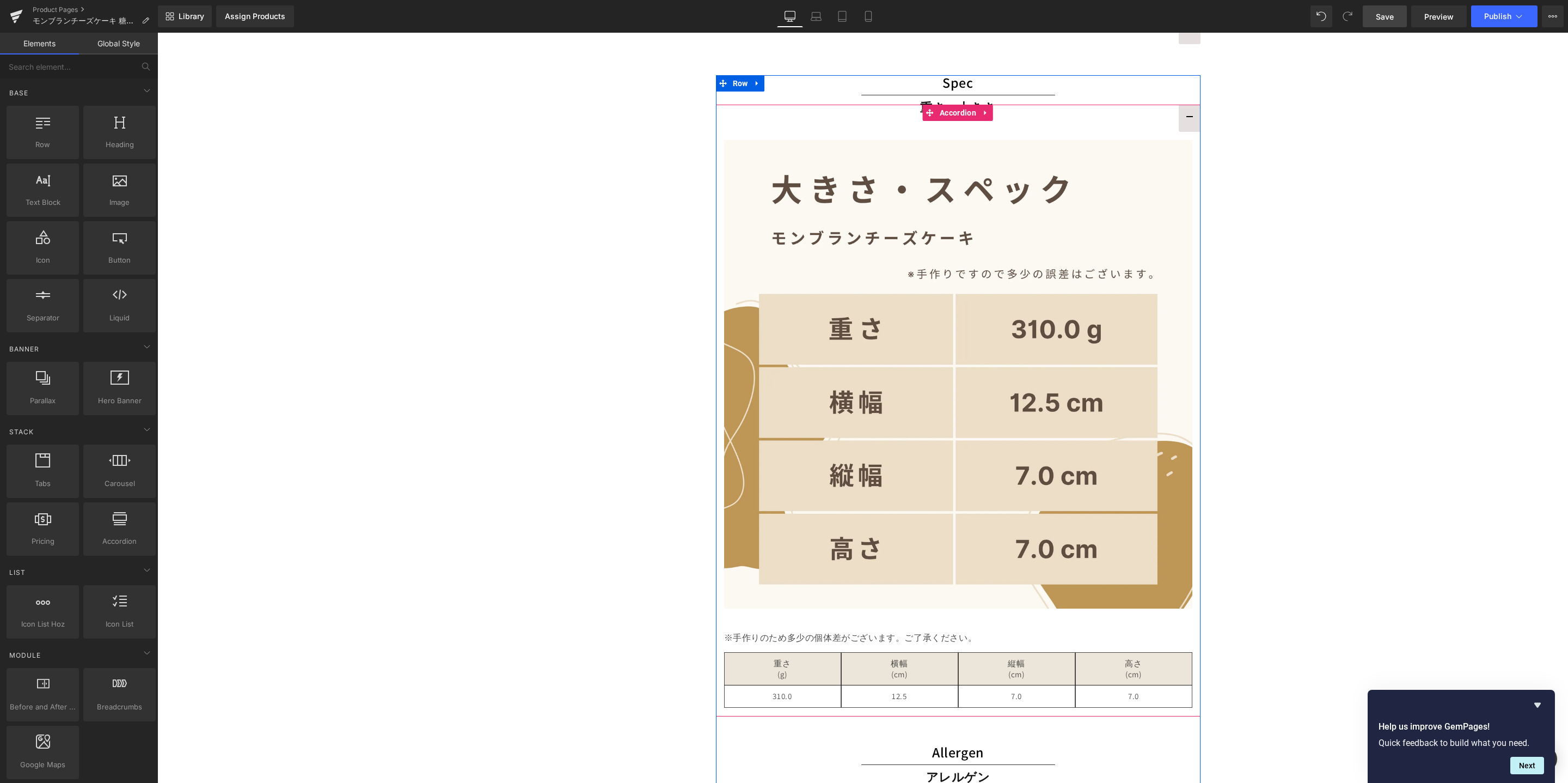
click at [1185, 115] on button "button" at bounding box center [1190, 118] width 22 height 27
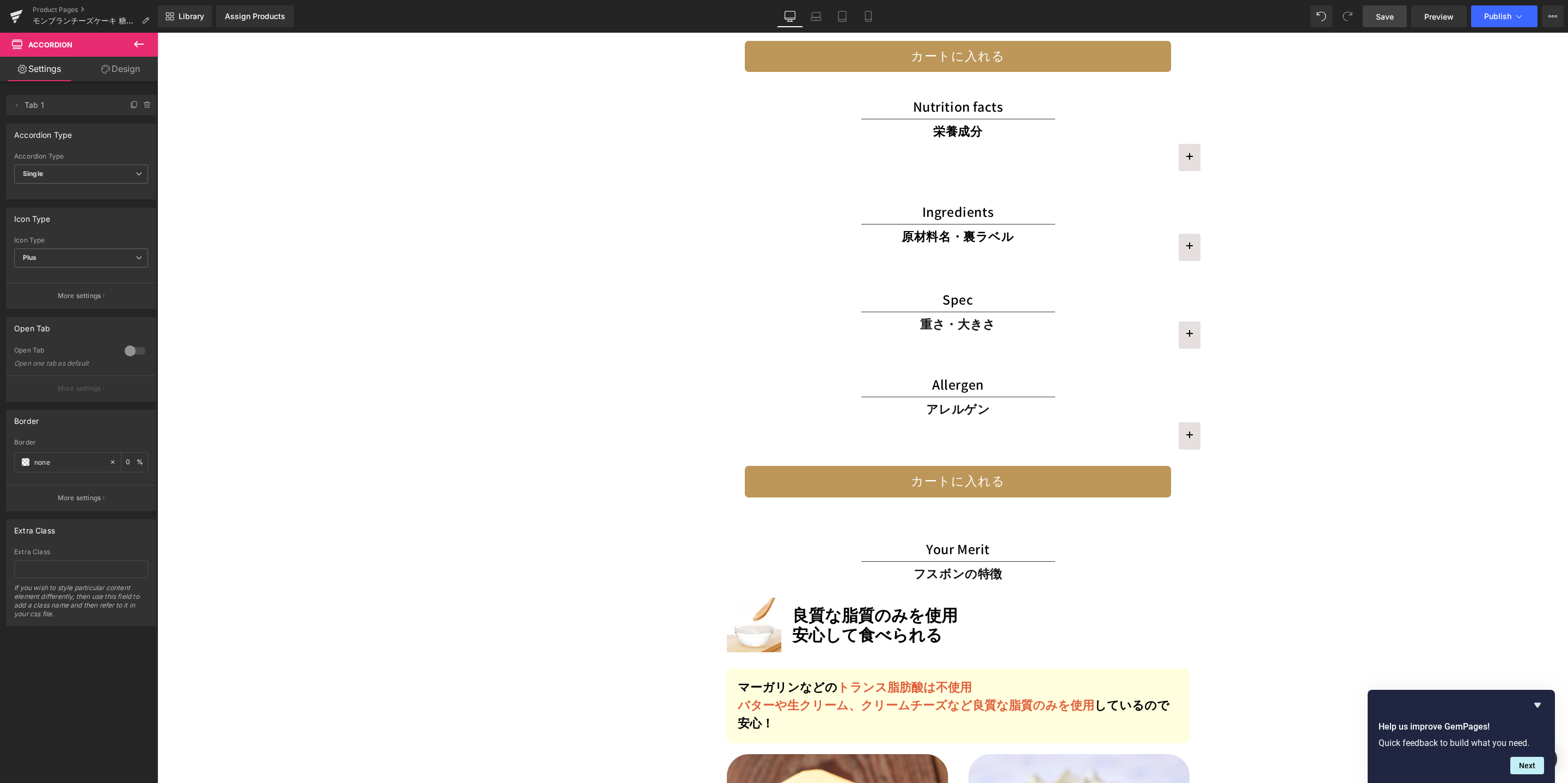
scroll to position [2646, 0]
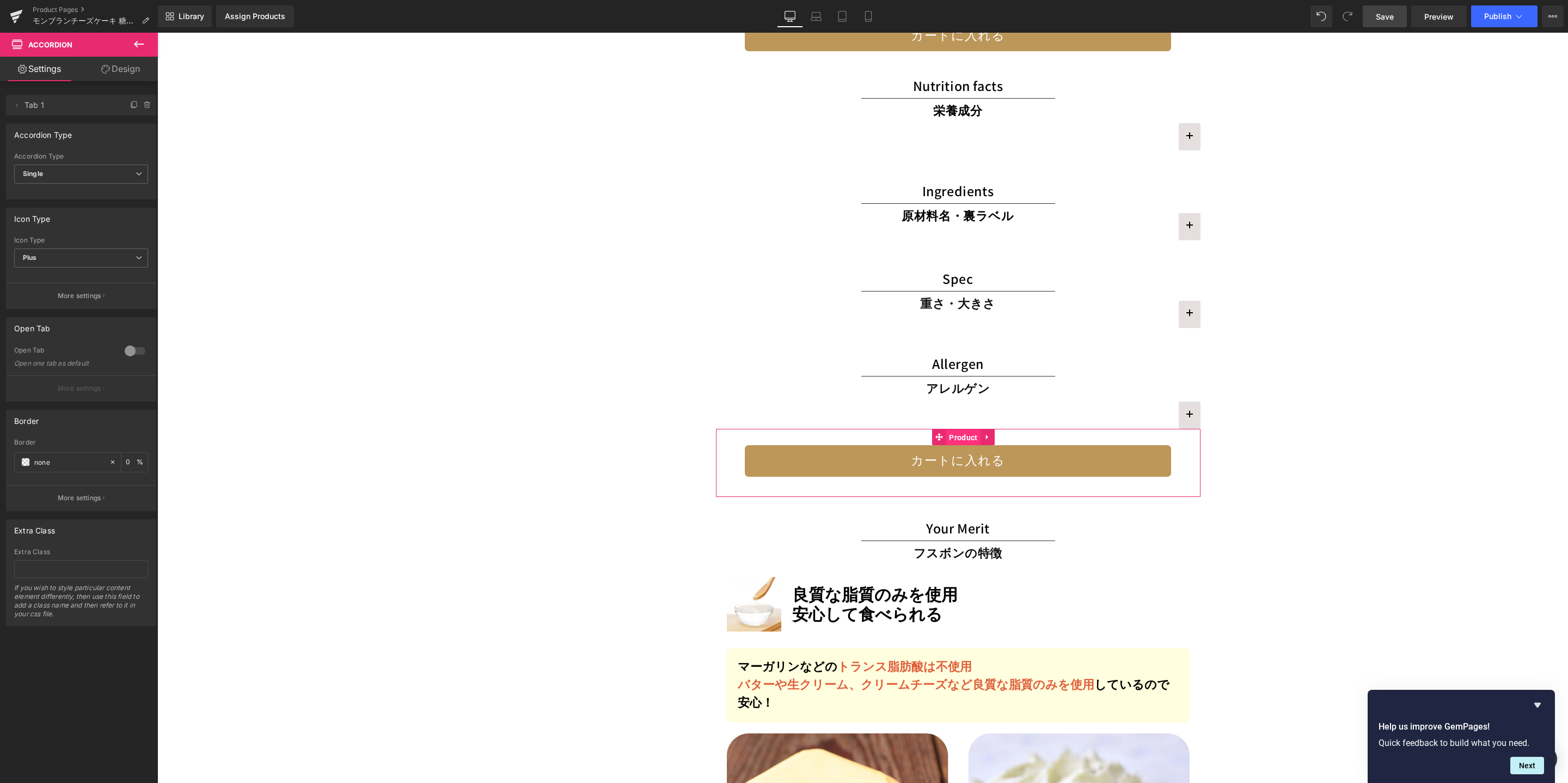
click at [960, 432] on span "Product" at bounding box center [963, 437] width 34 height 16
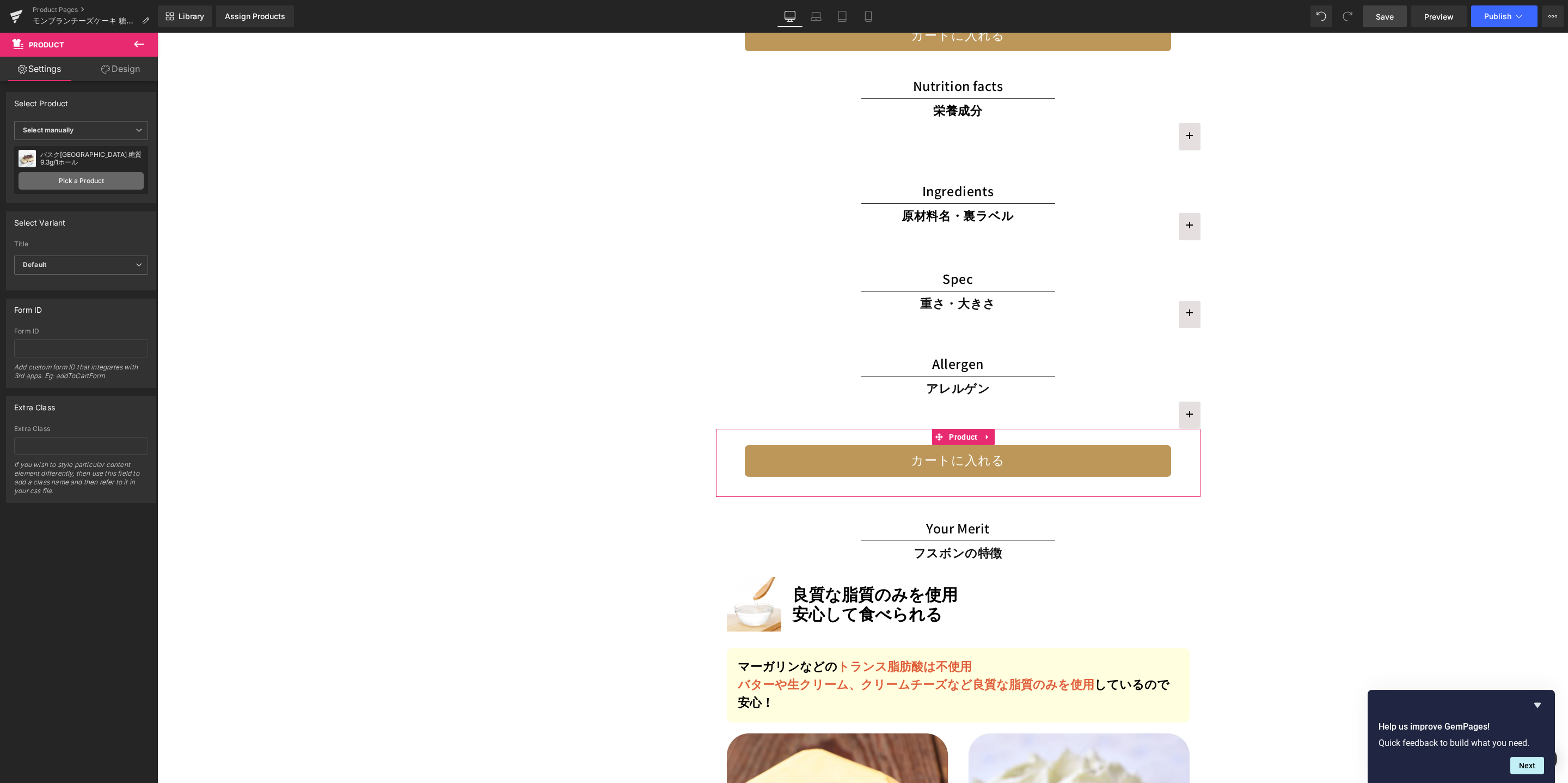
click at [94, 183] on link "Pick a Product" at bounding box center [81, 180] width 125 height 17
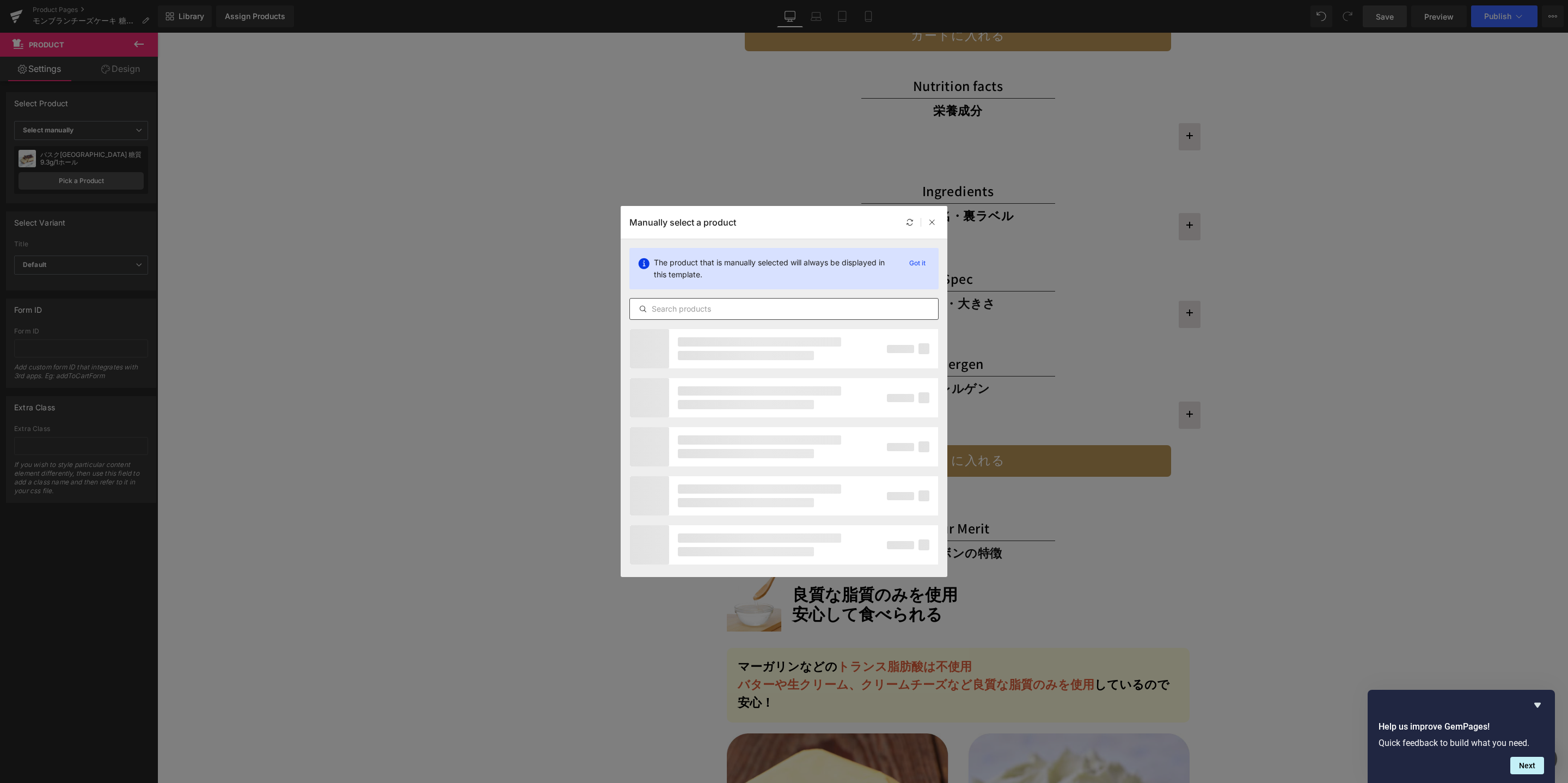
click at [750, 311] on input "text" at bounding box center [784, 308] width 308 height 13
type input "m"
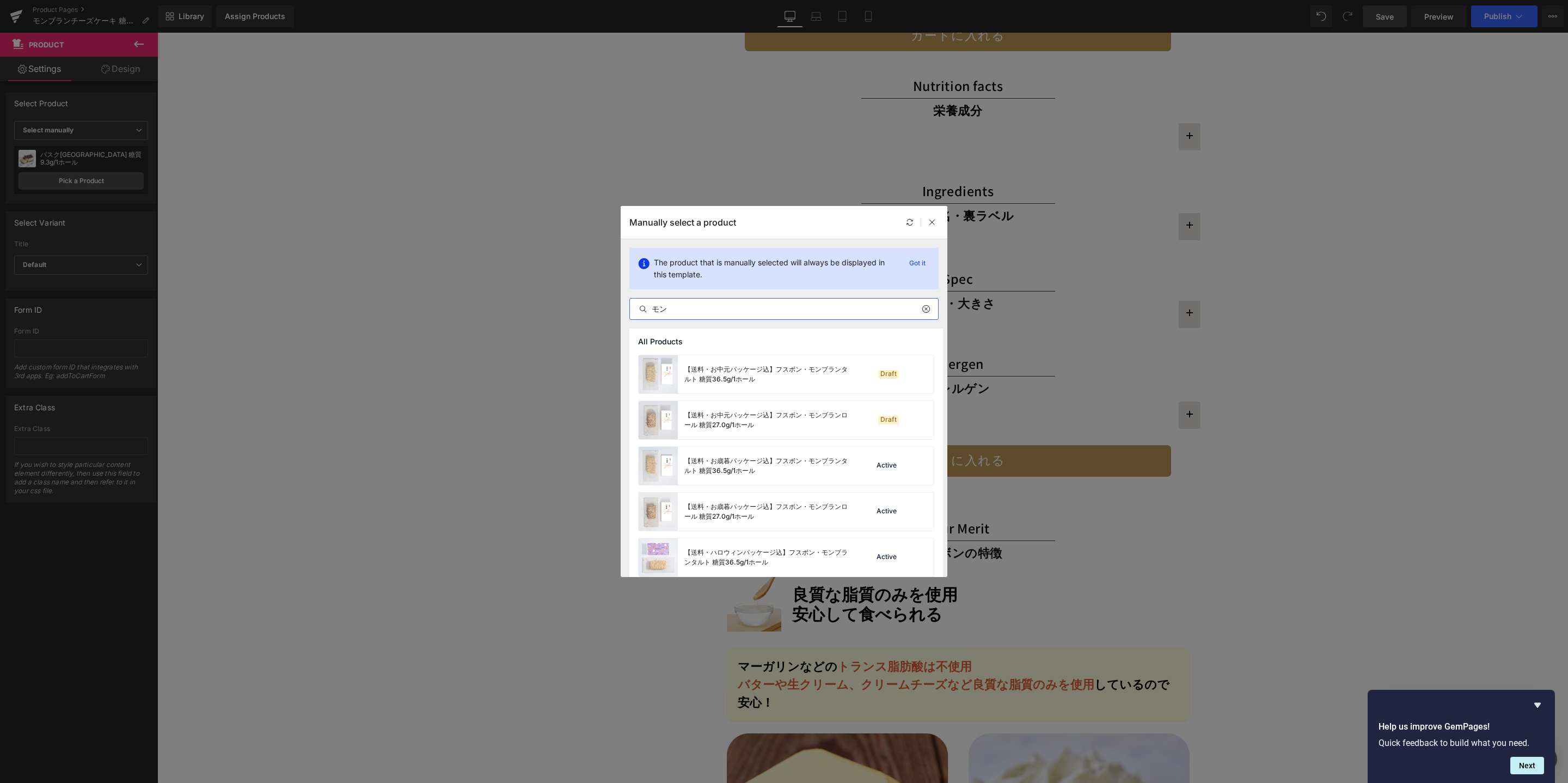
type input "モ"
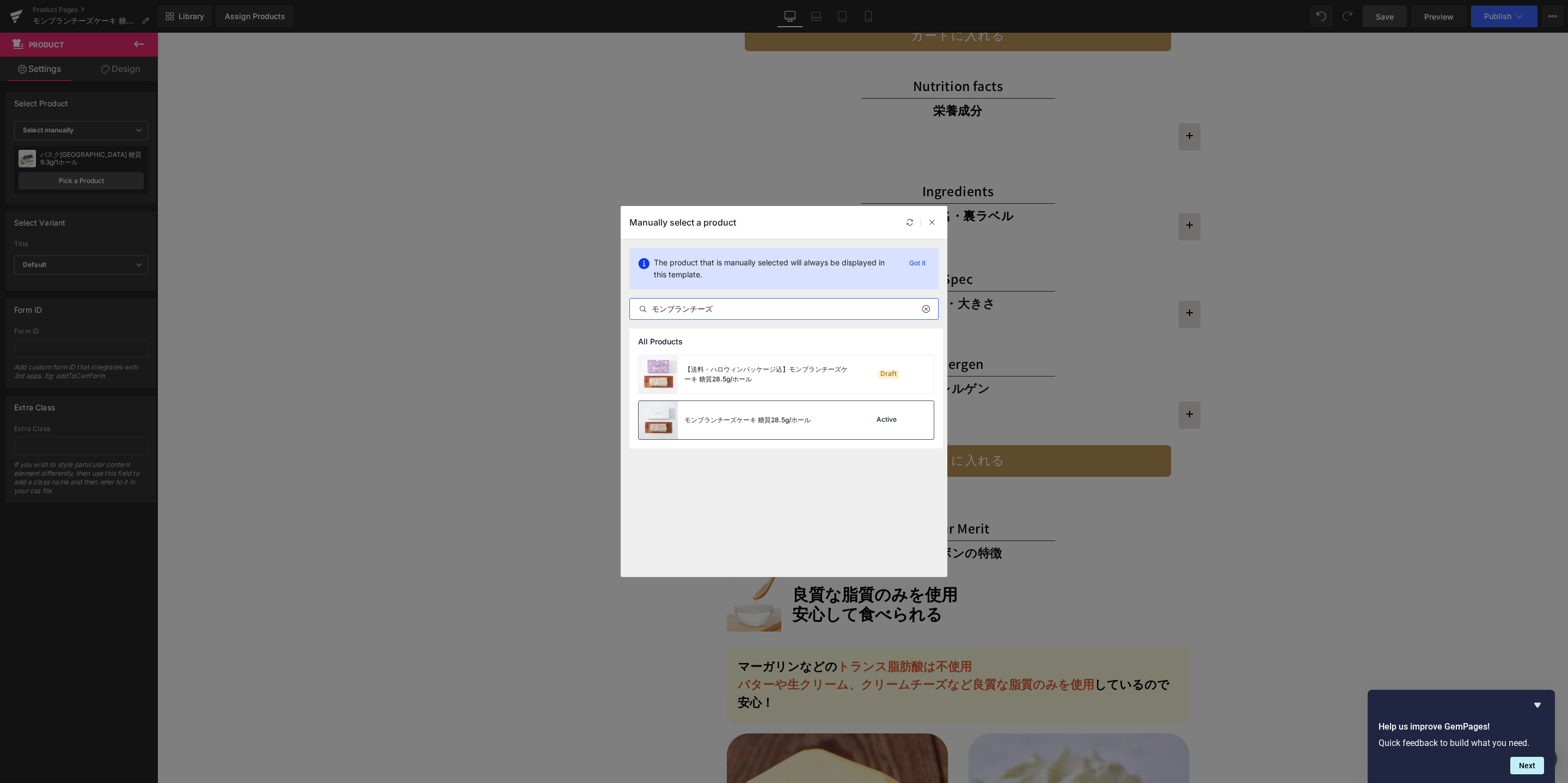
type input "モンブランチーズ"
click at [762, 409] on div "モンブランチーズケーキ 糖質28.5g/ホール" at bounding box center [725, 420] width 172 height 38
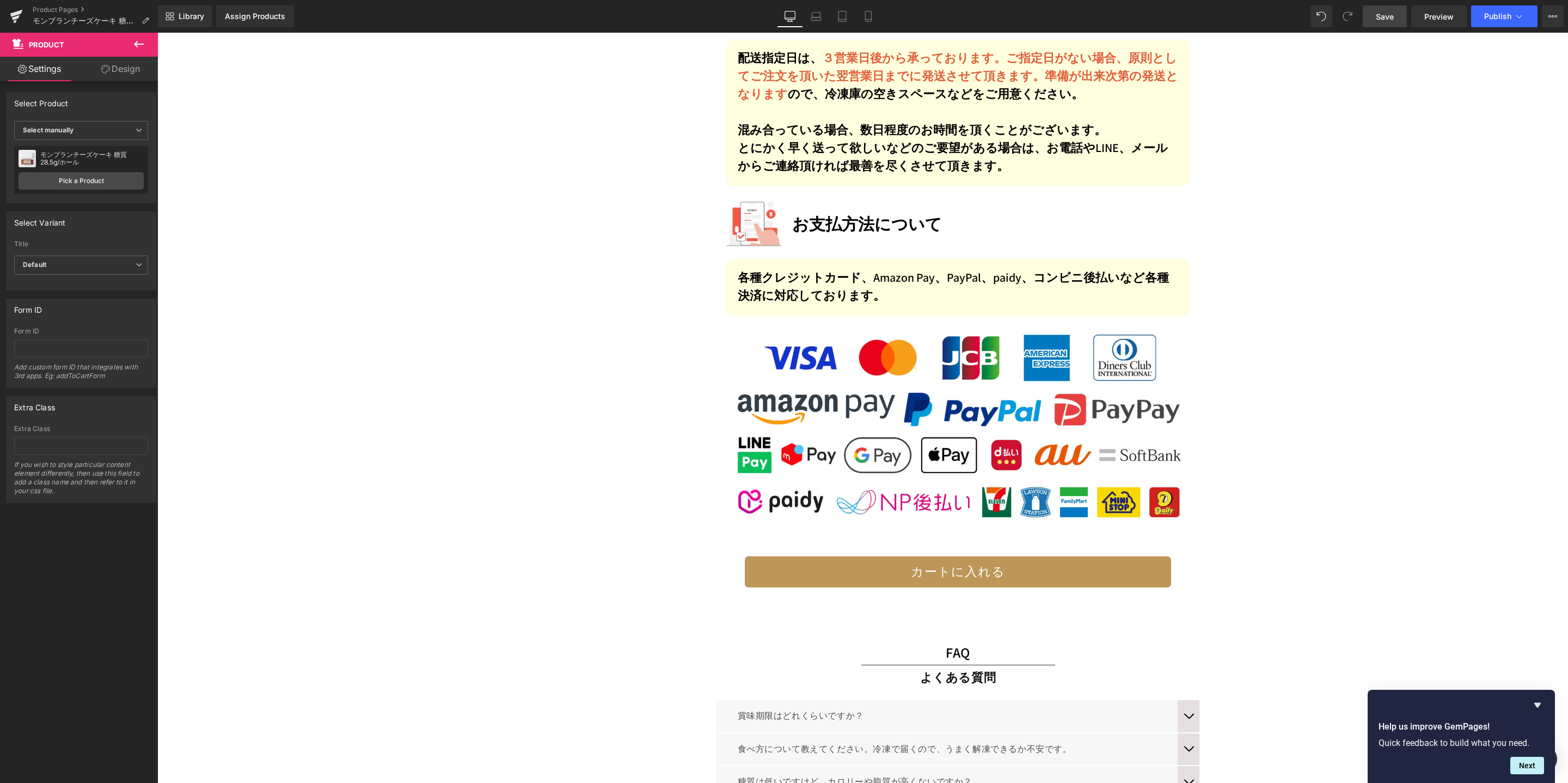
scroll to position [6911, 0]
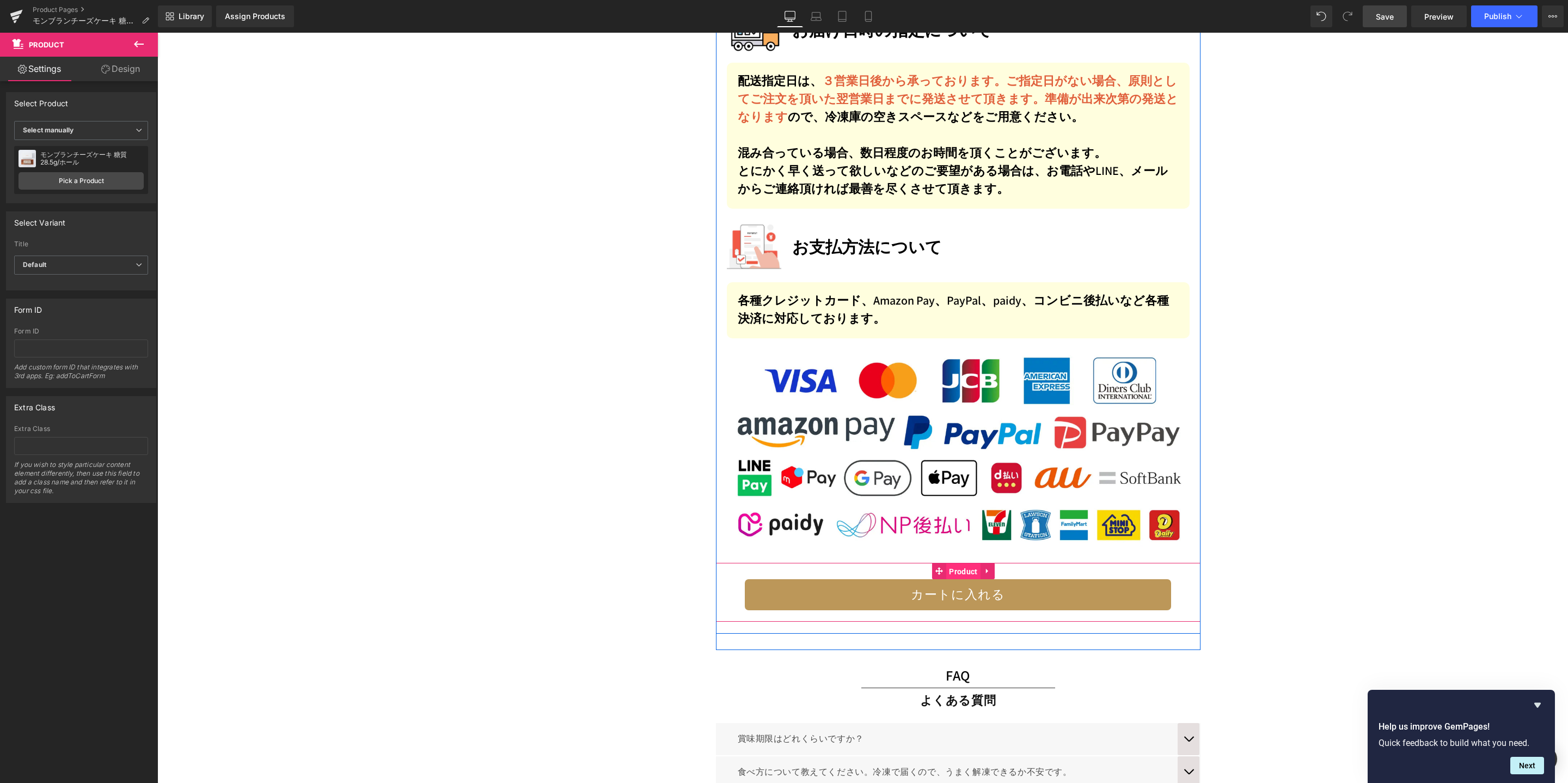
click at [955, 563] on span "Product" at bounding box center [963, 571] width 34 height 16
click at [80, 181] on link "Pick a Product" at bounding box center [81, 180] width 125 height 17
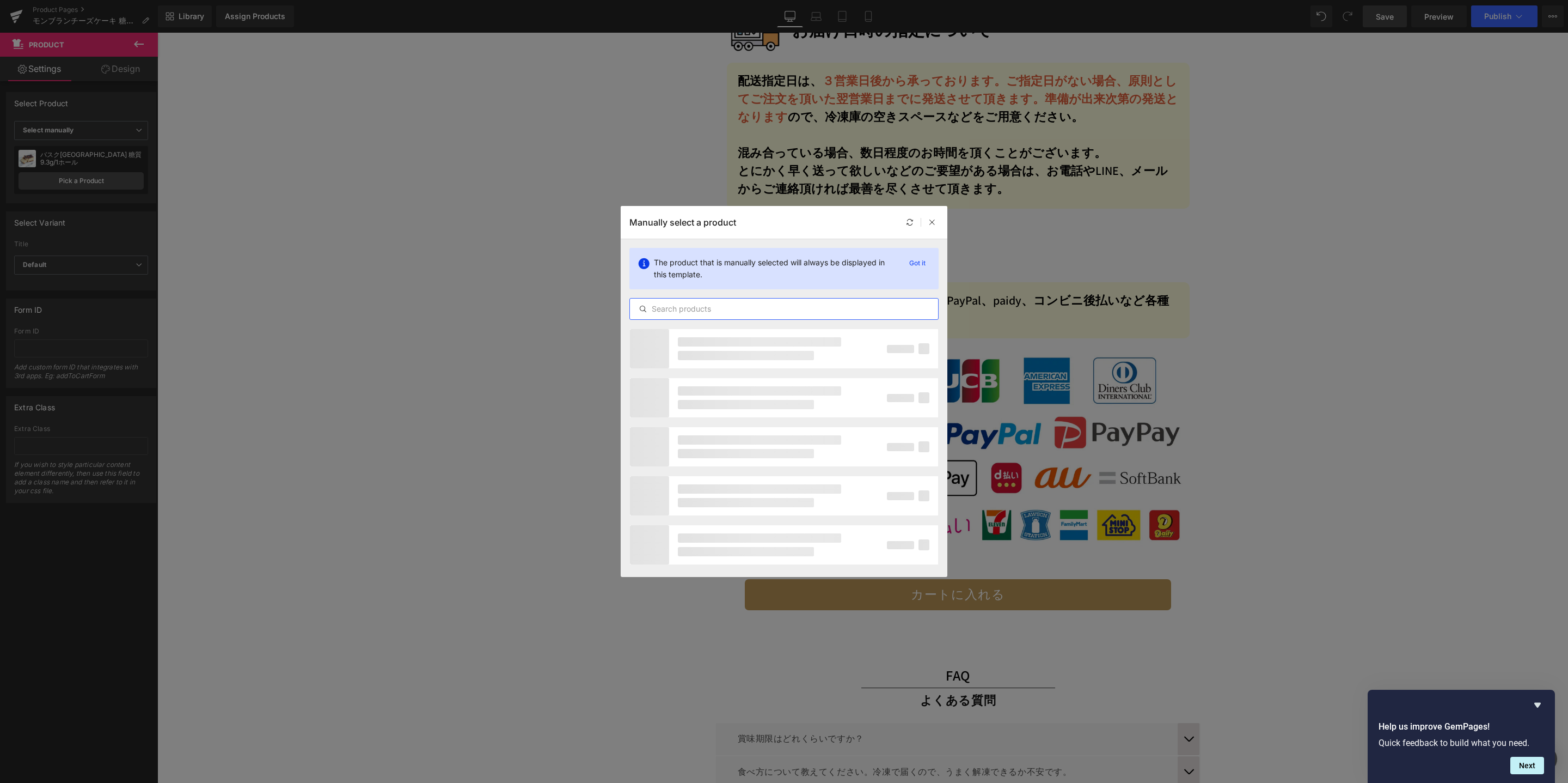
click at [771, 308] on input "text" at bounding box center [784, 308] width 308 height 13
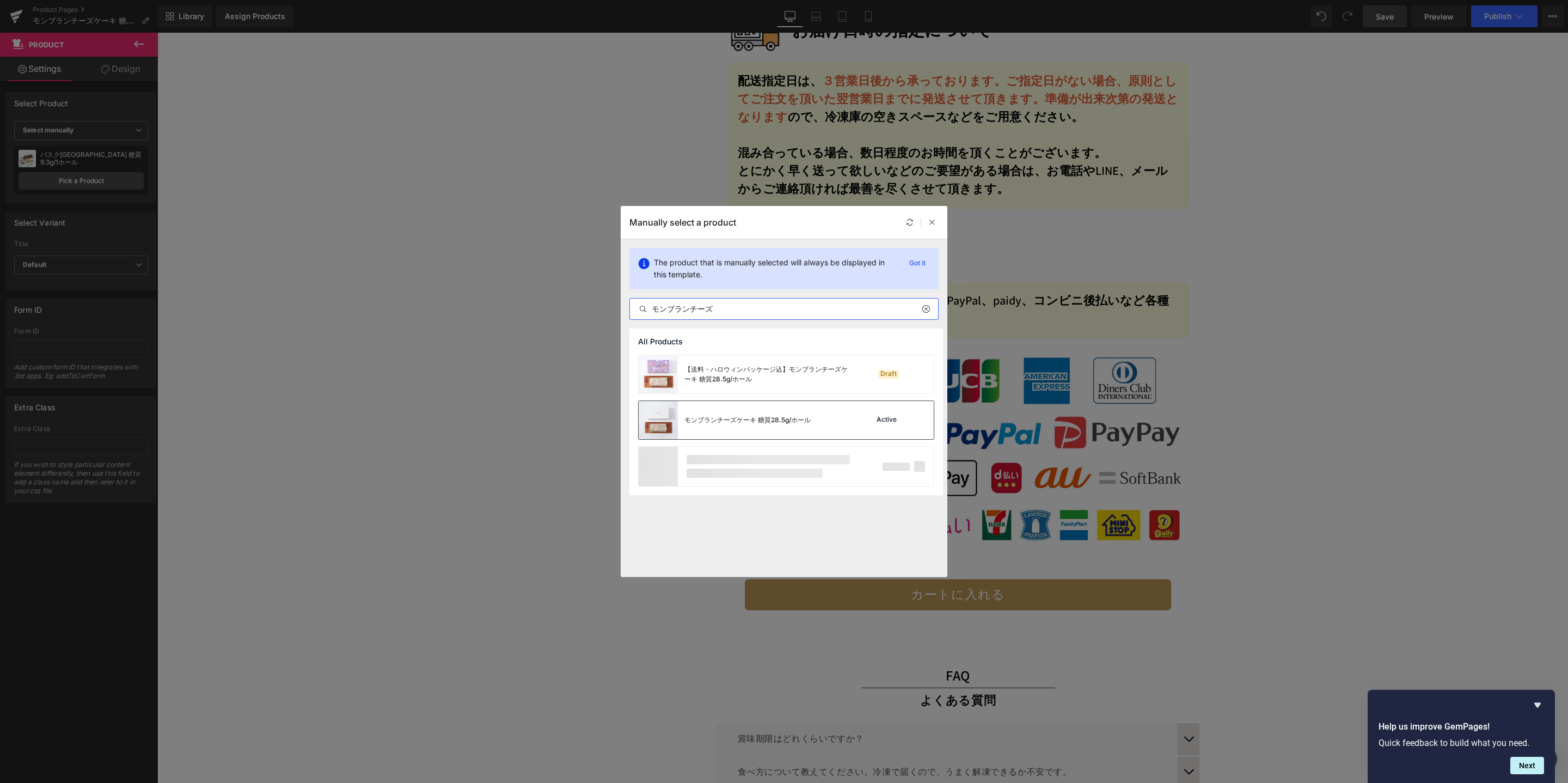
type input "モンブランチーズ"
click at [778, 433] on div "モンブランチーズケーキ 糖質28.5g/ホール" at bounding box center [725, 420] width 172 height 38
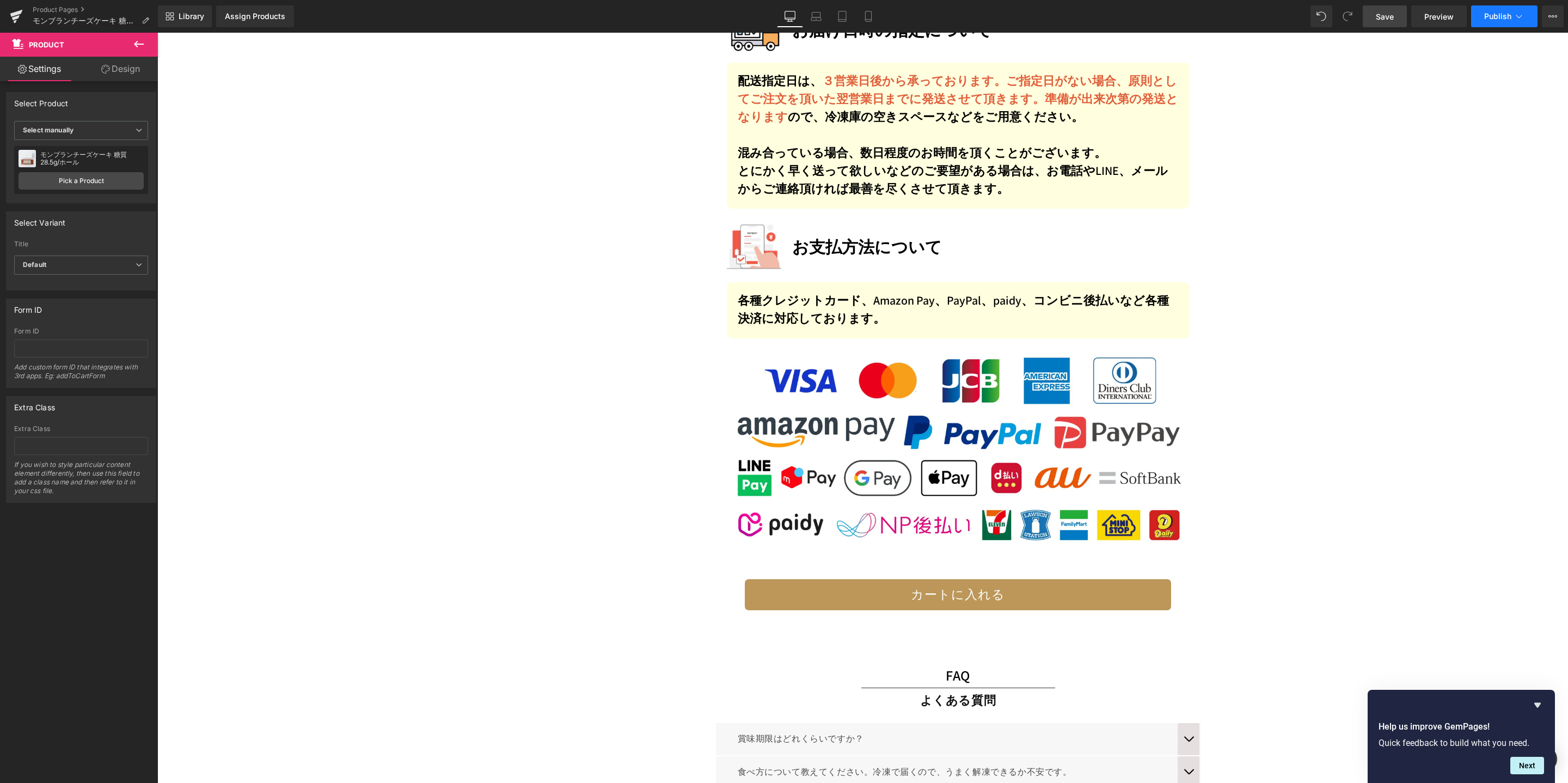
click at [1481, 14] on button "Publish" at bounding box center [1505, 16] width 66 height 22
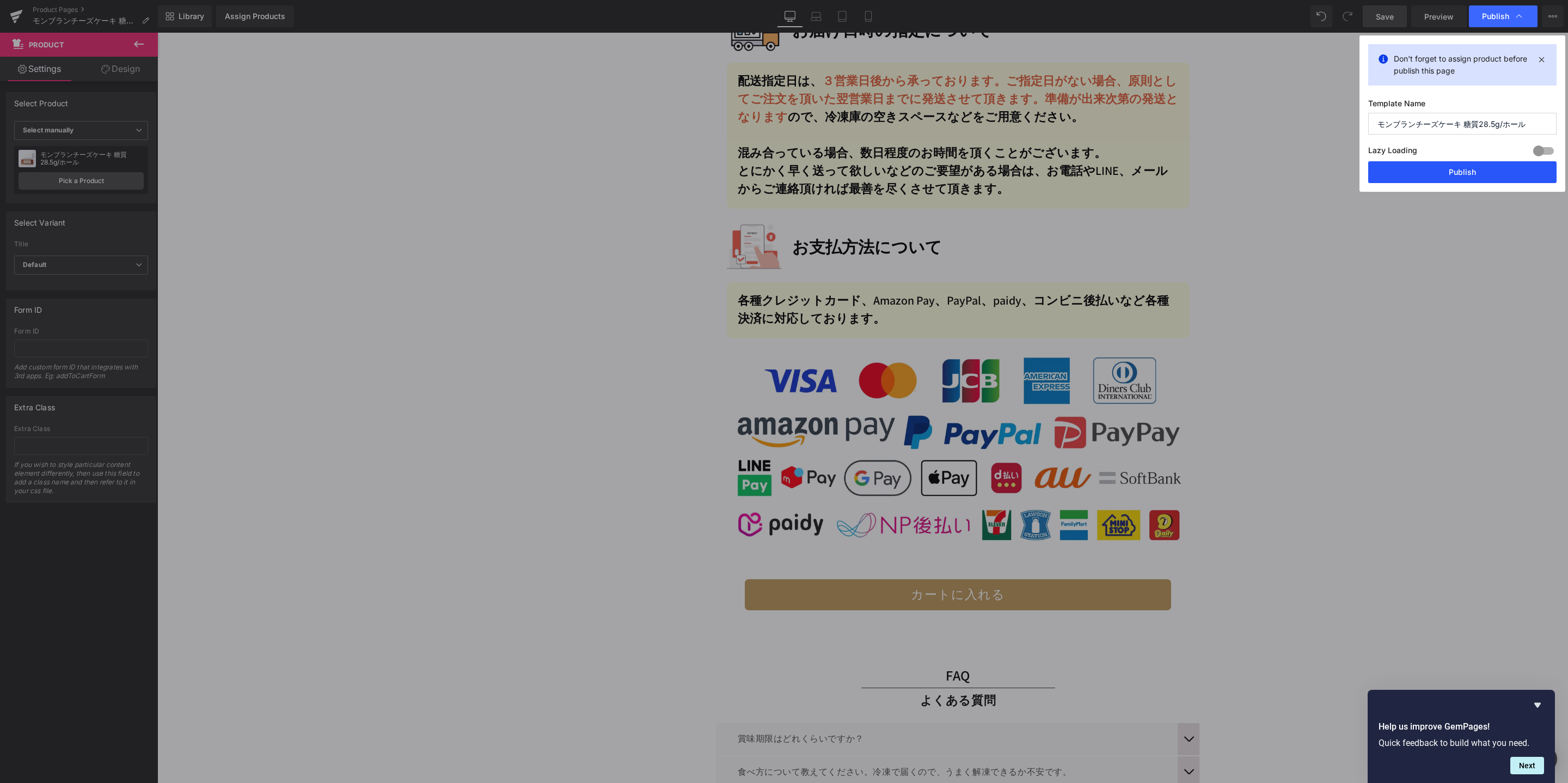
click at [1535, 177] on button "Publish" at bounding box center [1463, 172] width 188 height 22
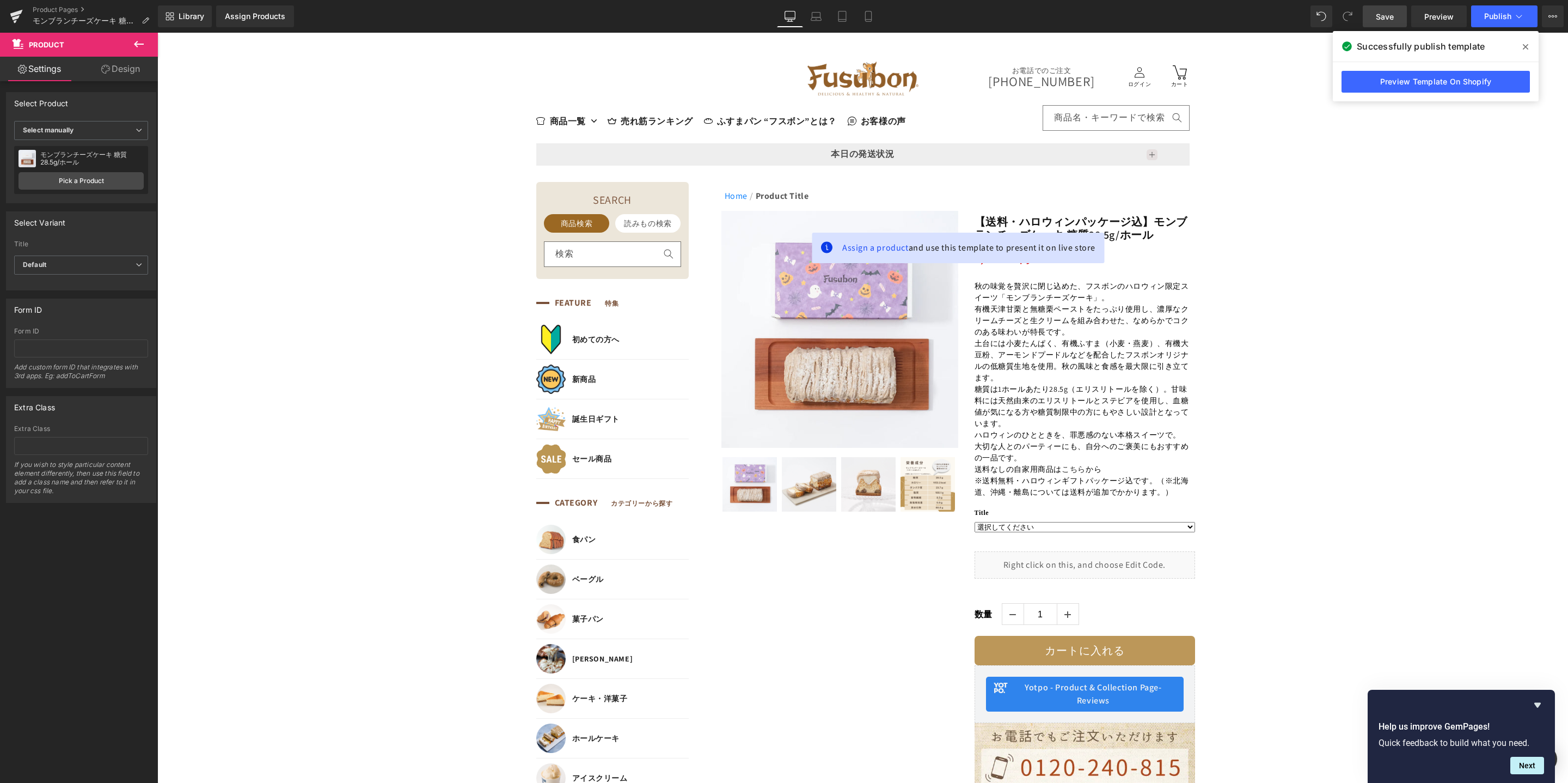
scroll to position [0, 0]
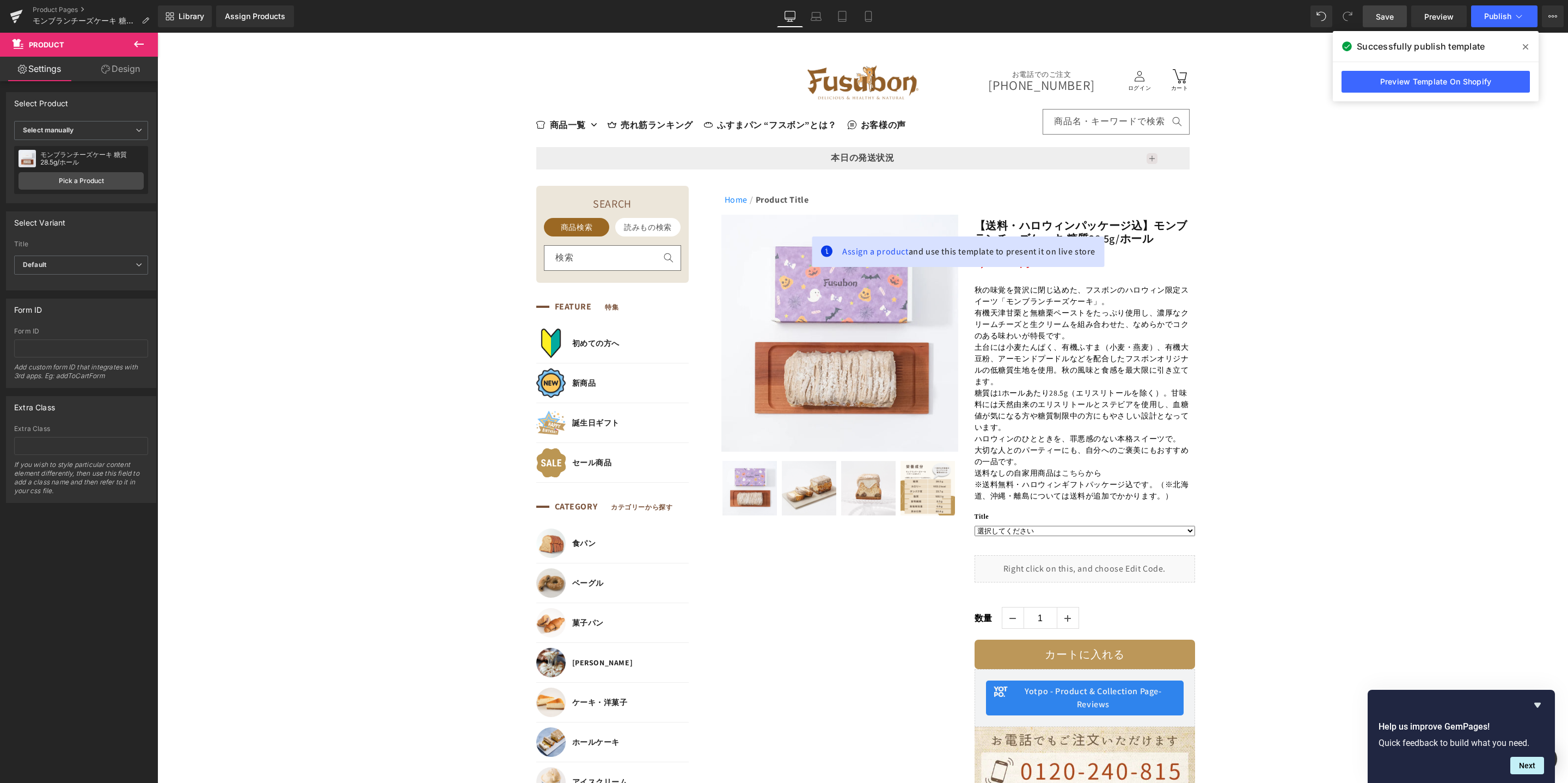
drag, startPoint x: 1565, startPoint y: 277, endPoint x: 1708, endPoint y: 65, distance: 255.7
click at [1526, 44] on icon at bounding box center [1525, 47] width 5 height 9
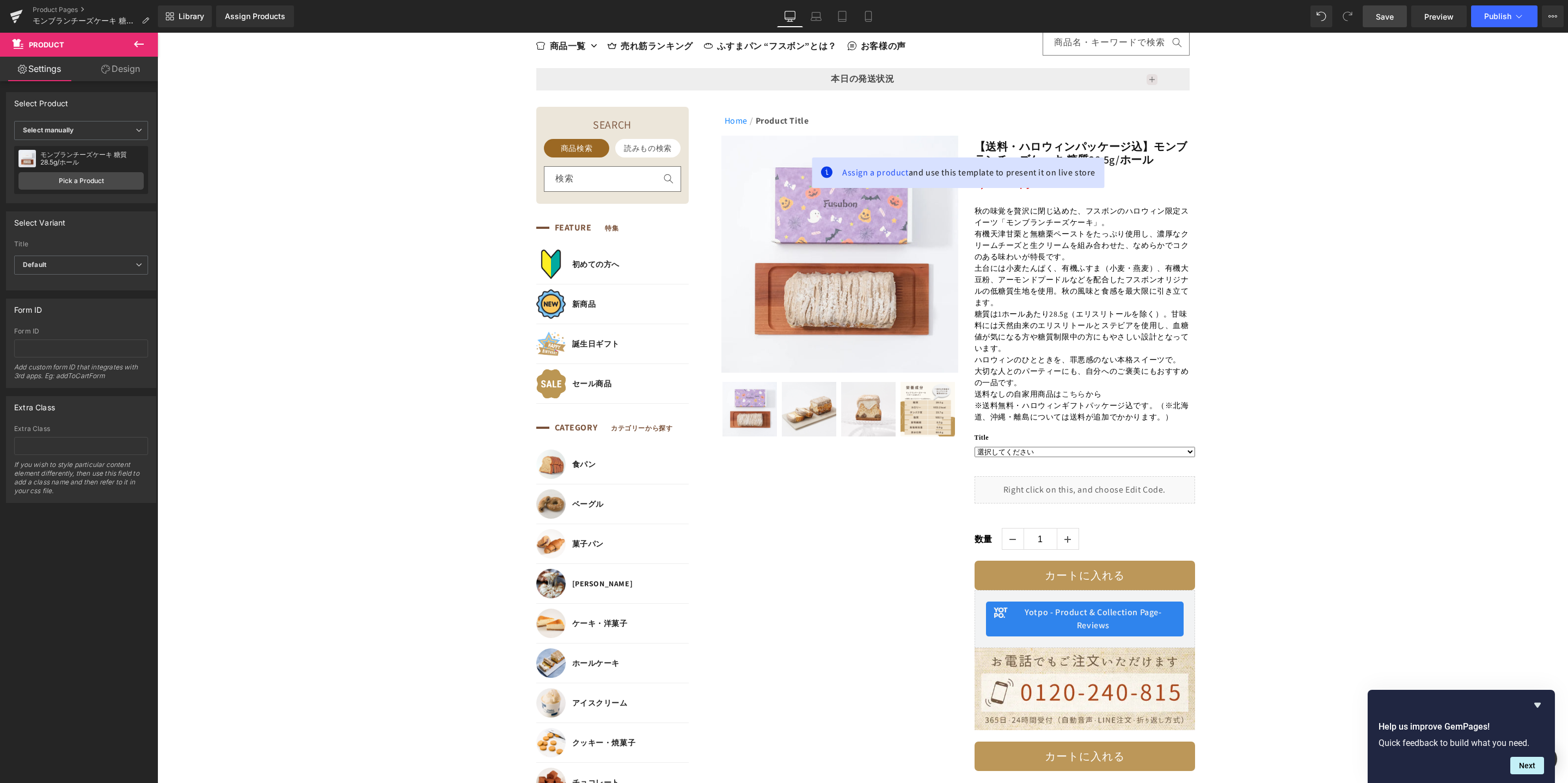
scroll to position [52, 0]
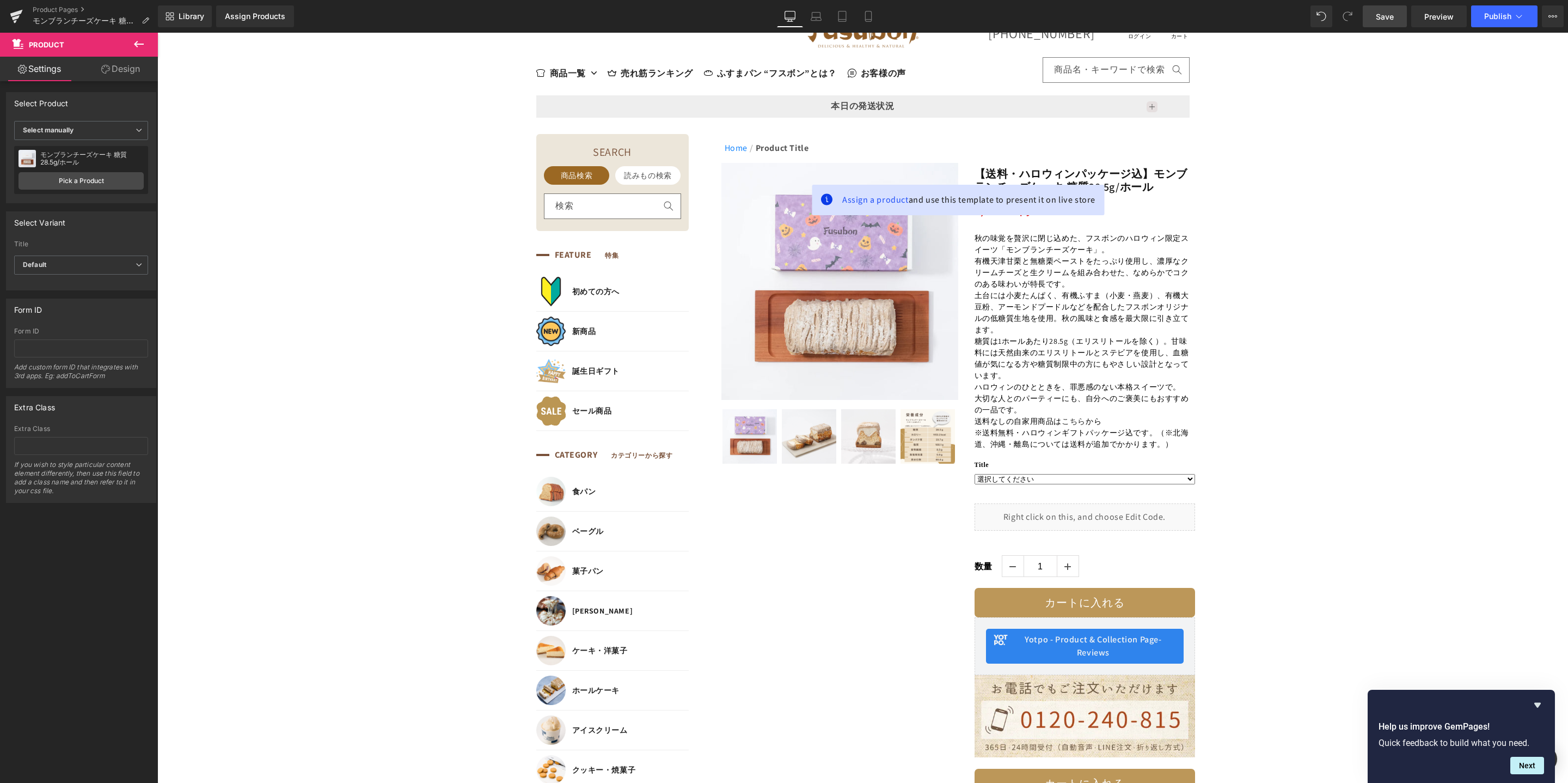
click at [142, 43] on icon at bounding box center [139, 43] width 13 height 13
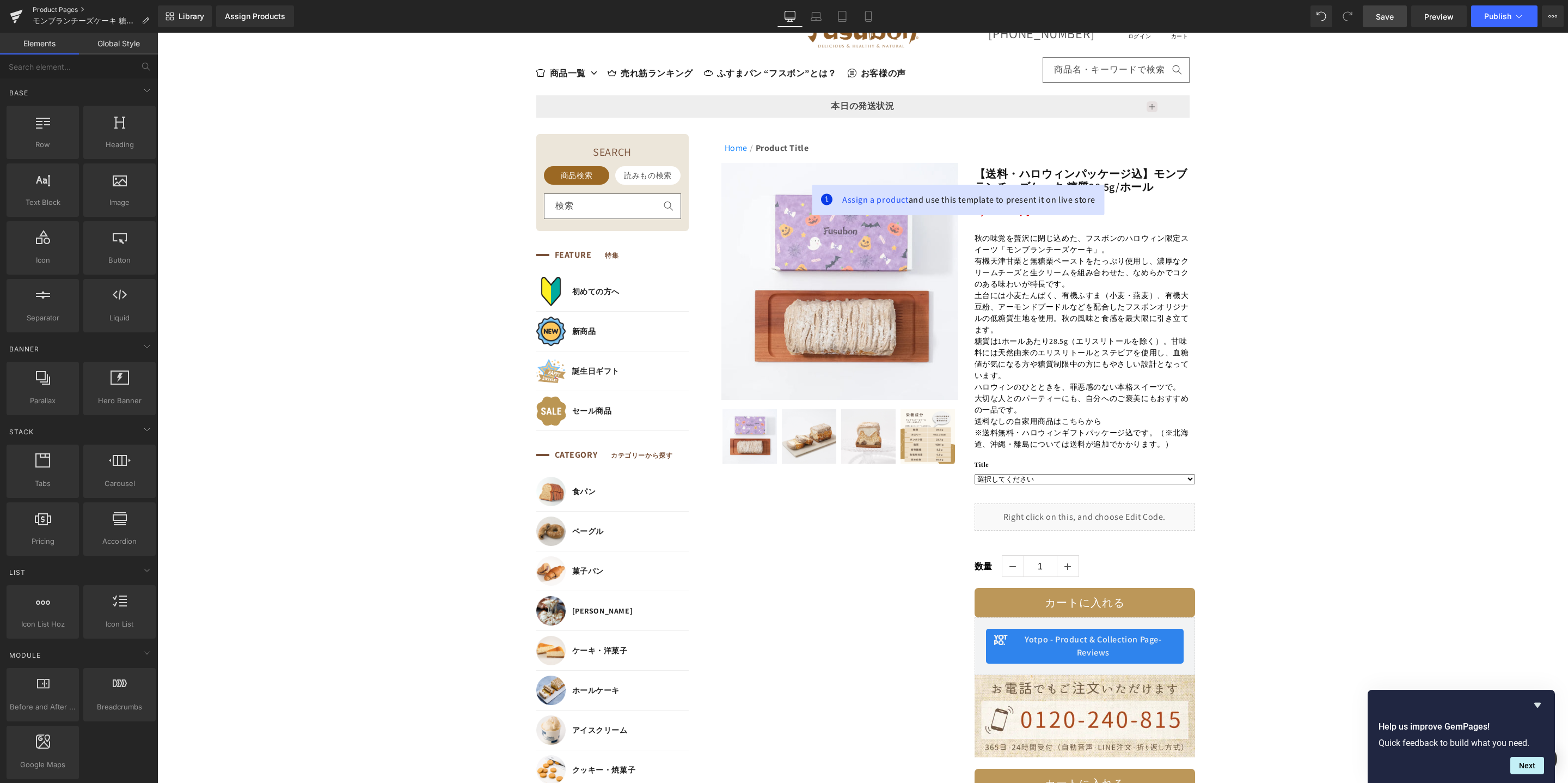
click at [66, 10] on link "Product Pages" at bounding box center [94, 9] width 125 height 9
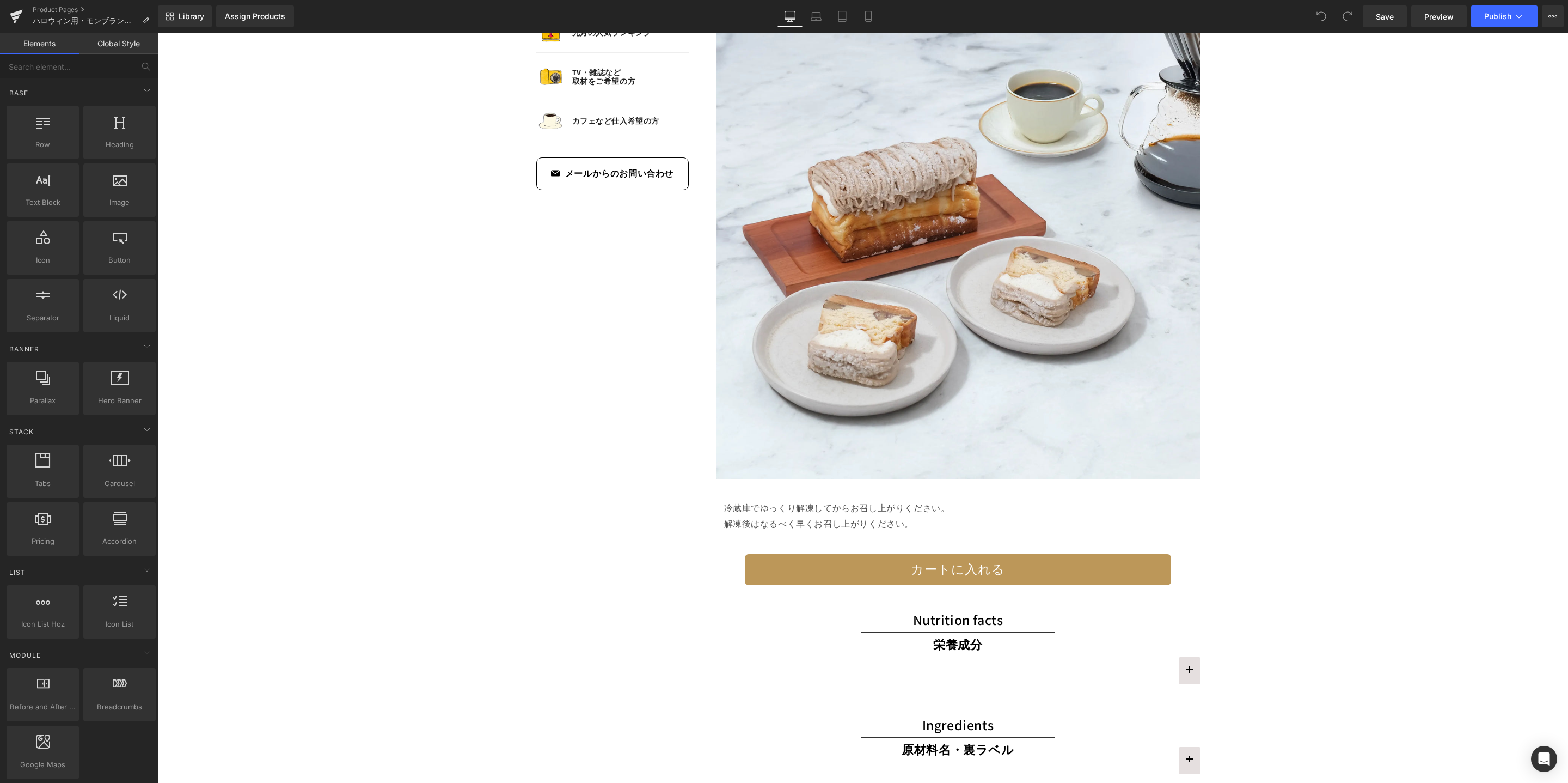
scroll to position [2270, 0]
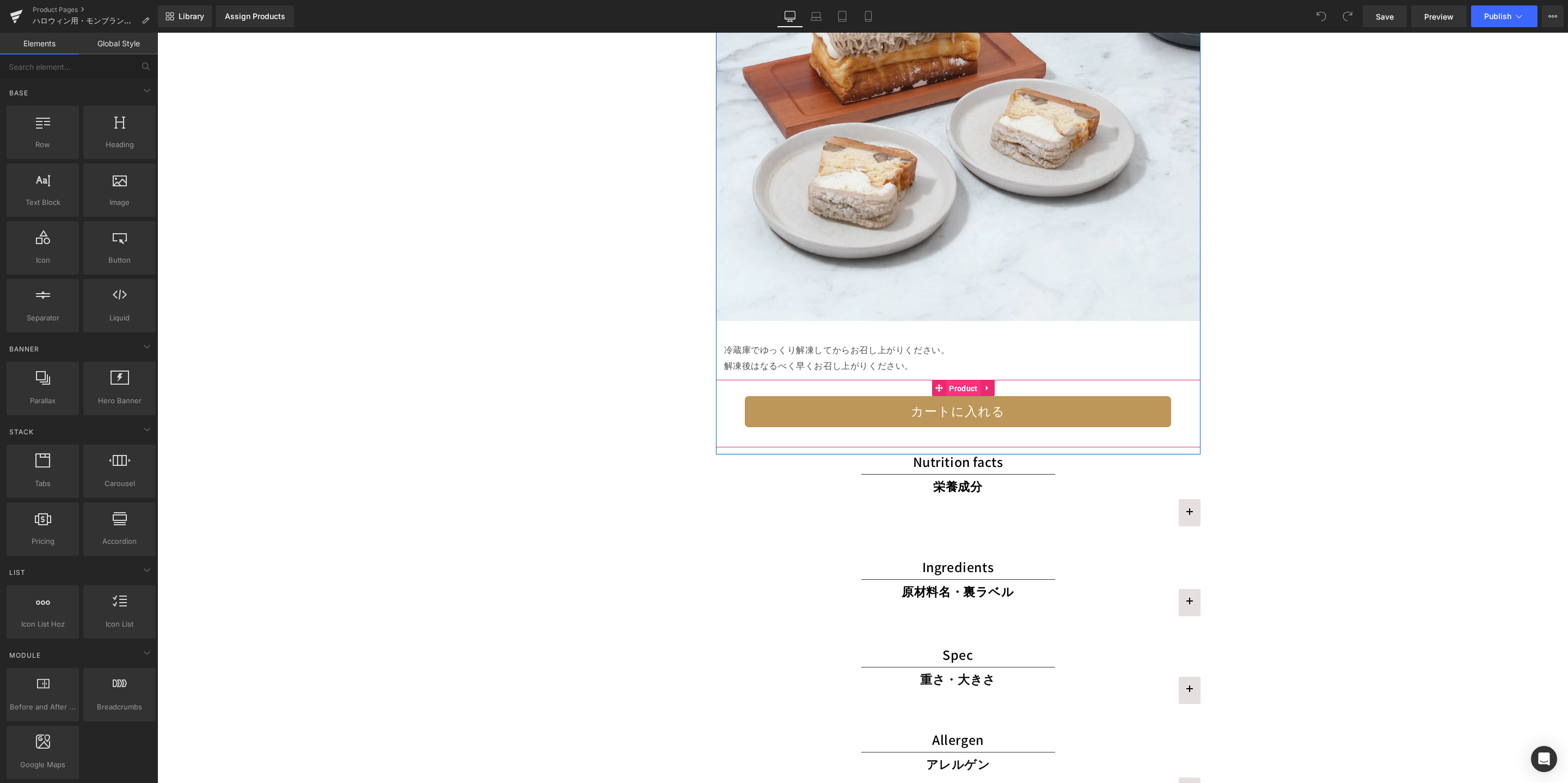
click at [955, 386] on span "Product" at bounding box center [963, 388] width 34 height 16
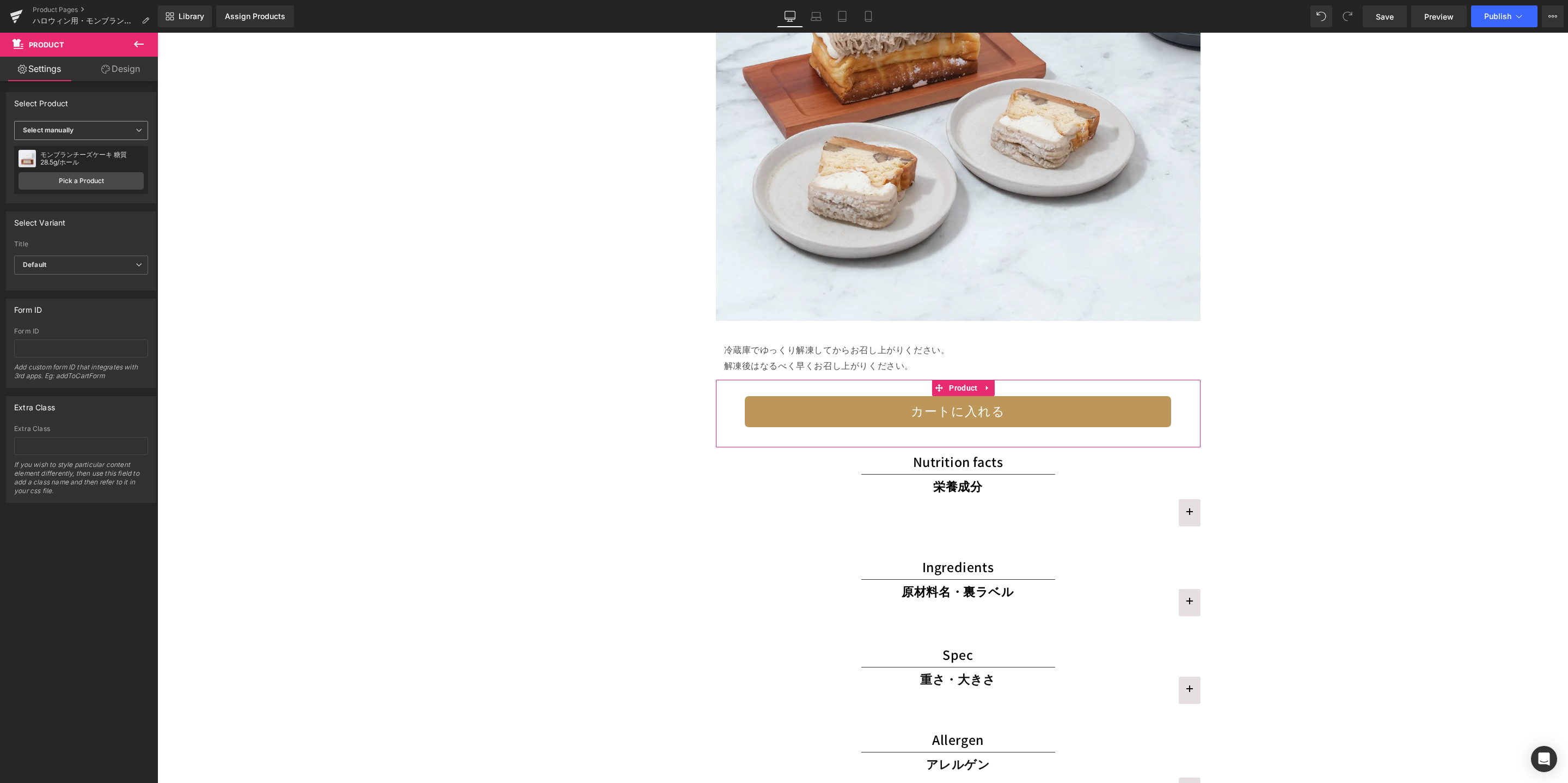
click at [128, 133] on span "Select manually" at bounding box center [81, 130] width 134 height 19
click at [128, 133] on span "Select manually" at bounding box center [79, 130] width 129 height 19
click at [99, 182] on link "Pick a Product" at bounding box center [81, 180] width 125 height 17
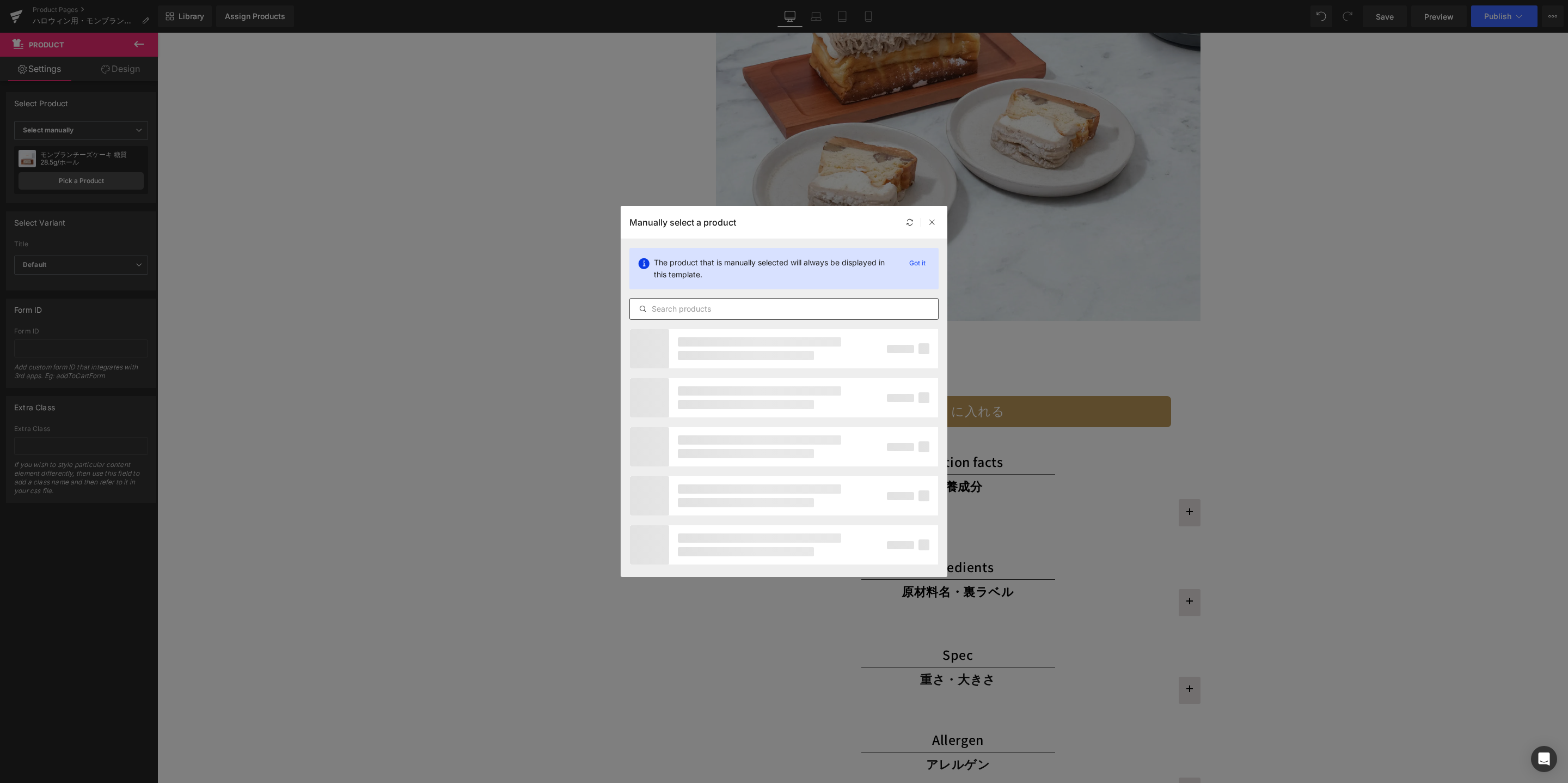
click at [796, 311] on input "text" at bounding box center [784, 308] width 308 height 13
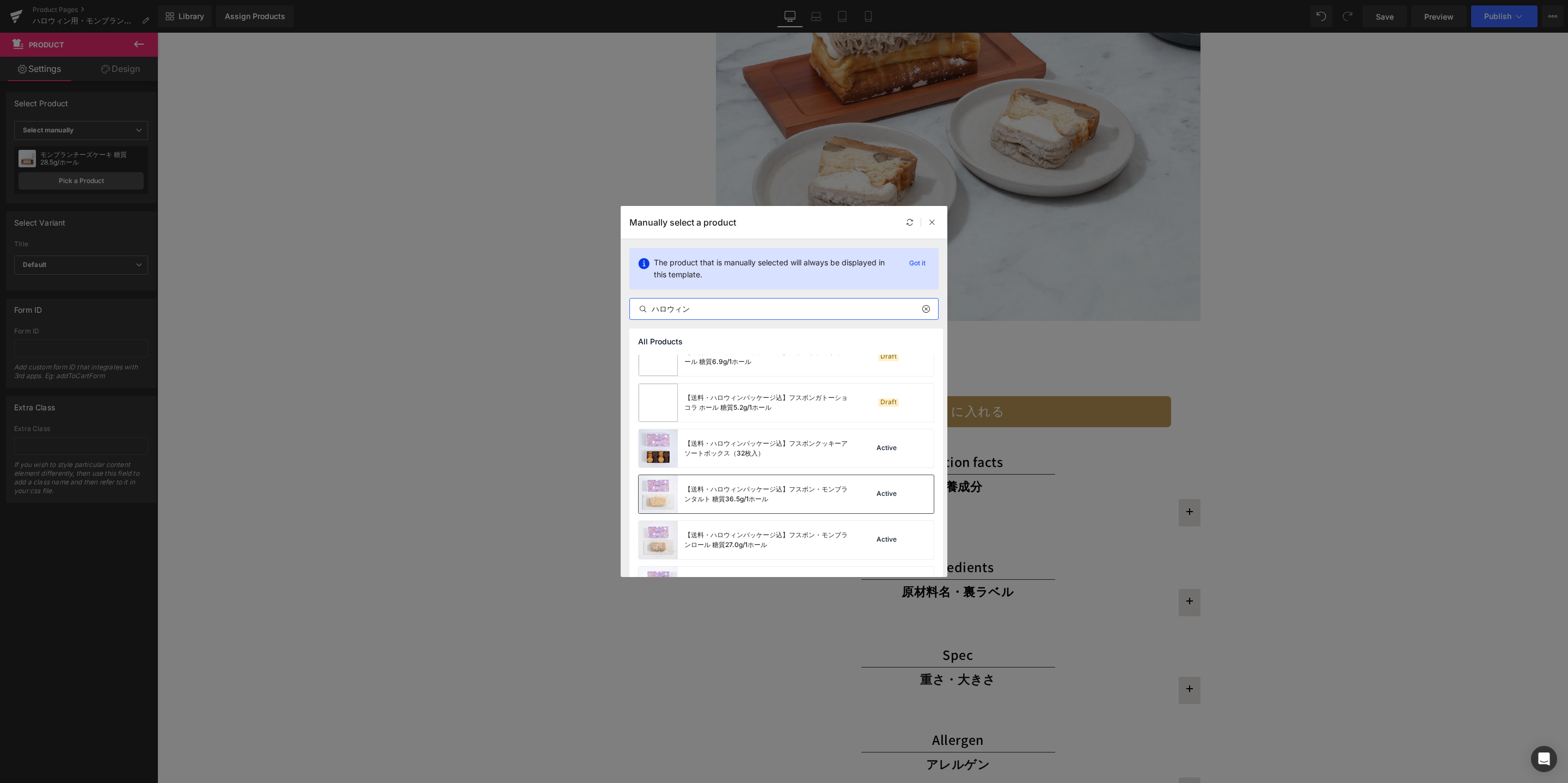
scroll to position [237, 0]
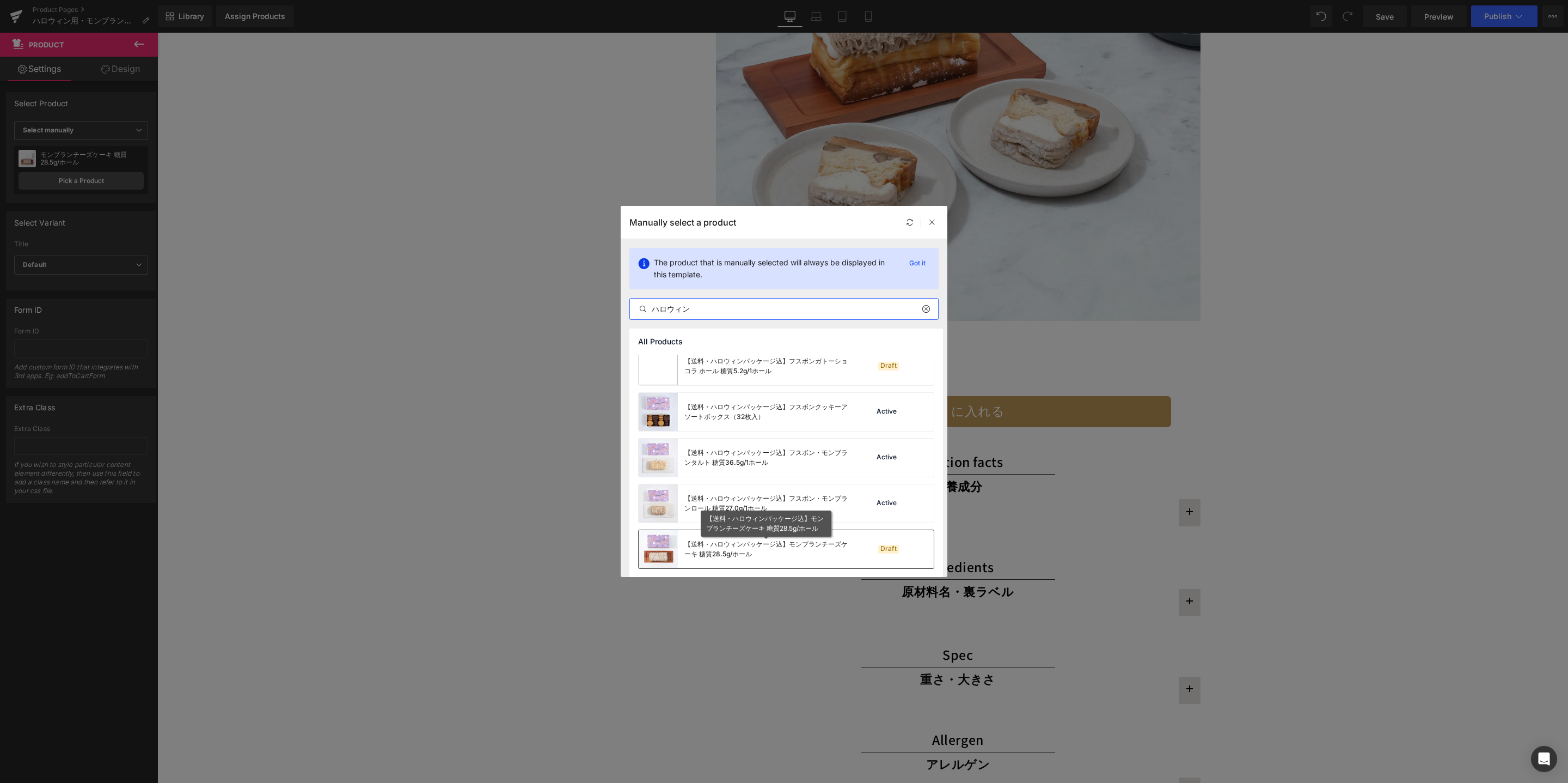
type input "ハロウィン"
click at [789, 549] on div "【送料・ハロウィンパッケージ込】モンブランチーズケーキ 糖質28.5g/ホール" at bounding box center [767, 549] width 163 height 20
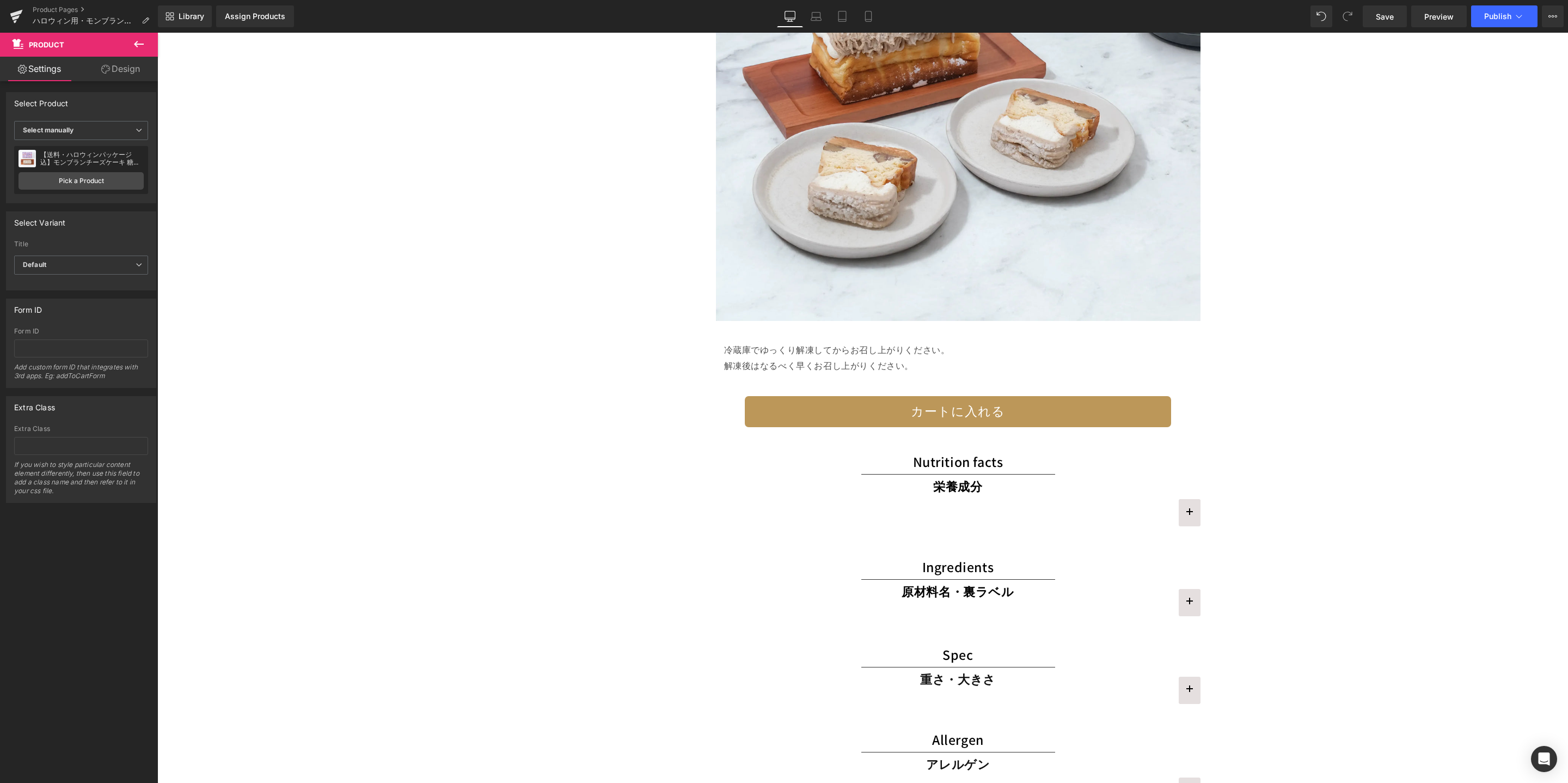
scroll to position [2607, 0]
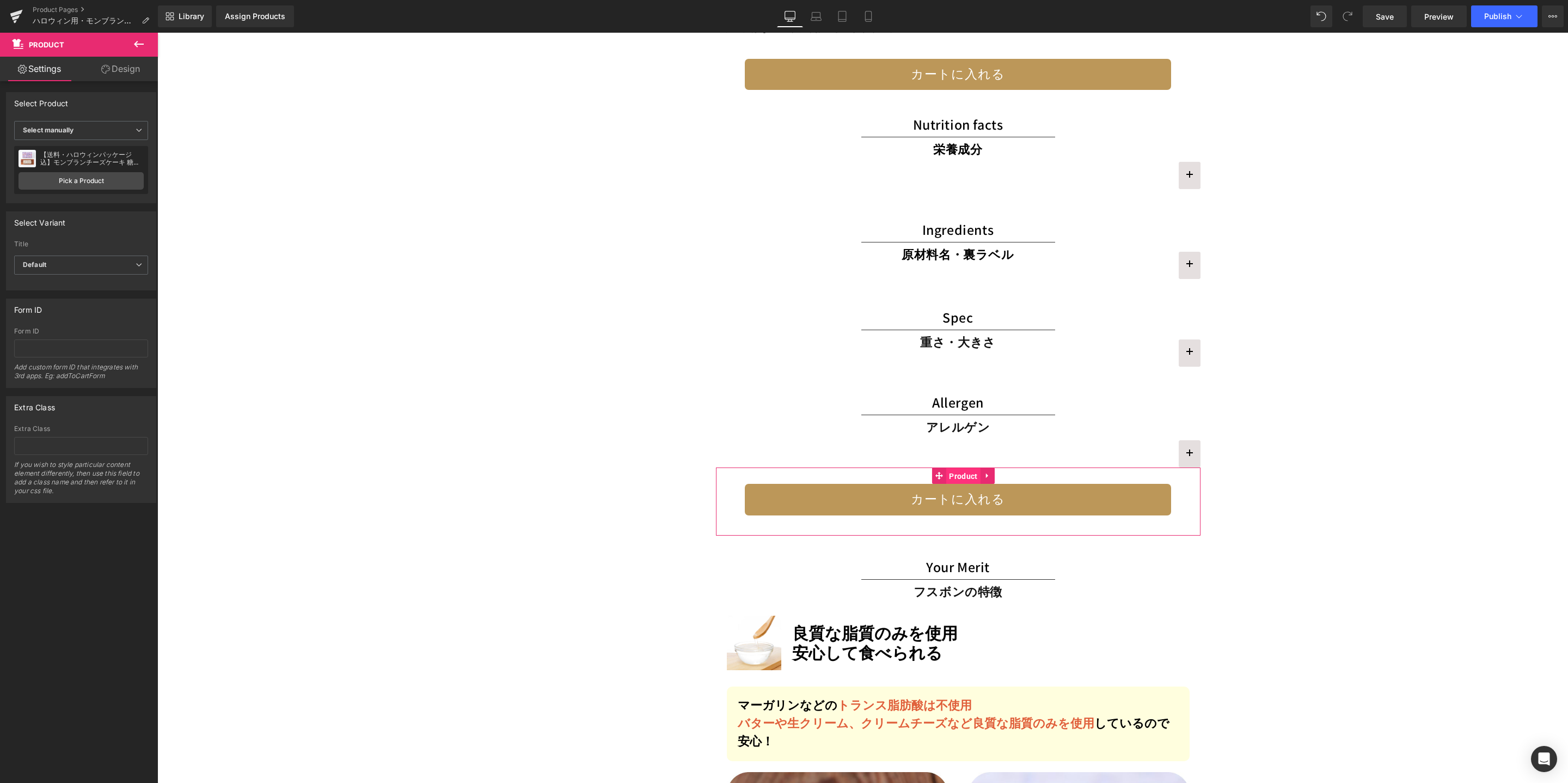
click at [954, 474] on span "Product" at bounding box center [963, 476] width 34 height 16
click at [108, 182] on link "Pick a Product" at bounding box center [81, 180] width 125 height 17
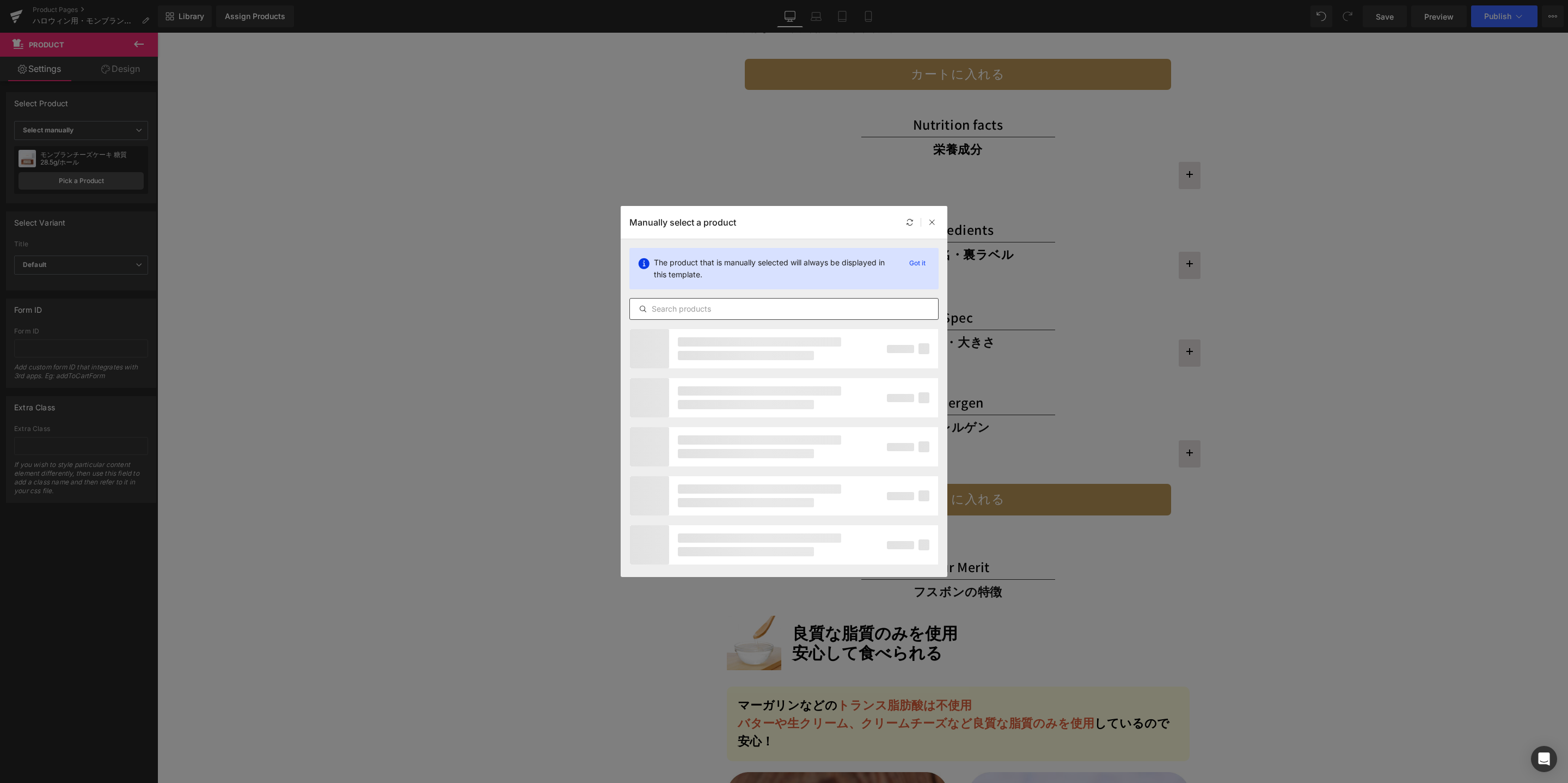
click at [713, 313] on input "text" at bounding box center [784, 308] width 308 height 13
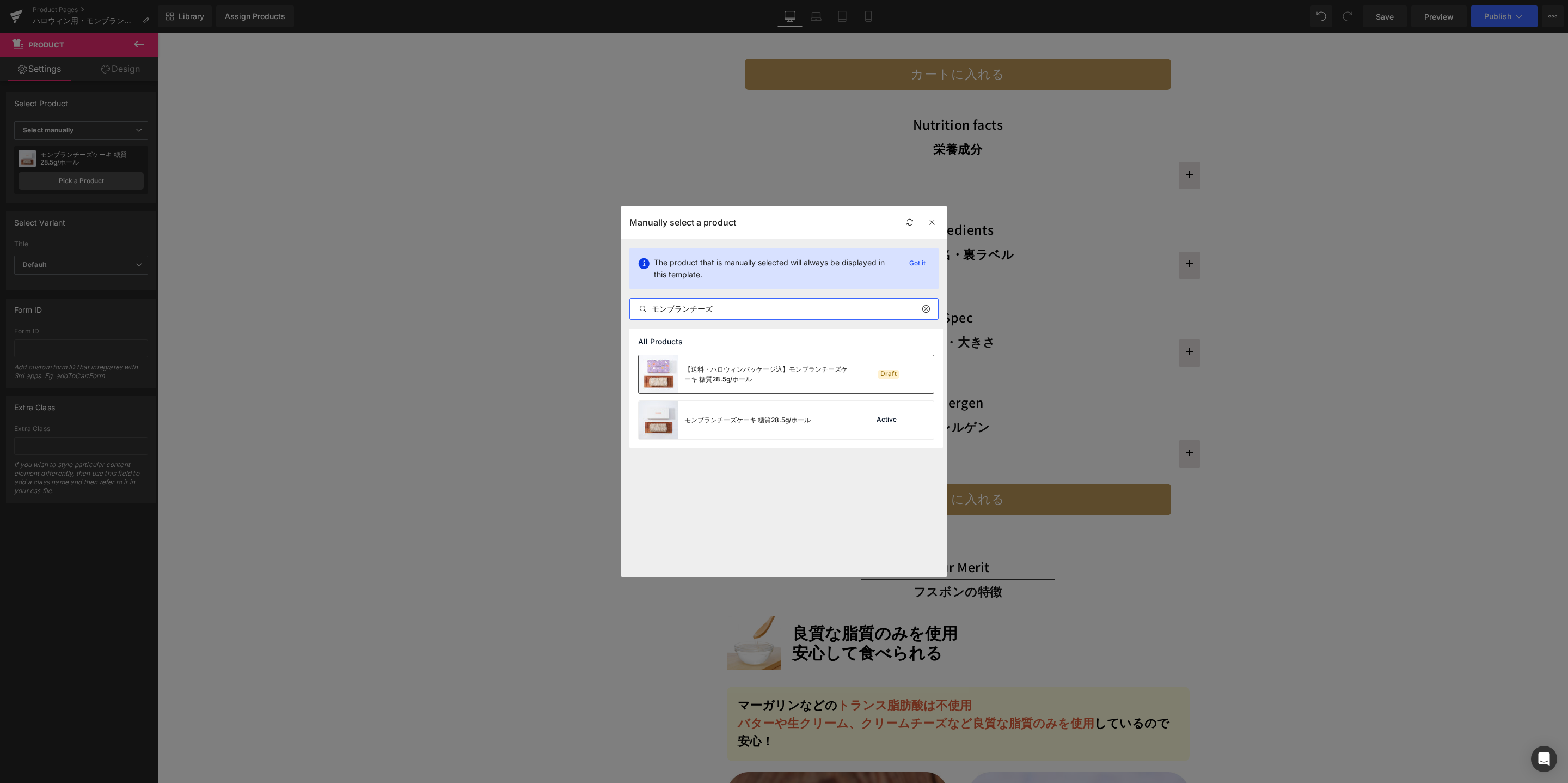
type input "モンブランチーズ"
click at [761, 382] on div "【送料・ハロウィンパッケージ込】モンブランチーズケーキ 糖質28.5g/ホール" at bounding box center [767, 374] width 163 height 20
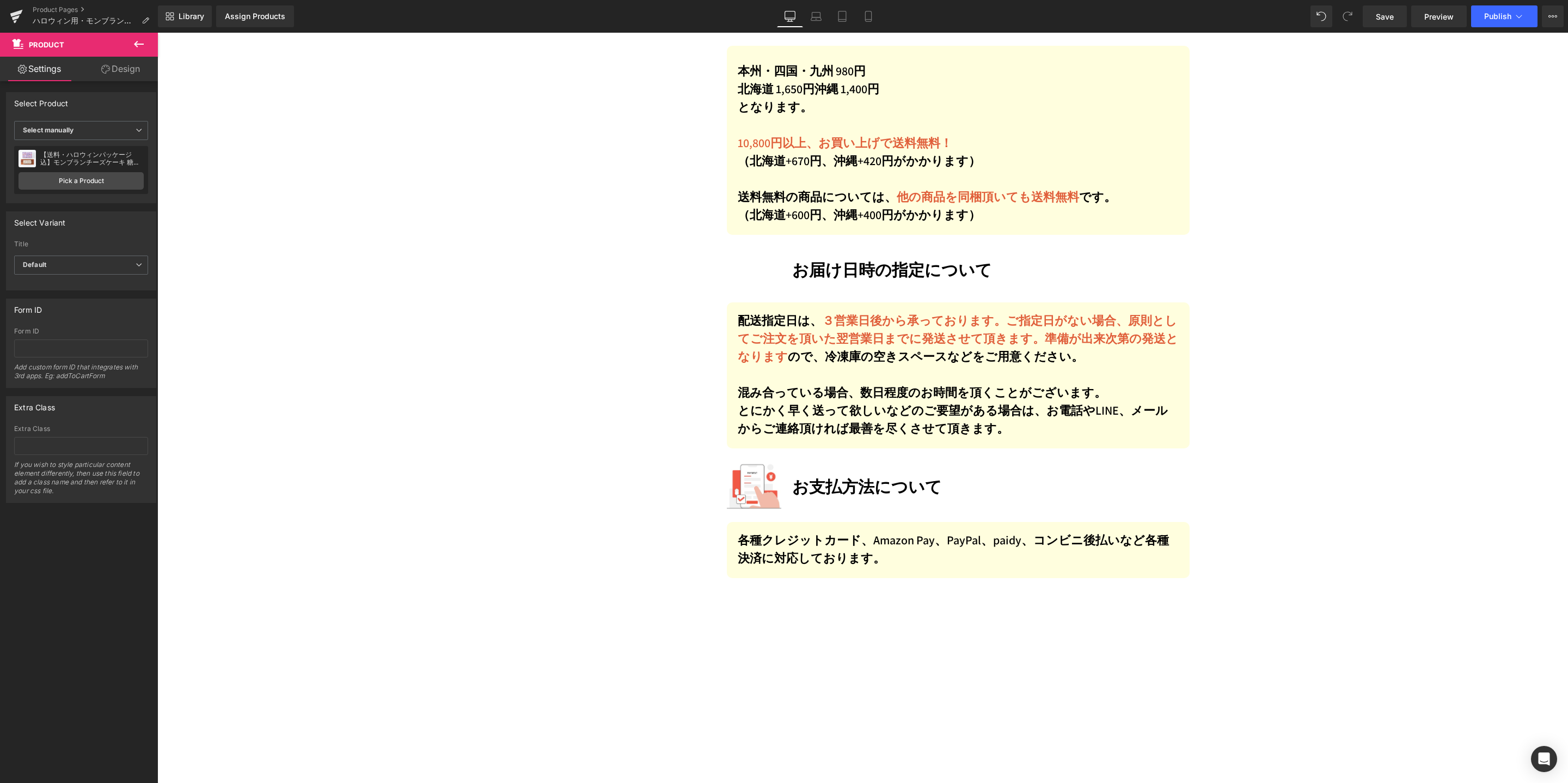
scroll to position [7010, 0]
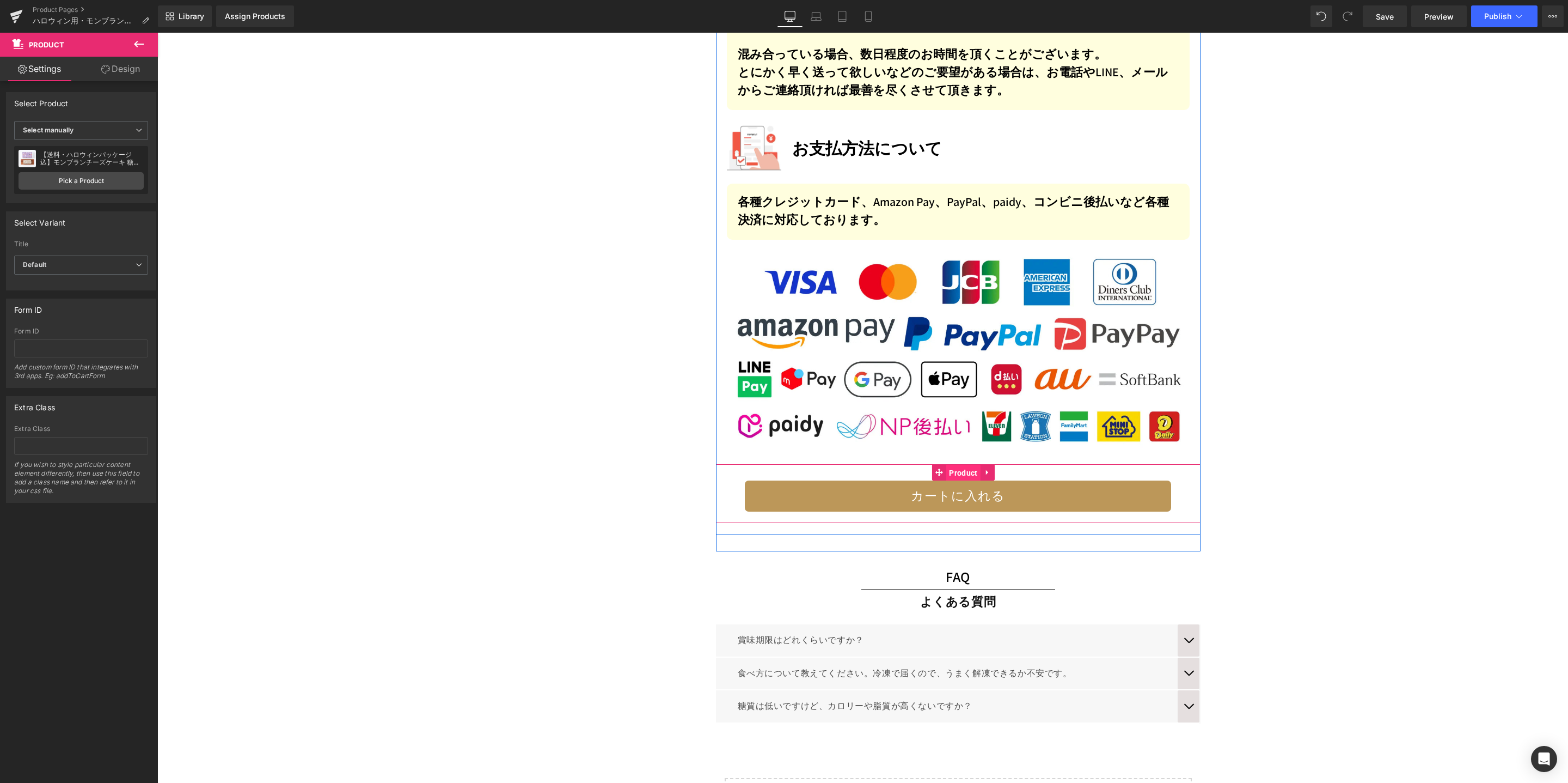
click at [954, 465] on span "Product" at bounding box center [963, 472] width 34 height 16
click at [105, 170] on div "モンブランチーズケーキ 糖質28.5g/ホール モンブランチーズケーキ 糖質28.5g/ホール Pick a Product" at bounding box center [81, 170] width 134 height 48
click at [104, 179] on link "Pick a Product" at bounding box center [81, 180] width 125 height 17
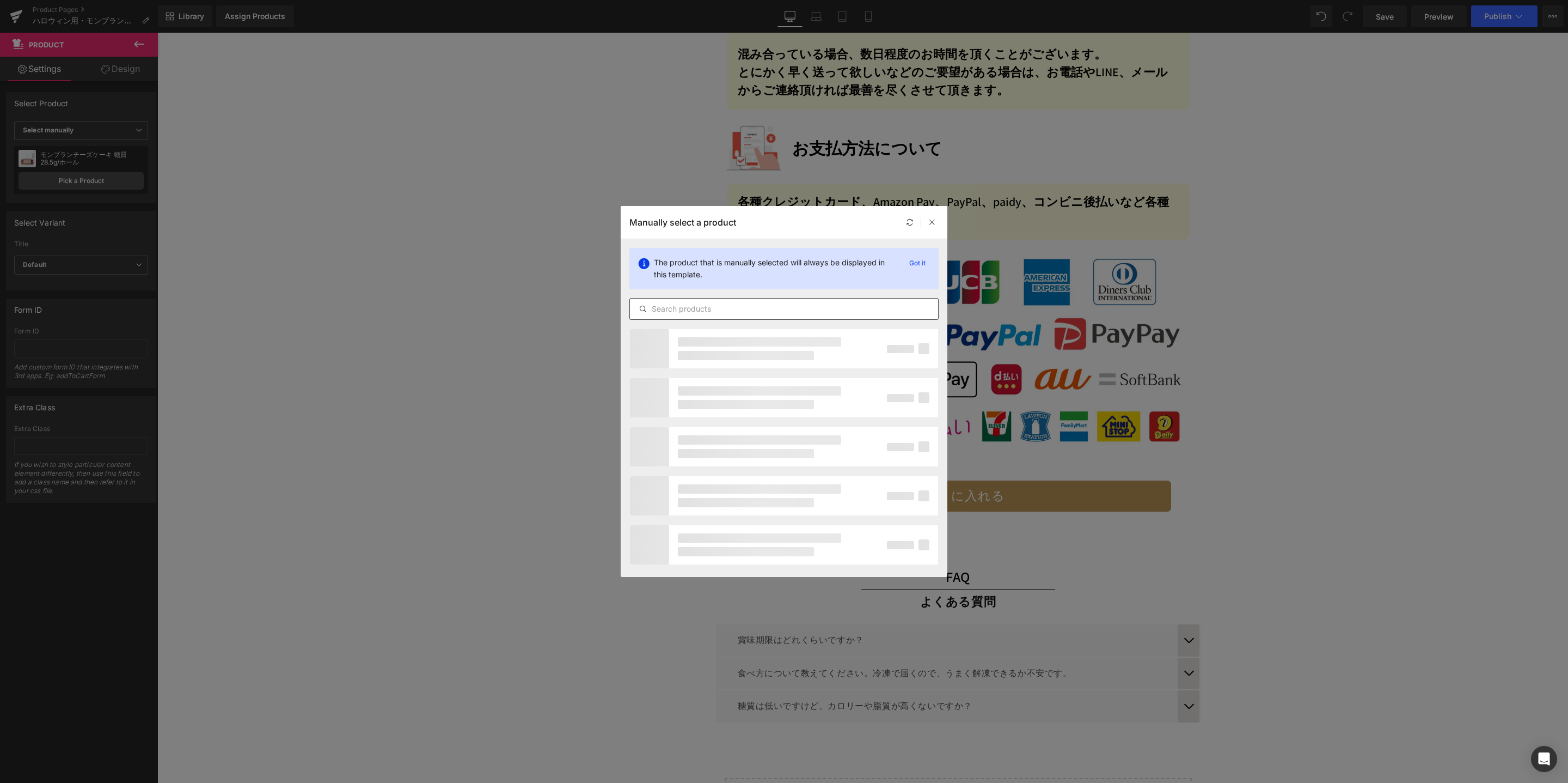
click at [707, 311] on input "text" at bounding box center [784, 308] width 308 height 13
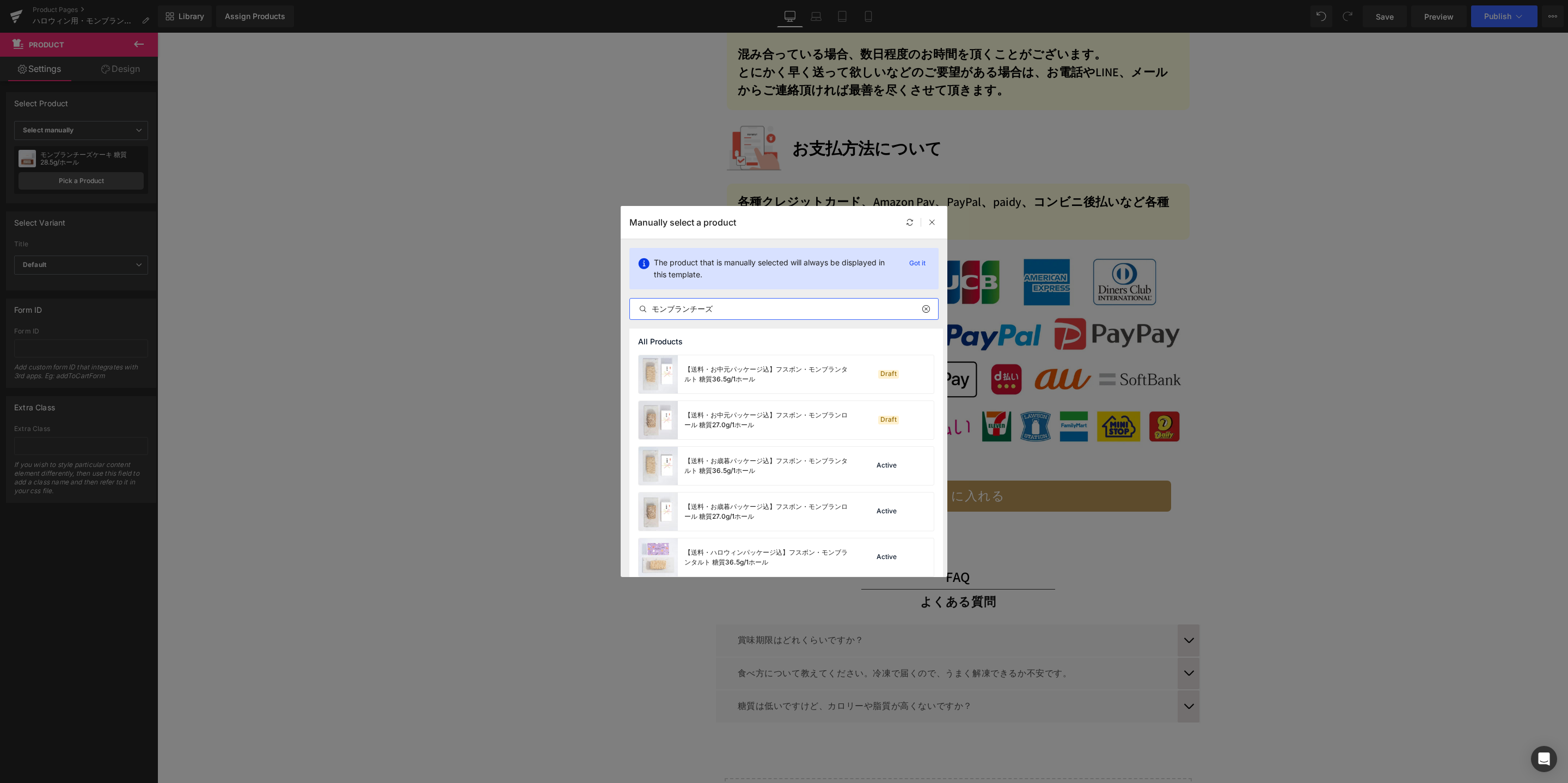
scroll to position [192, 0]
type input "モンブランチーズ"
click at [782, 455] on div "【送料・ハロウィンパッケージ込】モンブランチーズケーキ 糖質28.5g/ホール" at bounding box center [767, 456] width 163 height 20
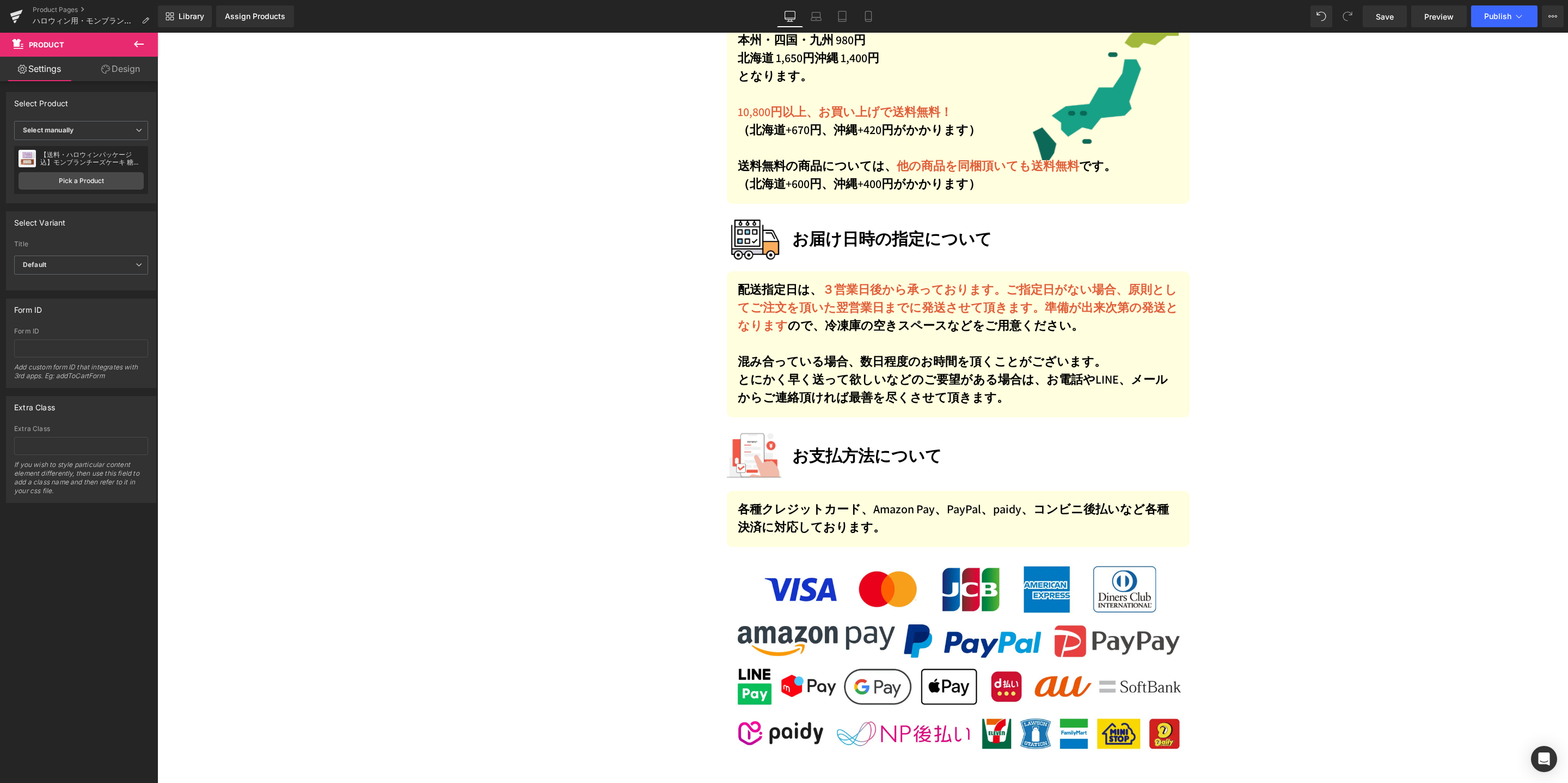
scroll to position [6038, 0]
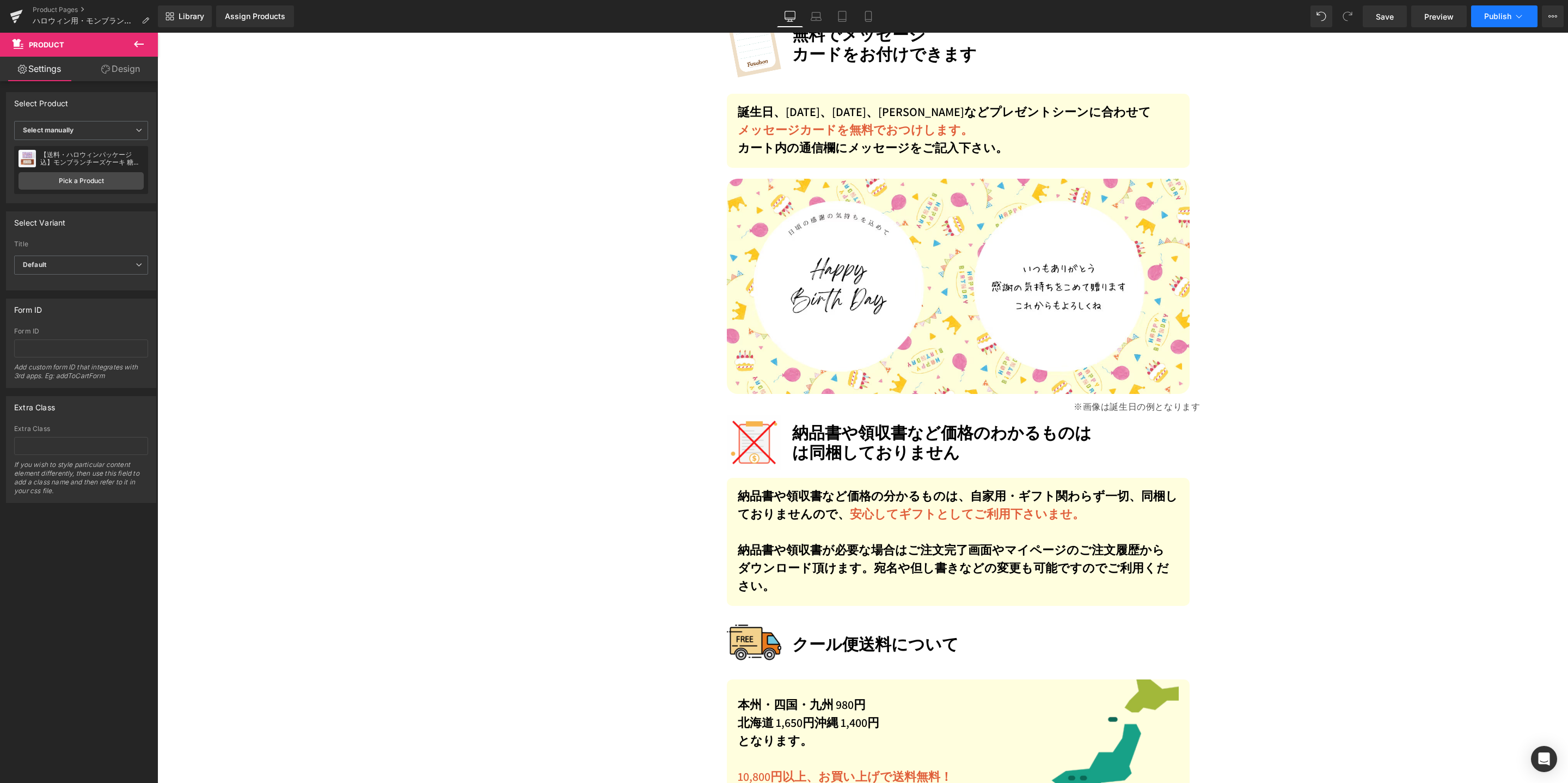
click at [1486, 17] on span "Publish" at bounding box center [1498, 16] width 27 height 9
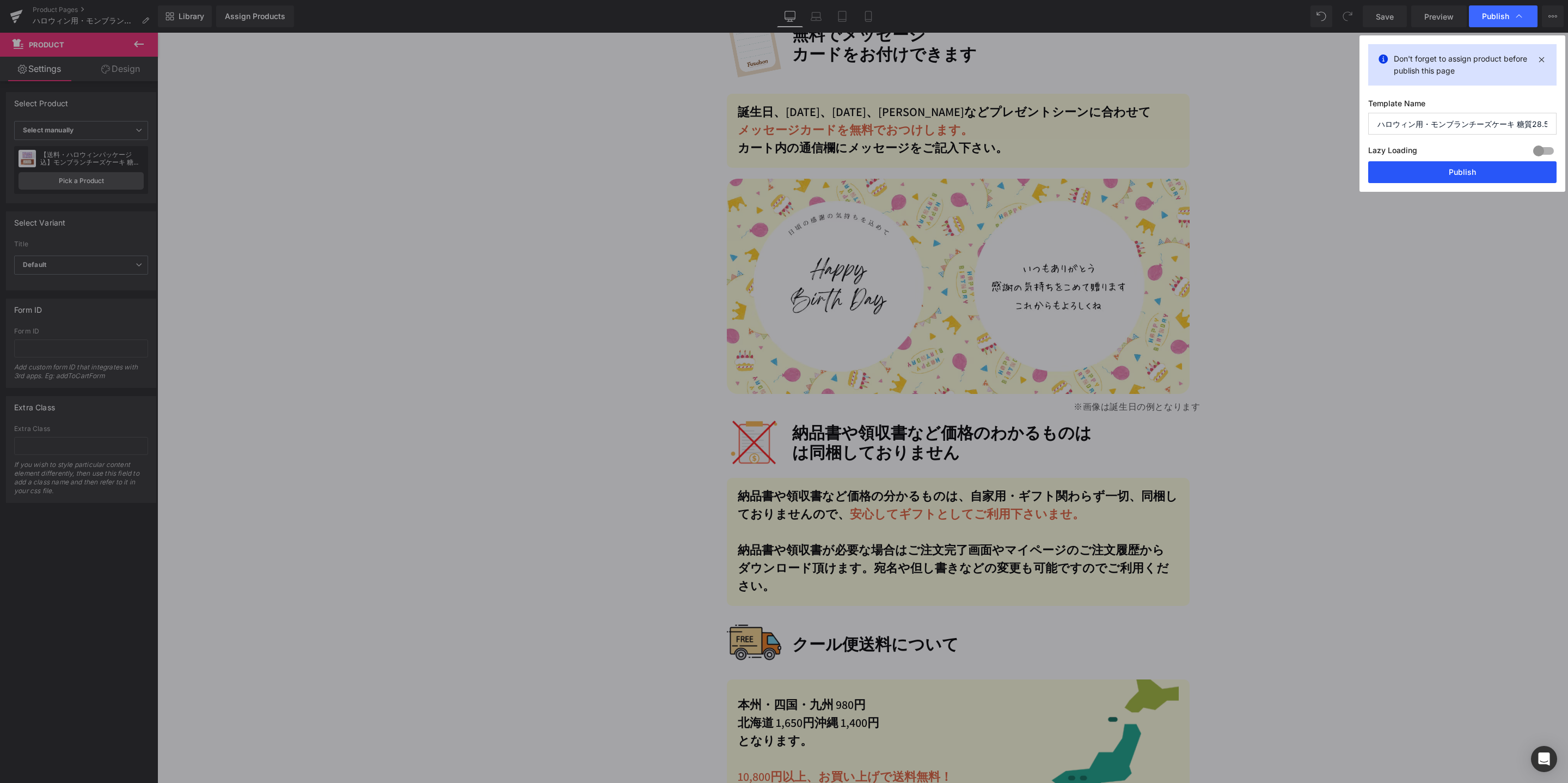
click at [1428, 168] on button "Publish" at bounding box center [1463, 172] width 188 height 22
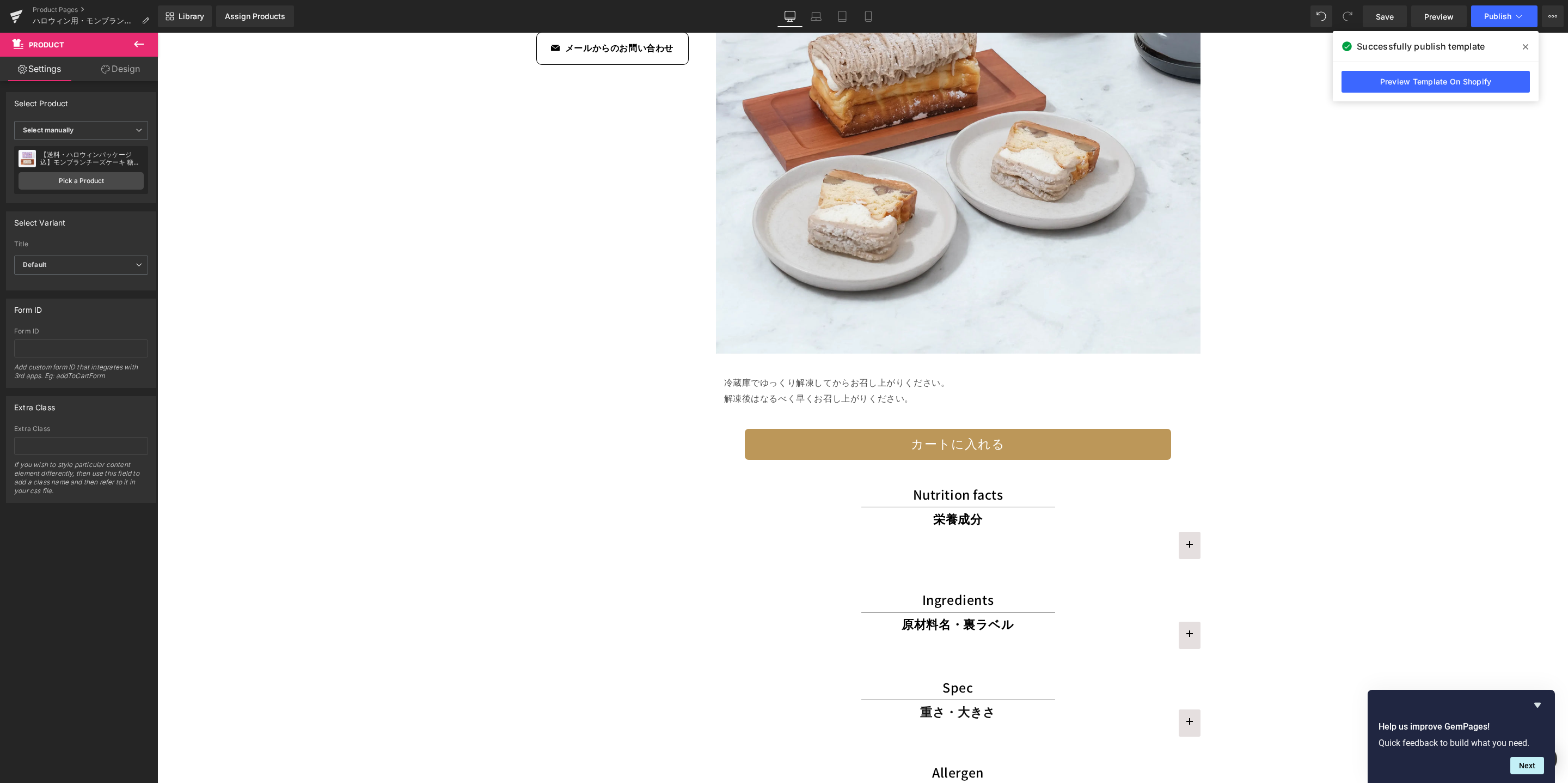
scroll to position [0, 0]
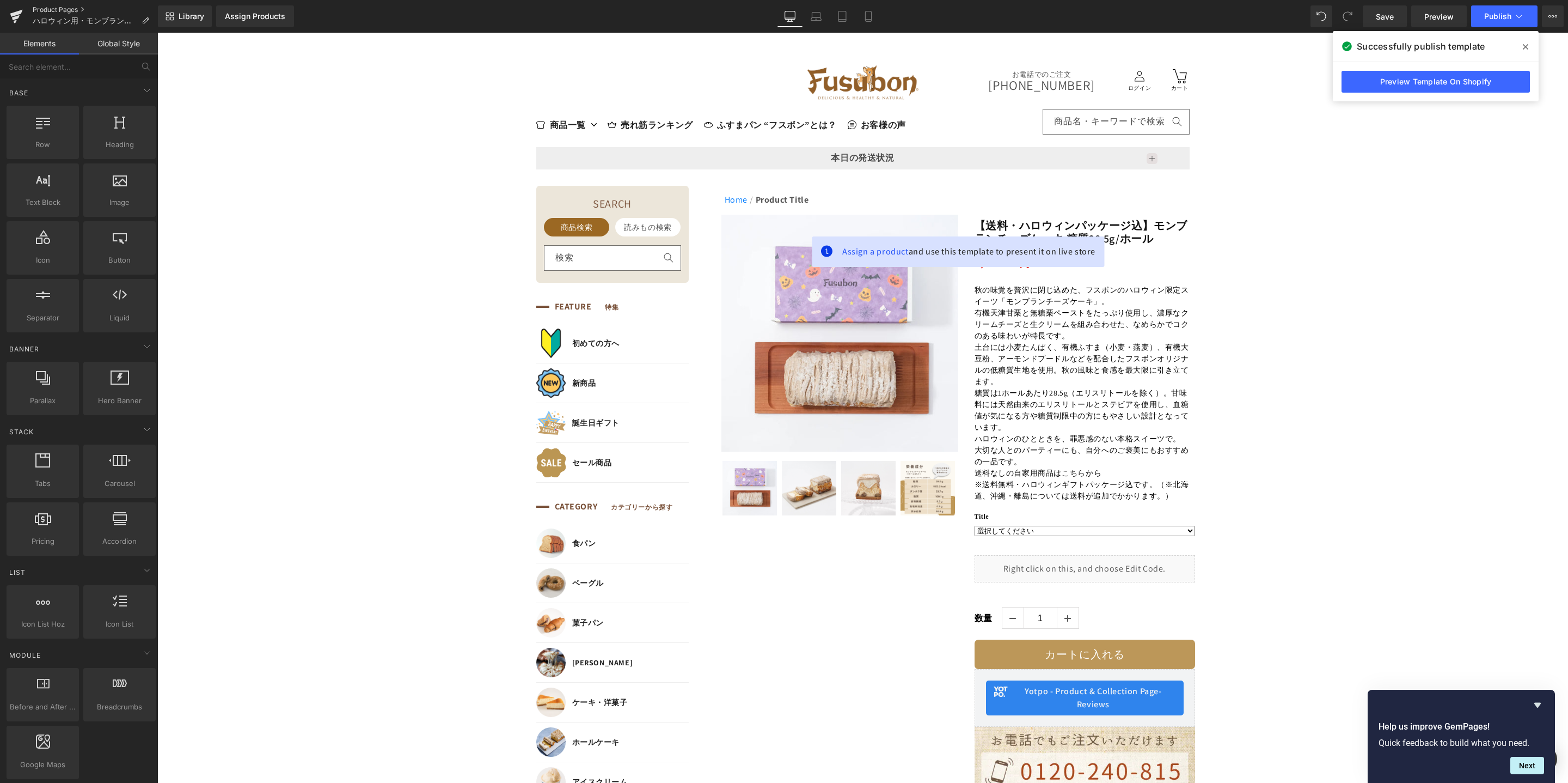
click at [60, 9] on link "Product Pages" at bounding box center [94, 9] width 125 height 9
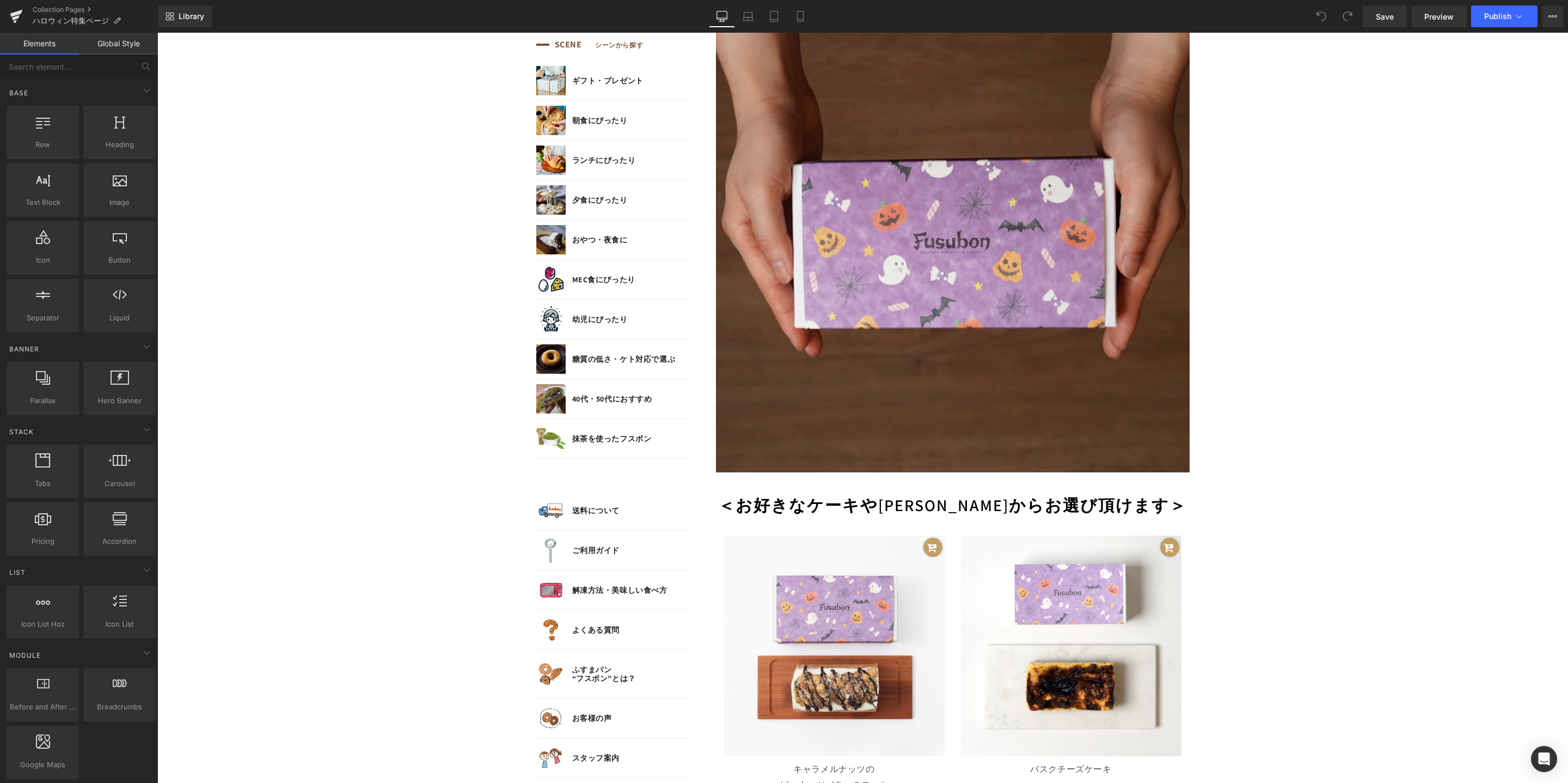
scroll to position [1363, 0]
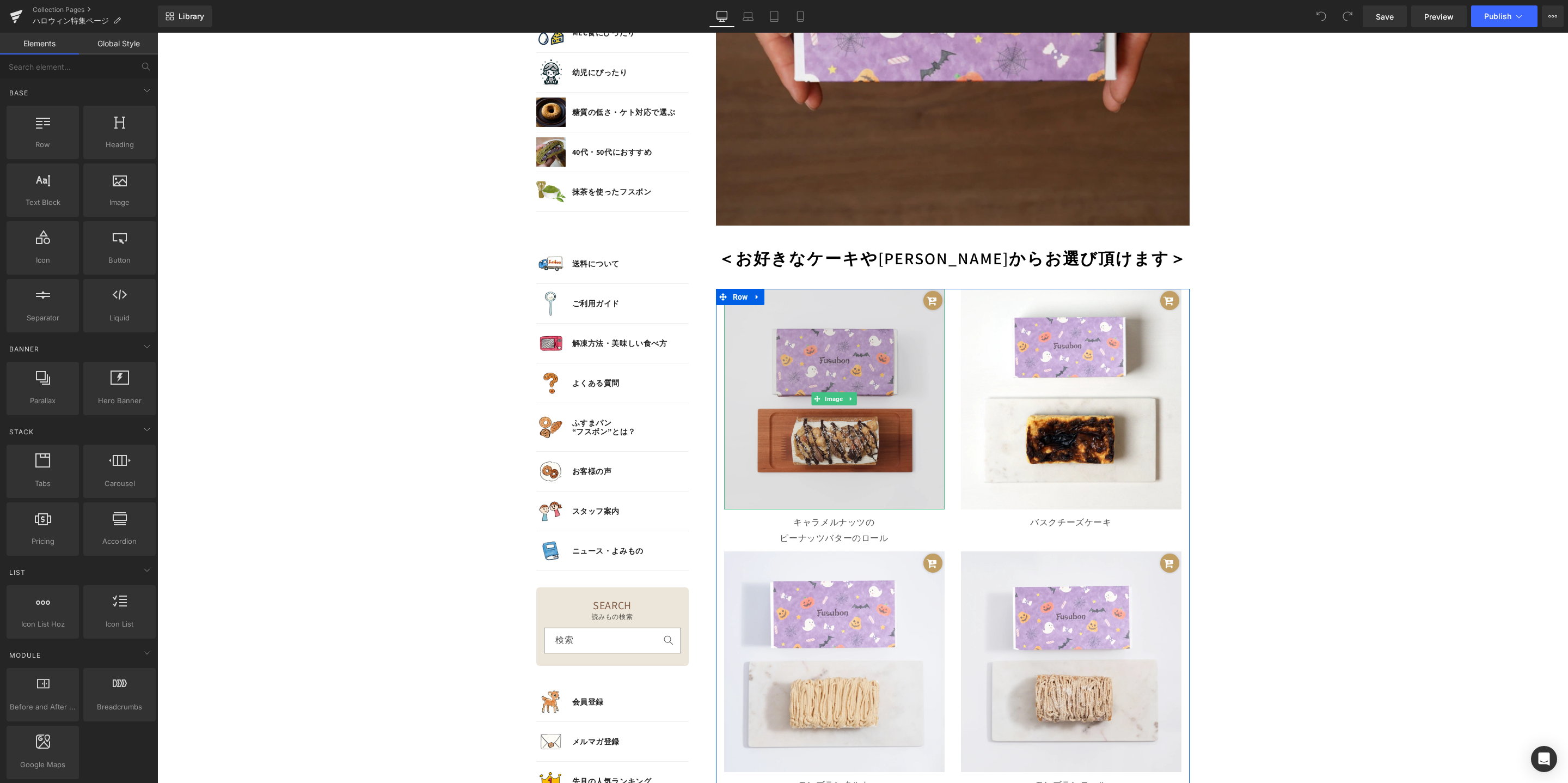
click at [854, 425] on img at bounding box center [834, 398] width 220 height 220
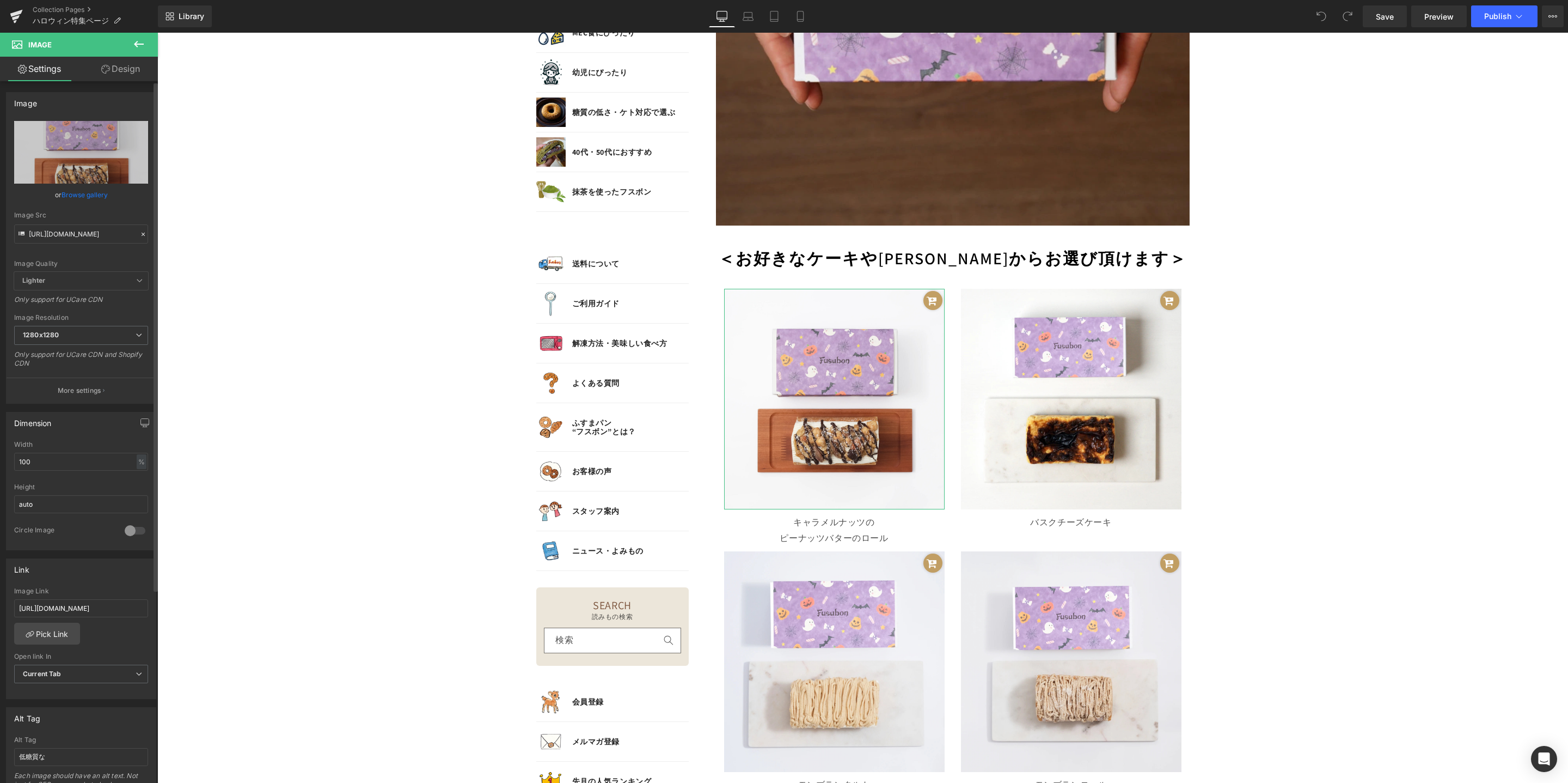
click at [140, 232] on icon at bounding box center [143, 234] width 8 height 8
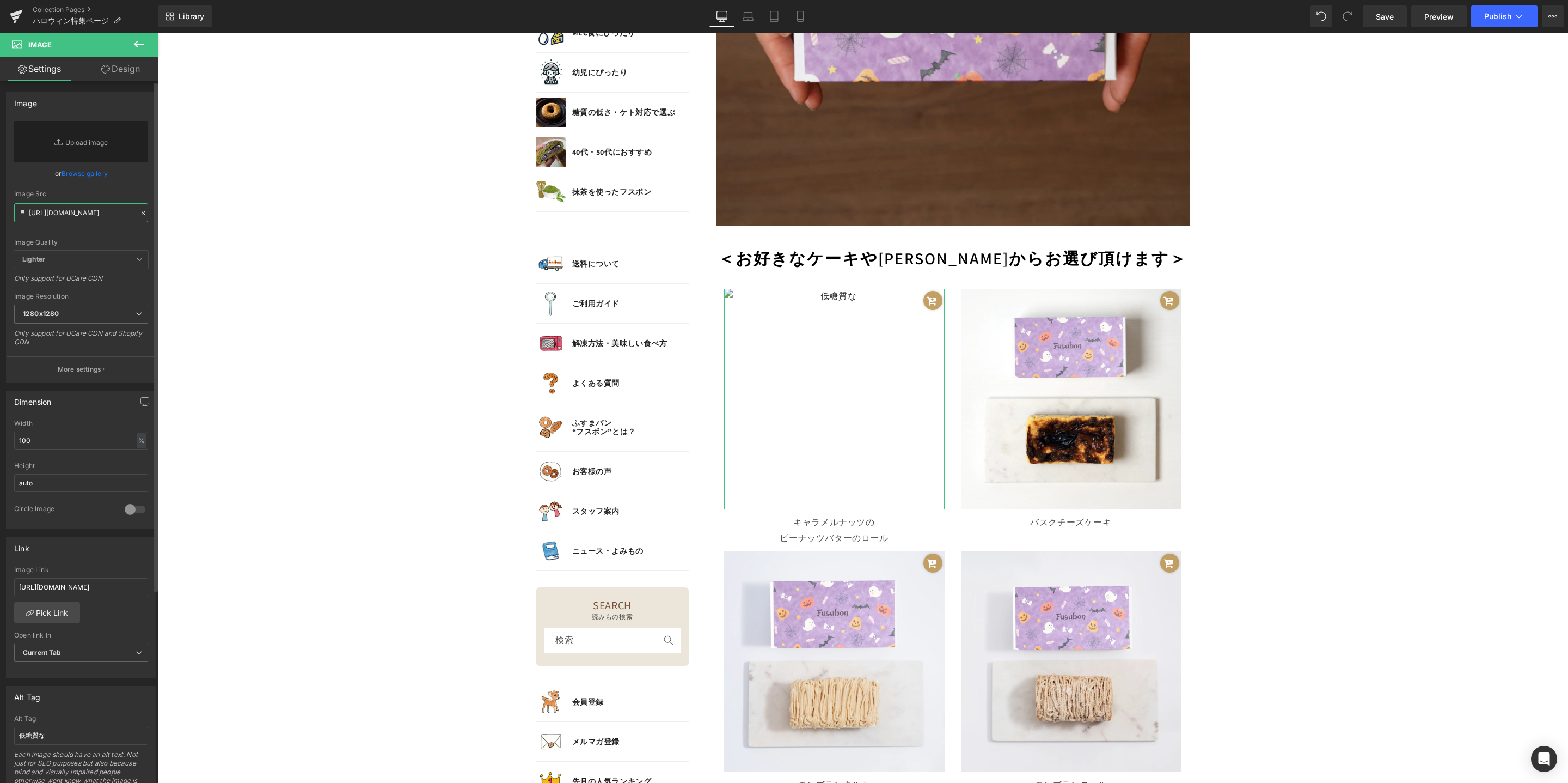
click at [100, 217] on input "[URL][DOMAIN_NAME]" at bounding box center [81, 213] width 134 height 19
paste input "[URL][DOMAIN_NAME][DATE]"
type input "[URL][DOMAIN_NAME][DATE]"
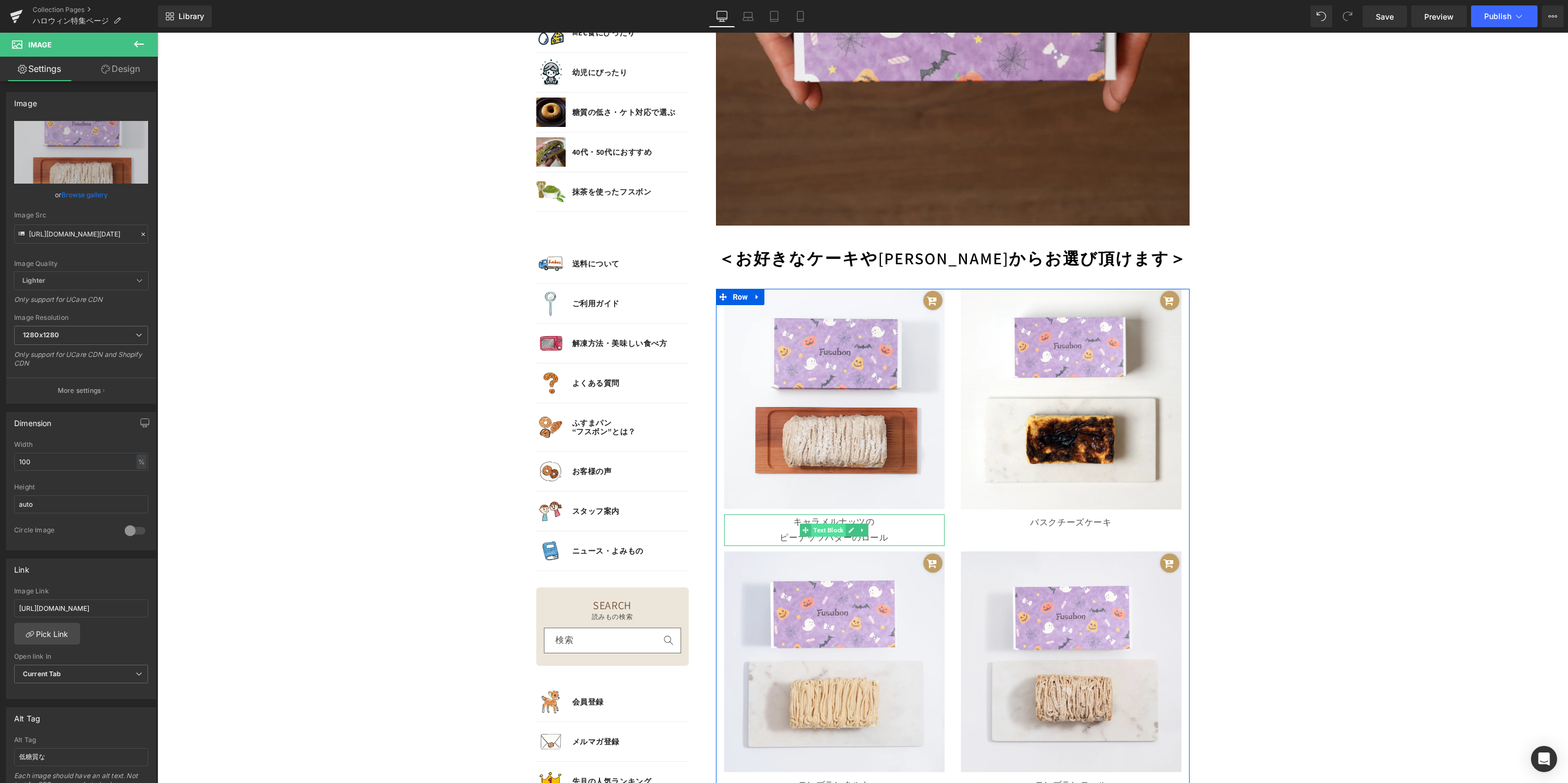
click at [824, 524] on span "Text Block" at bounding box center [829, 529] width 34 height 13
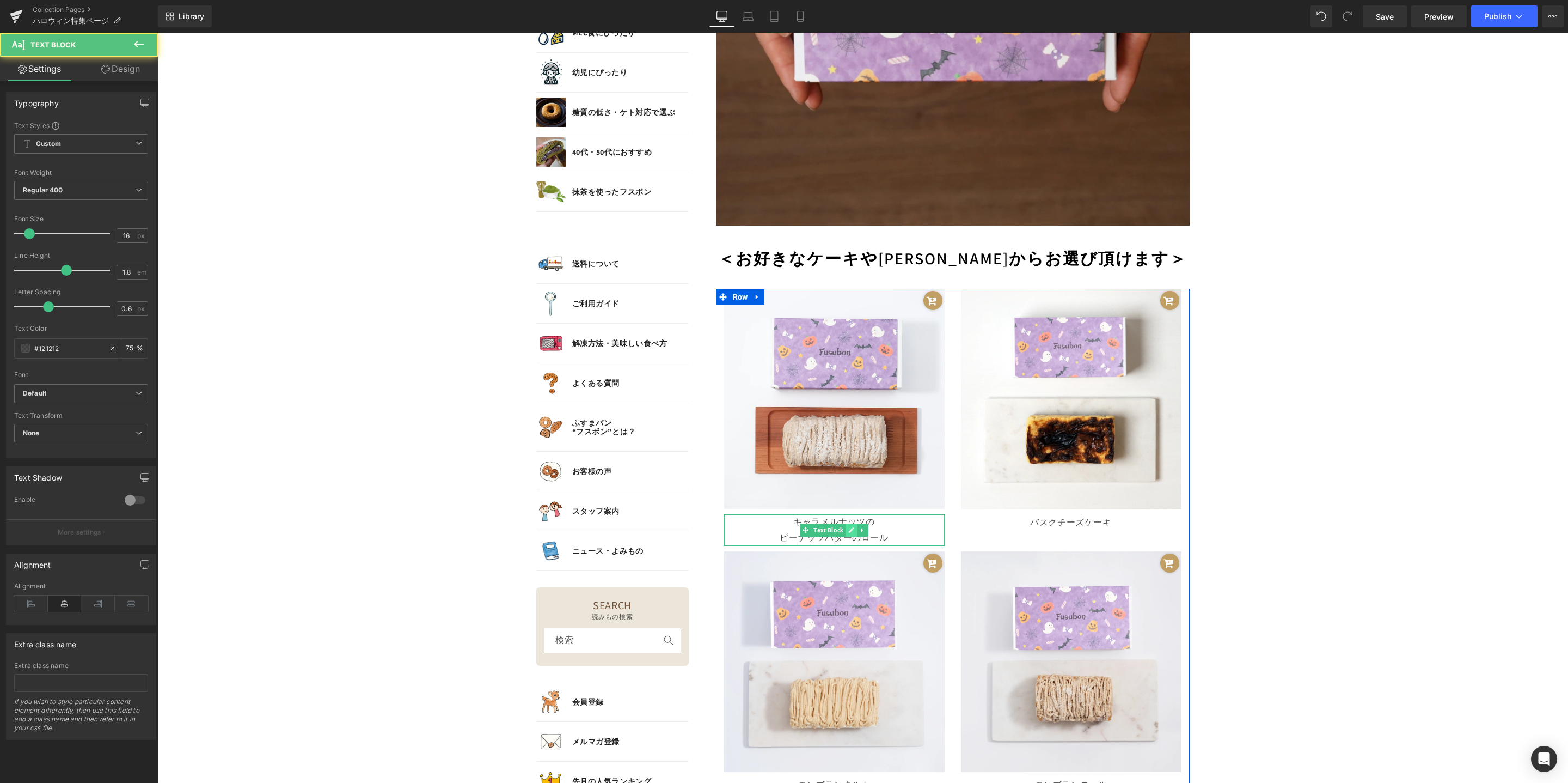
click at [848, 528] on icon at bounding box center [851, 530] width 6 height 7
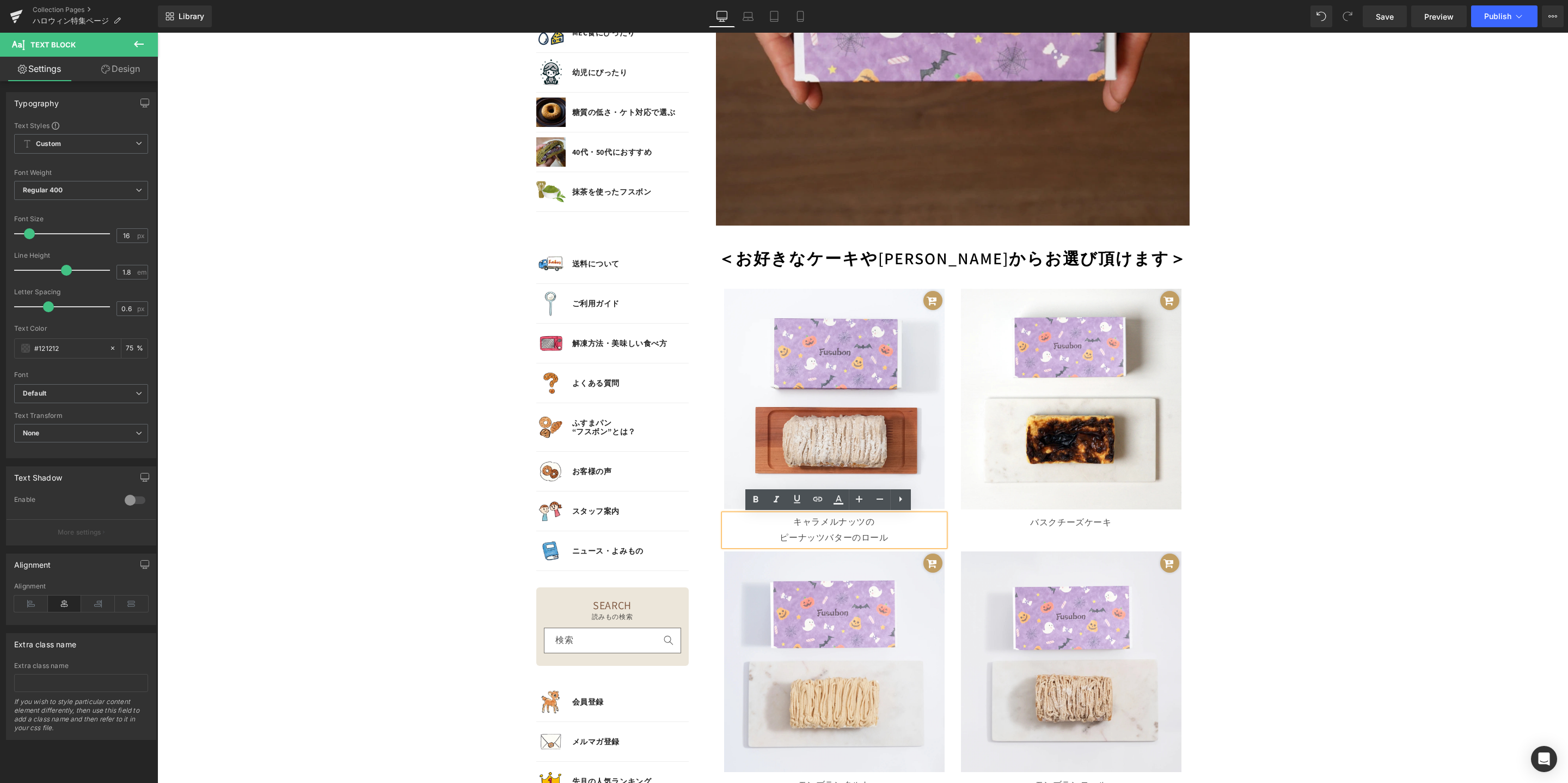
click at [823, 522] on p "キャラメルナッツの" at bounding box center [834, 522] width 220 height 16
drag, startPoint x: 790, startPoint y: 522, endPoint x: 892, endPoint y: 534, distance: 102.7
click at [892, 534] on div "キャラメルナッツの ピーナッツバターのロール" at bounding box center [834, 529] width 220 height 31
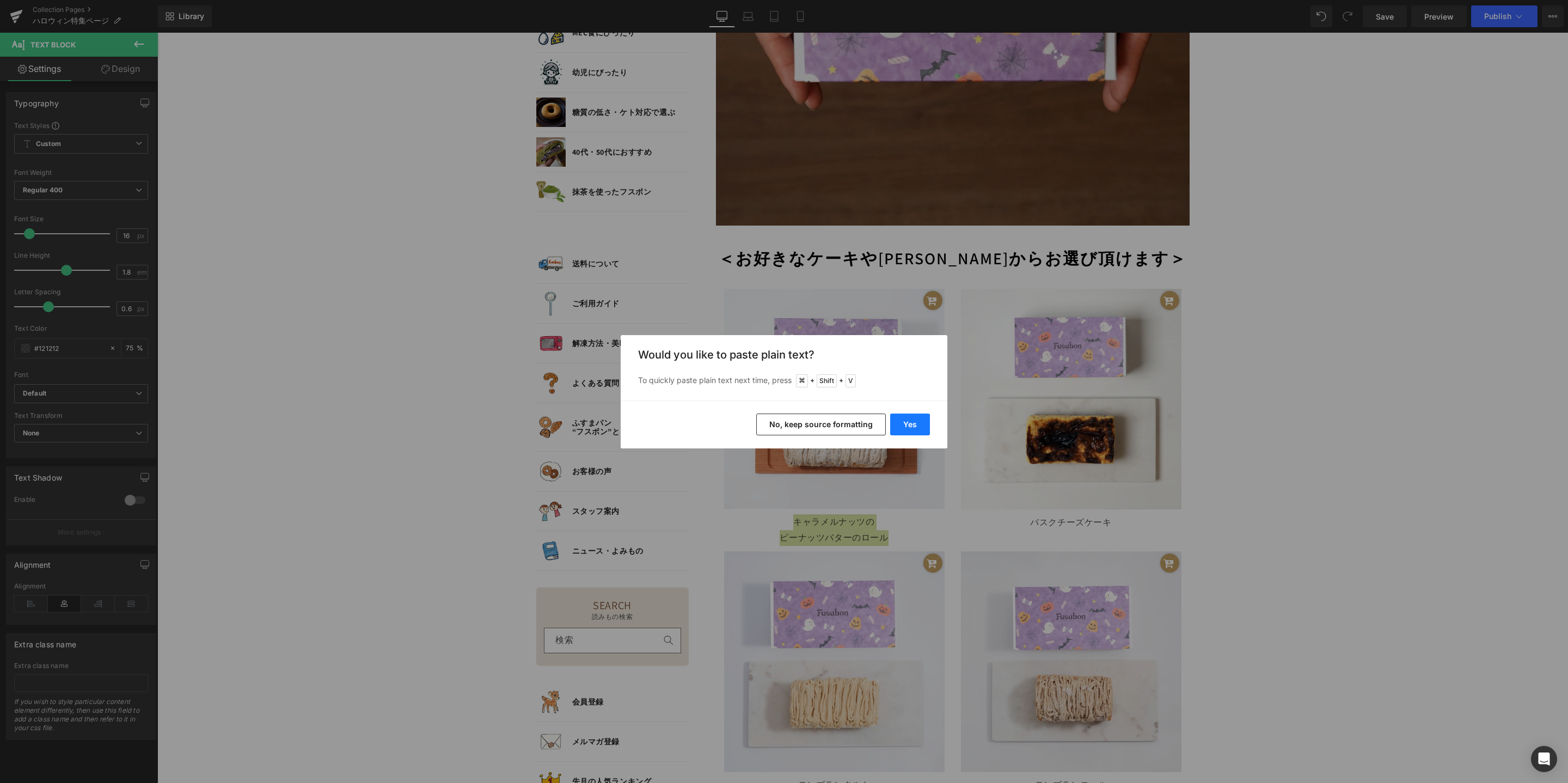
click at [918, 427] on button "Yes" at bounding box center [910, 425] width 40 height 22
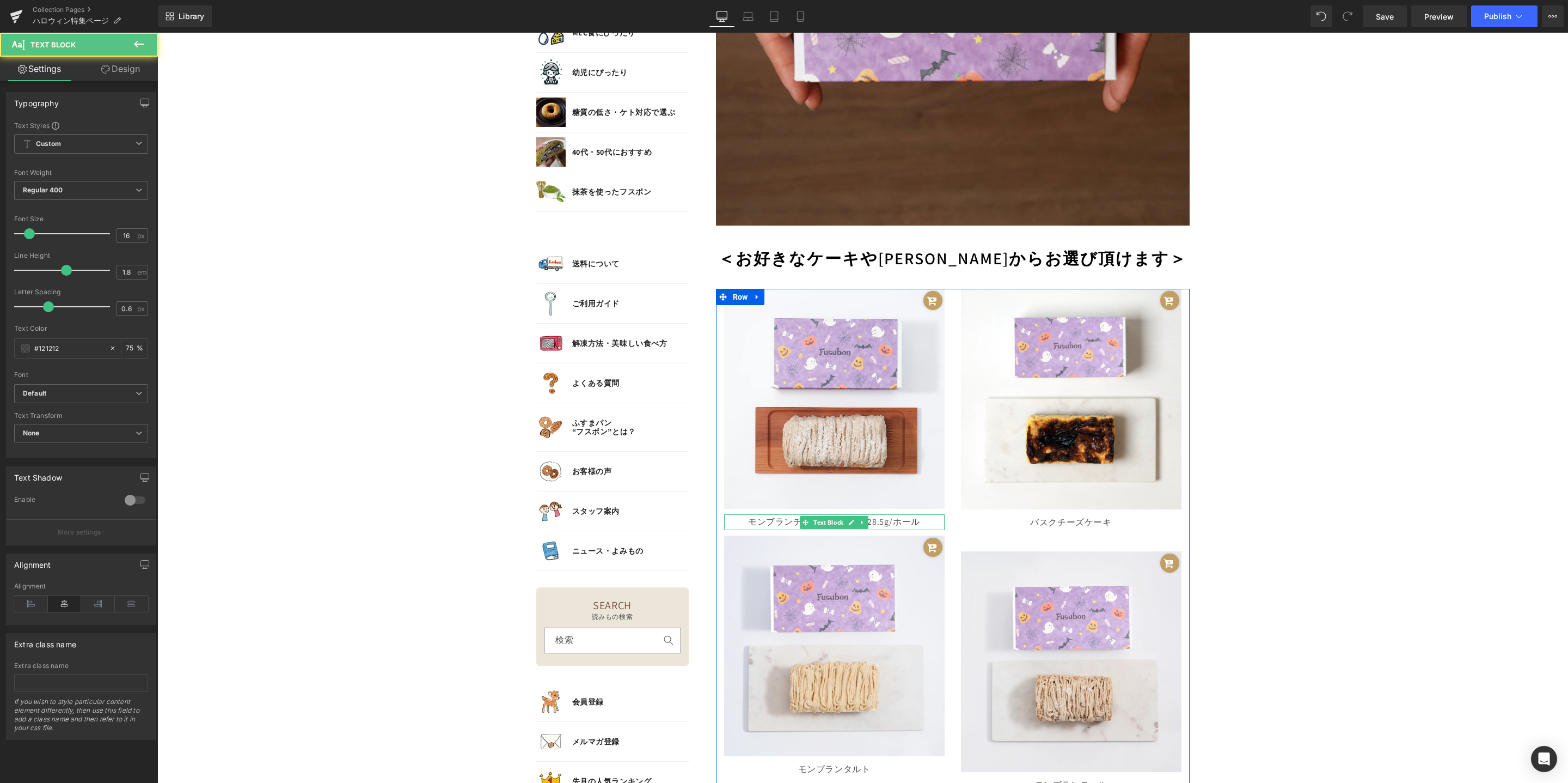
click at [871, 521] on p "モンブランチーズケーキ 糖質28.5g/ホール" at bounding box center [834, 522] width 220 height 16
drag, startPoint x: 845, startPoint y: 523, endPoint x: 931, endPoint y: 522, distance: 86.0
click at [931, 522] on p "モンブランチーズケーキ 糖質28.5g/ホール" at bounding box center [834, 522] width 220 height 16
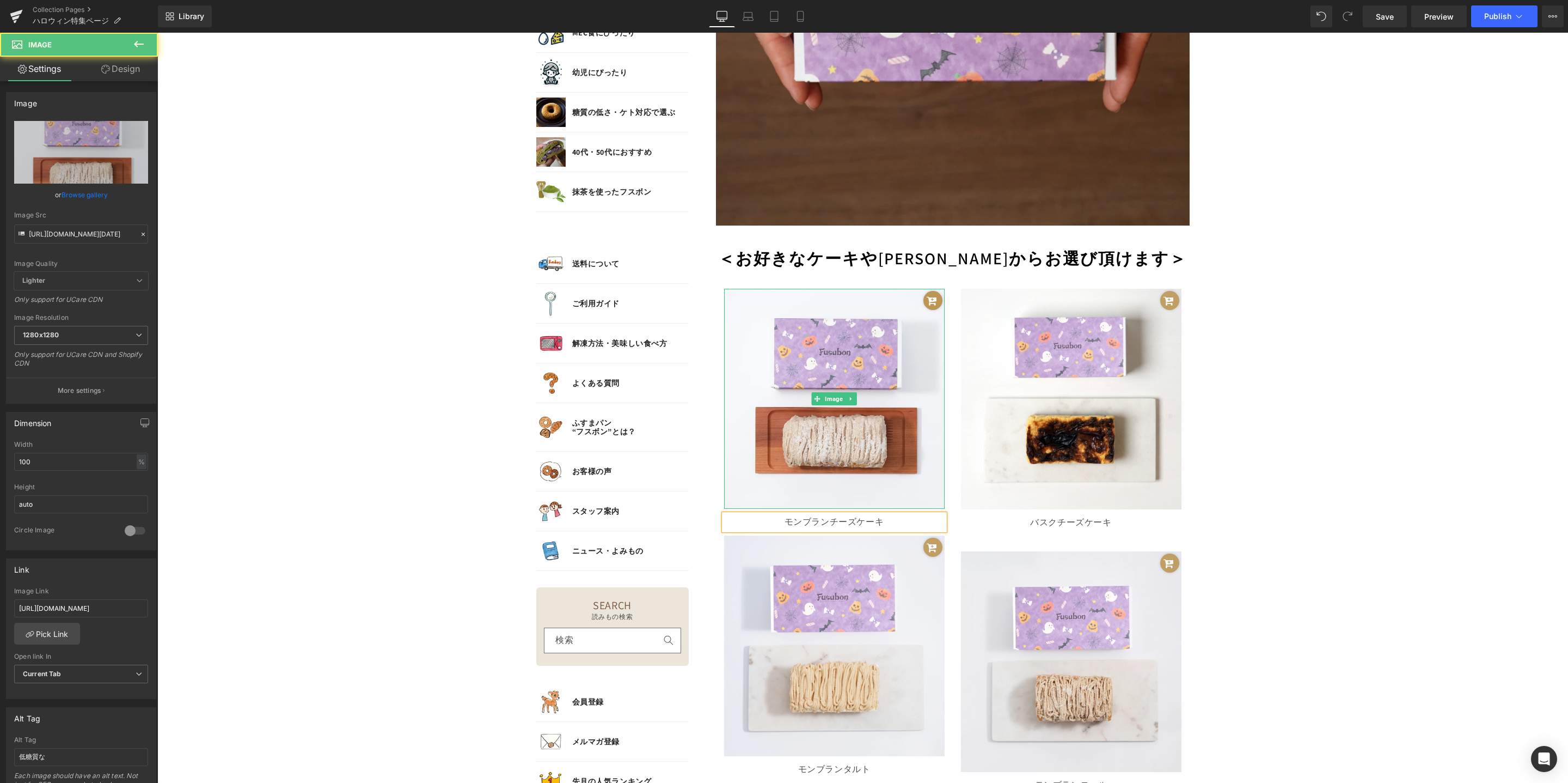
click at [927, 301] on span at bounding box center [932, 300] width 11 height 13
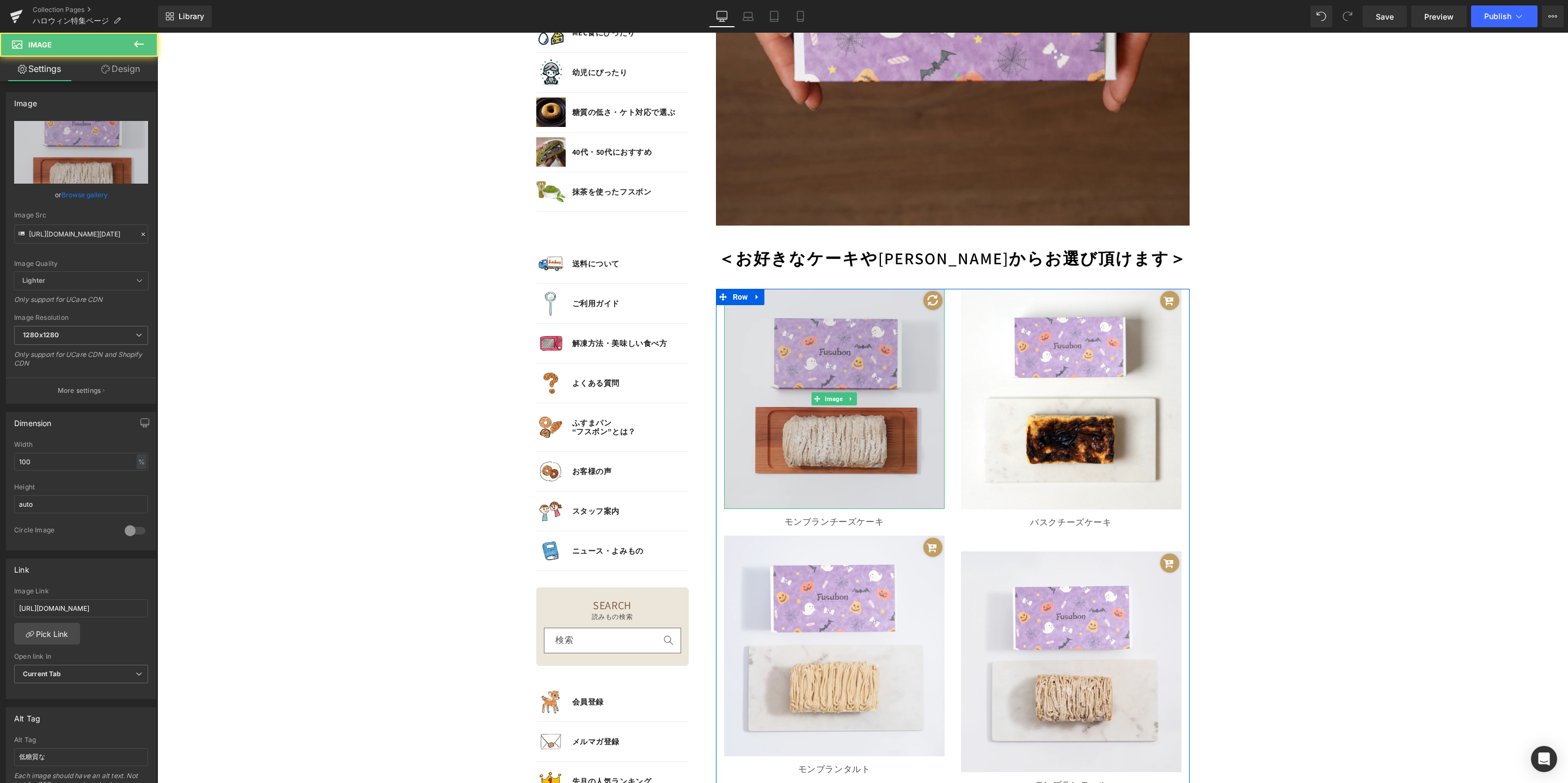
click at [847, 318] on img at bounding box center [834, 398] width 220 height 220
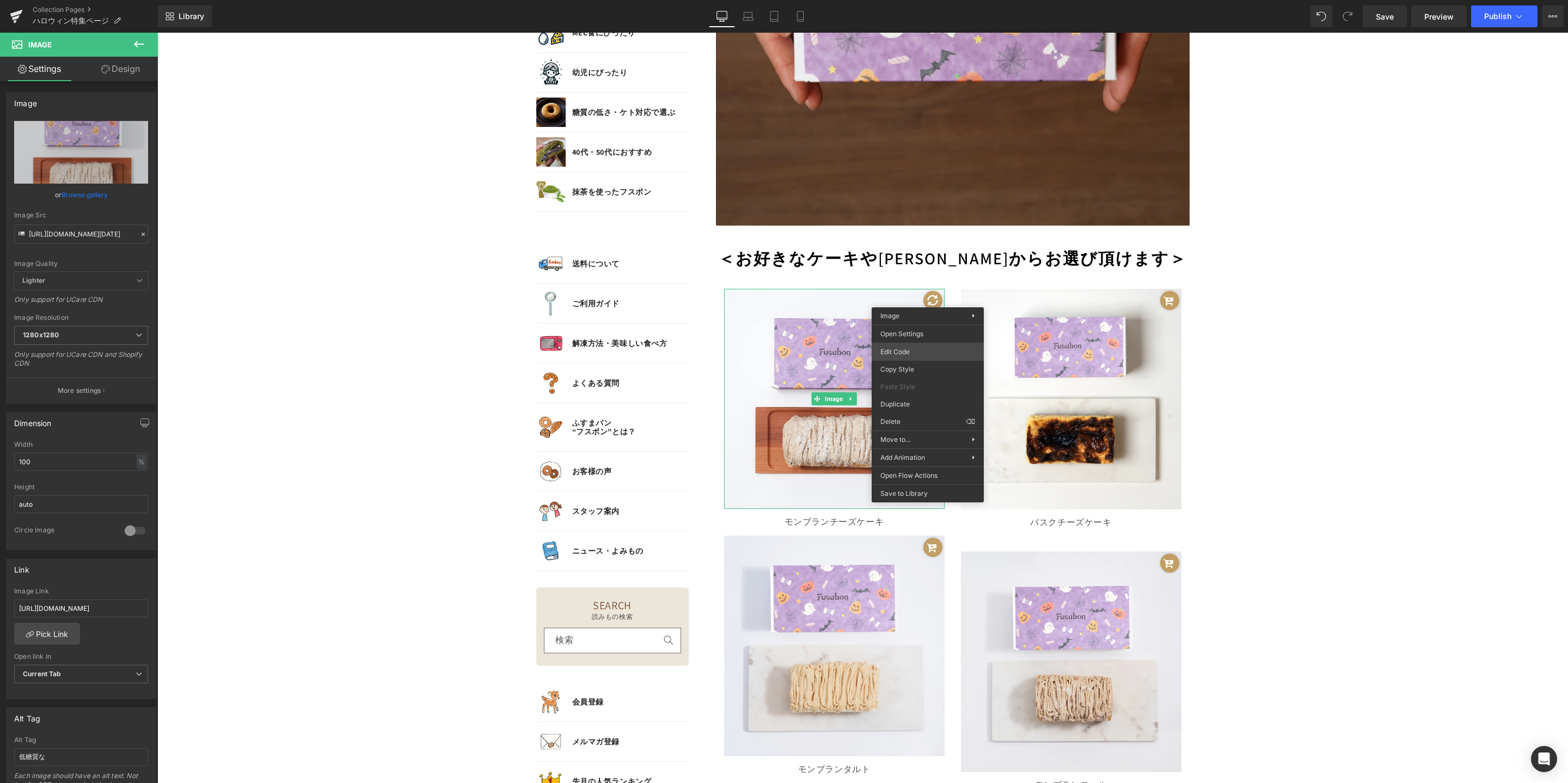
click at [898, 0] on div "Text Block You are previewing how the will restyle your page. You can not edit …" at bounding box center [784, 0] width 1568 height 0
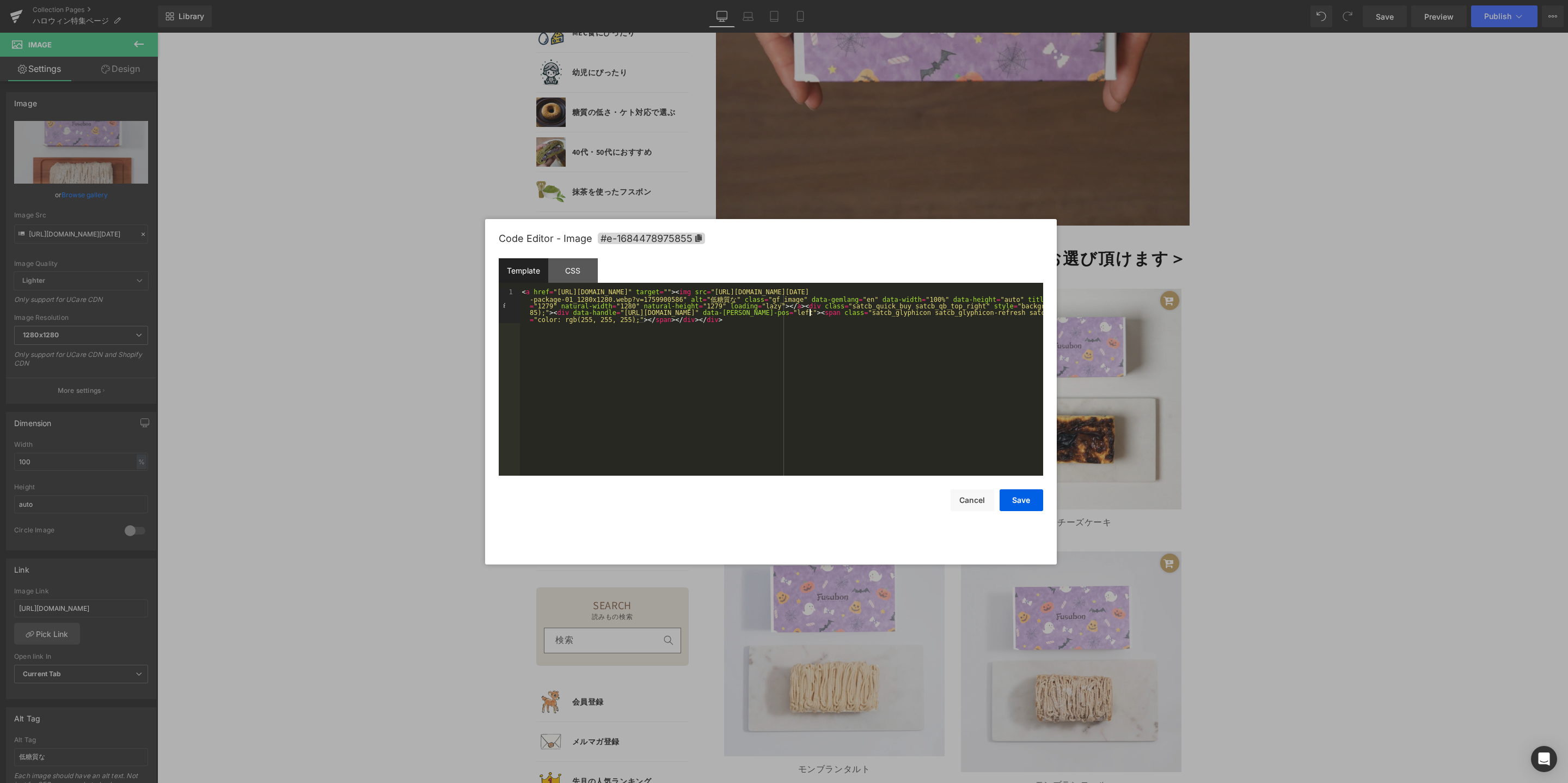
click at [809, 310] on div "< a href = "[URL][DOMAIN_NAME]" target = "" > < img src = "[URL][DOMAIN_NAME][D…" at bounding box center [781, 417] width 523 height 257
click at [745, 326] on div "< a href = "[URL][DOMAIN_NAME]" target = "" > < img src = "[URL][DOMAIN_NAME][D…" at bounding box center [781, 417] width 523 height 257
drag, startPoint x: 659, startPoint y: 294, endPoint x: 668, endPoint y: 292, distance: 9.2
click at [668, 292] on div "< a href = "[URL][DOMAIN_NAME]" target = "" > < img src = "[URL][DOMAIN_NAME][D…" at bounding box center [781, 417] width 523 height 257
click at [1011, 497] on button "Save" at bounding box center [1021, 500] width 43 height 22
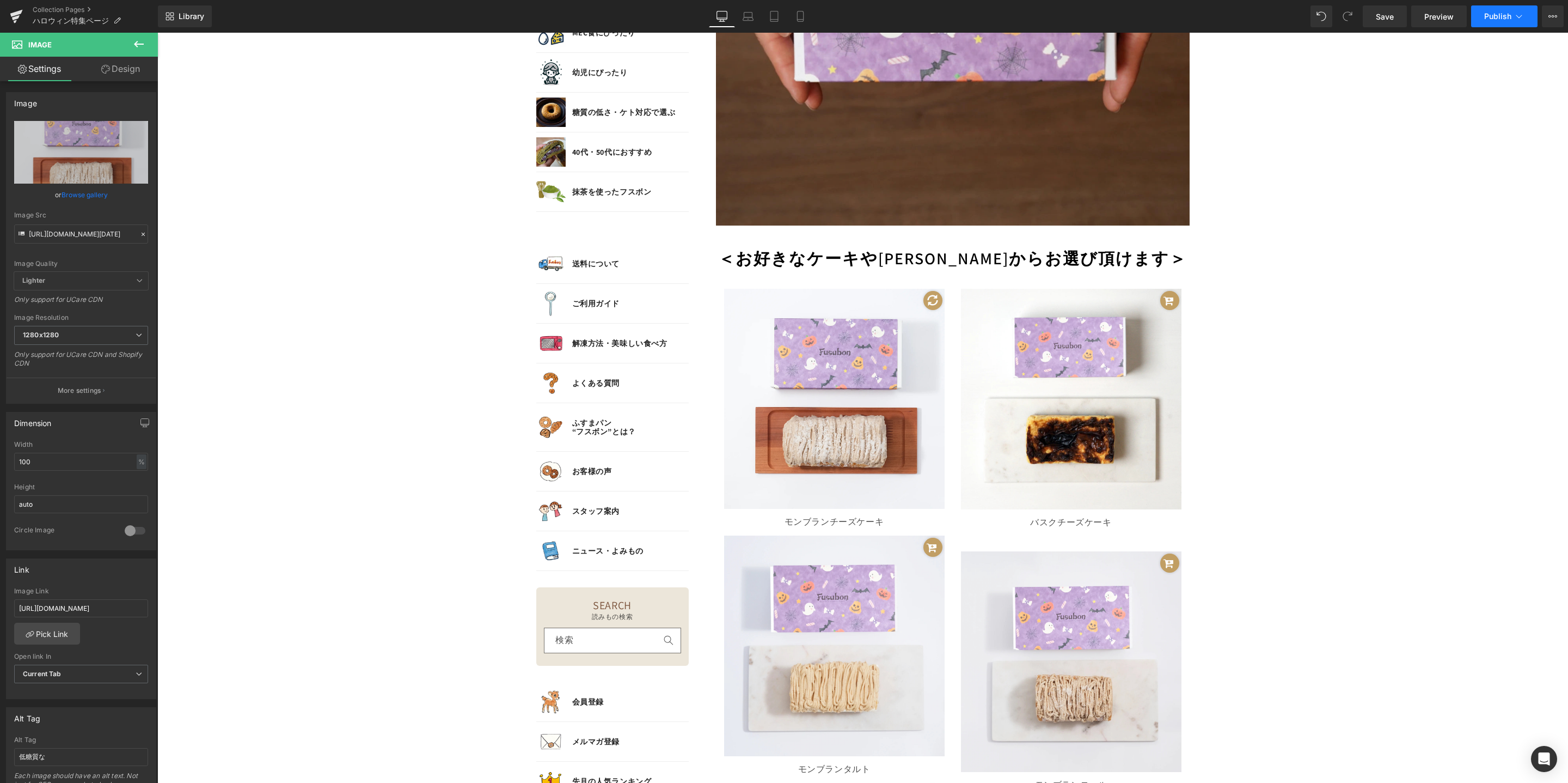
click at [1487, 14] on span "Publish" at bounding box center [1498, 16] width 27 height 9
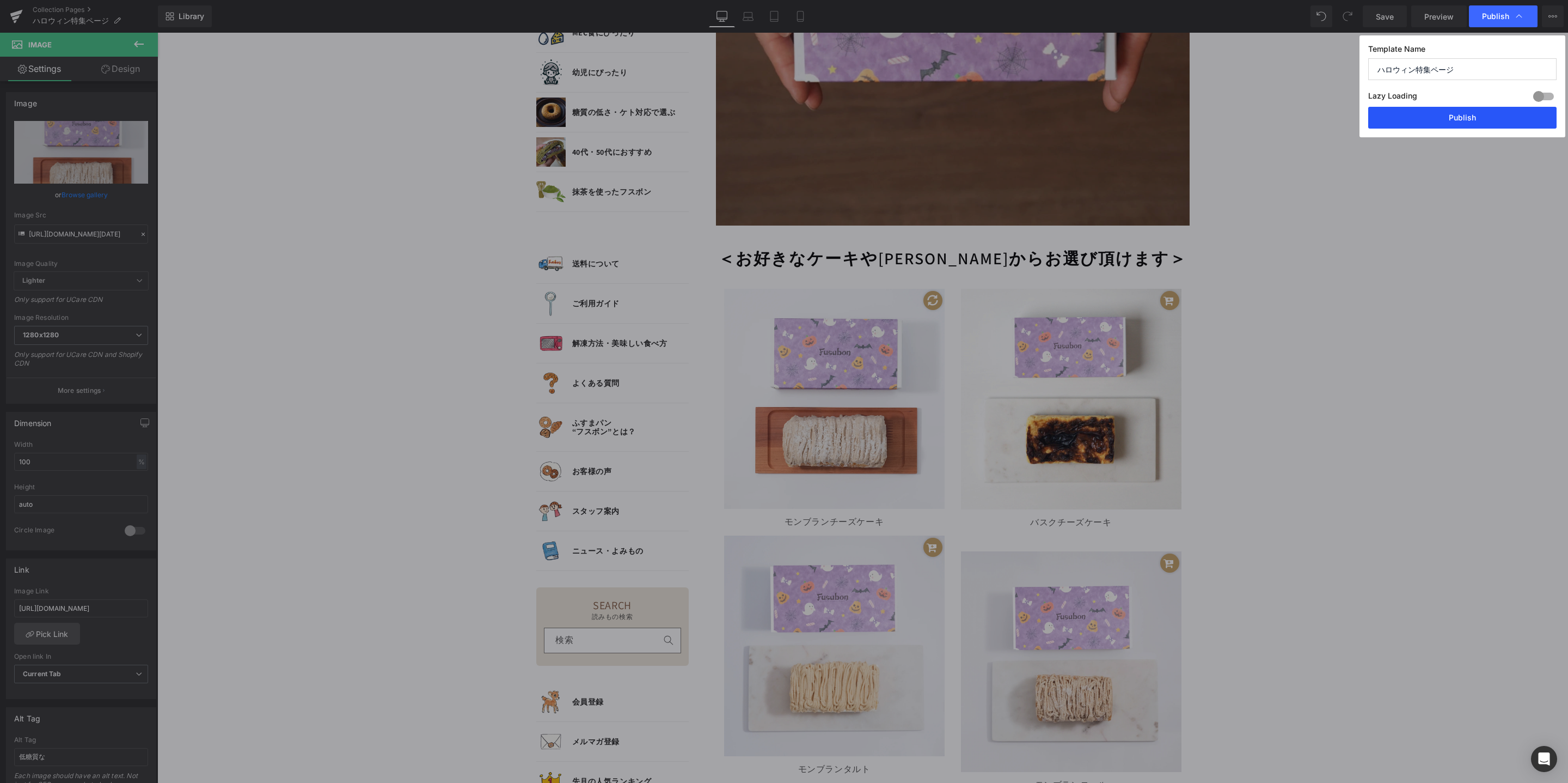
click at [1462, 117] on button "Publish" at bounding box center [1463, 117] width 188 height 22
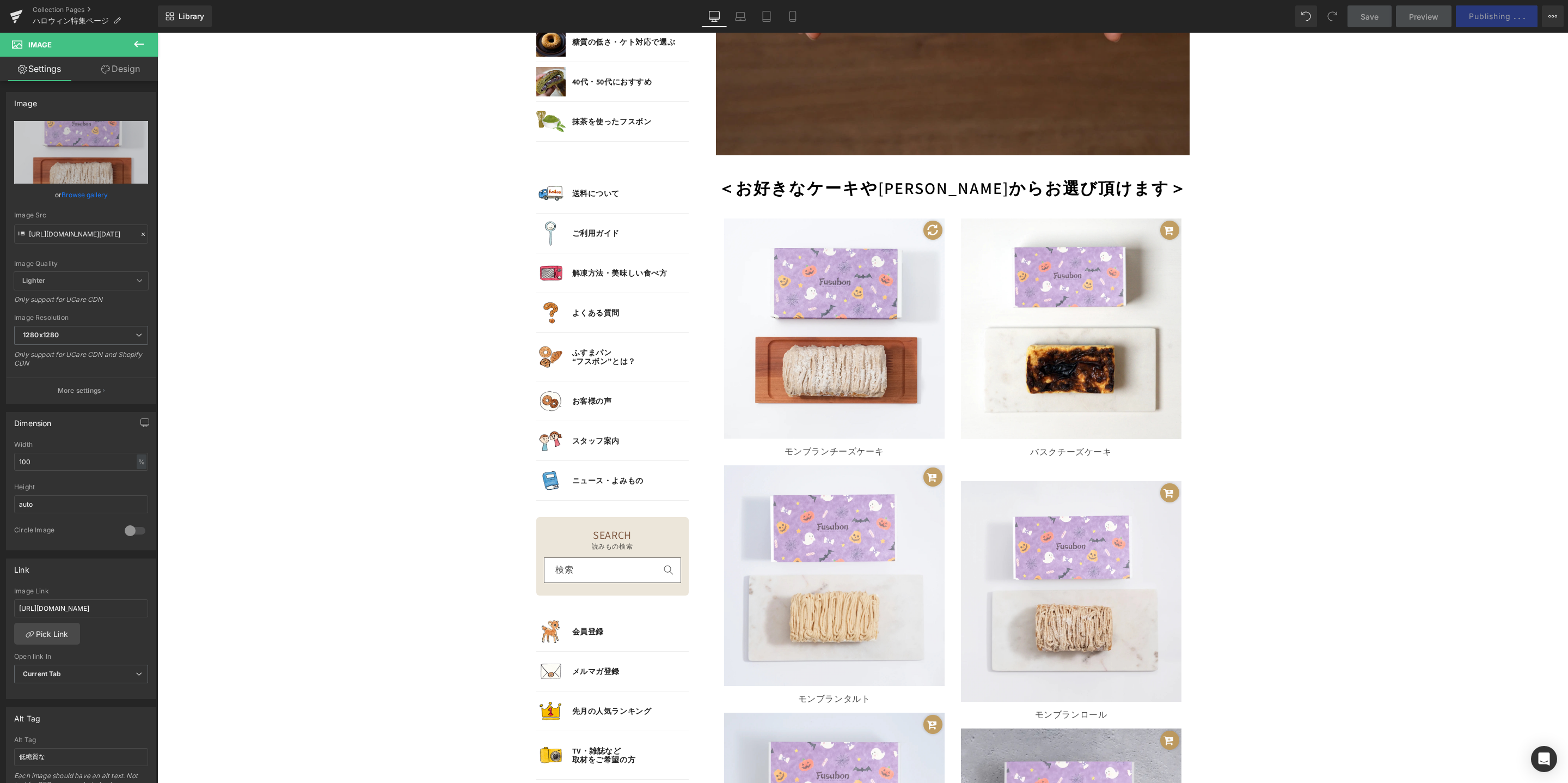
scroll to position [1525, 0]
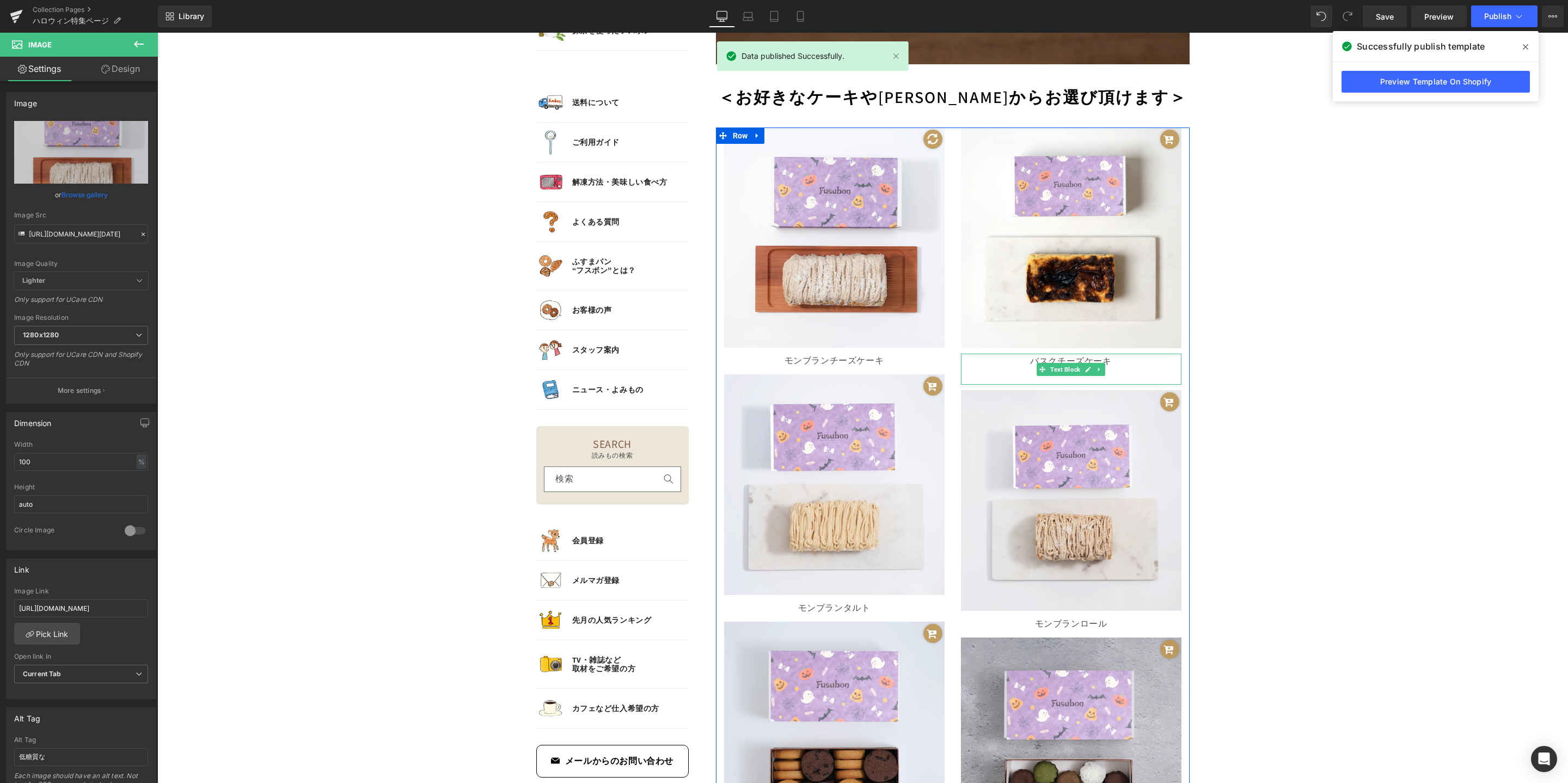
click at [1089, 376] on p at bounding box center [1071, 377] width 220 height 16
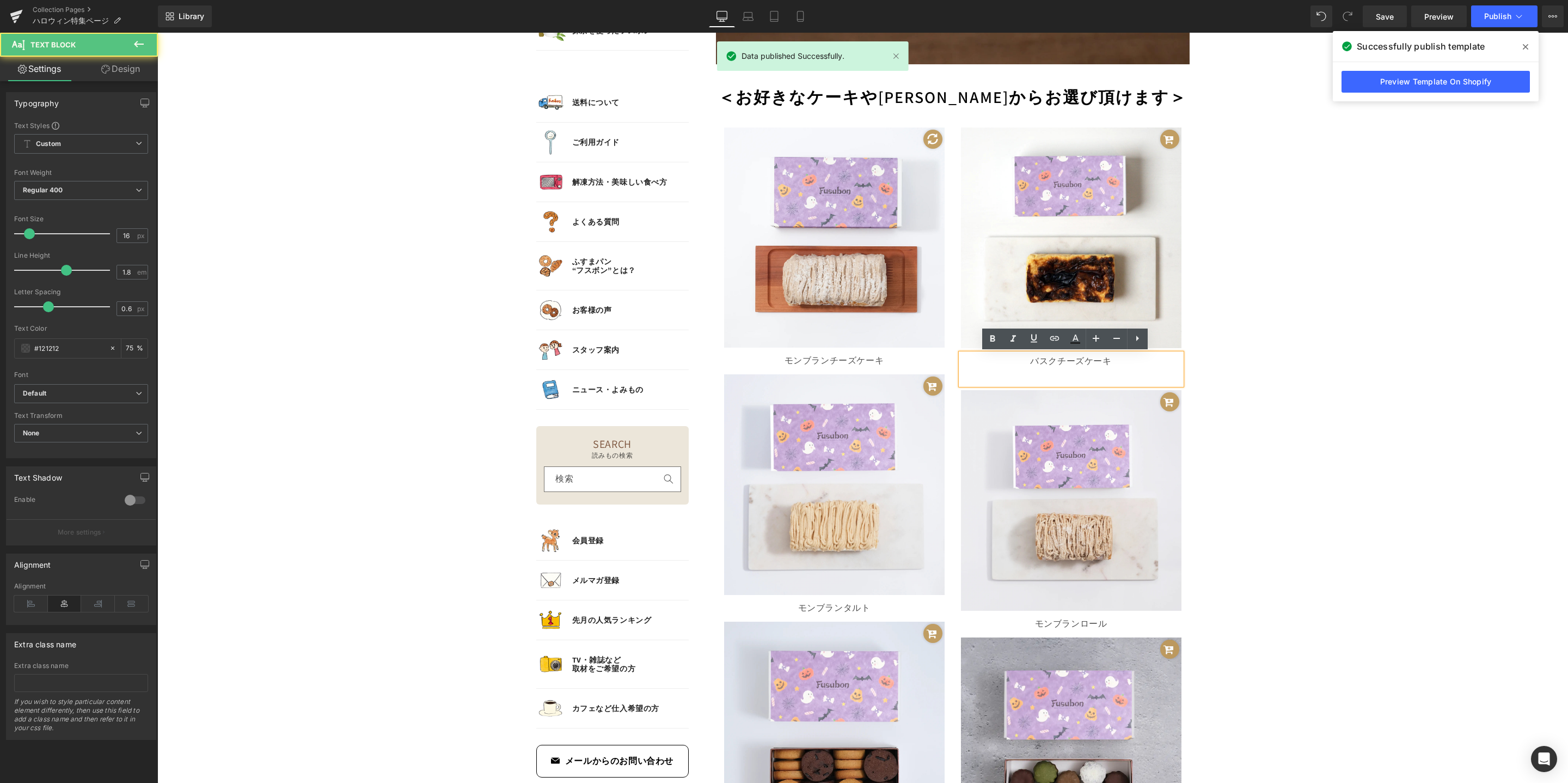
click at [1074, 379] on p at bounding box center [1071, 377] width 220 height 16
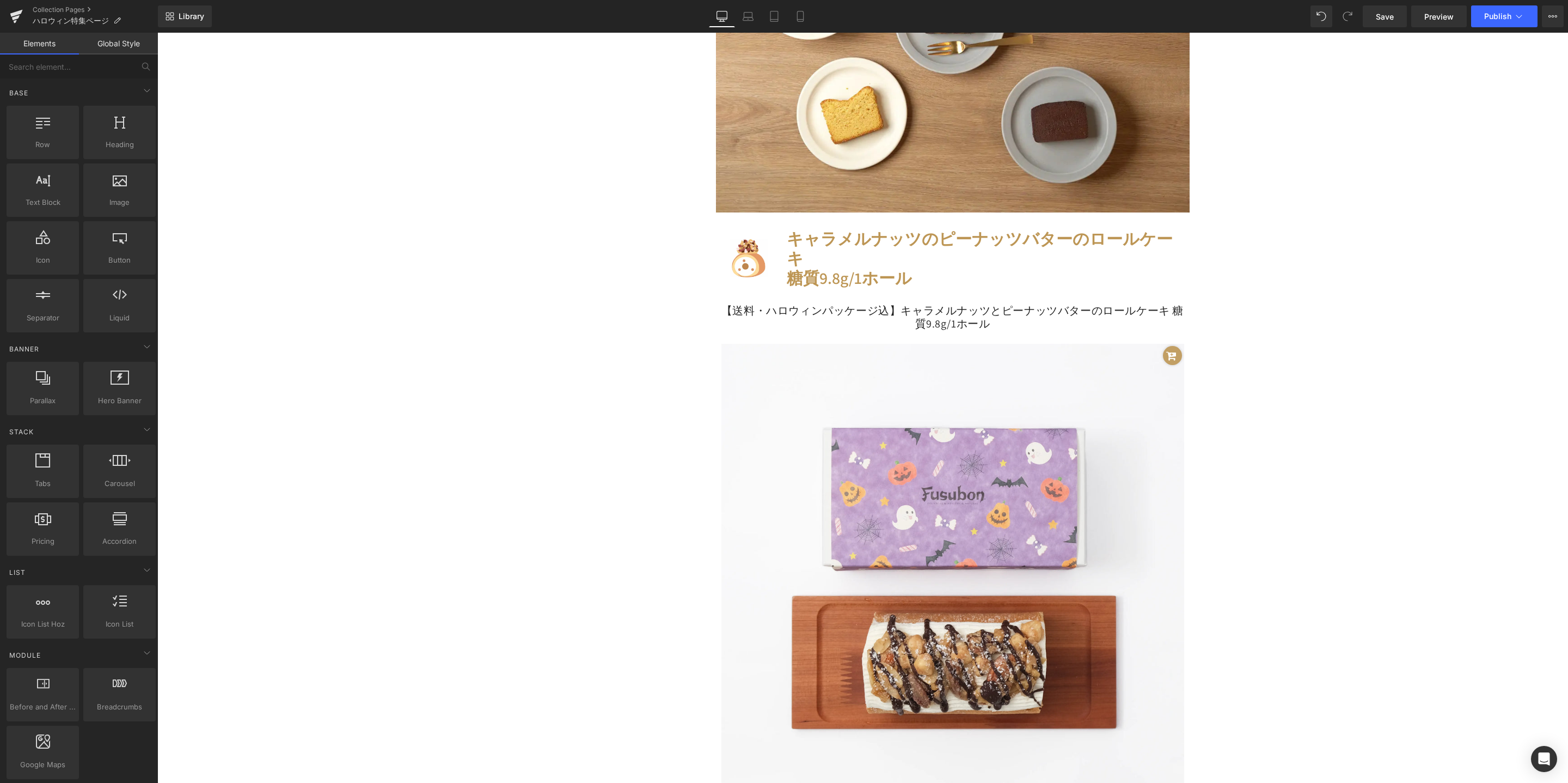
scroll to position [2739, 0]
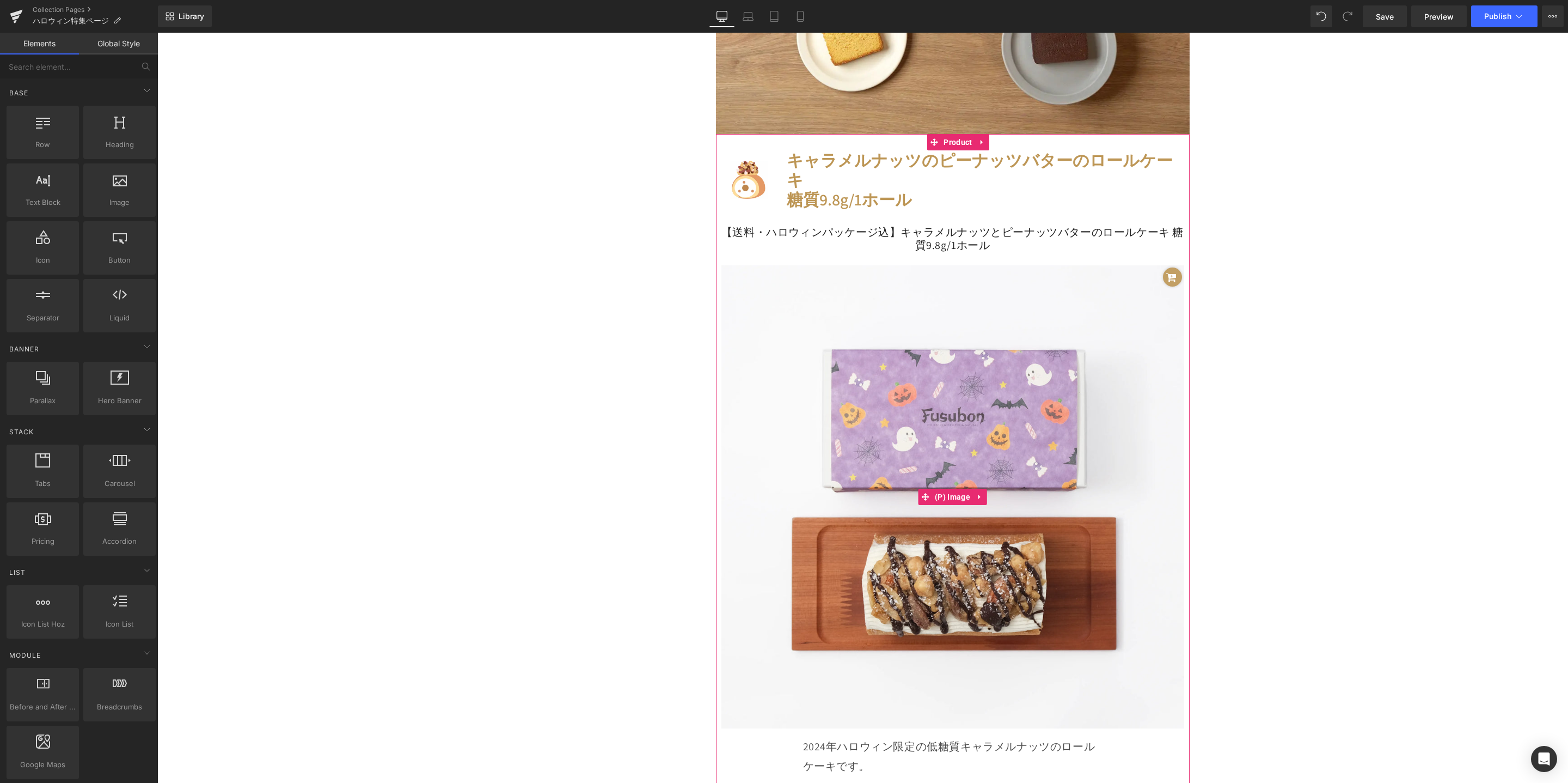
click at [966, 380] on img at bounding box center [953, 497] width 463 height 463
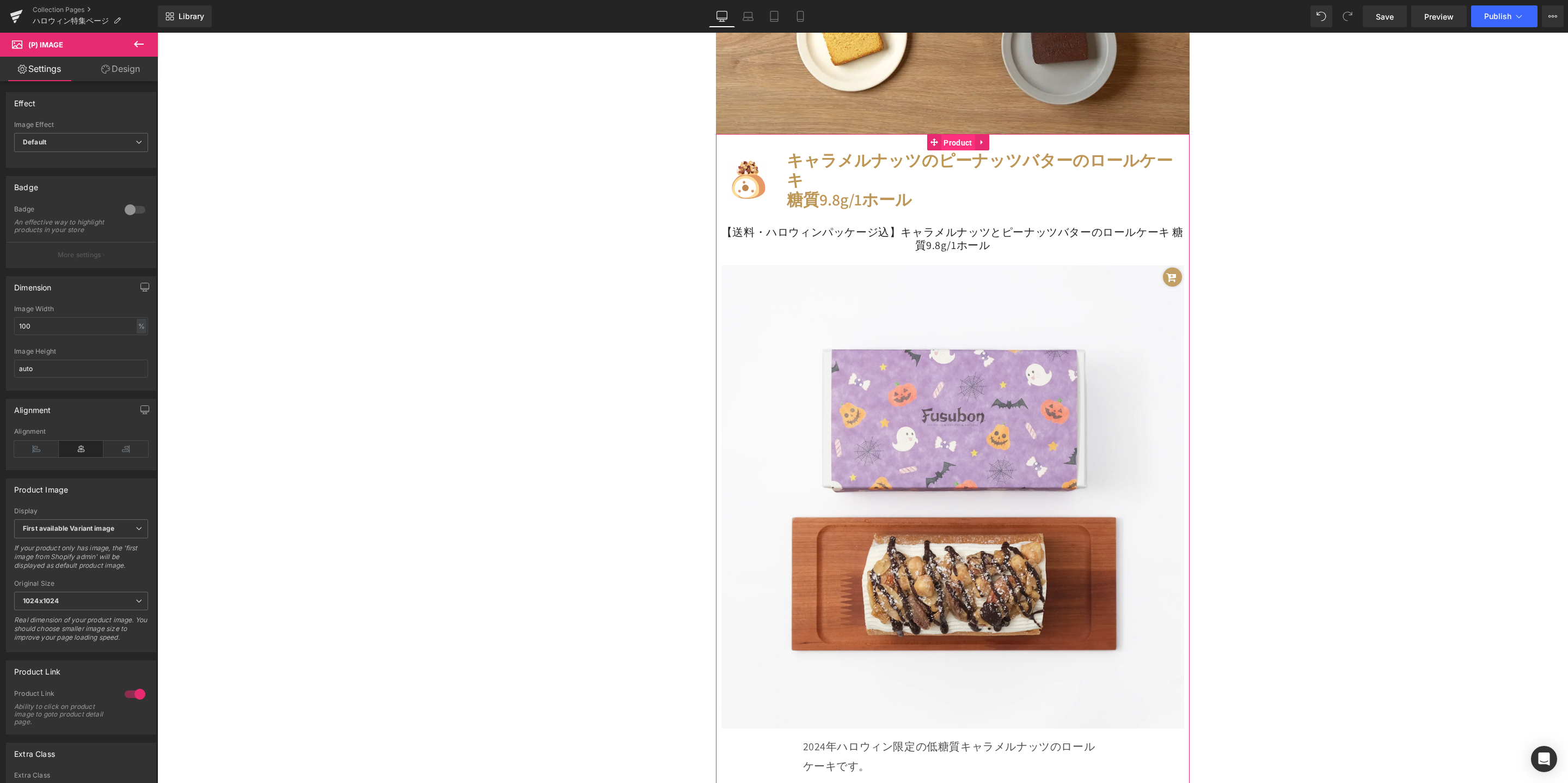
click at [951, 139] on span "Product" at bounding box center [958, 142] width 34 height 16
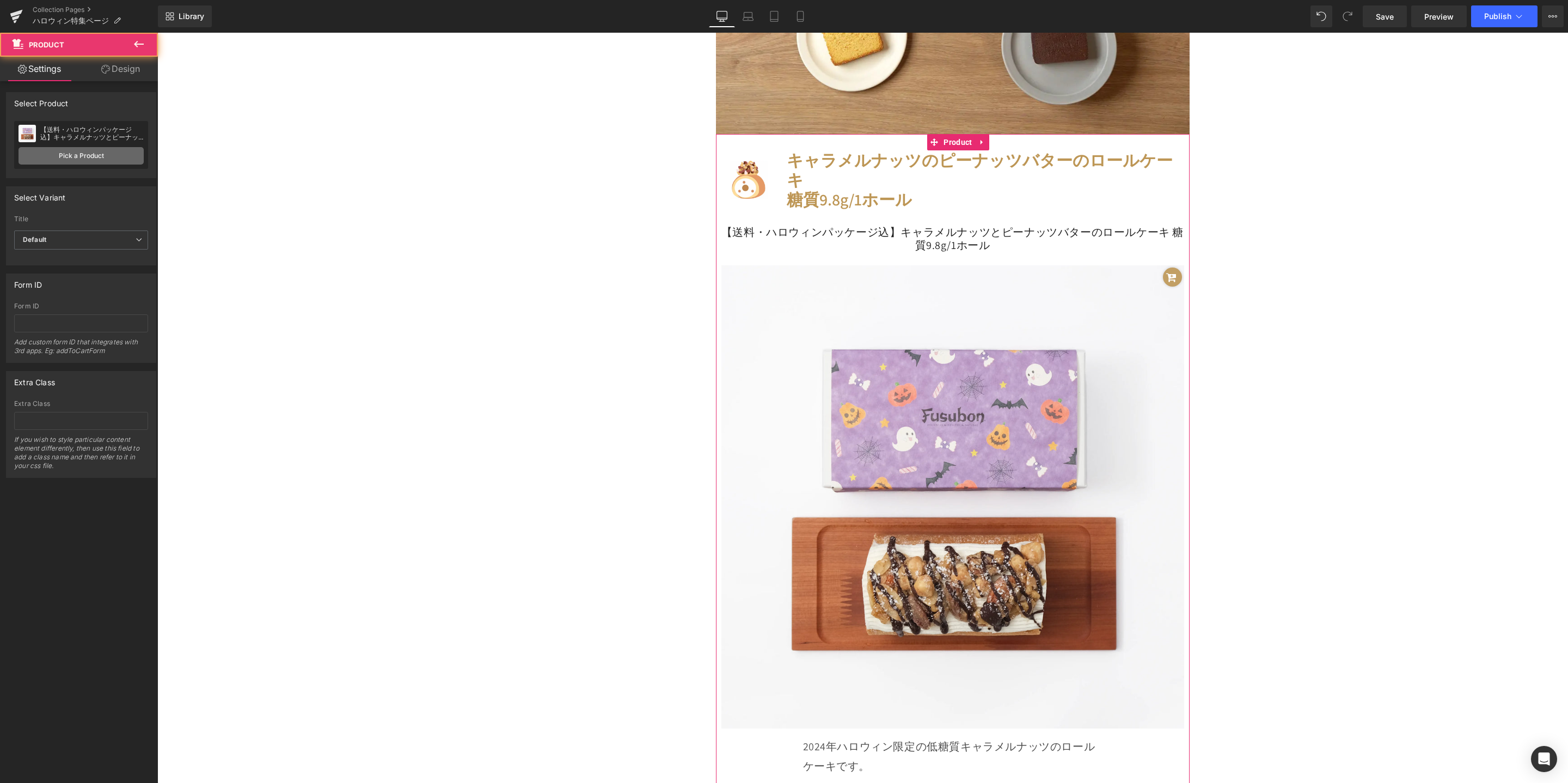
click at [70, 163] on link "Pick a Product" at bounding box center [81, 156] width 125 height 17
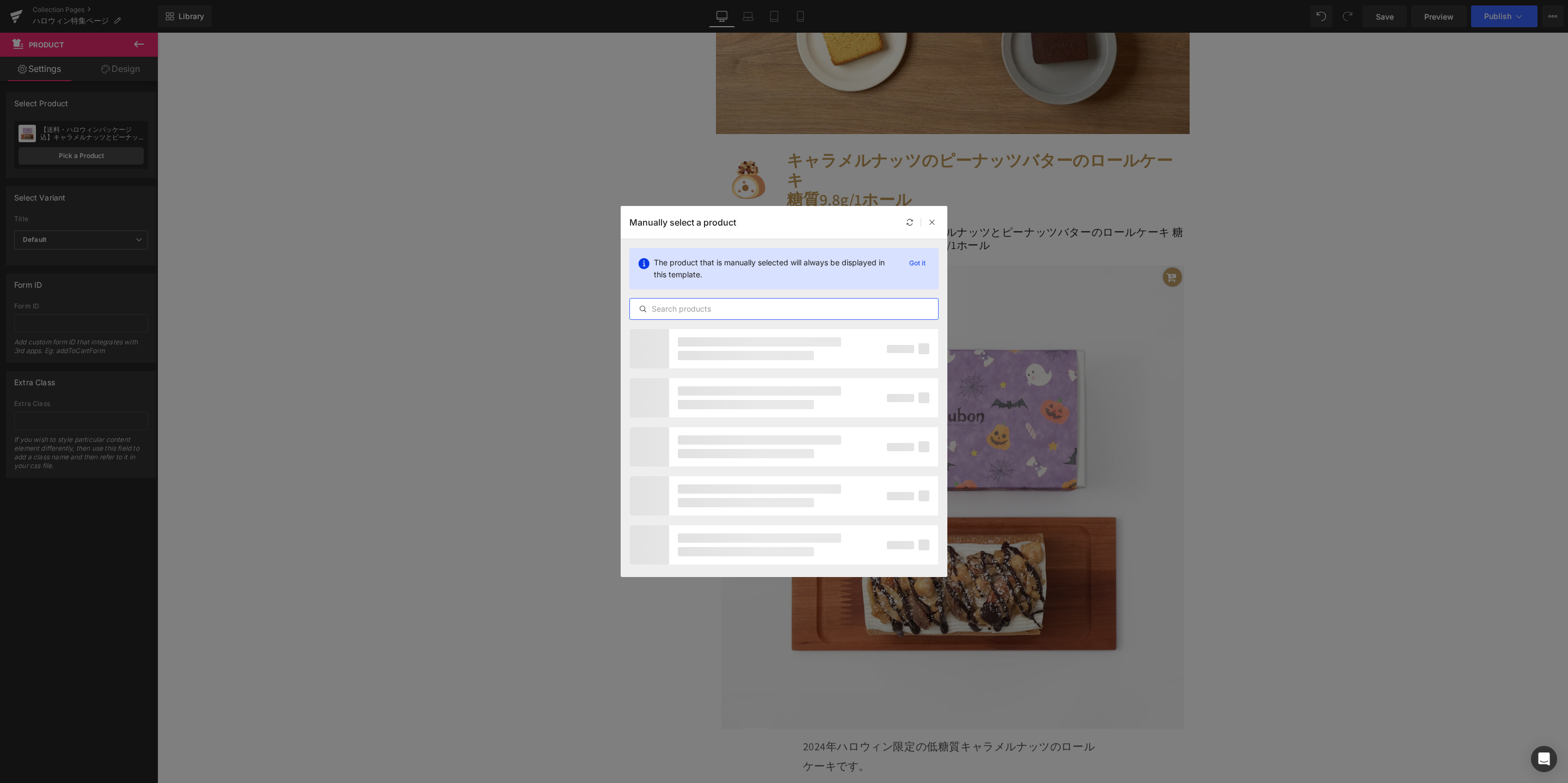
click at [757, 313] on input "text" at bounding box center [784, 308] width 308 height 13
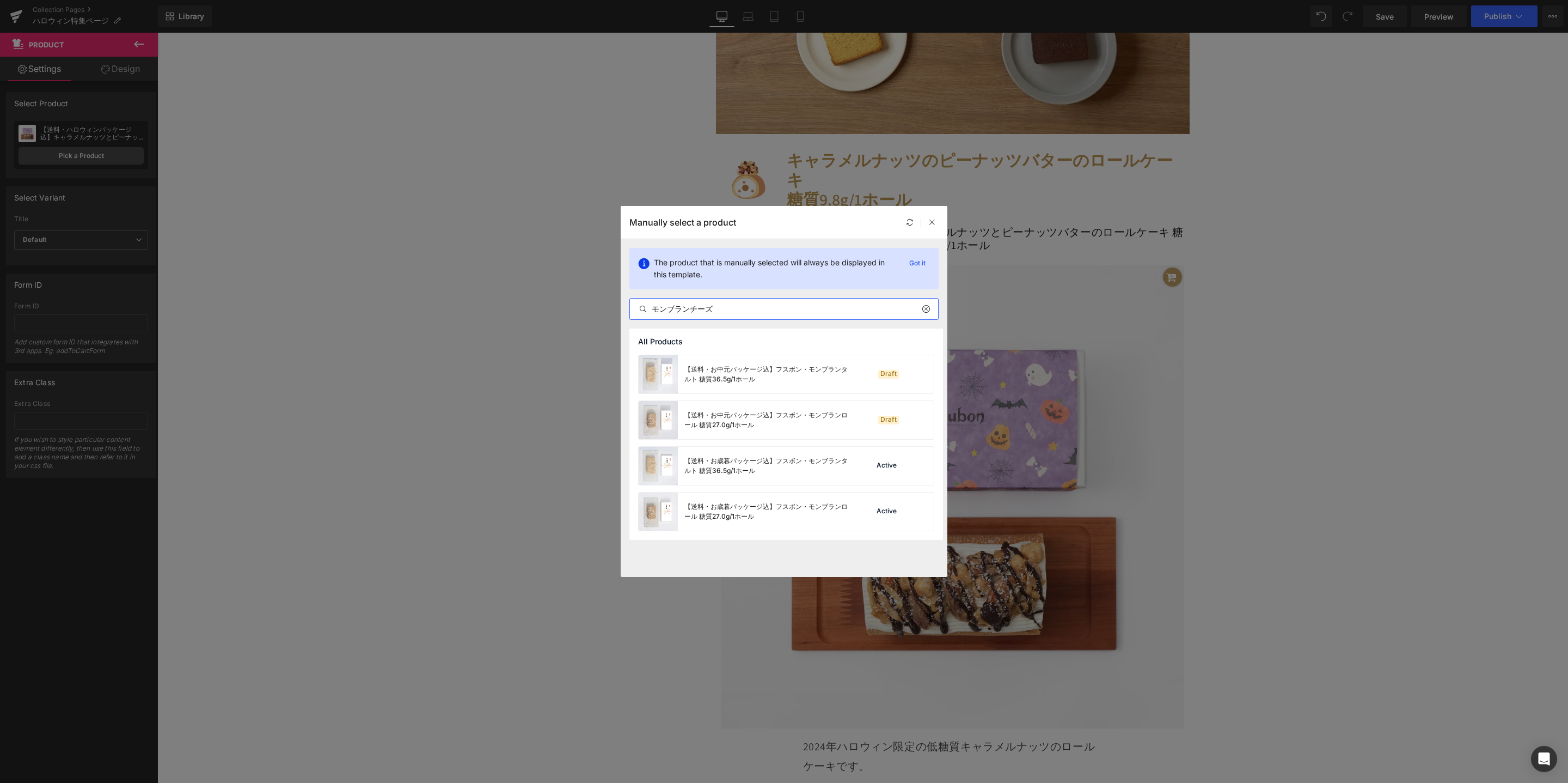
type input "モンブランチーズ"
click at [773, 386] on div "【送料・ハロウィンパッケージ込】モンブランチーズケーキ 糖質28.5g/ホール" at bounding box center [744, 374] width 209 height 38
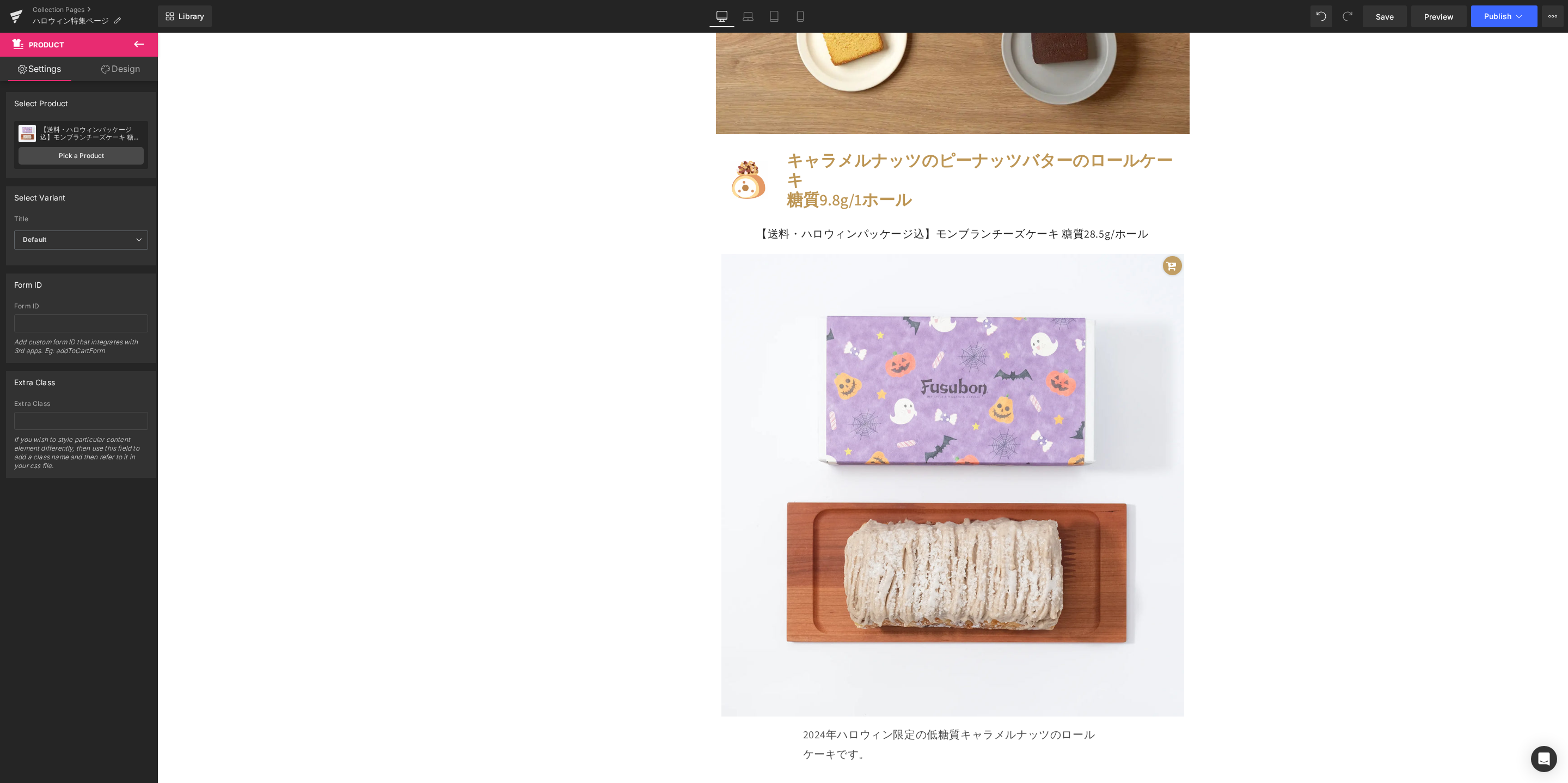
scroll to position [2700, 0]
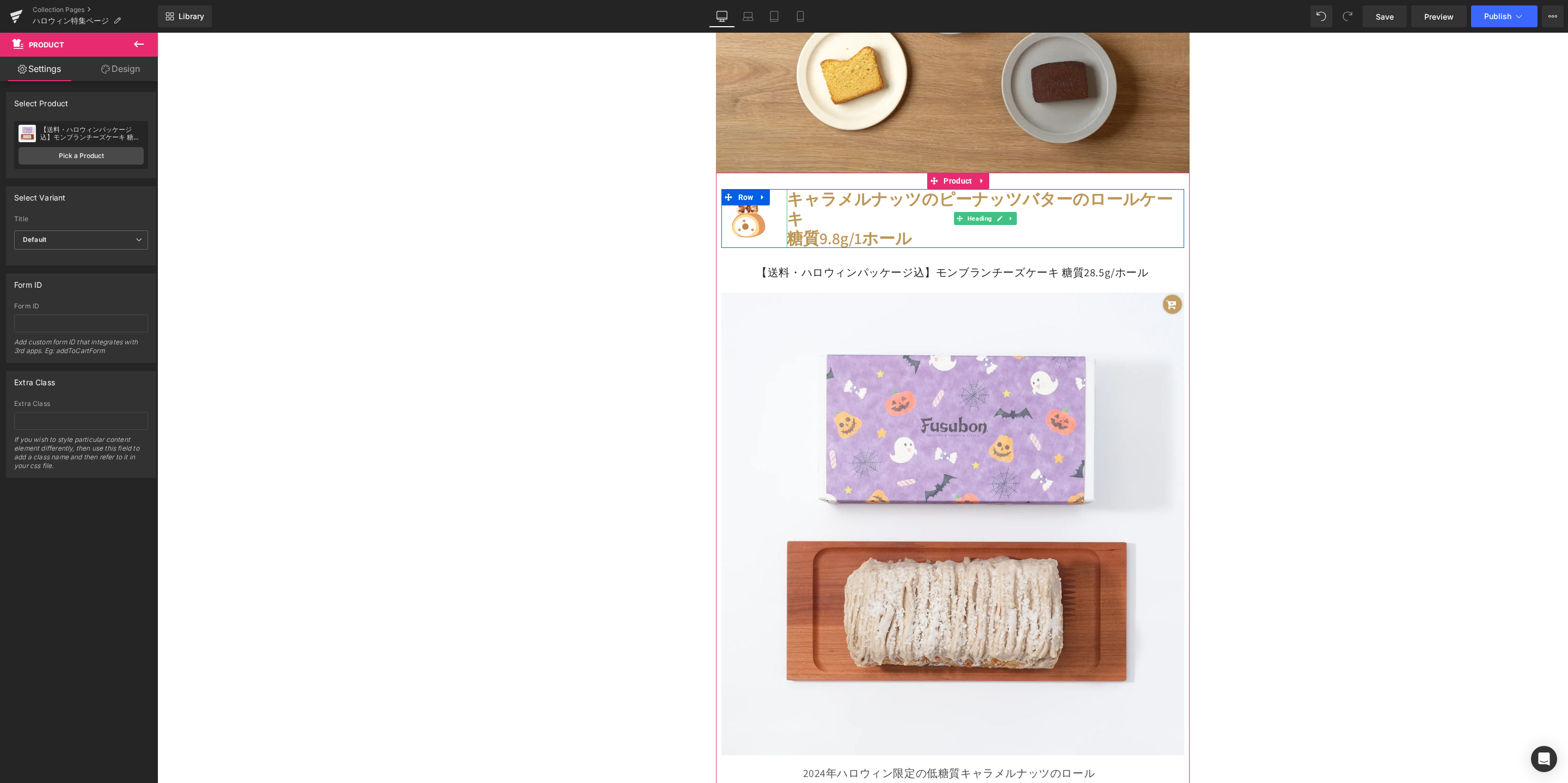
click at [823, 197] on font "キャラメルナッツの" at bounding box center [863, 199] width 152 height 22
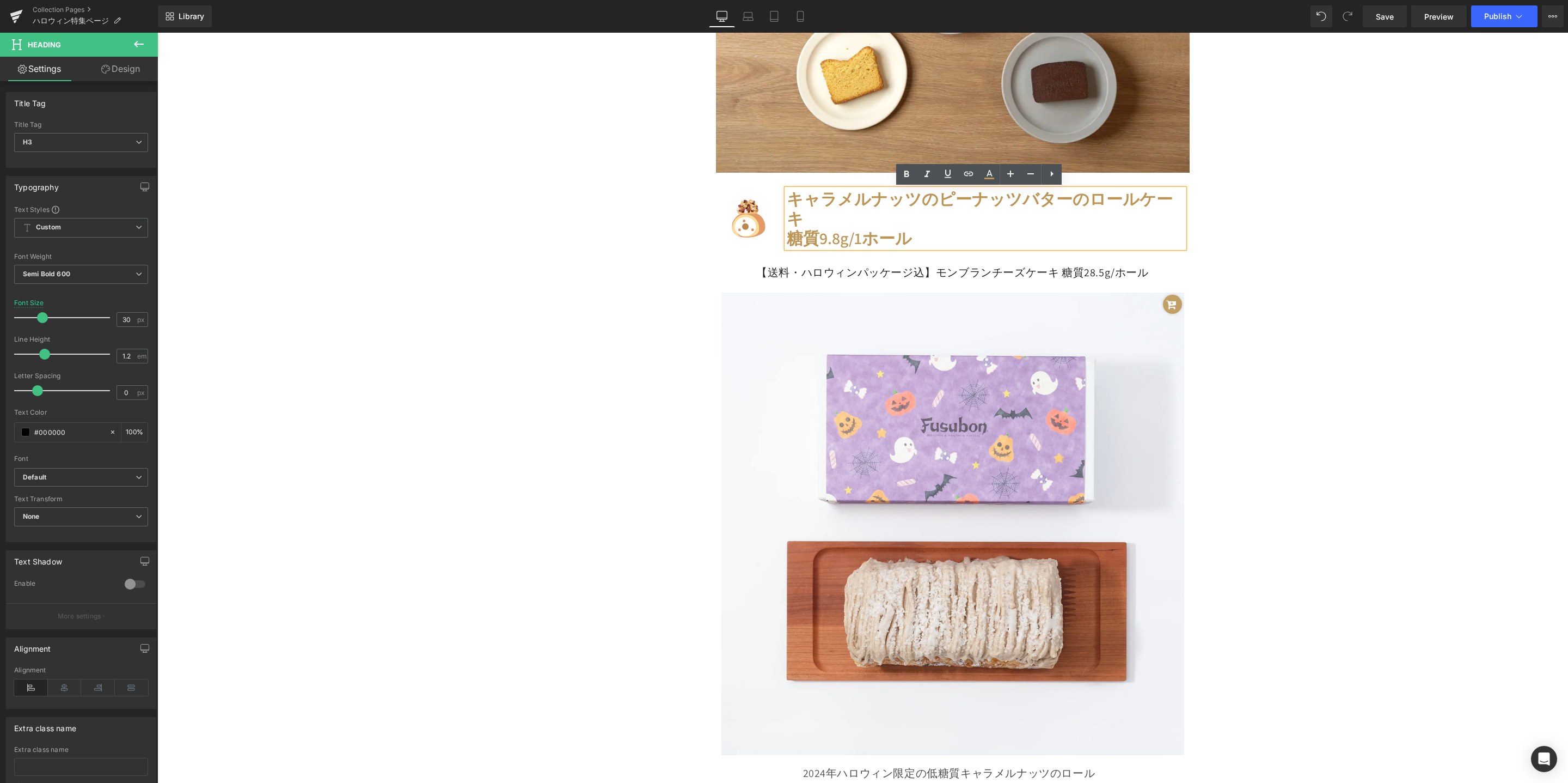
click at [834, 227] on font "糖質9.8g/1ホール" at bounding box center [849, 238] width 125 height 22
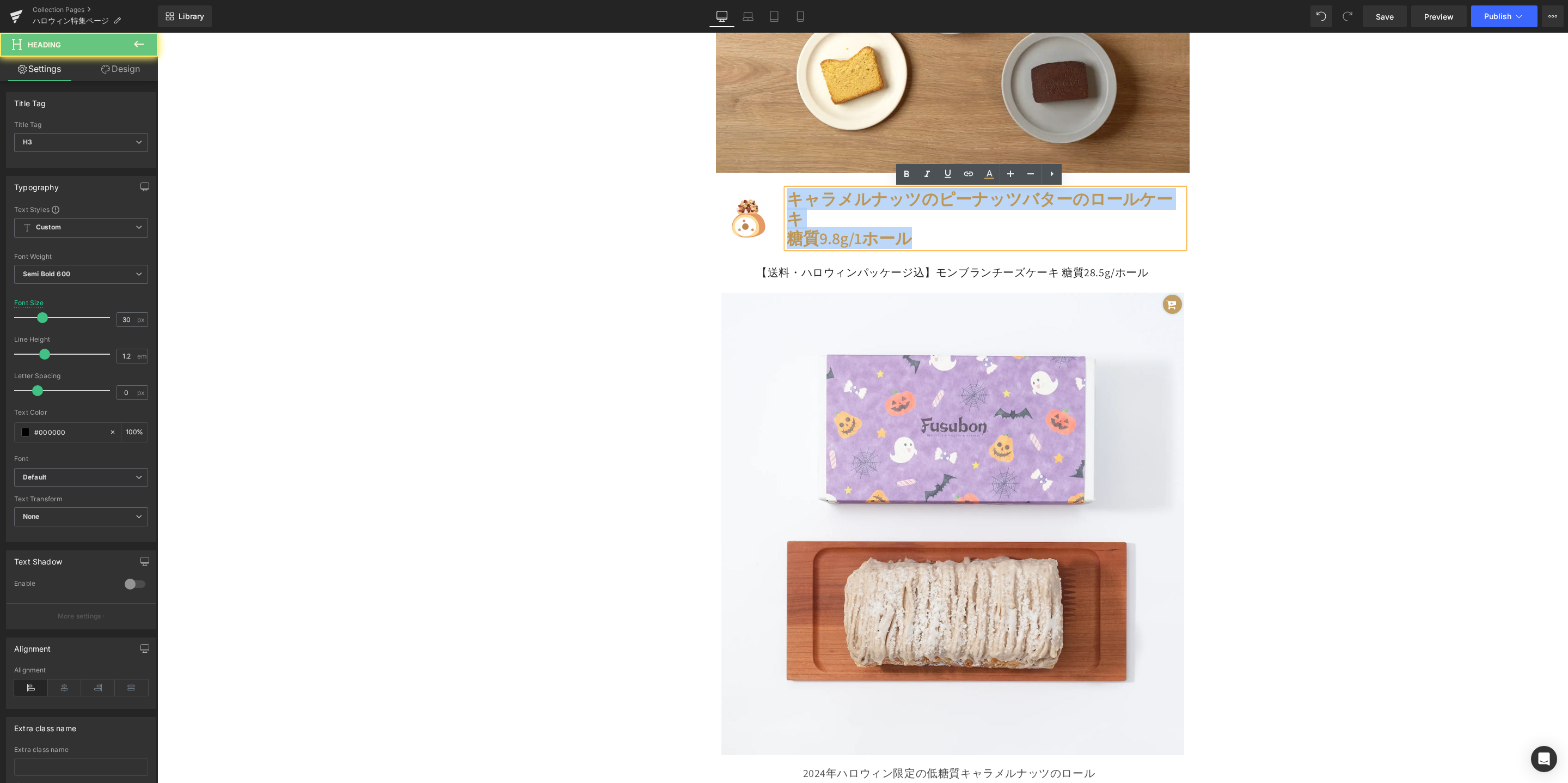
drag, startPoint x: 925, startPoint y: 220, endPoint x: 784, endPoint y: 190, distance: 144.2
click at [787, 190] on div "キャラメルナッツの ピーナッツバターのロールケーキ 糖質9.8g/1ホール" at bounding box center [985, 218] width 397 height 59
paste div
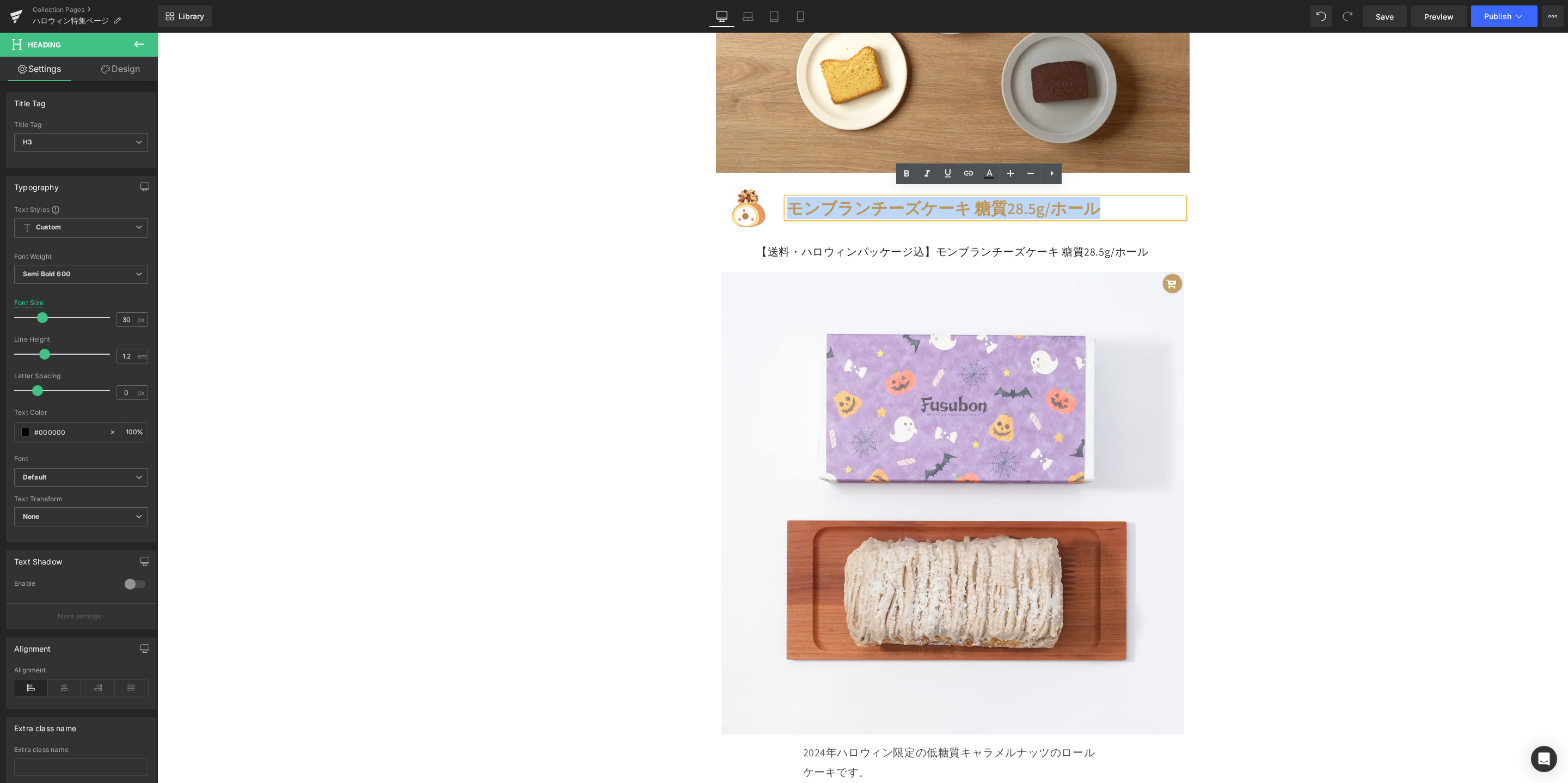
scroll to position [2710, 0]
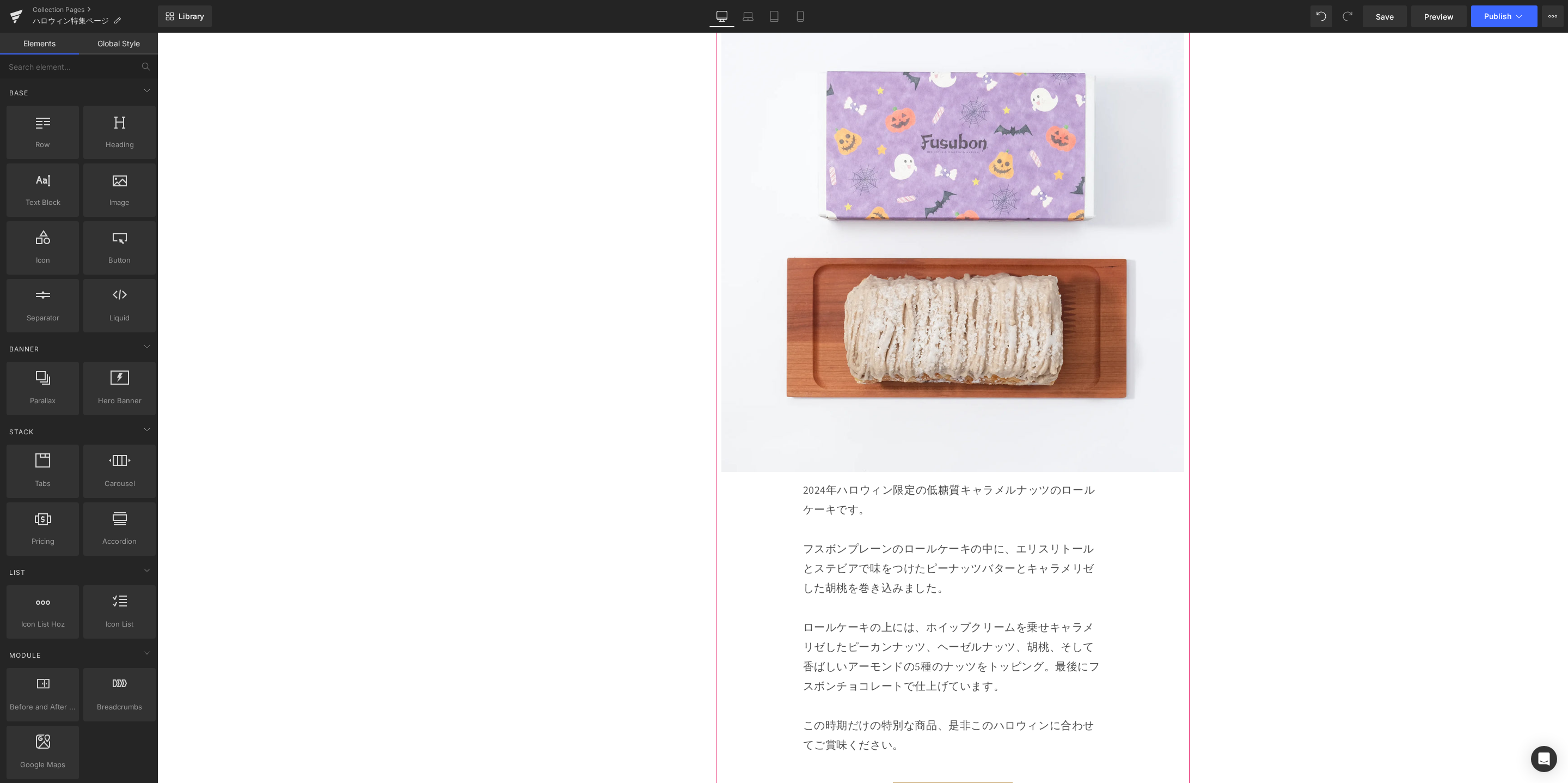
scroll to position [3106, 0]
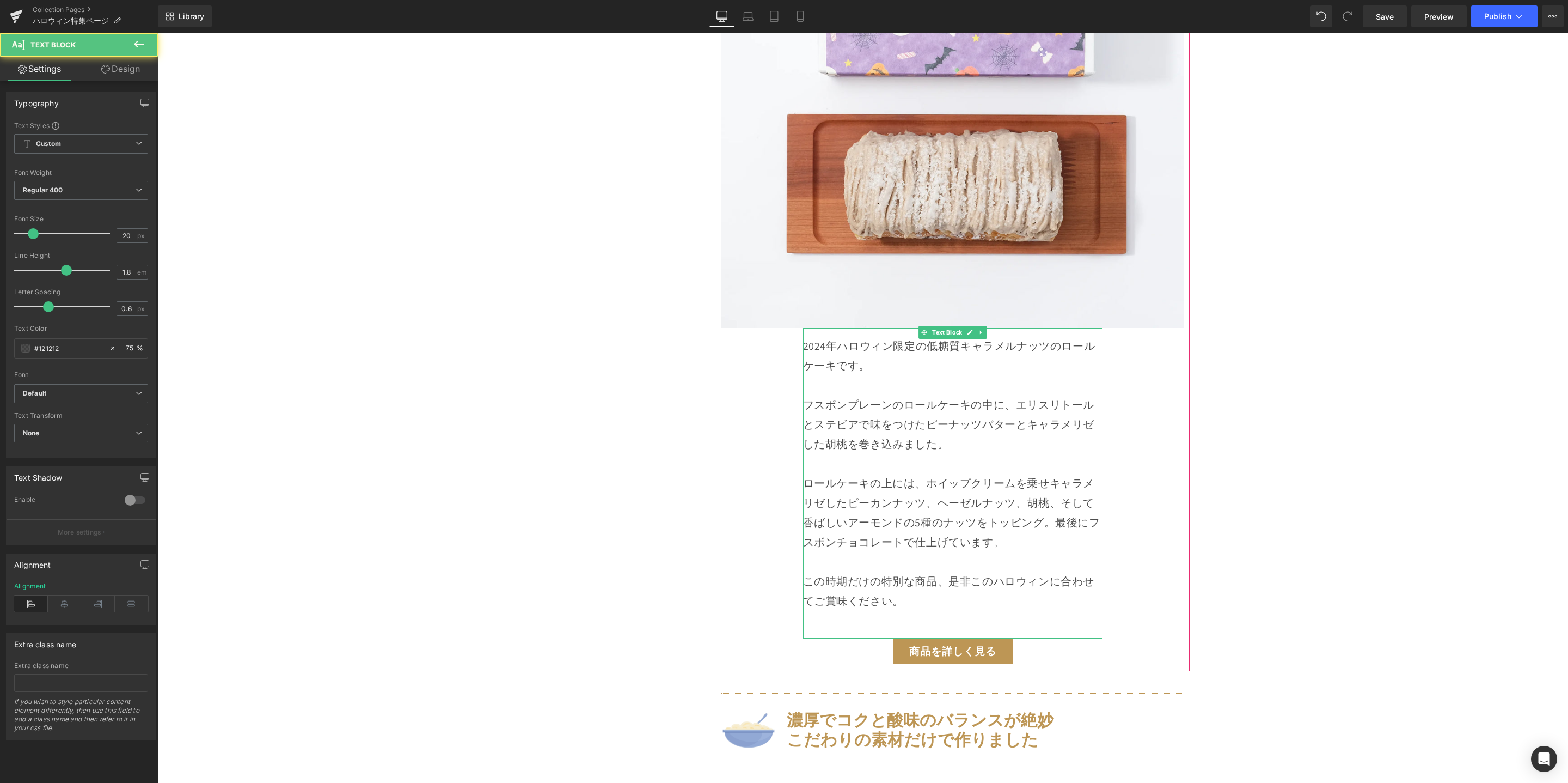
click at [892, 493] on p "ロールケーキの上には、ホイップクリームを乗せキャラメリゼしたピーカンナッツ、ヘーゼルナッツ、胡桃、そして香ばしいアーモンドの5種のナッツをトッピング。最後にフ…" at bounding box center [953, 512] width 299 height 78
click at [856, 420] on p "フスボンプレーンのロールケーキの中に、エリスリトールとステビアで味をつけたピーナッツバターとキャラメリゼした胡桃を巻き込みました。" at bounding box center [953, 434] width 299 height 78
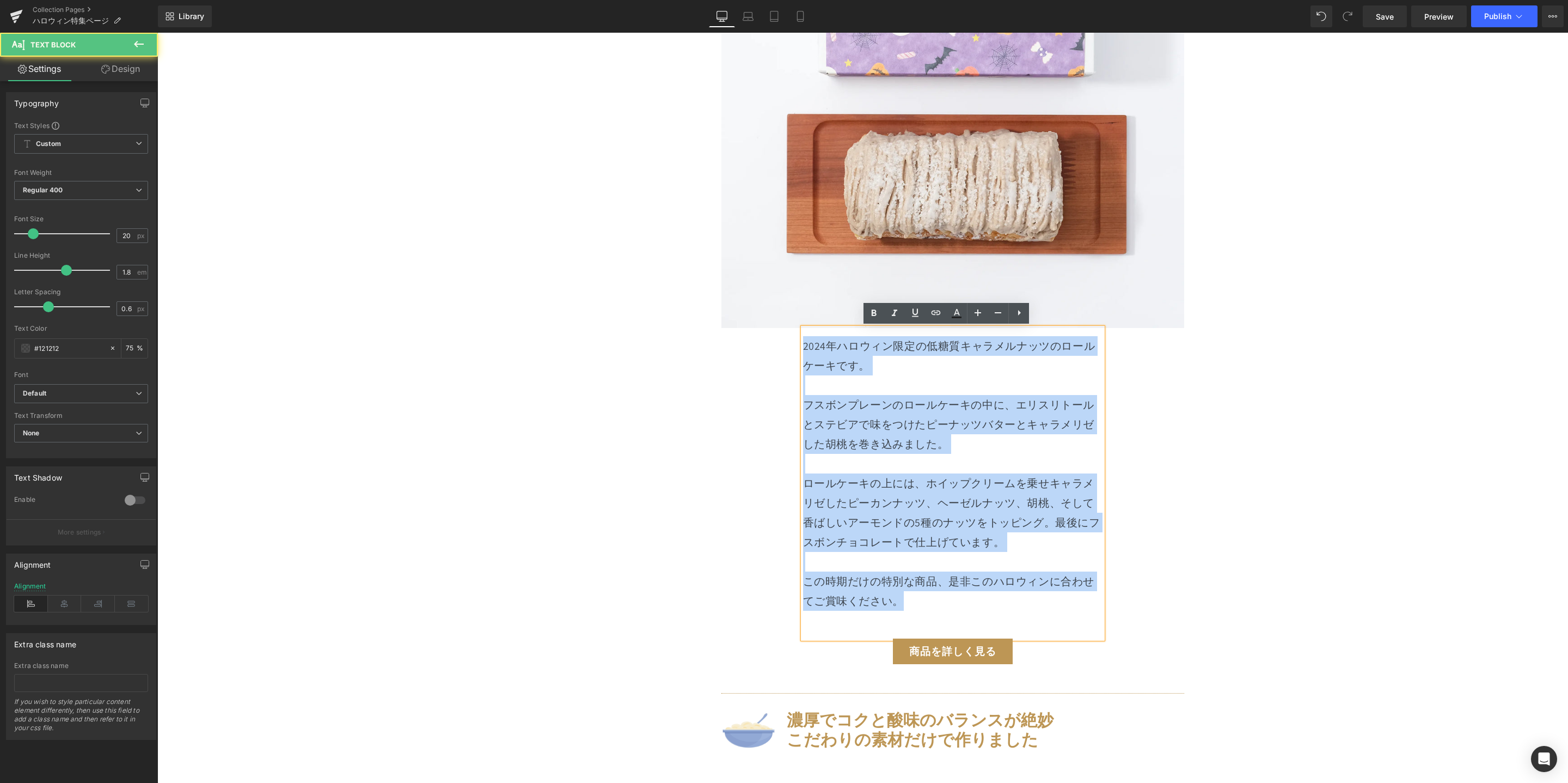
drag, startPoint x: 896, startPoint y: 597, endPoint x: 745, endPoint y: 320, distance: 315.5
click at [748, 327] on div "Image モンブランチーズケーキ 糖質28.5g/ホール Heading Row 【送料・ハロウィンパッケージ込】モンブランチーズケーキ 糖質28.5g/ホ…" at bounding box center [953, 224] width 463 height 882
paste div
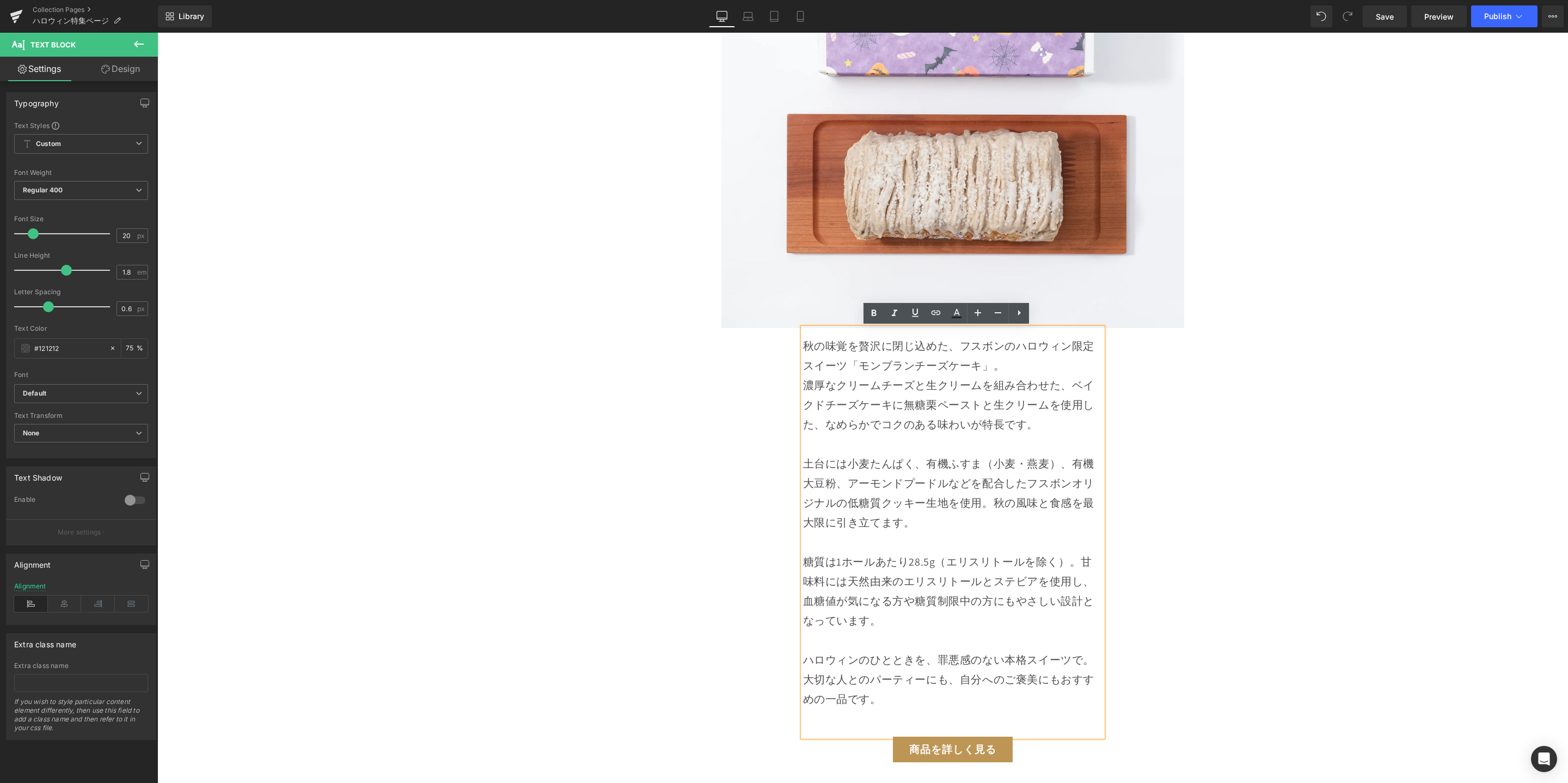
click at [953, 713] on p at bounding box center [953, 718] width 299 height 20
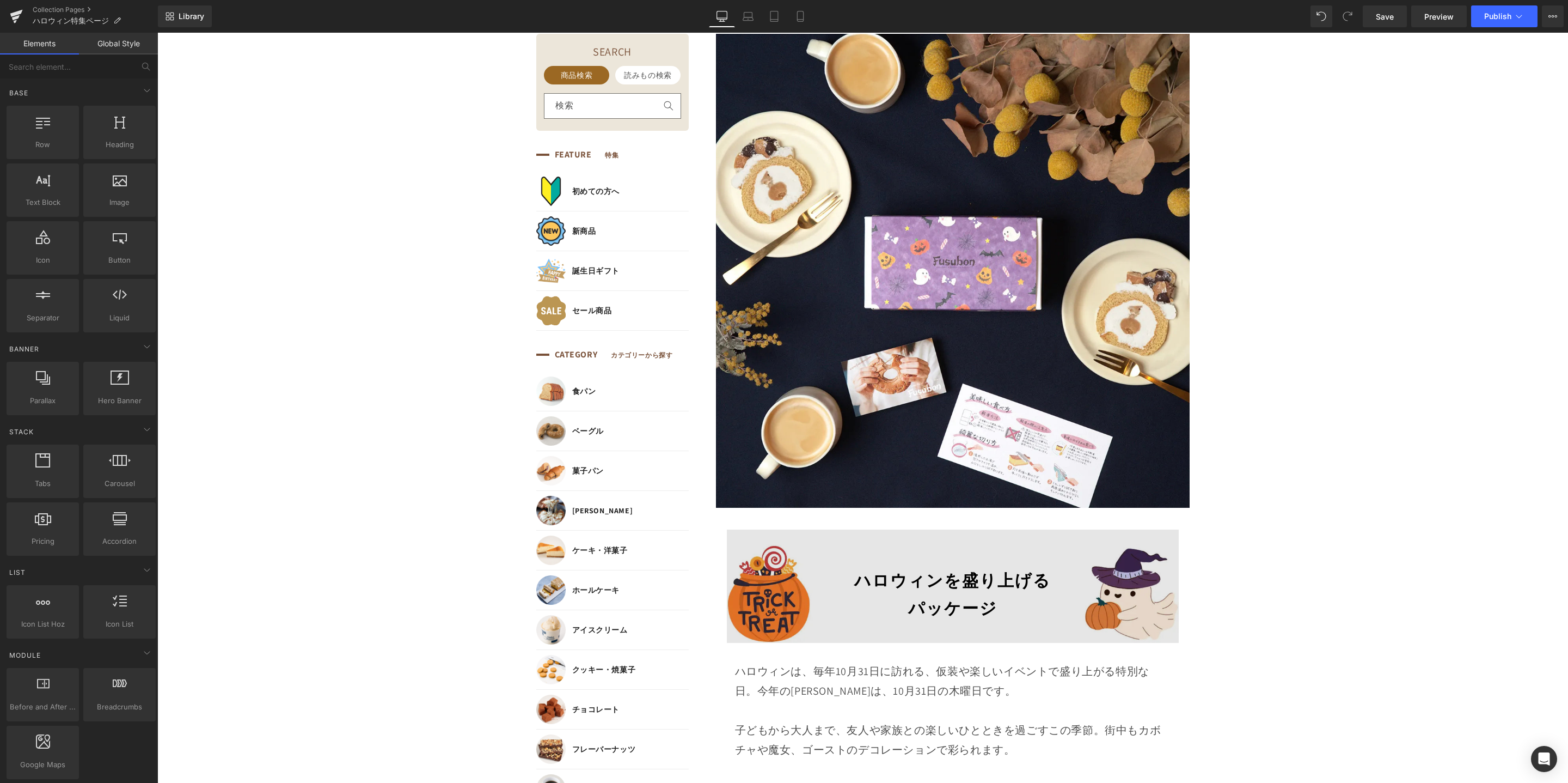
scroll to position [0, 0]
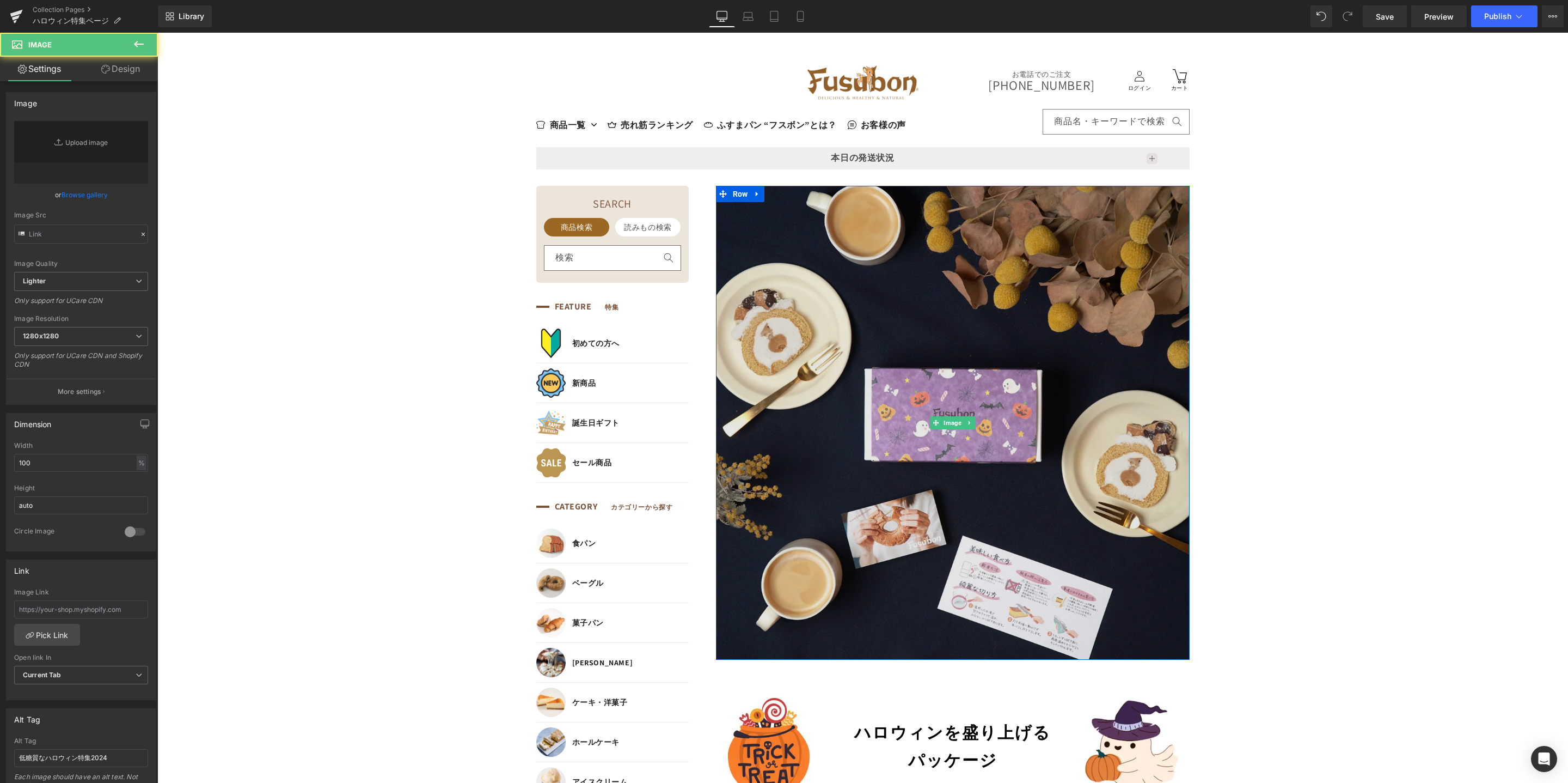
click at [957, 378] on img at bounding box center [953, 422] width 474 height 474
click at [956, 461] on img at bounding box center [953, 422] width 474 height 474
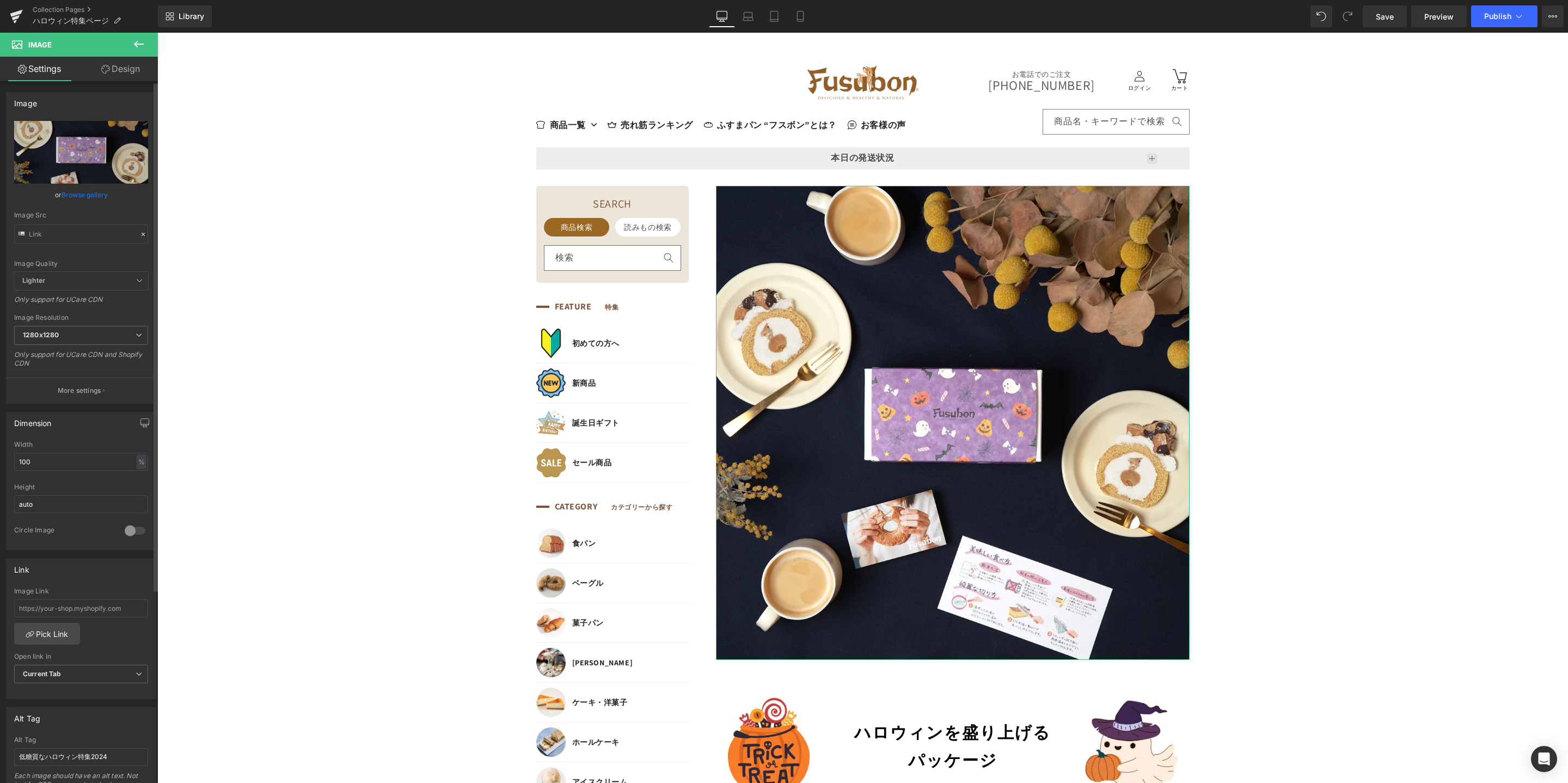
click at [141, 232] on icon at bounding box center [143, 234] width 8 height 8
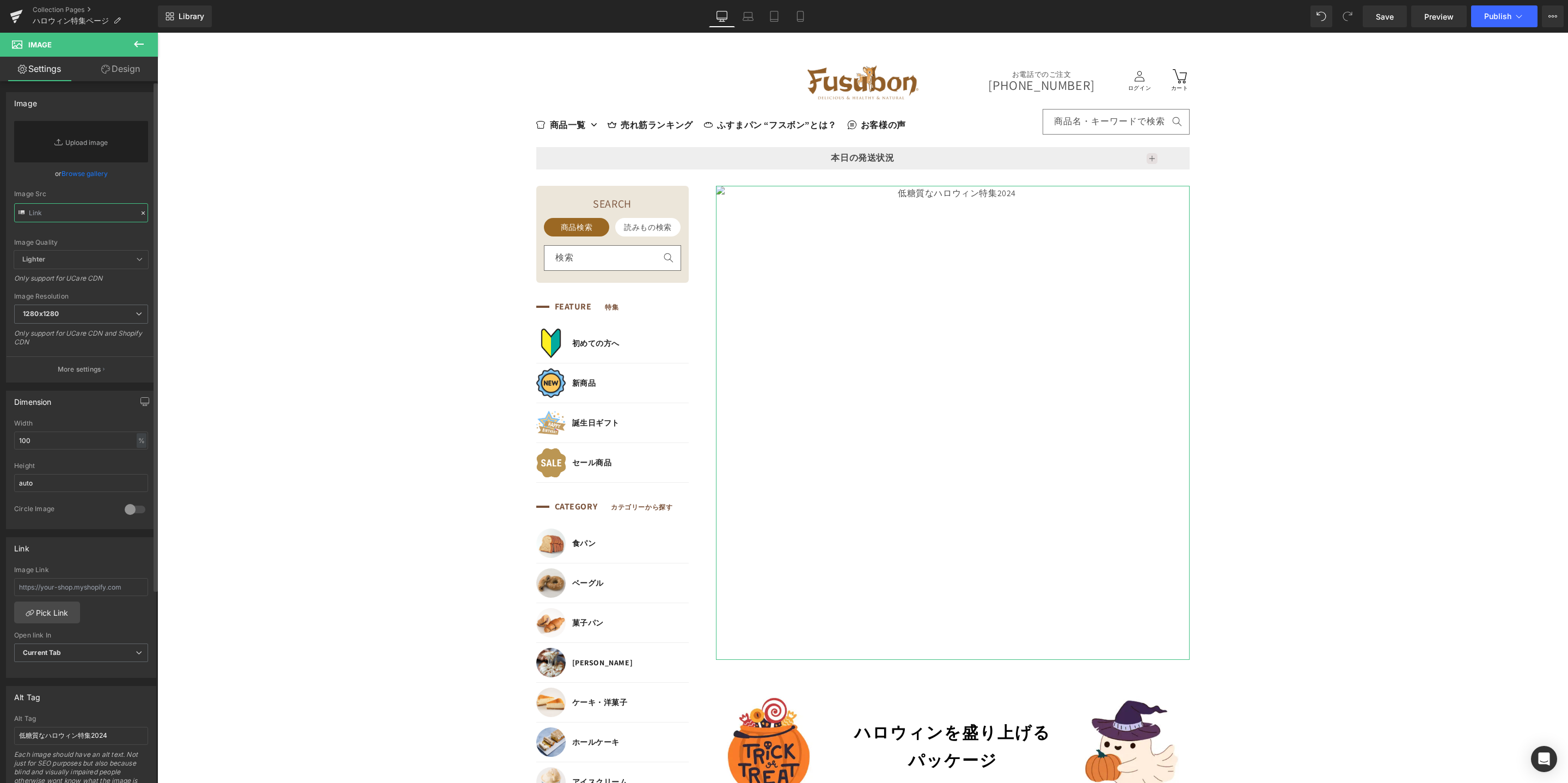
click at [88, 215] on input "text" at bounding box center [81, 213] width 134 height 19
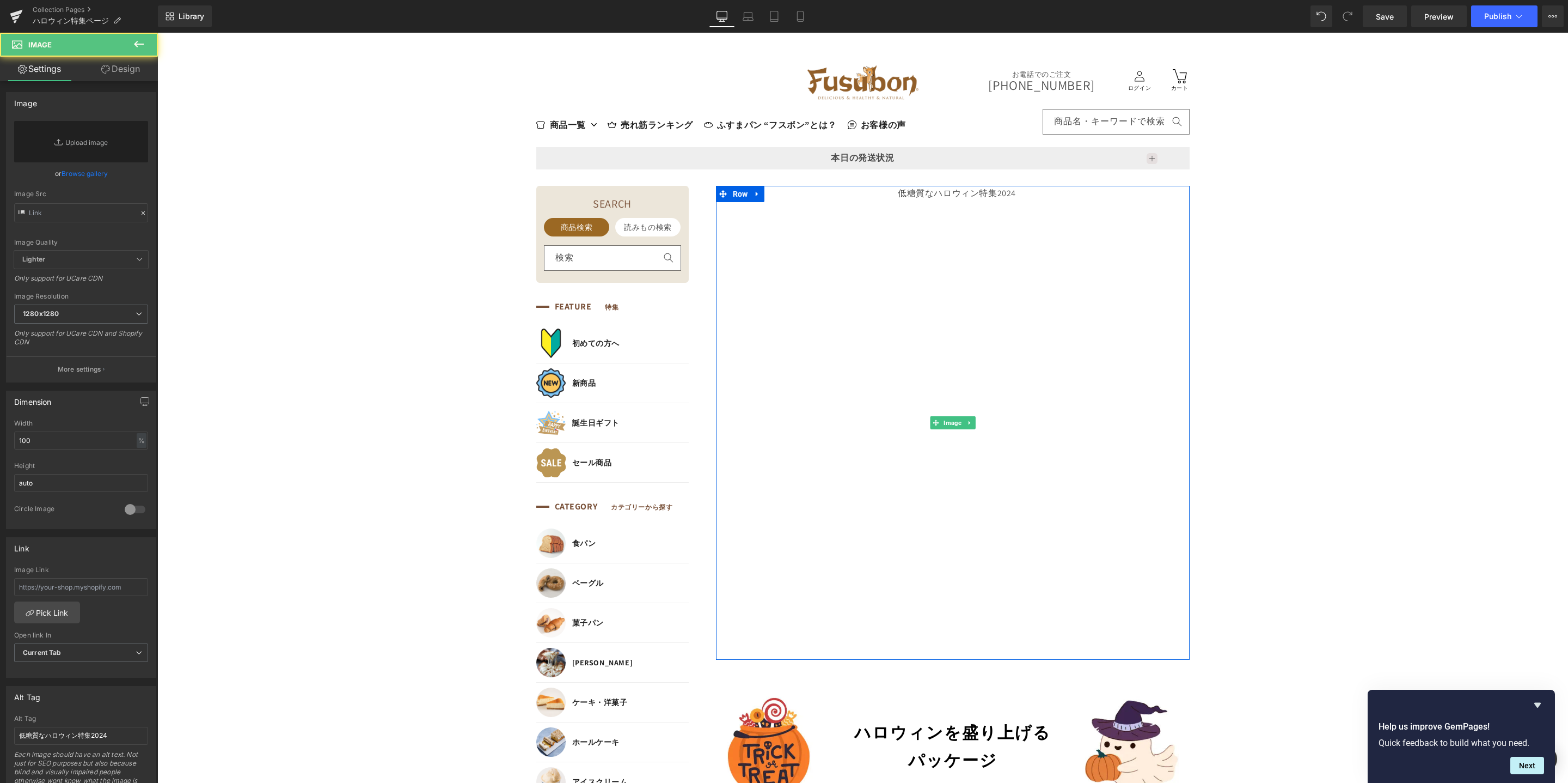
click at [924, 352] on img at bounding box center [953, 422] width 474 height 474
click at [81, 215] on input "text" at bounding box center [81, 213] width 134 height 19
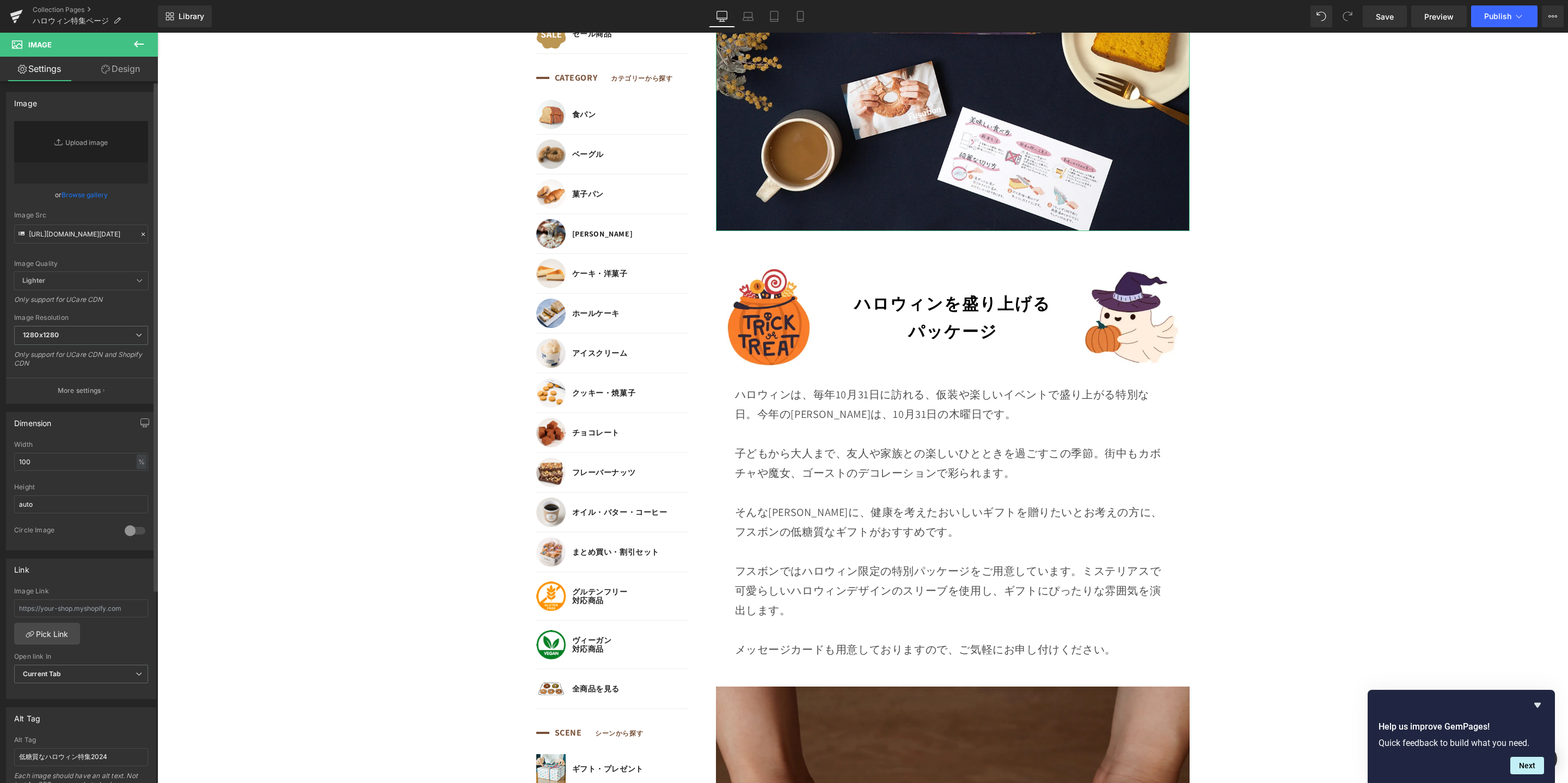
scroll to position [265, 0]
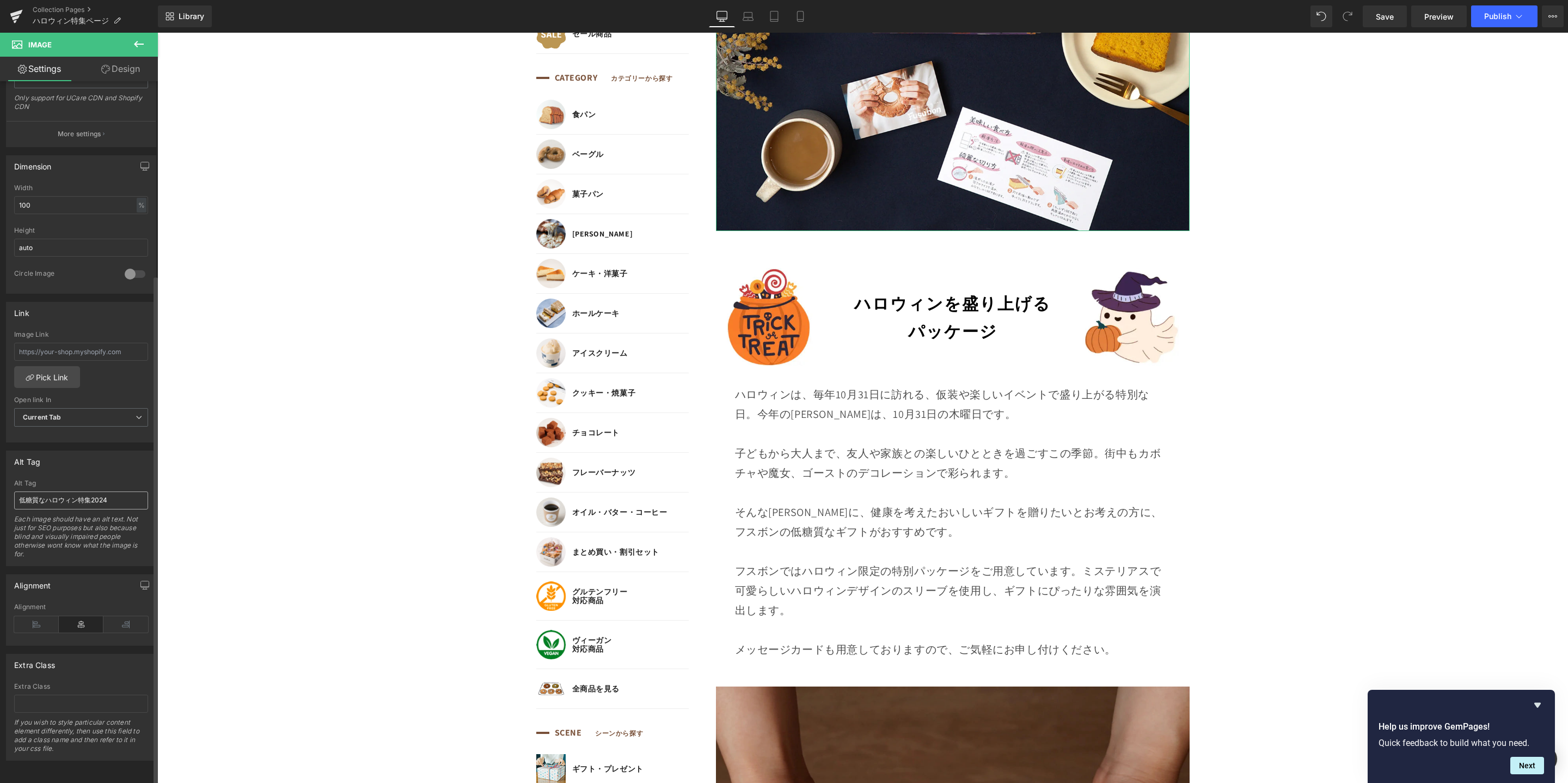
type input "[URL][DOMAIN_NAME][DATE]"
click at [103, 495] on input "低糖質なハロウィン特集2024" at bounding box center [81, 500] width 134 height 18
drag, startPoint x: 112, startPoint y: 488, endPoint x: 88, endPoint y: 487, distance: 24.0
click at [88, 491] on input "低糖質なハロウィン特集2024" at bounding box center [81, 500] width 134 height 18
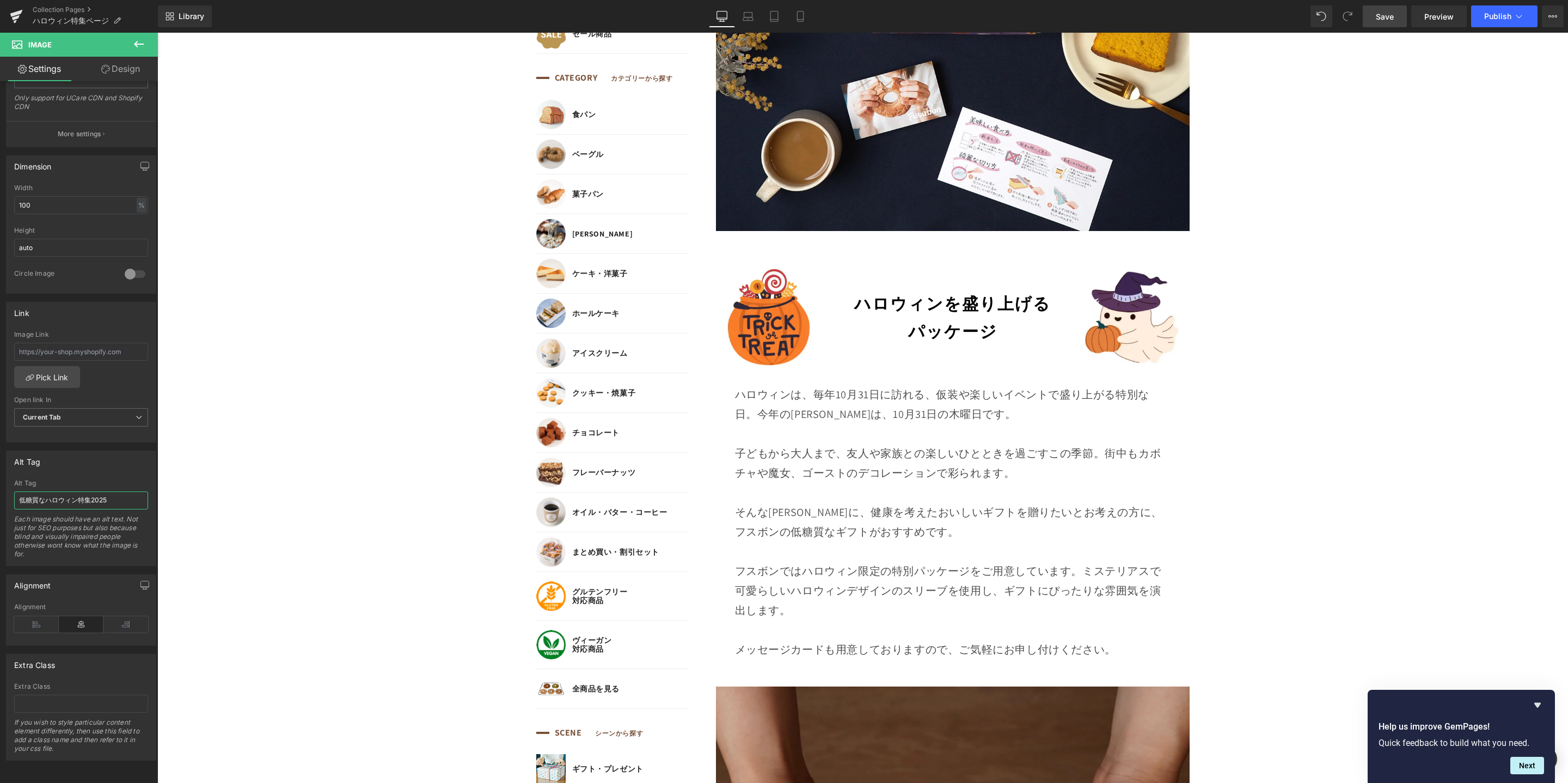
type input "低糖質なハロウィン特集2025"
drag, startPoint x: 1399, startPoint y: 20, endPoint x: 880, endPoint y: 434, distance: 663.9
click at [1399, 20] on link "Save" at bounding box center [1385, 16] width 44 height 22
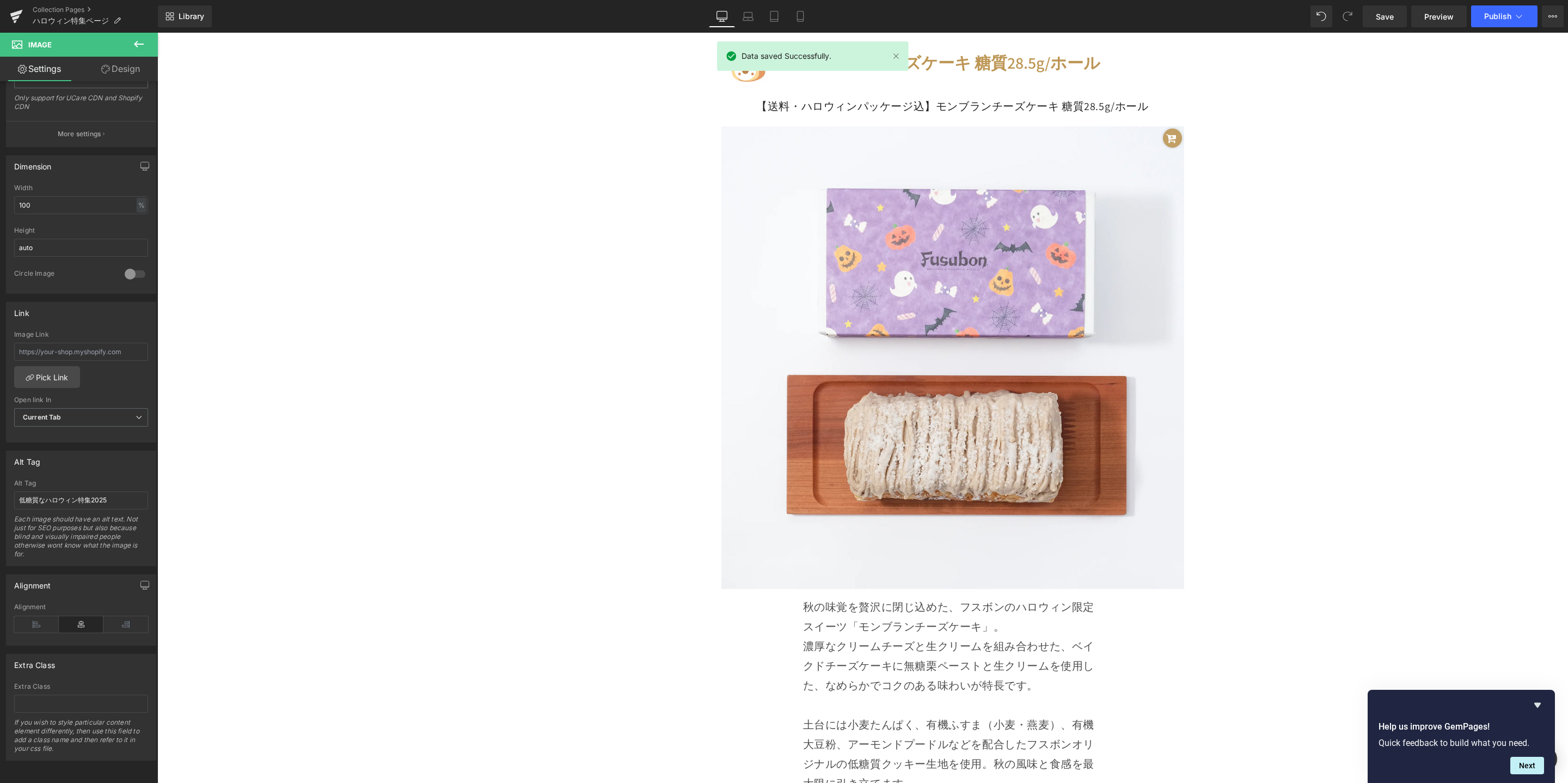
scroll to position [2509, 0]
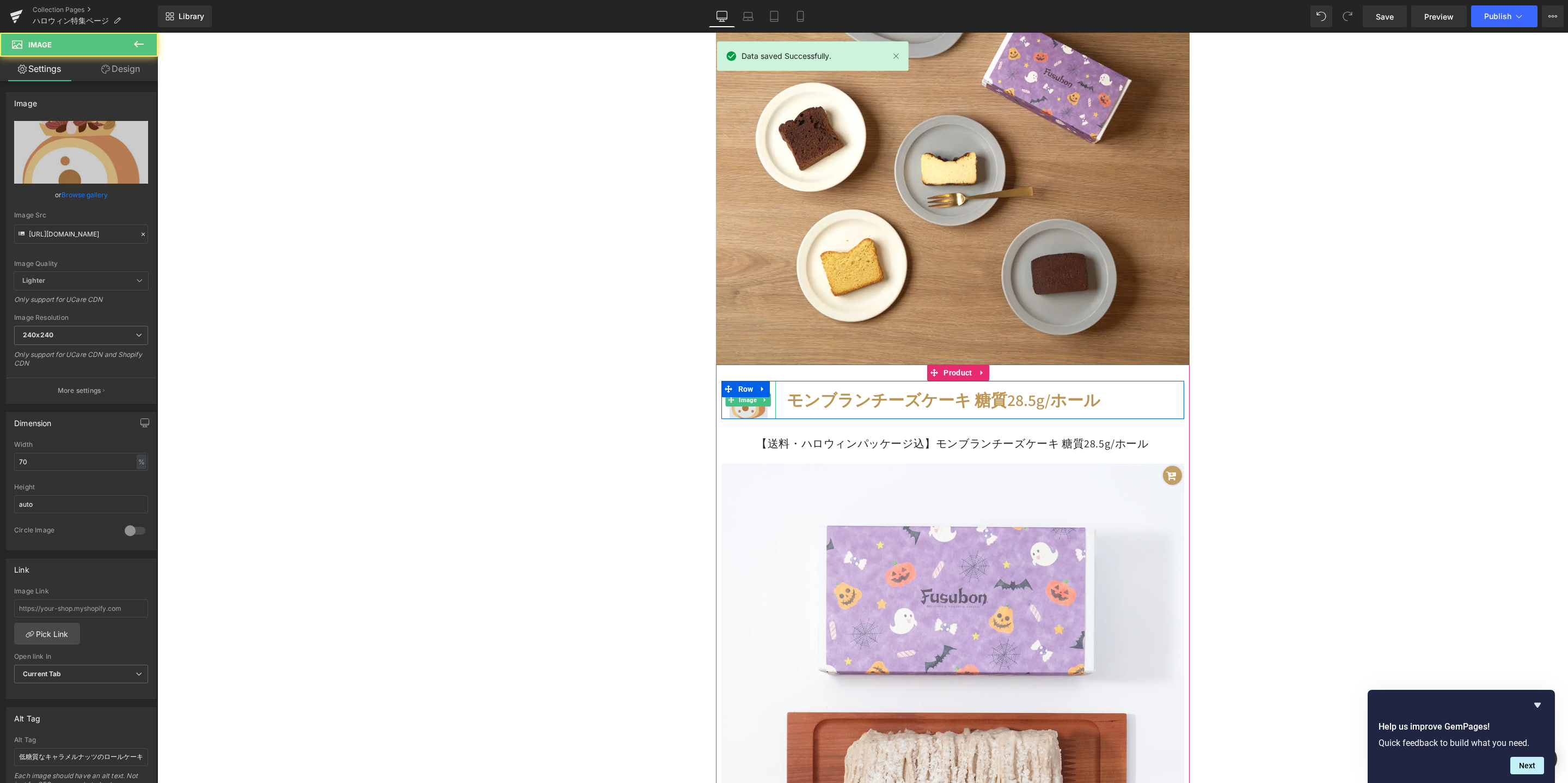
click at [743, 411] on img at bounding box center [749, 399] width 38 height 38
click at [748, 402] on span "Image" at bounding box center [749, 399] width 22 height 13
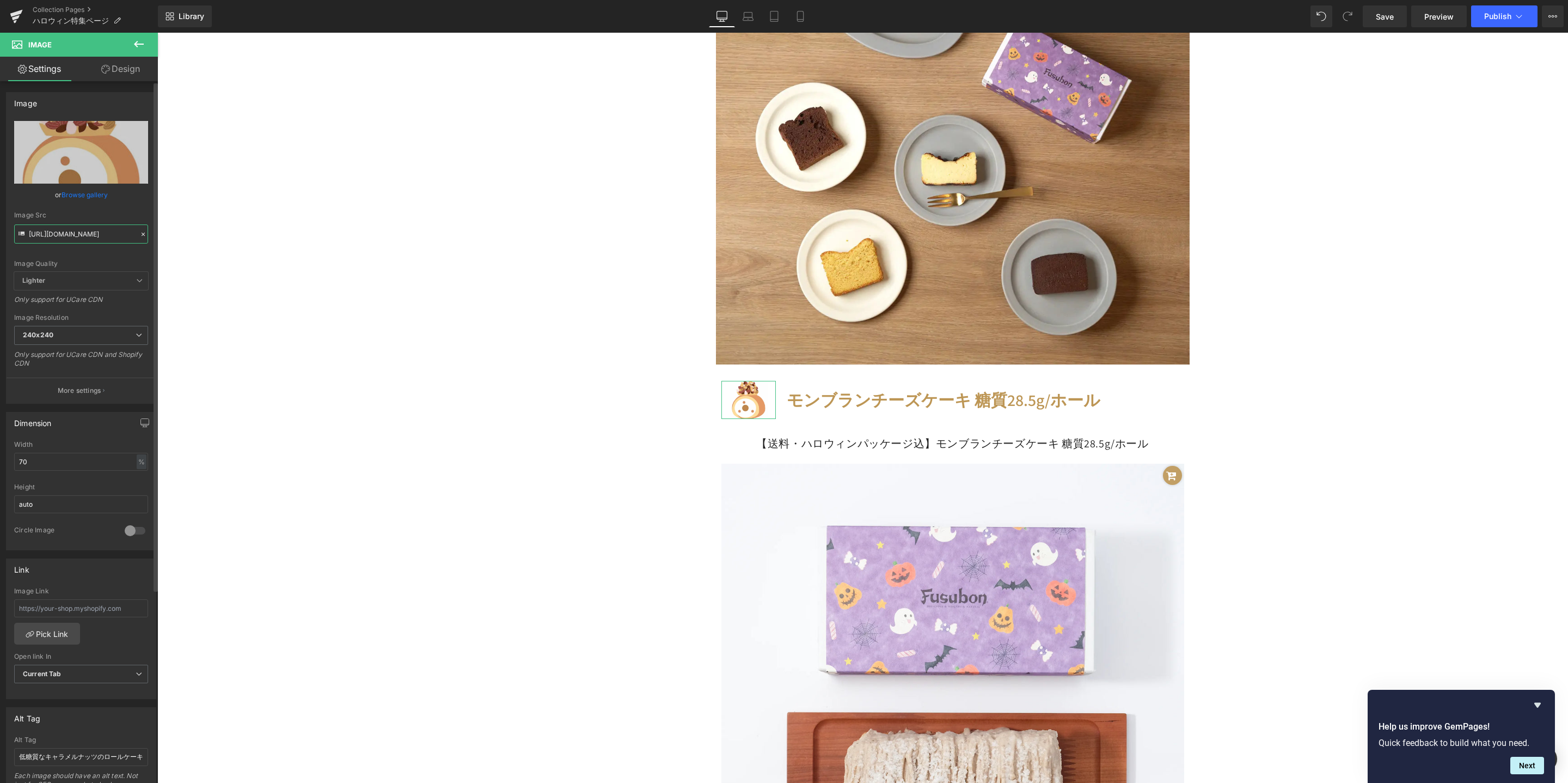
click at [137, 227] on input "[URL][DOMAIN_NAME]" at bounding box center [81, 234] width 134 height 19
click at [140, 231] on icon at bounding box center [143, 234] width 8 height 8
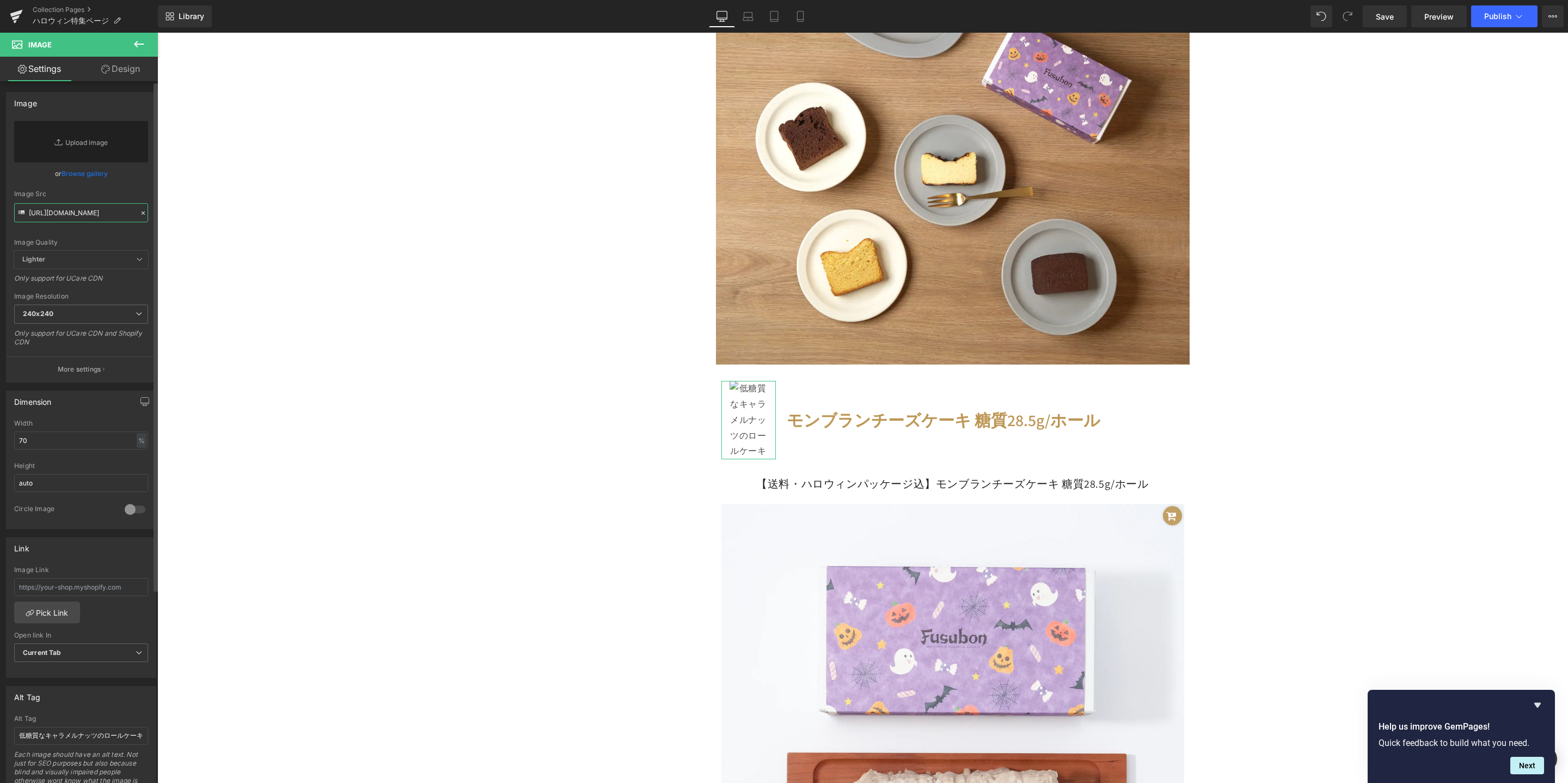
click at [77, 216] on input "[URL][DOMAIN_NAME]" at bounding box center [81, 213] width 134 height 19
paste input "[URL][DOMAIN_NAME][DATE]"
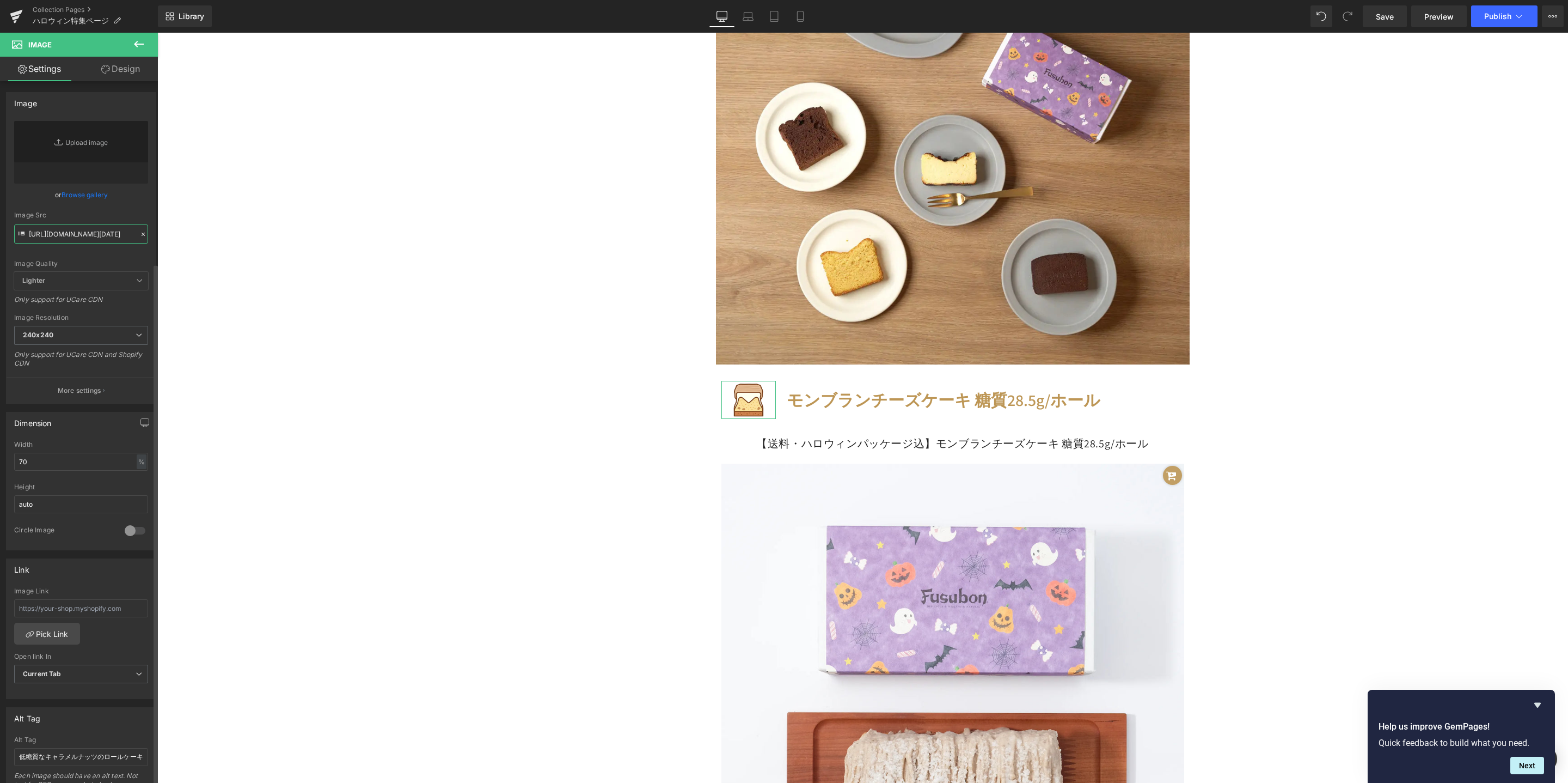
scroll to position [265, 0]
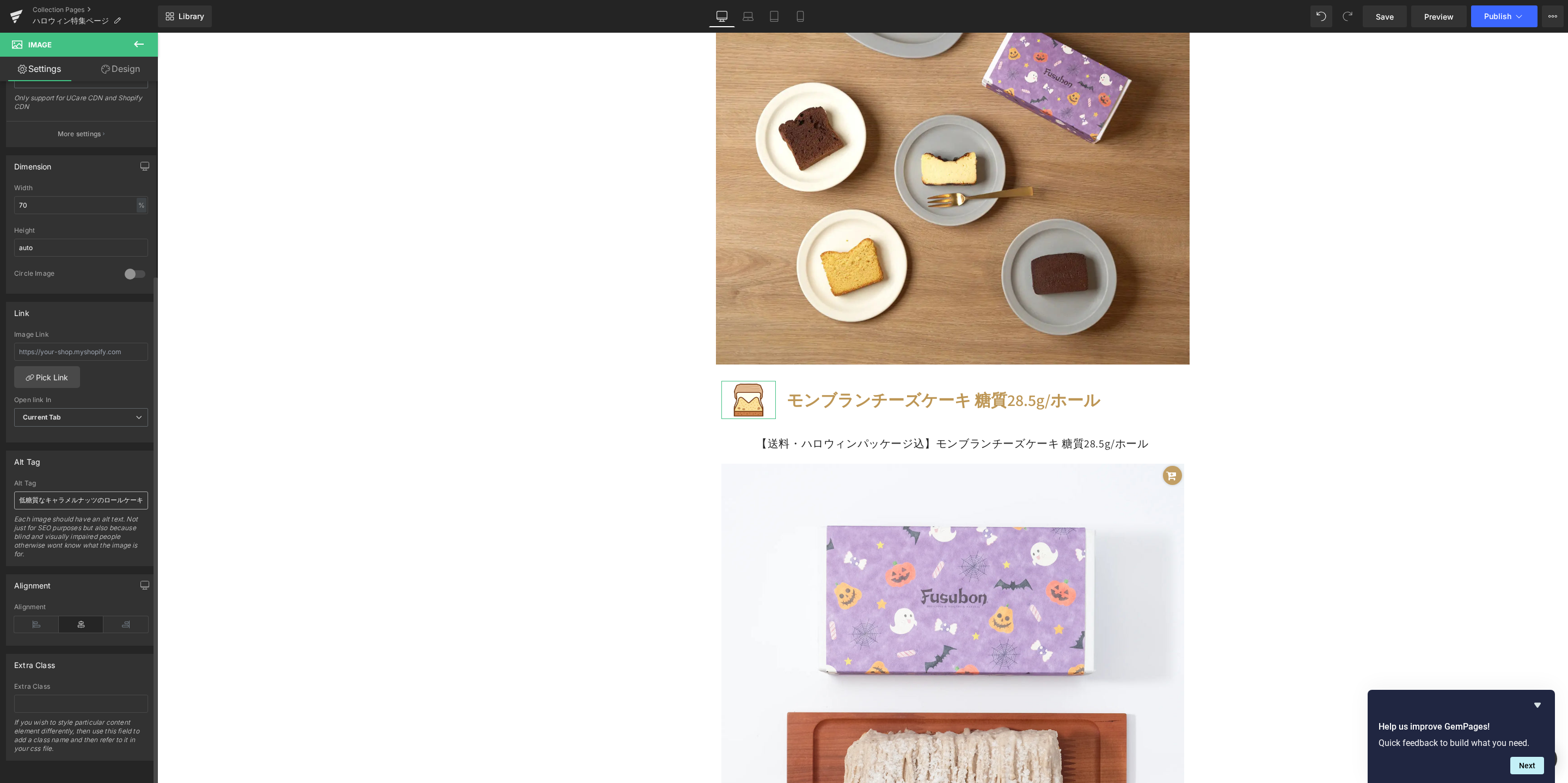
type input "[URL][DOMAIN_NAME][DATE]"
click at [79, 496] on input "低糖質なキャラメルナッツのロールケーキ" at bounding box center [81, 500] width 134 height 18
drag, startPoint x: 202, startPoint y: 523, endPoint x: 237, endPoint y: 489, distance: 48.8
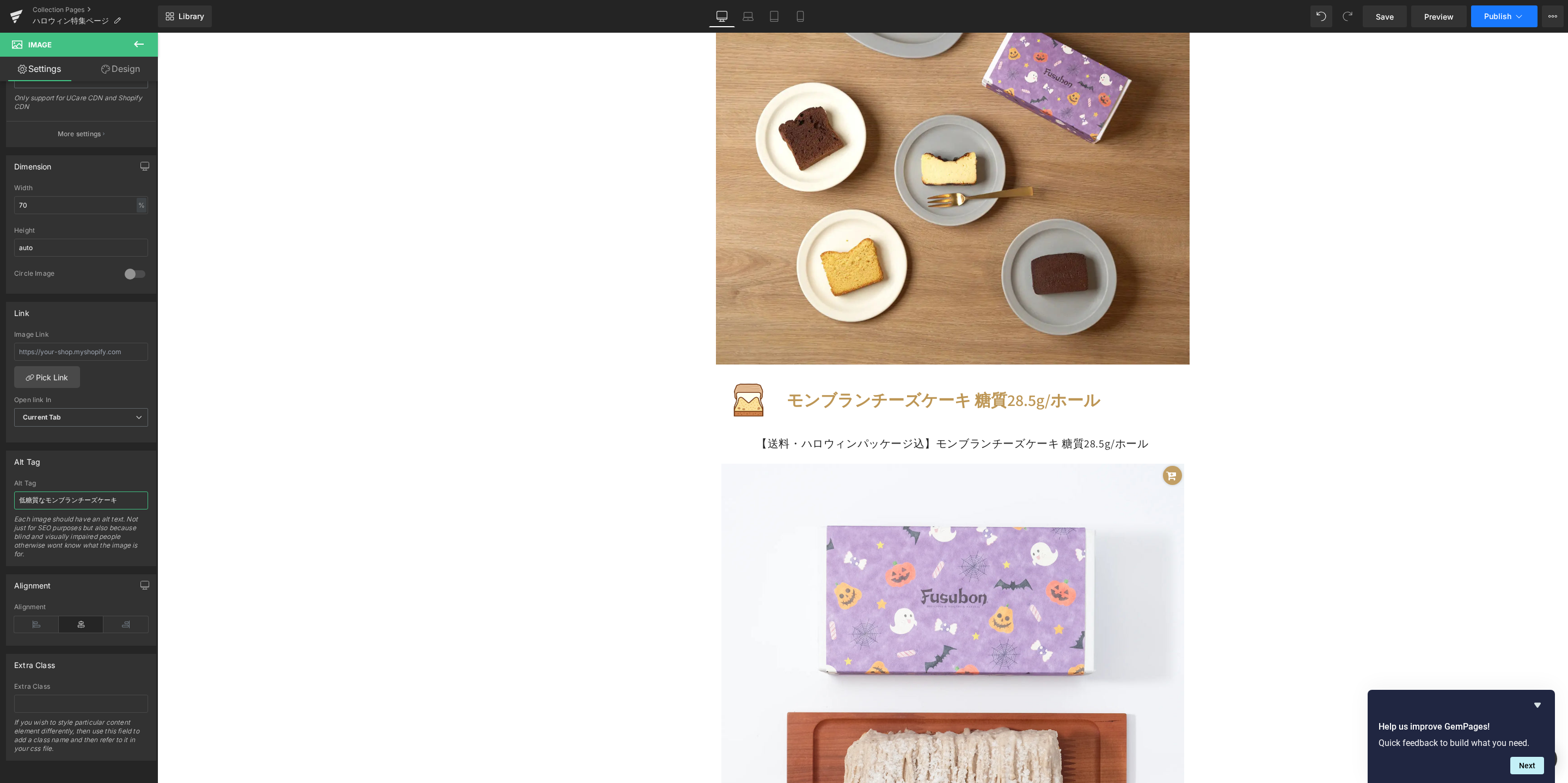
type input "低糖質なモンブランチーズケーキ"
click at [1481, 22] on button "Publish" at bounding box center [1505, 16] width 66 height 22
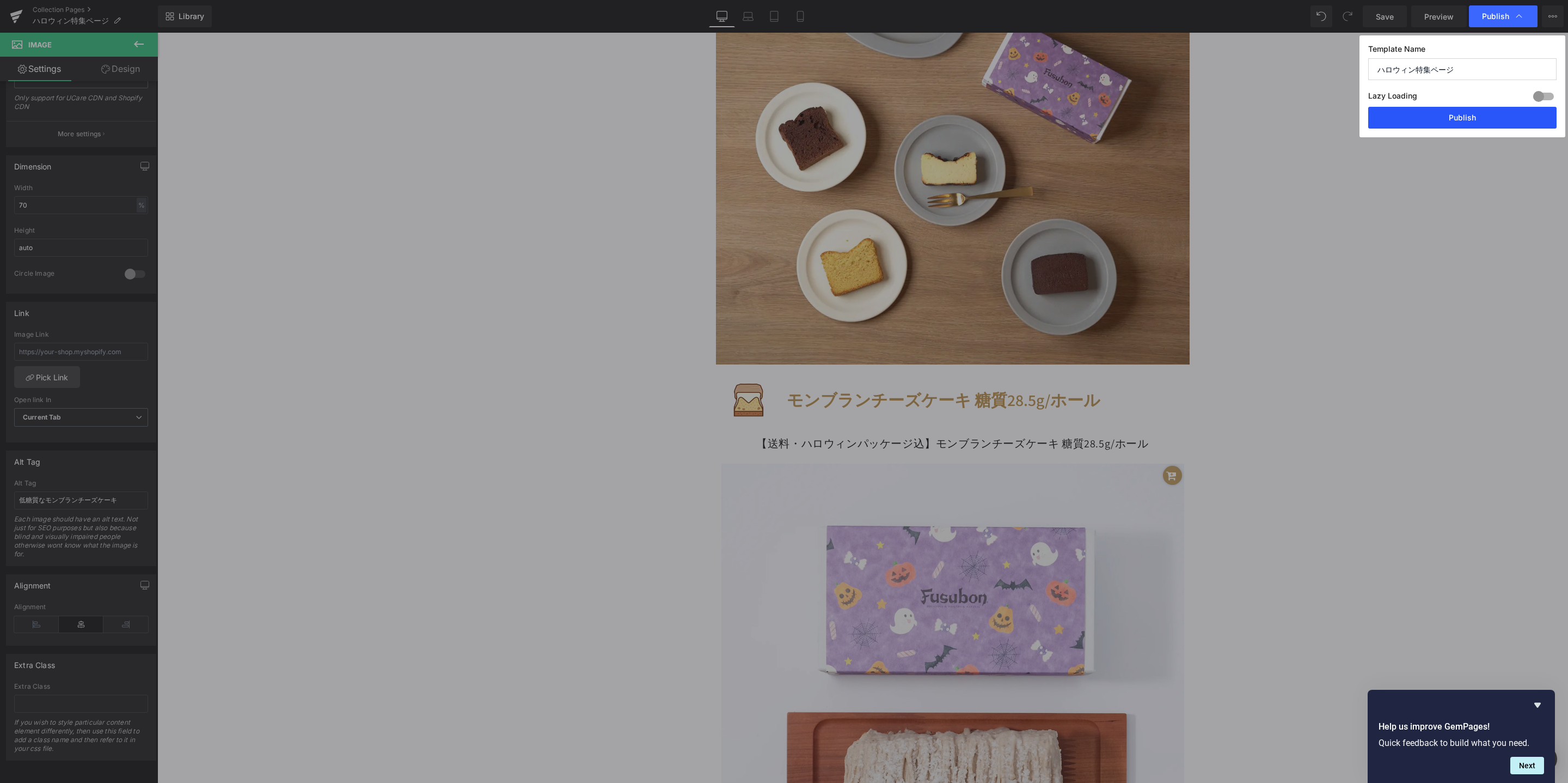
click at [1428, 119] on button "Publish" at bounding box center [1463, 117] width 188 height 22
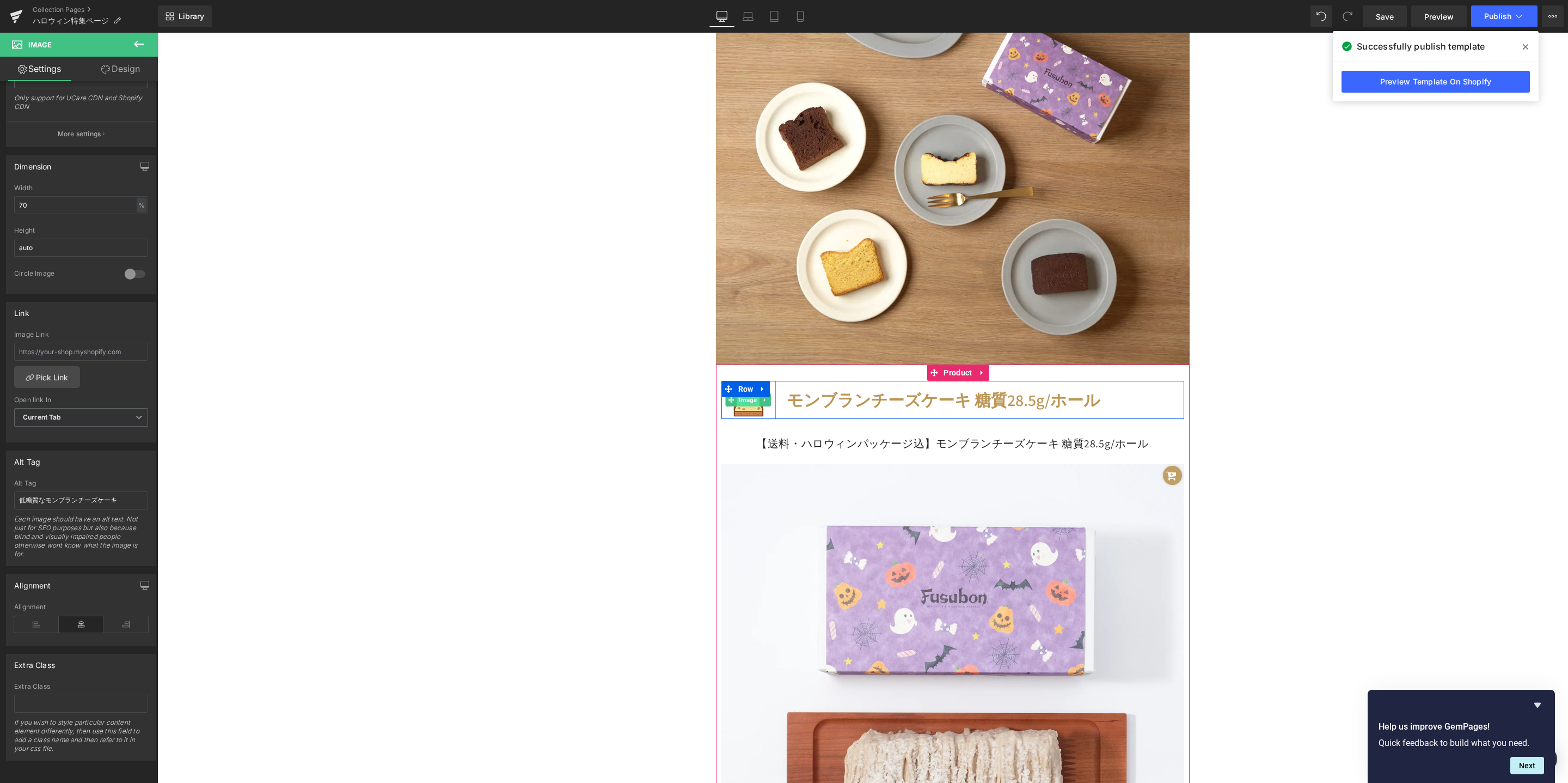
click at [746, 403] on span "Image" at bounding box center [749, 399] width 22 height 13
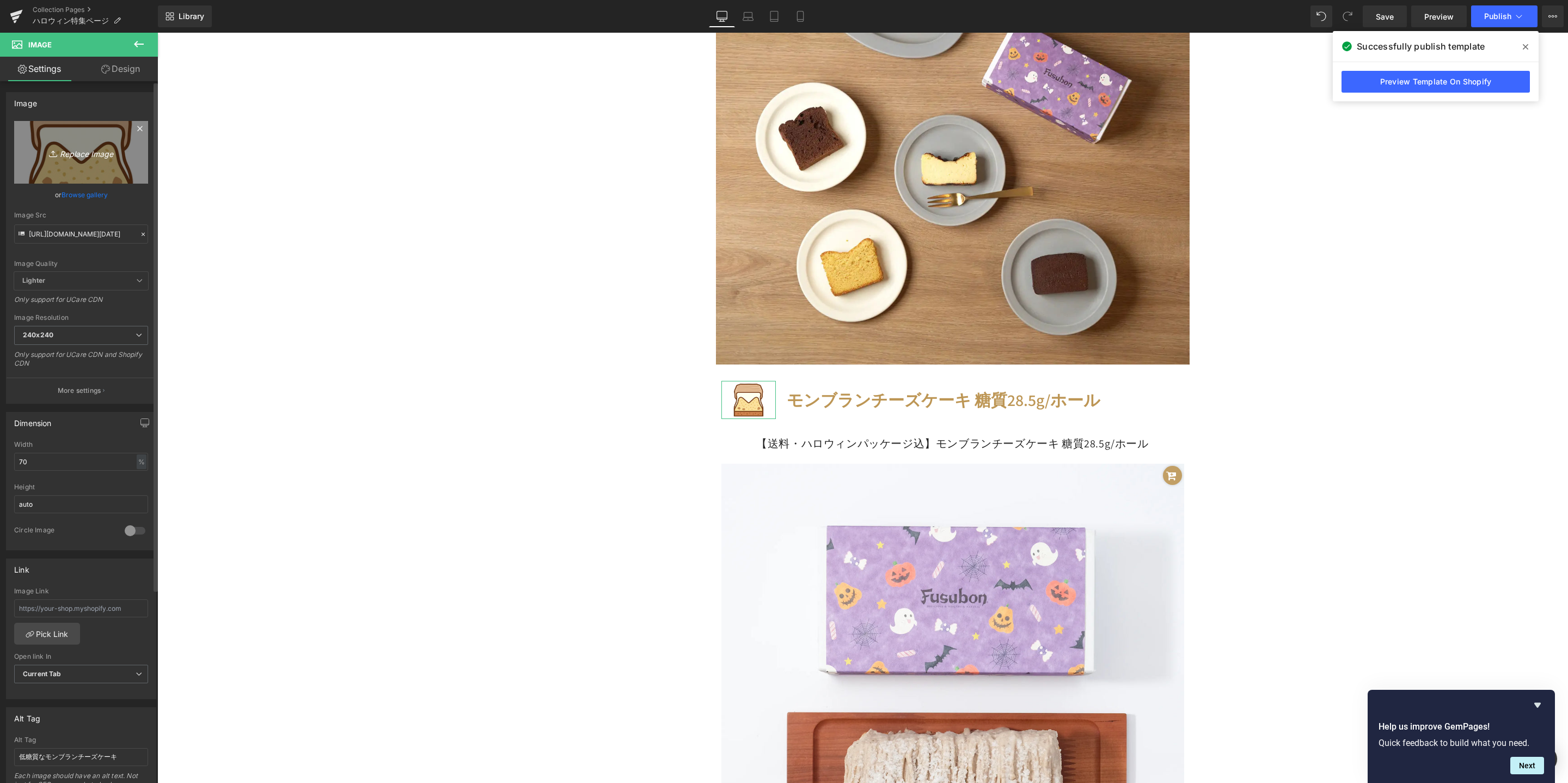
click at [114, 146] on icon "Replace Image" at bounding box center [81, 152] width 87 height 14
type input "C:\fakepath\mont-blanc-cheesecake-[DATE]-package-09.webp"
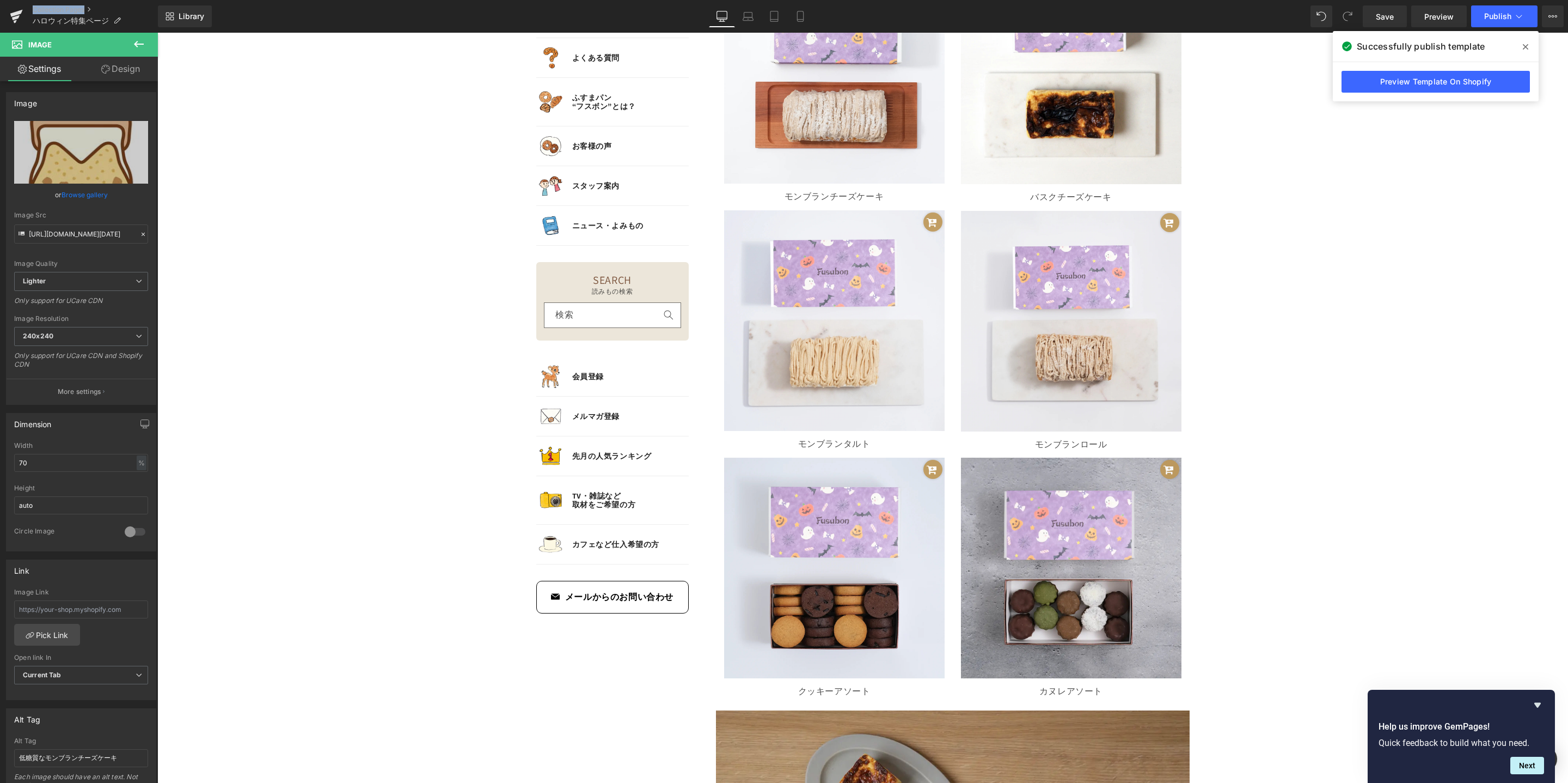
scroll to position [1296, 0]
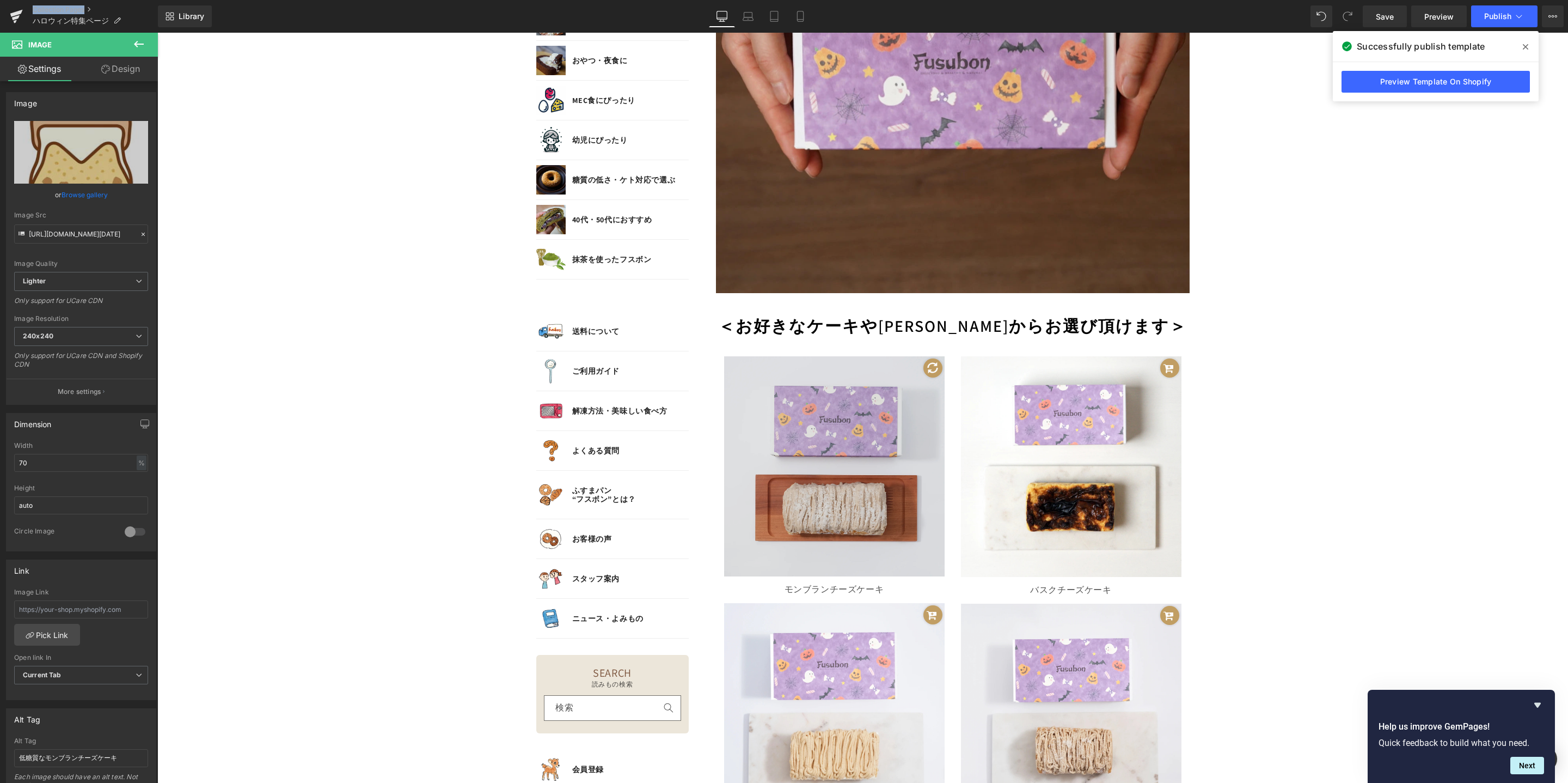
click at [864, 457] on img at bounding box center [834, 466] width 220 height 220
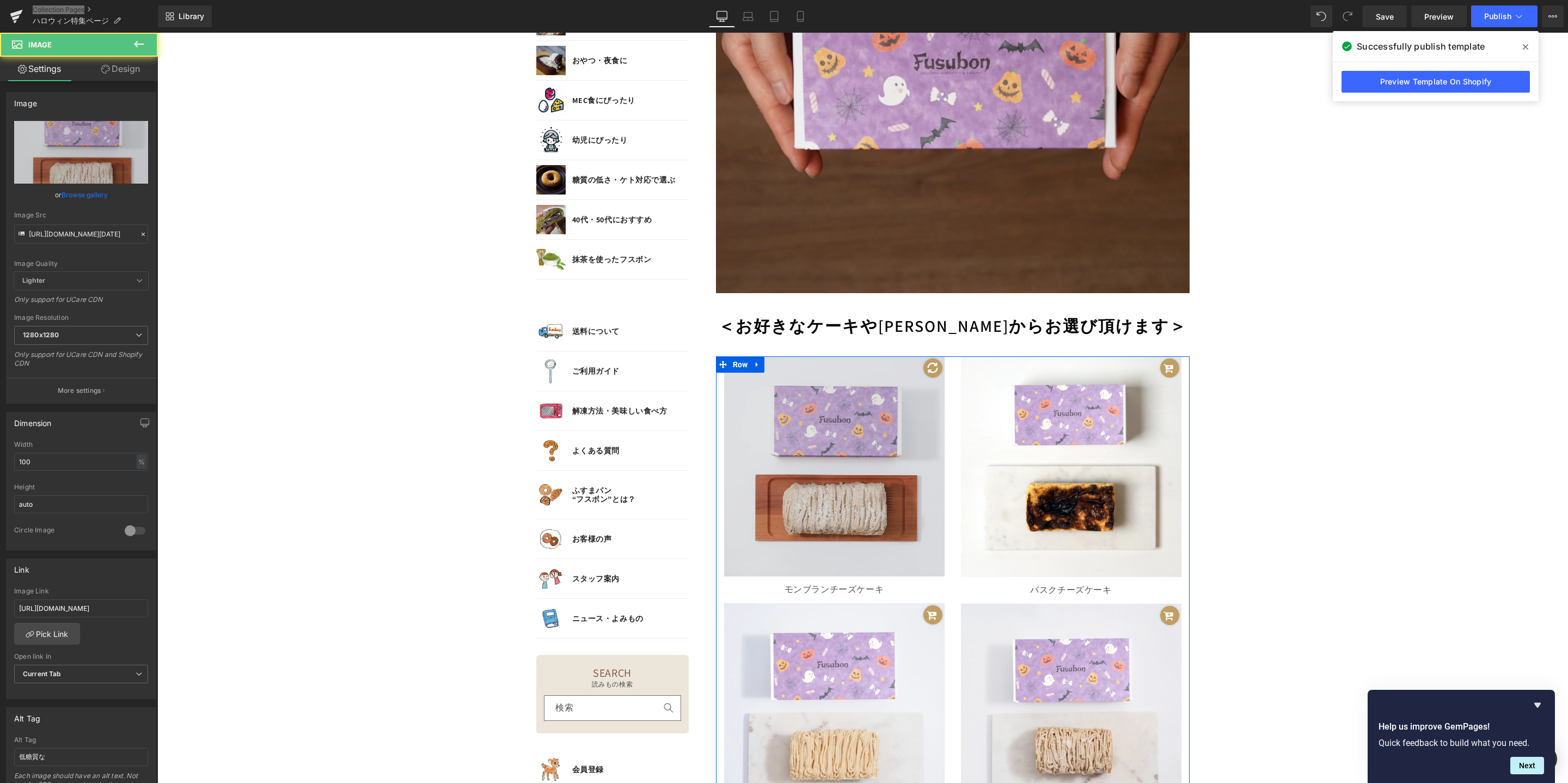
click at [852, 415] on img at bounding box center [834, 466] width 220 height 220
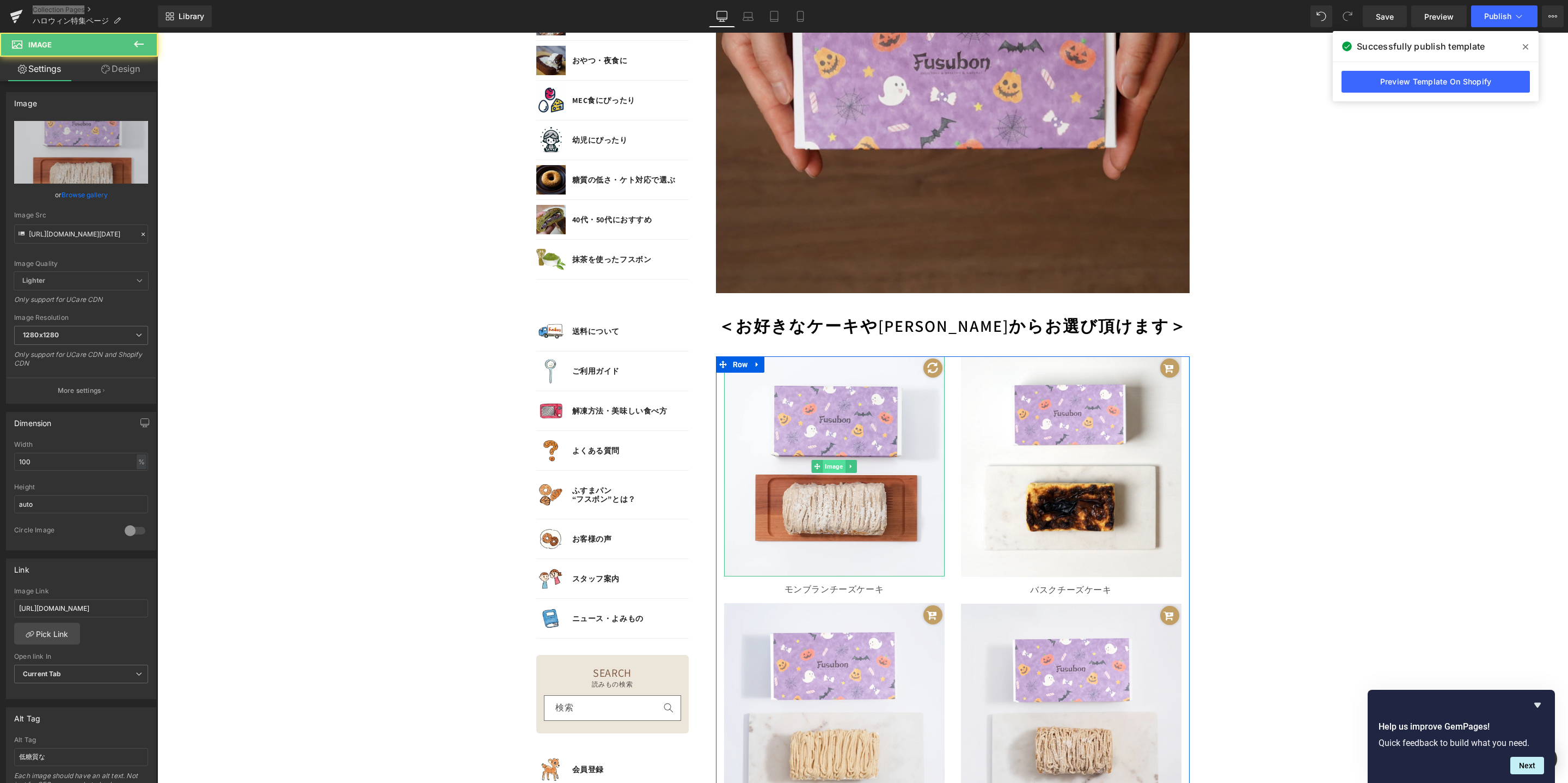
click at [827, 466] on span "Image" at bounding box center [834, 466] width 22 height 13
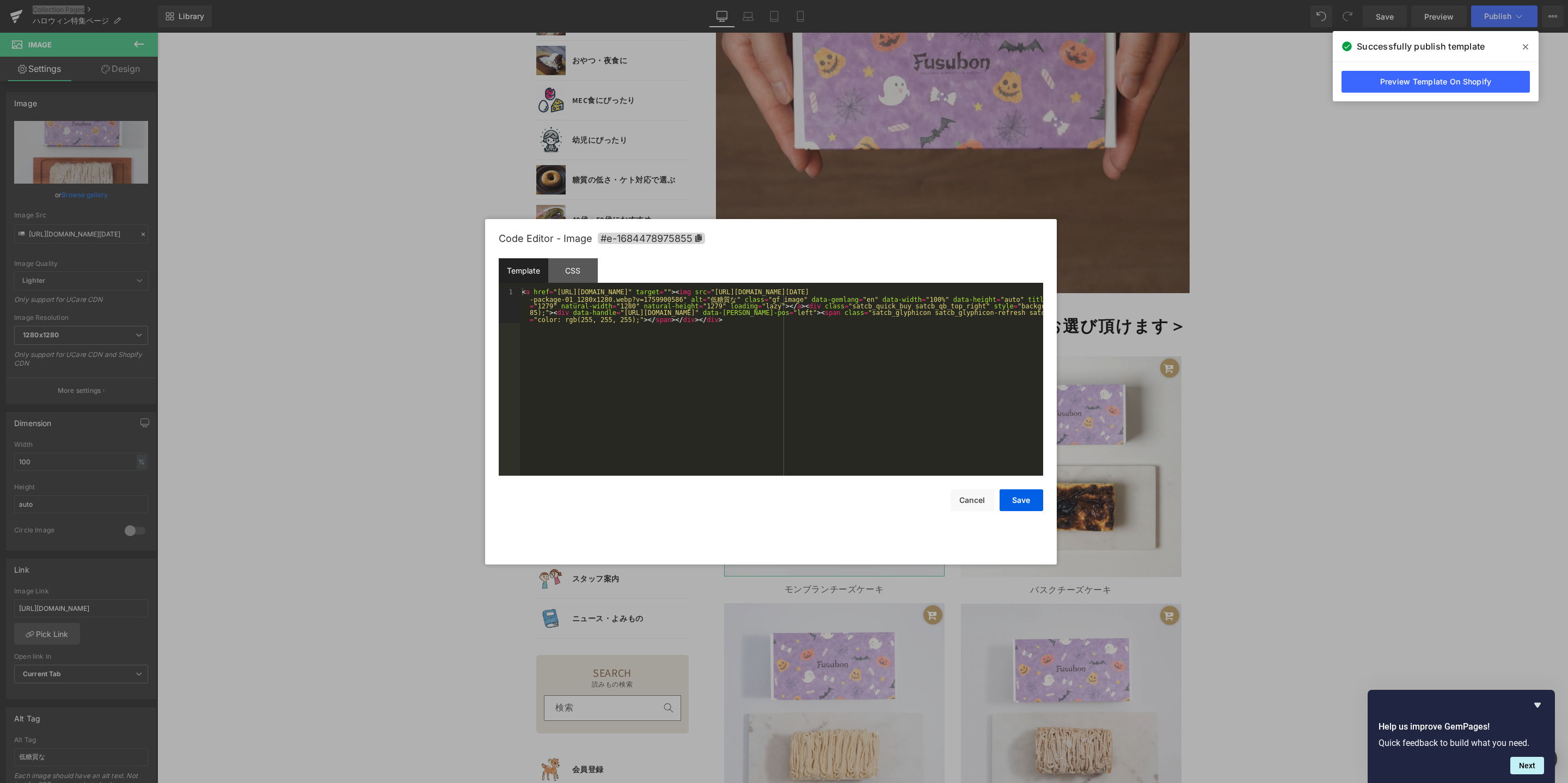
click at [825, 0] on div "Image You are previewing how the will restyle your page. You can not edit Eleme…" at bounding box center [784, 0] width 1568 height 0
click at [553, 265] on div "CSS" at bounding box center [573, 270] width 49 height 25
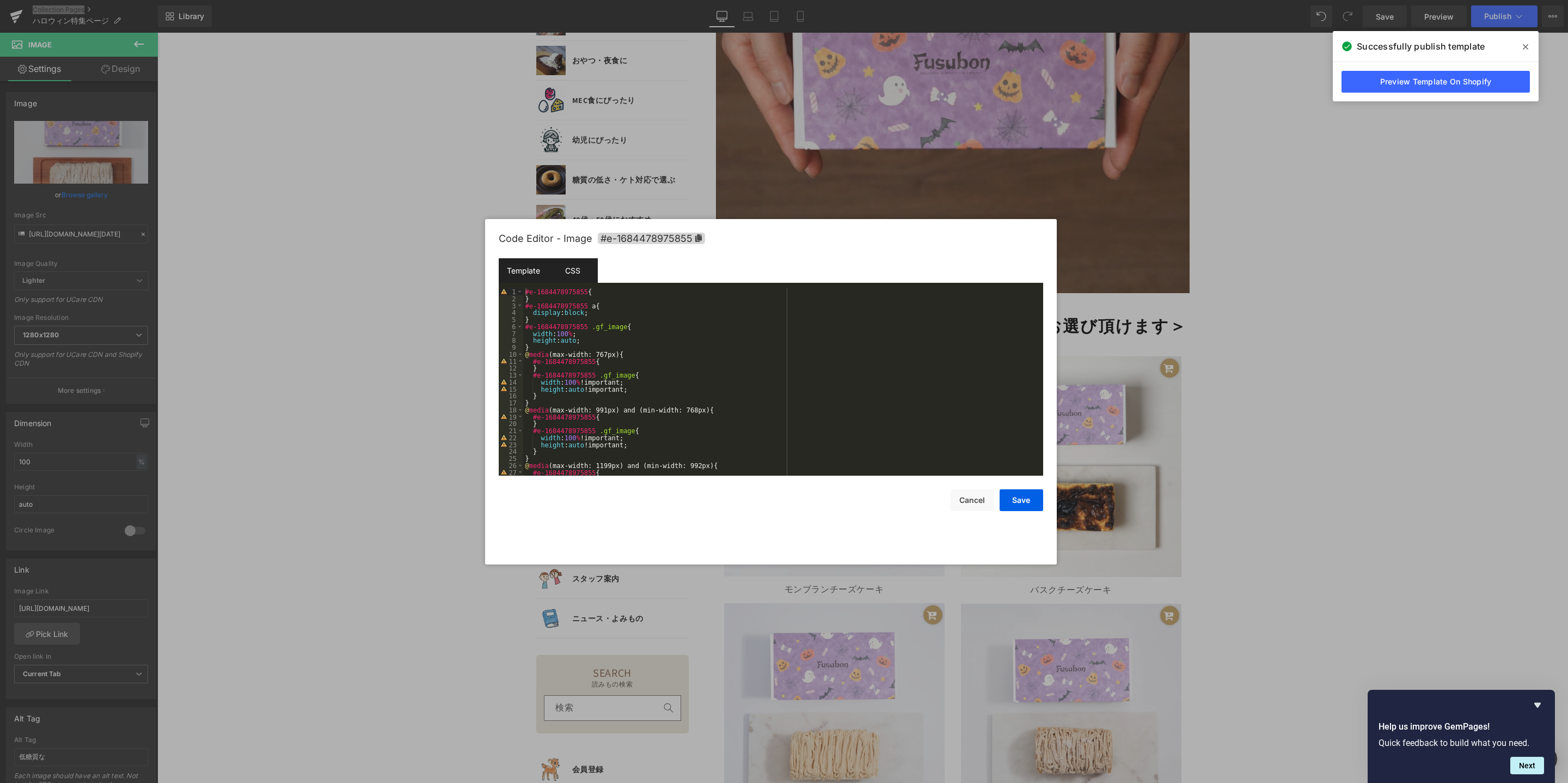
click at [510, 269] on div "Template" at bounding box center [523, 270] width 49 height 25
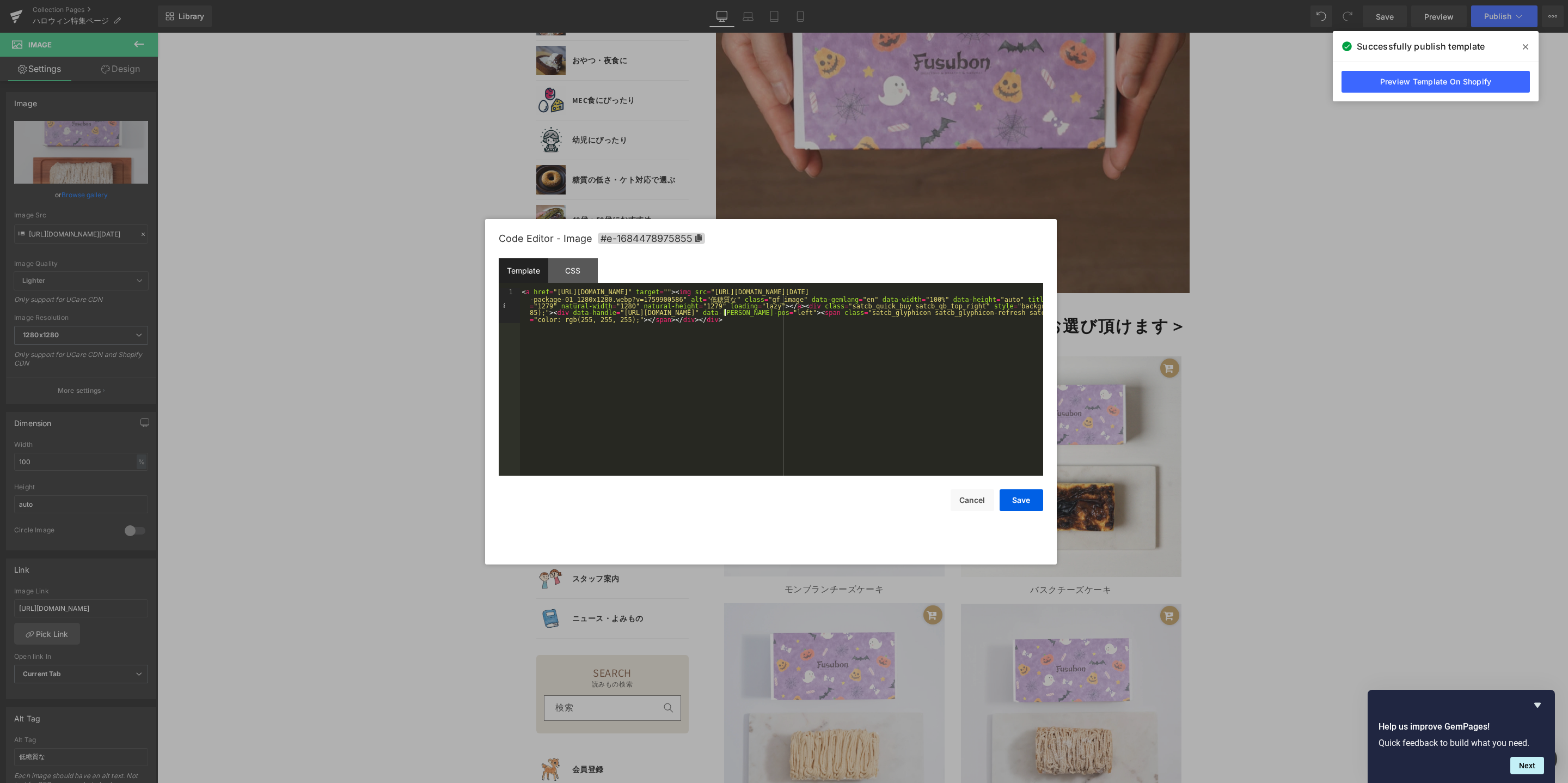
drag, startPoint x: 724, startPoint y: 314, endPoint x: 740, endPoint y: 349, distance: 38.5
click at [725, 314] on div "< a href = "[URL][DOMAIN_NAME]" target = "" > < img src = "[URL][DOMAIN_NAME][D…" at bounding box center [781, 417] width 523 height 257
click at [1028, 506] on button "Save" at bounding box center [1021, 500] width 43 height 22
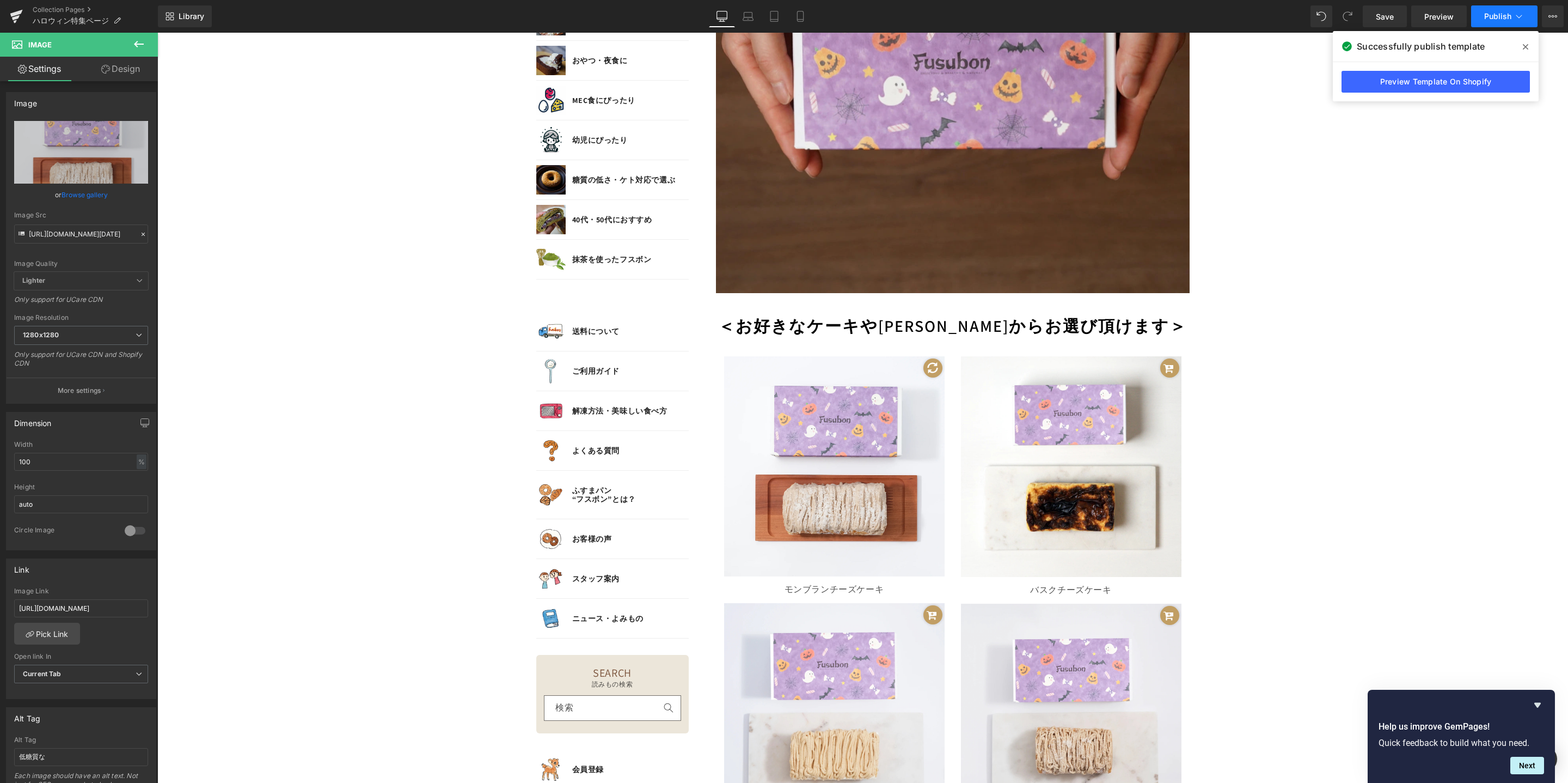
click at [1496, 20] on span "Publish" at bounding box center [1498, 16] width 27 height 9
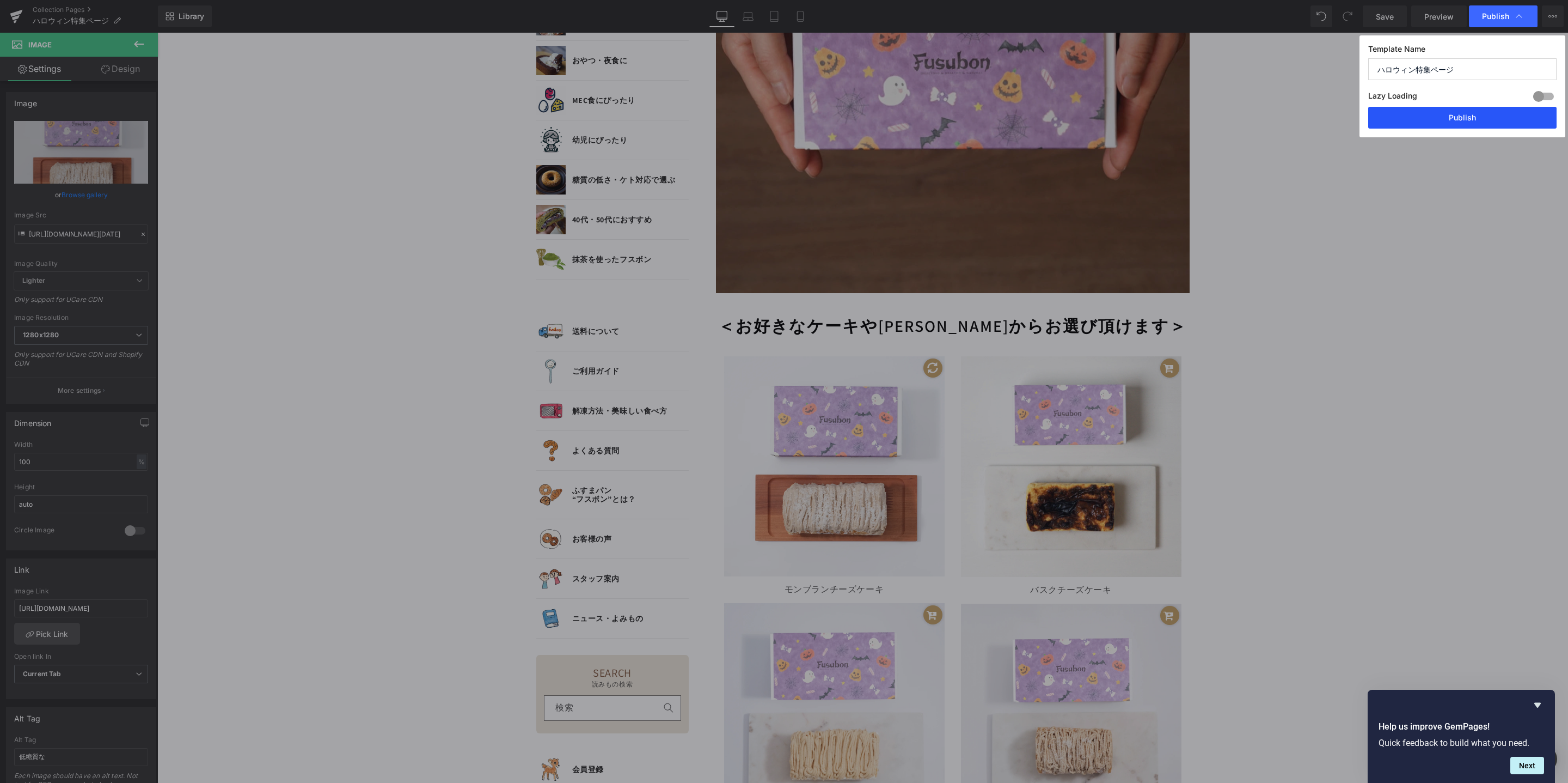
click at [1423, 119] on button "Publish" at bounding box center [1463, 117] width 188 height 22
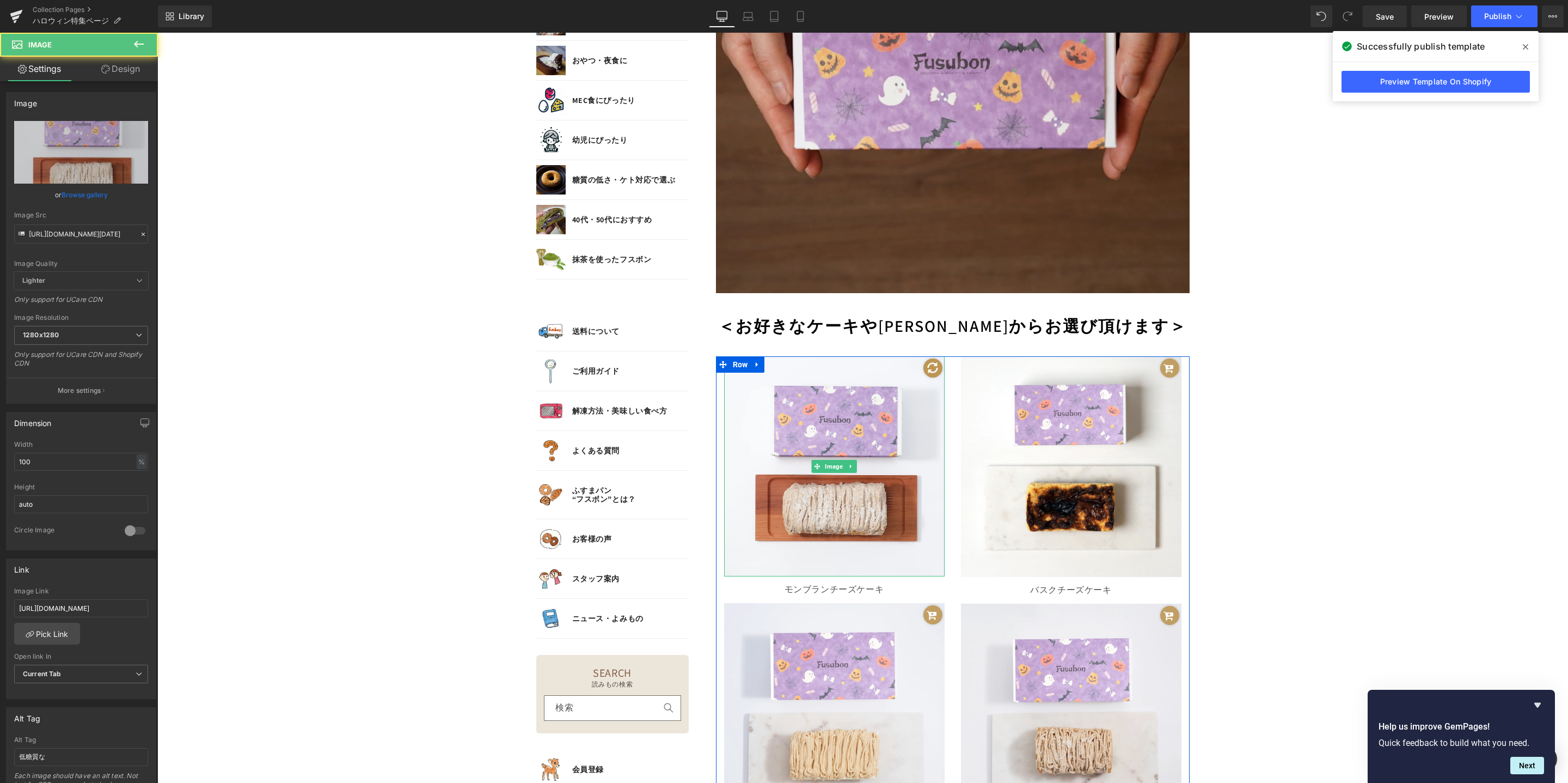
click at [927, 365] on span at bounding box center [933, 368] width 15 height 15
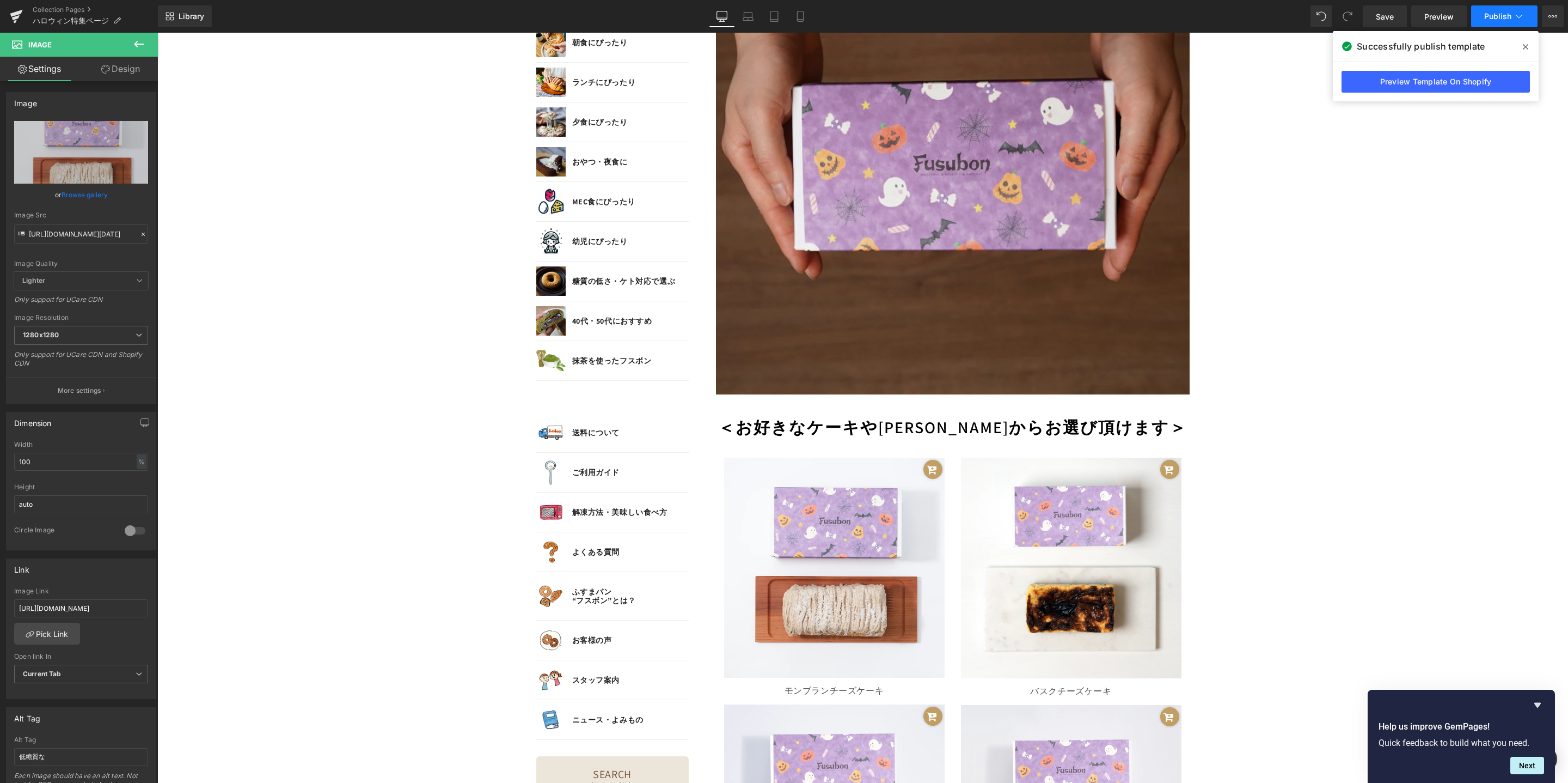
click at [1503, 10] on button "Publish" at bounding box center [1505, 16] width 66 height 22
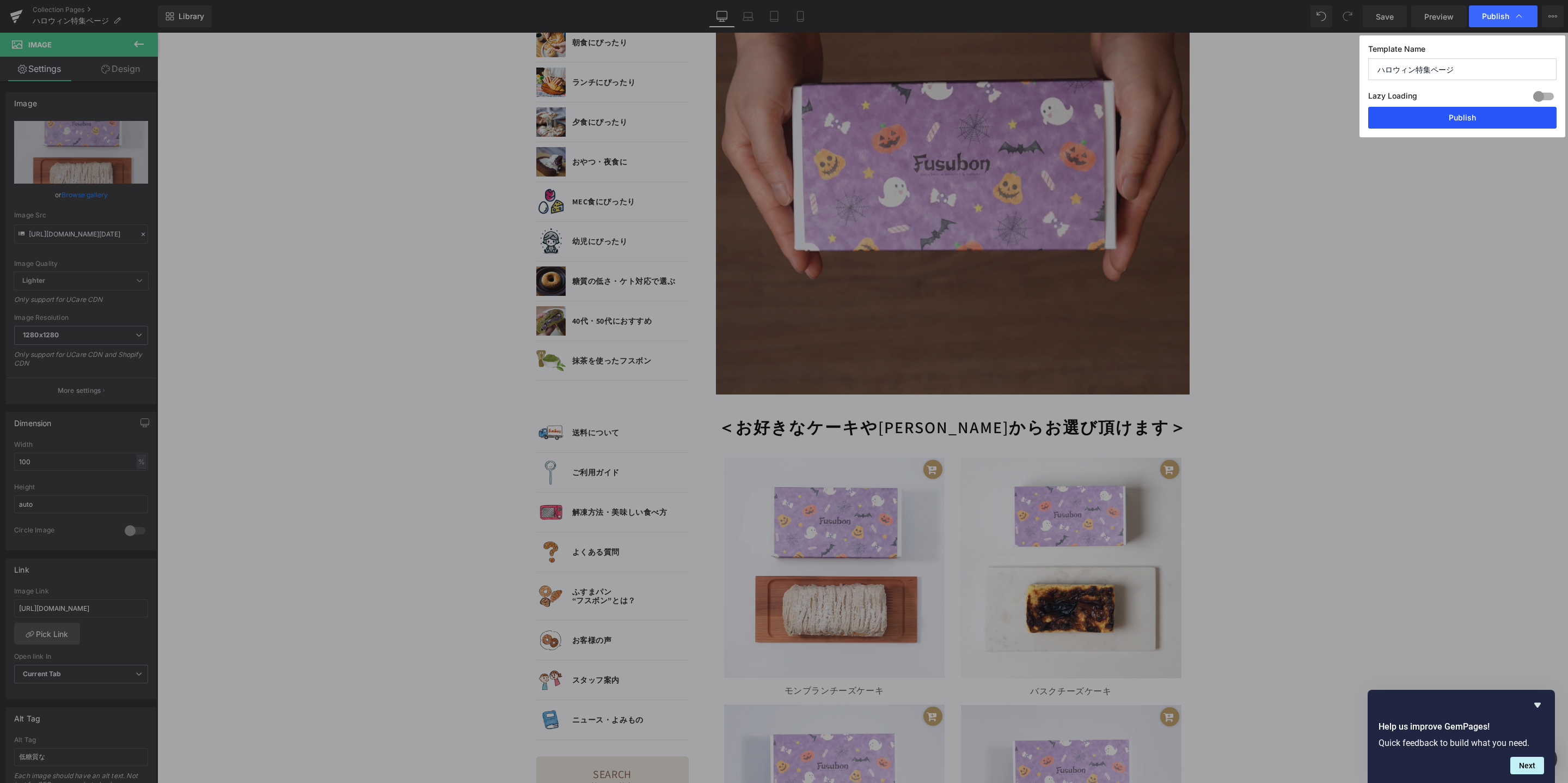
click at [1452, 120] on button "Publish" at bounding box center [1463, 117] width 188 height 22
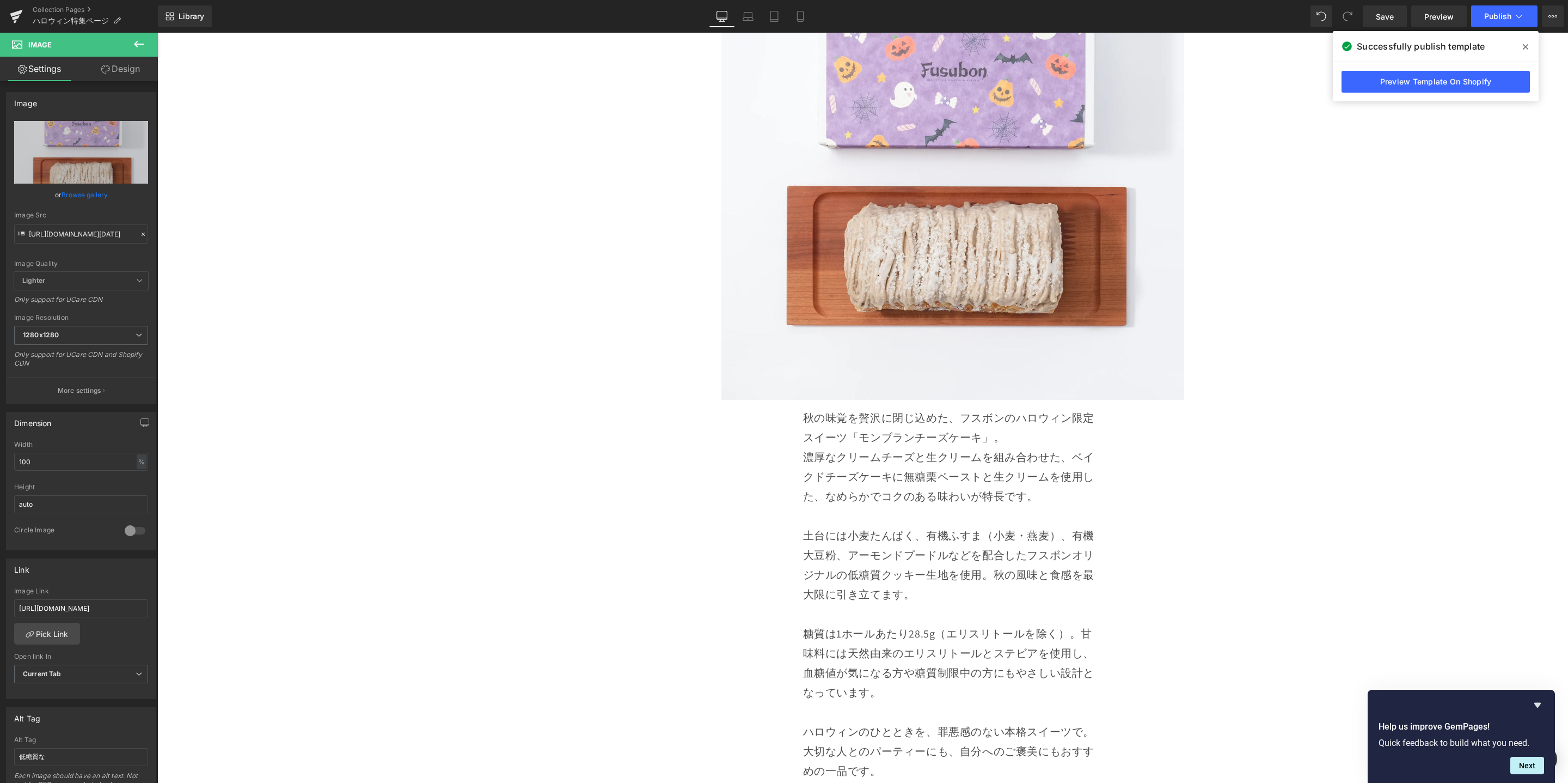
scroll to position [3472, 0]
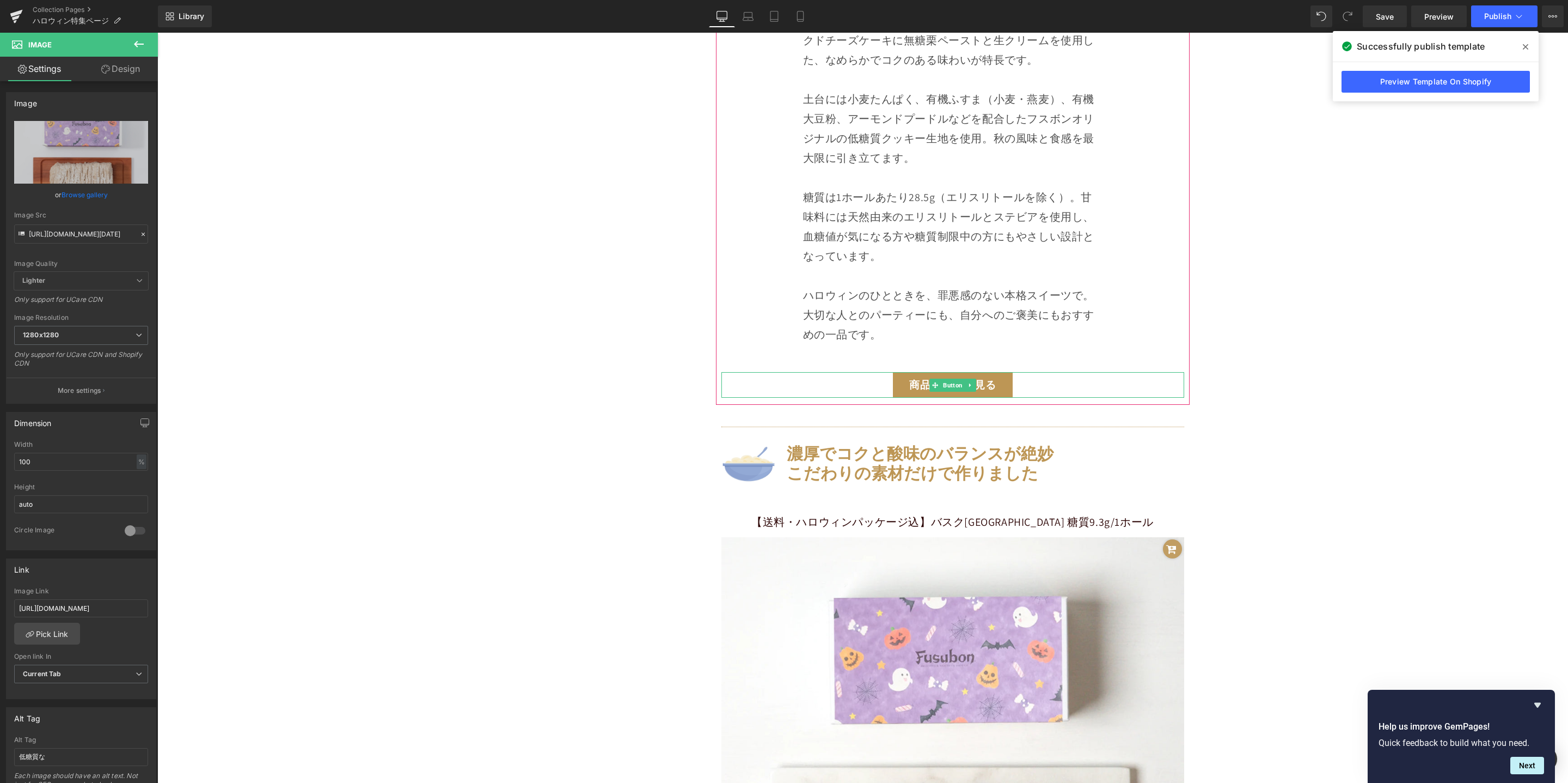
click at [951, 386] on span "Button" at bounding box center [953, 385] width 24 height 13
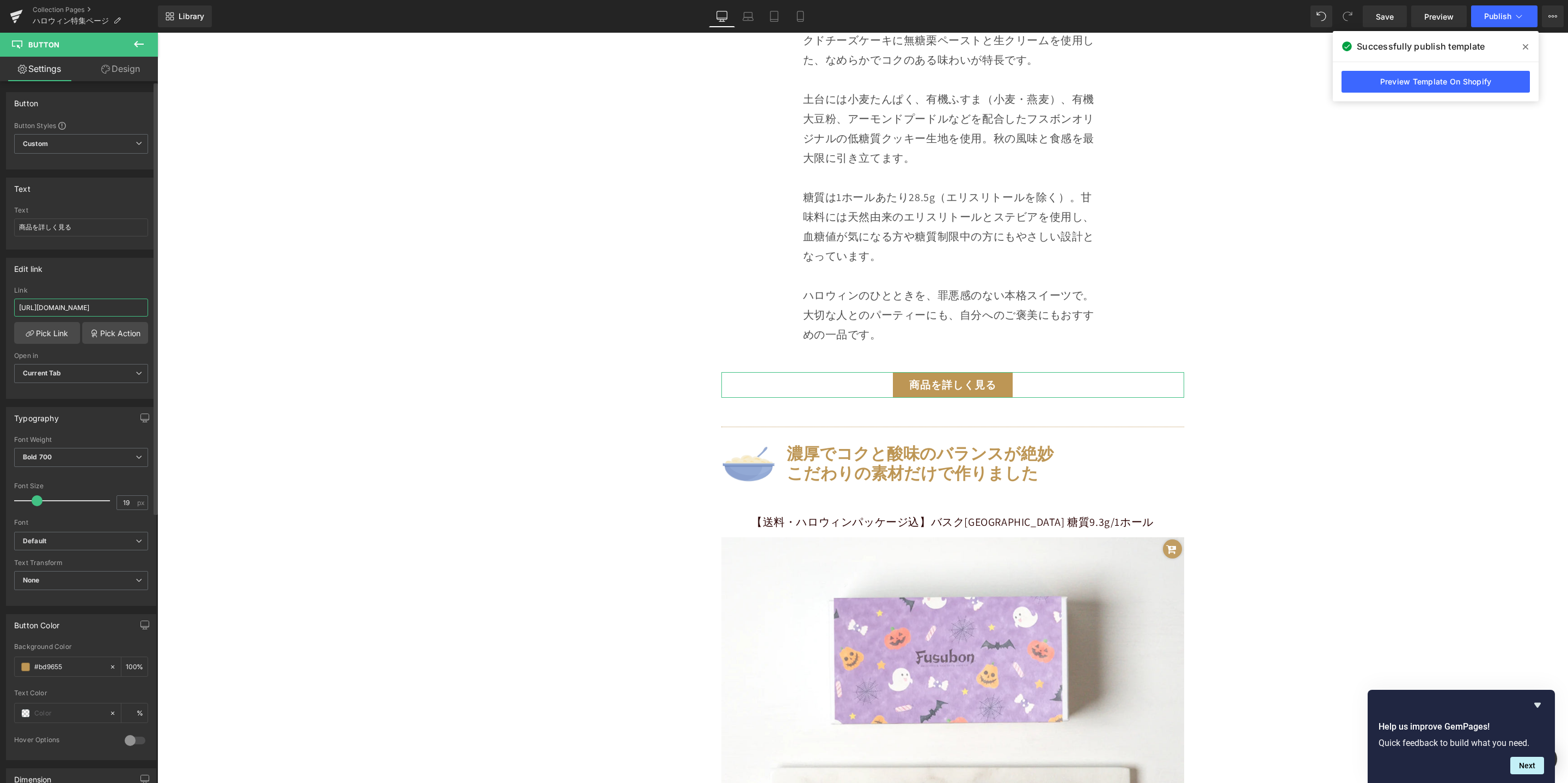
drag, startPoint x: 110, startPoint y: 306, endPoint x: 144, endPoint y: 308, distance: 34.1
click at [111, 306] on input "[URL][DOMAIN_NAME]" at bounding box center [81, 307] width 134 height 18
drag, startPoint x: 296, startPoint y: 338, endPoint x: 196, endPoint y: 308, distance: 104.4
click at [145, 306] on div "[URL][DOMAIN_NAME] Link [URL][DOMAIN_NAME] Pick Link Pick Action Current Tab Ne…" at bounding box center [81, 342] width 149 height 111
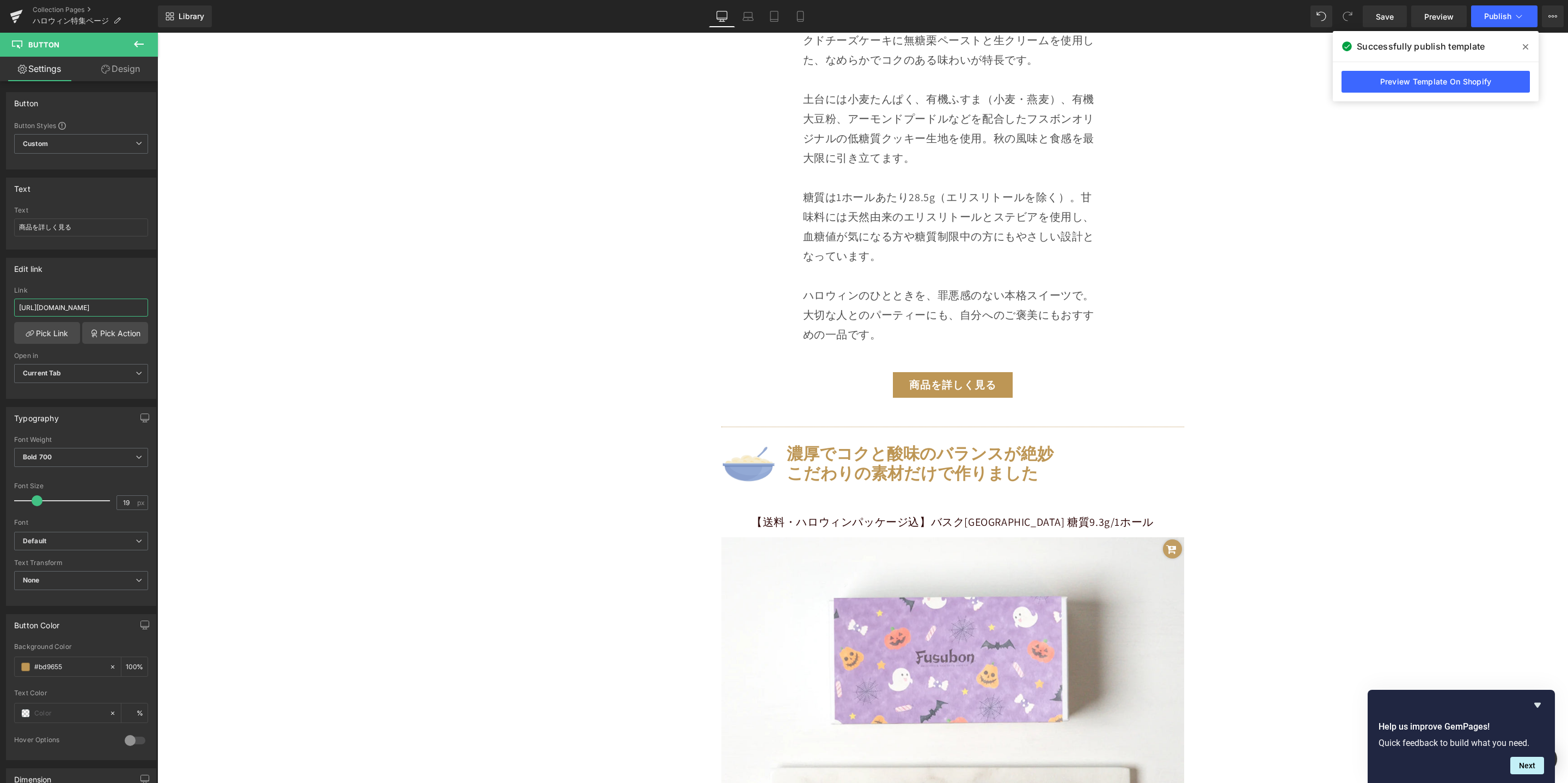
drag, startPoint x: 290, startPoint y: 340, endPoint x: 189, endPoint y: 318, distance: 103.4
type input "[URL][DOMAIN_NAME]"
click at [1487, 22] on button "Publish" at bounding box center [1505, 16] width 66 height 22
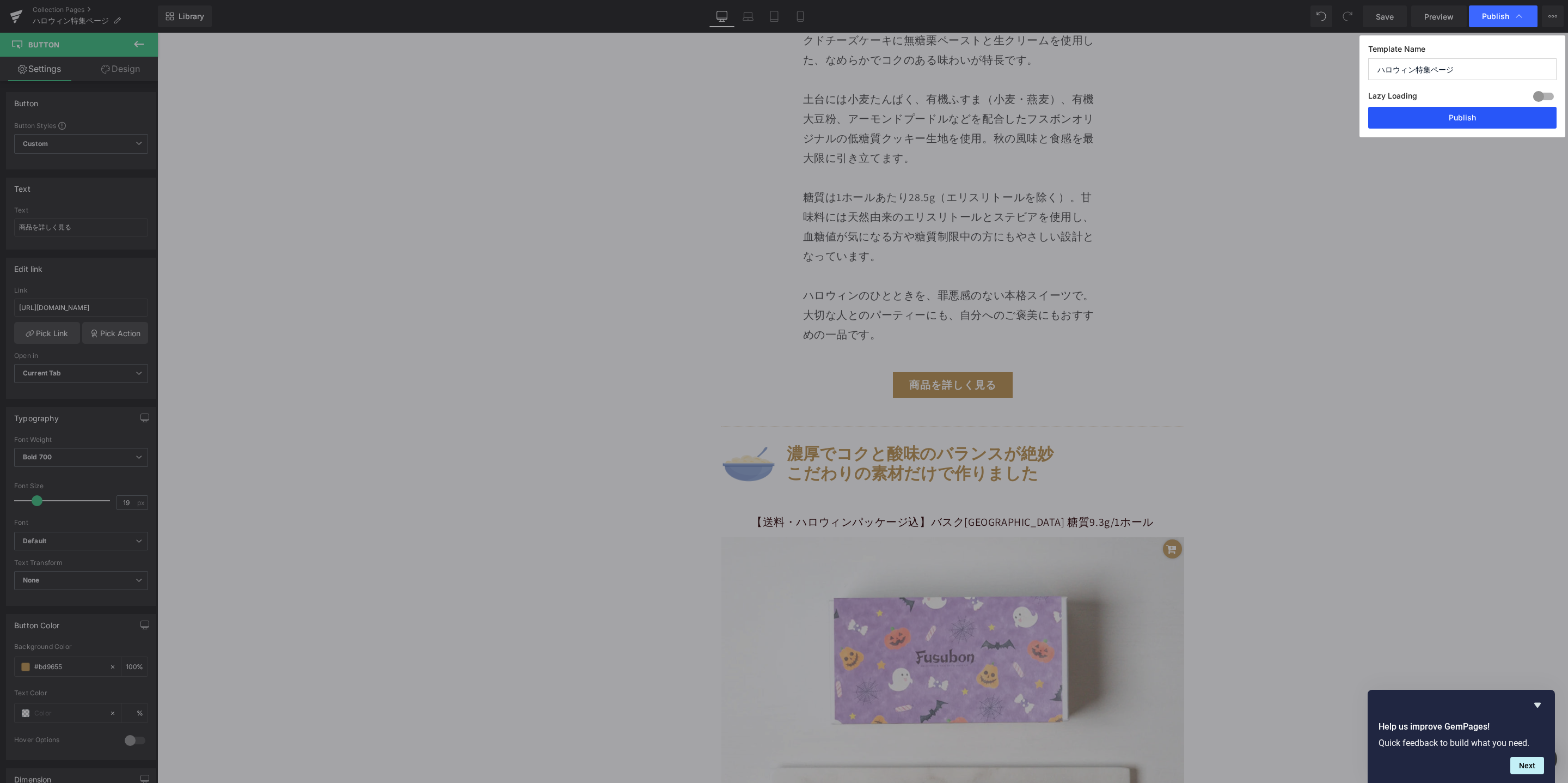
click at [1457, 116] on button "Publish" at bounding box center [1463, 117] width 188 height 22
